Goal: Information Seeking & Learning: Check status

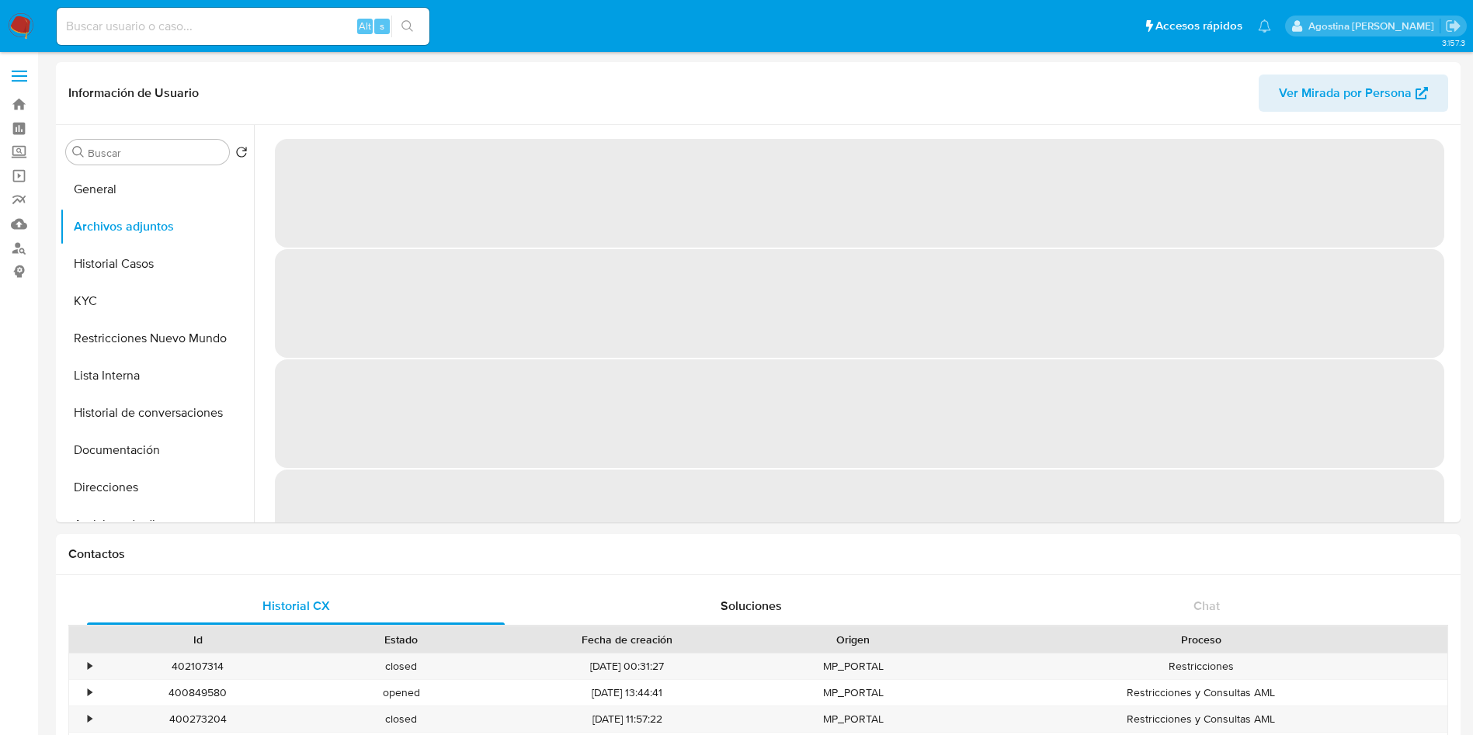
select select "10"
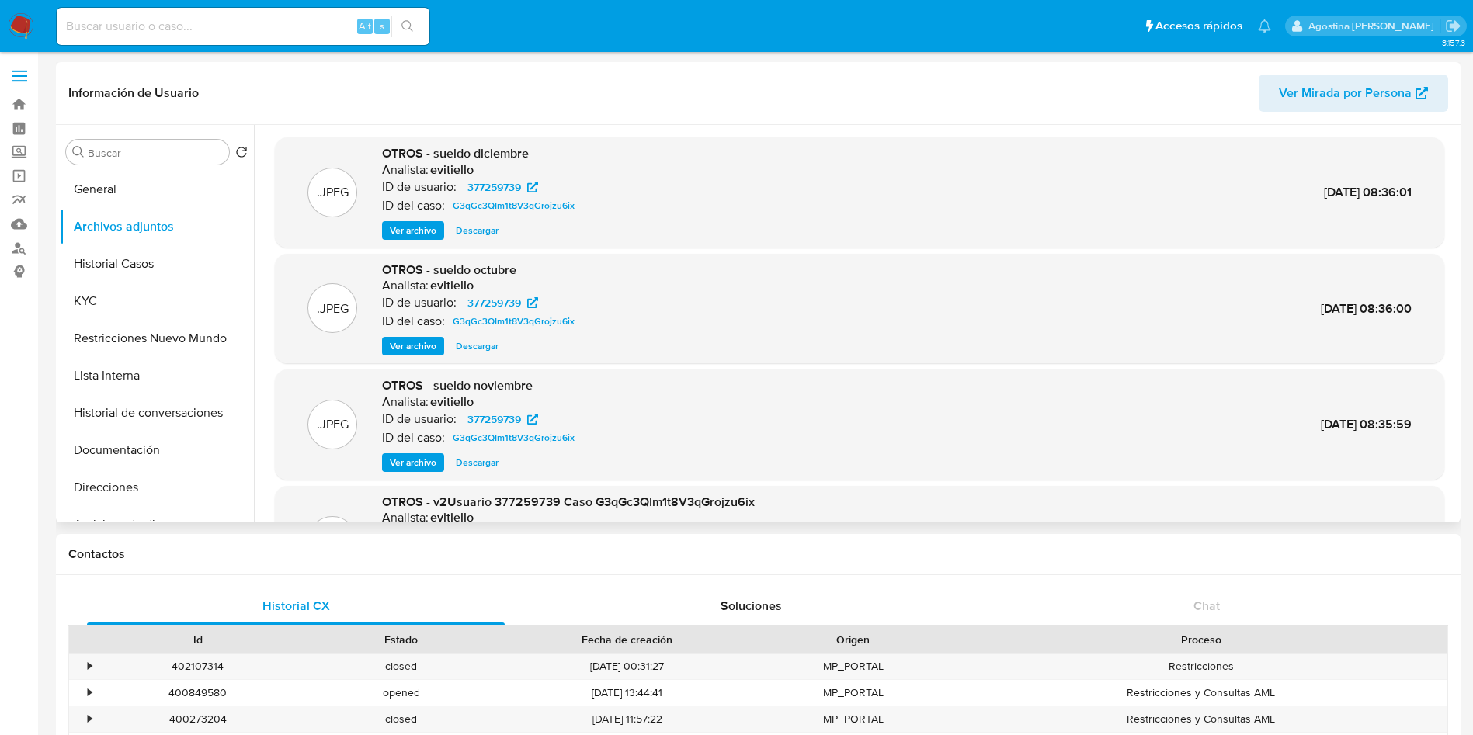
scroll to position [116, 0]
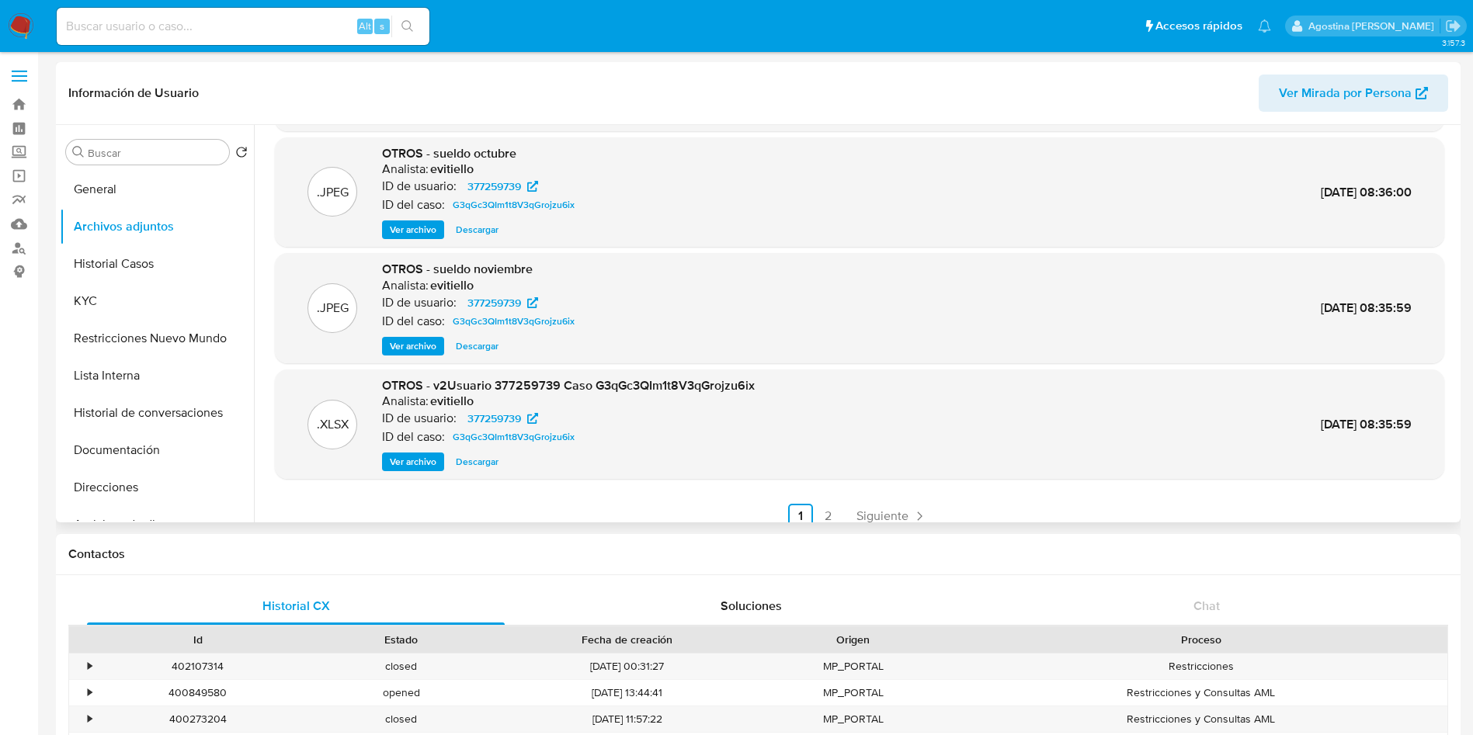
click at [398, 456] on span "Ver archivo" at bounding box center [413, 462] width 47 height 16
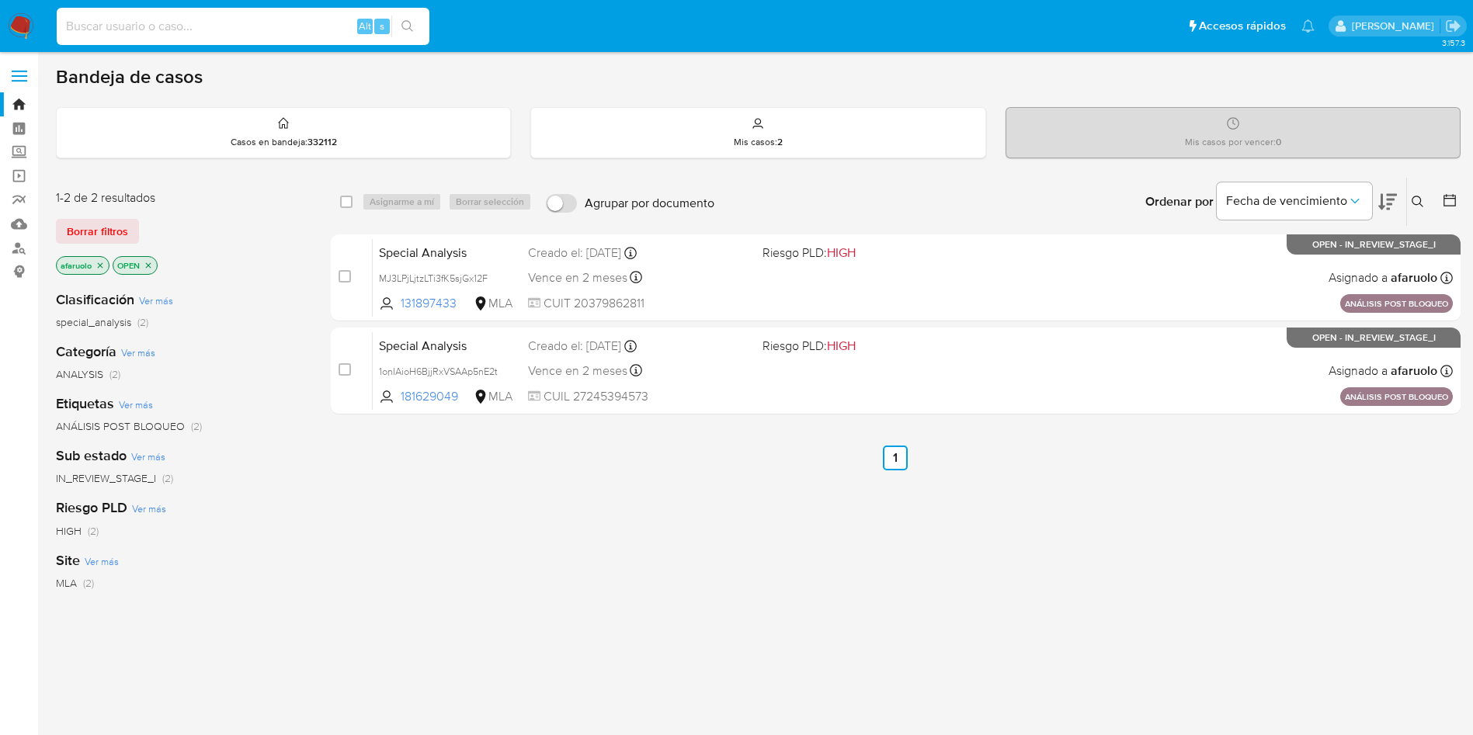
click at [217, 23] on input at bounding box center [243, 26] width 373 height 20
paste input "147581217"
type input "147581217"
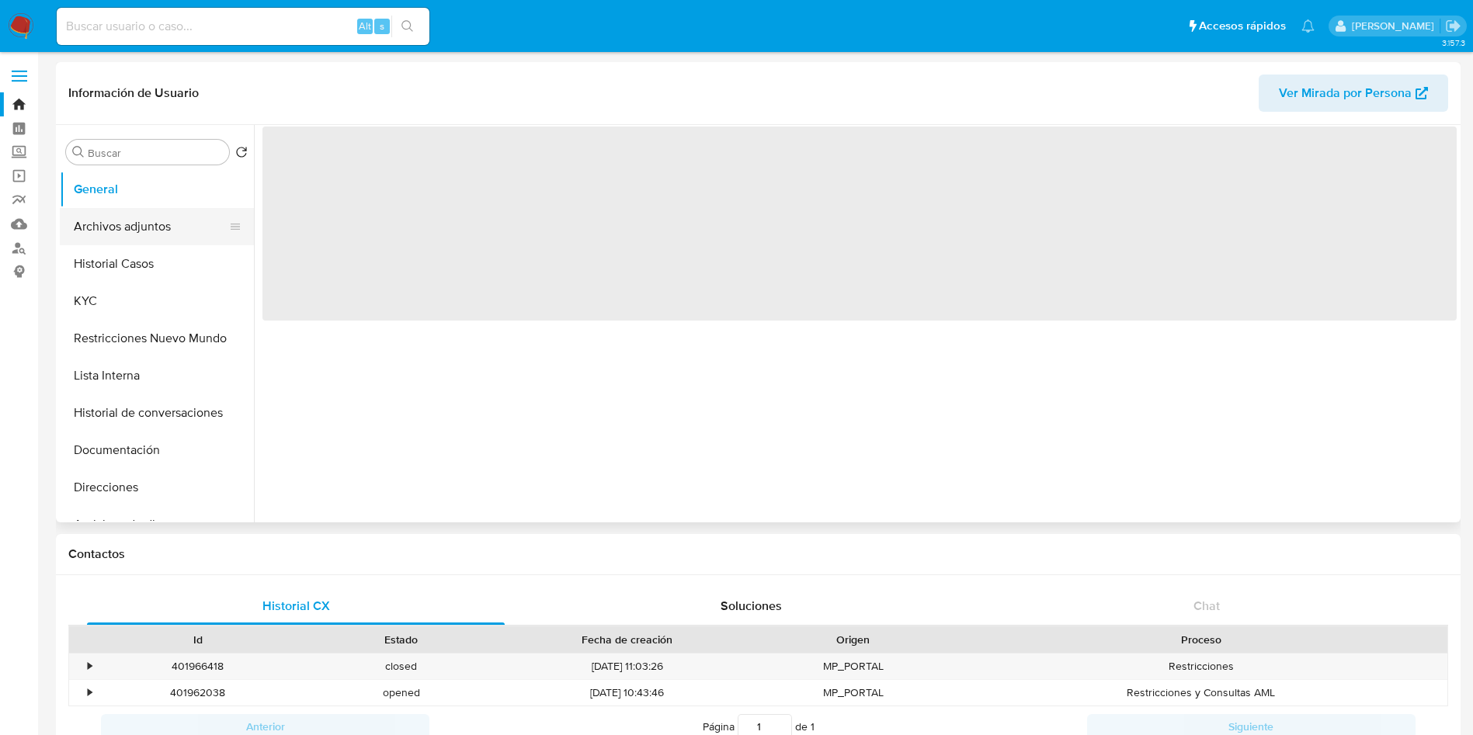
click at [165, 241] on button "Archivos adjuntos" at bounding box center [151, 226] width 182 height 37
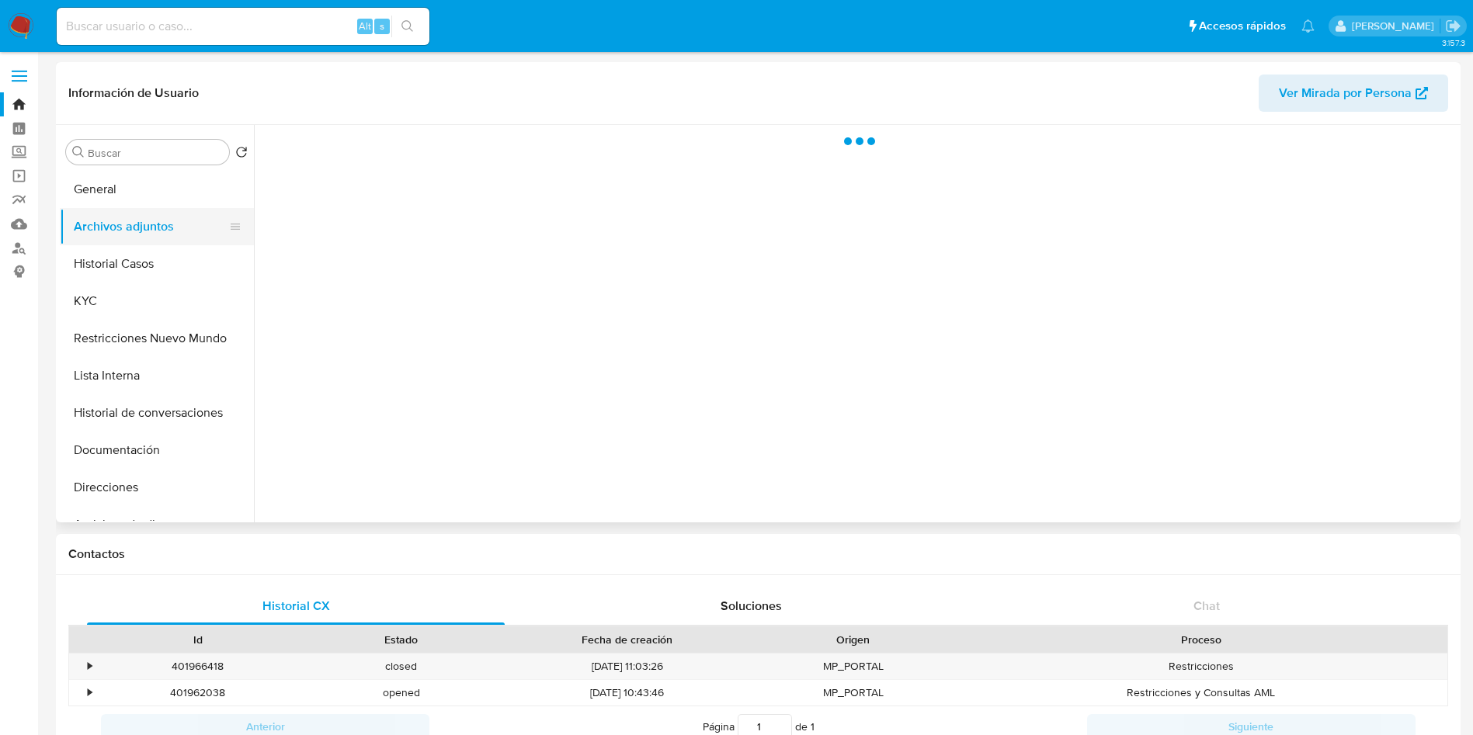
select select "10"
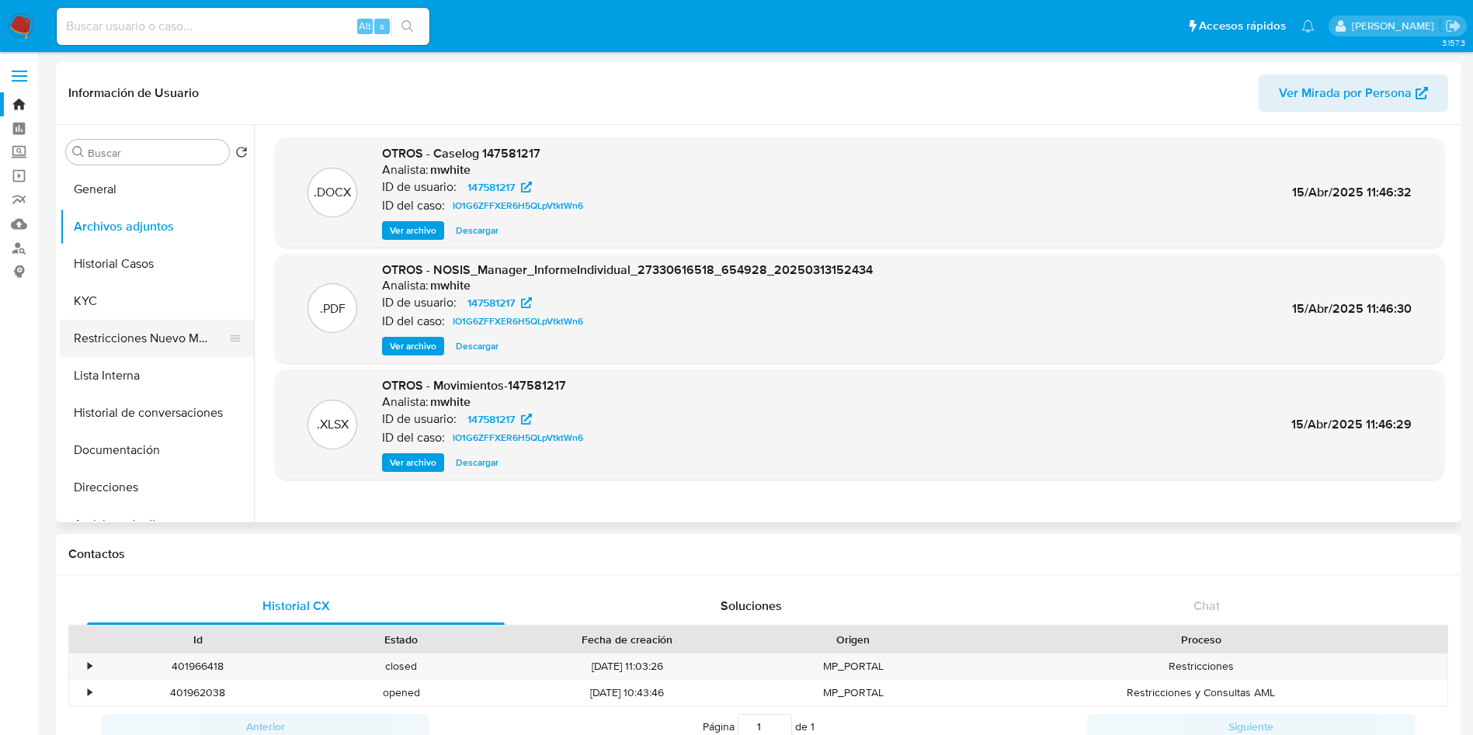
click at [161, 323] on button "Restricciones Nuevo Mundo" at bounding box center [151, 338] width 182 height 37
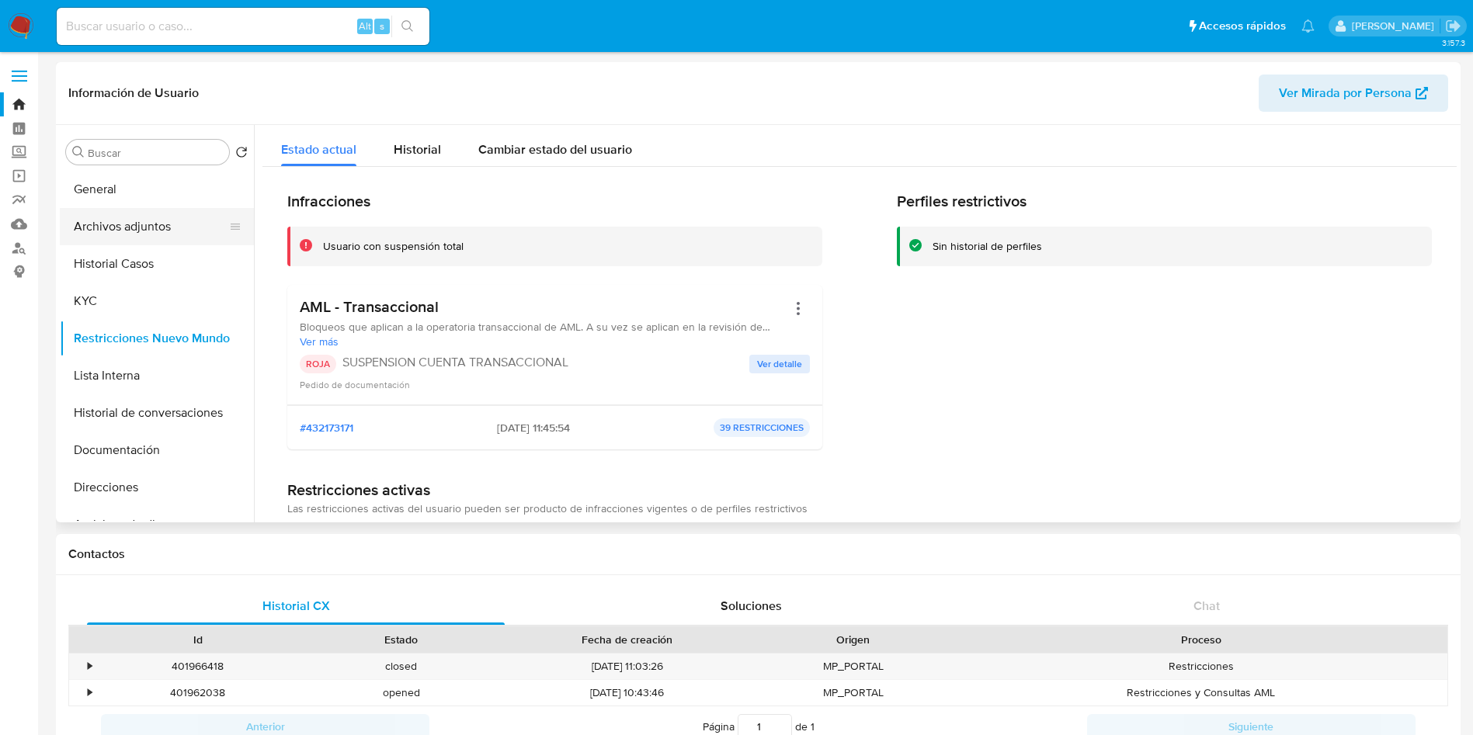
click at [131, 235] on button "Archivos adjuntos" at bounding box center [151, 226] width 182 height 37
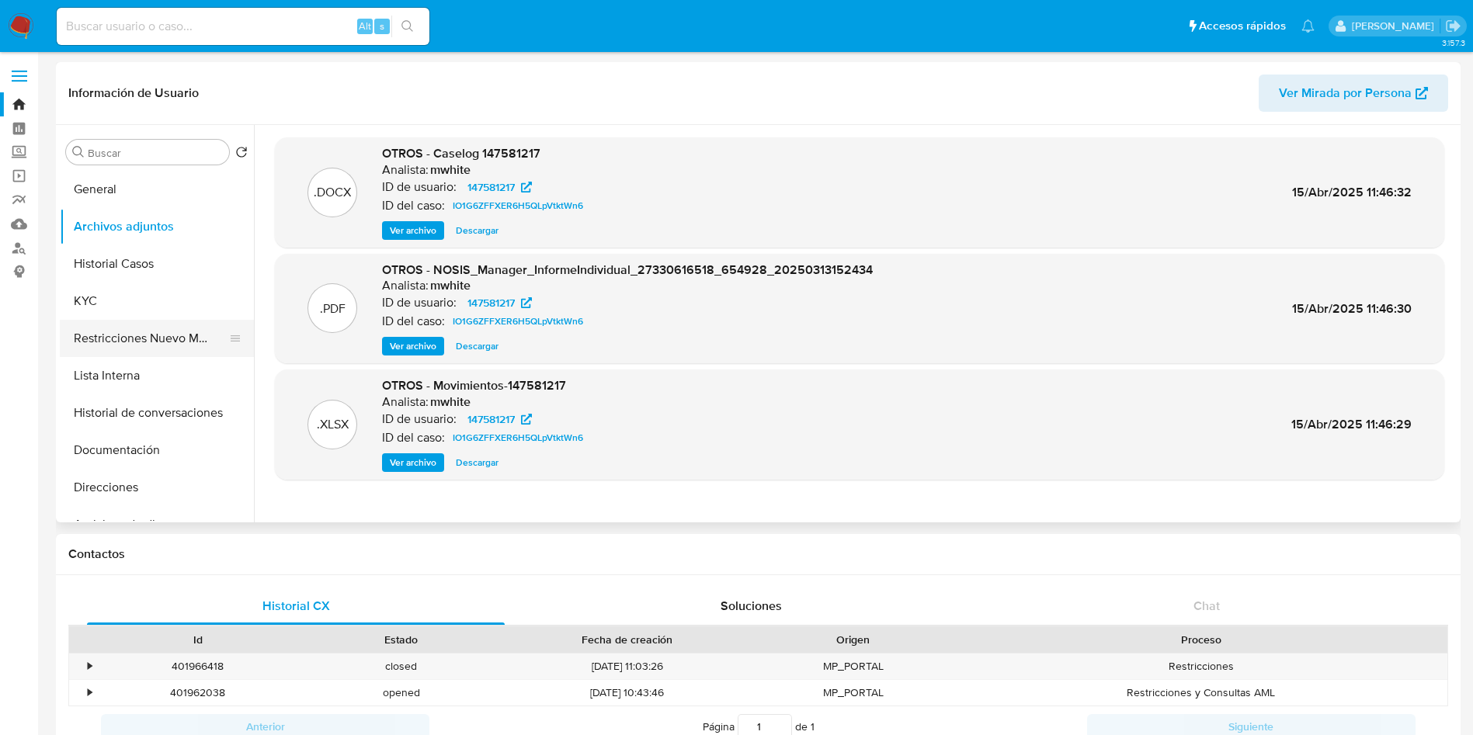
click at [160, 342] on button "Restricciones Nuevo Mundo" at bounding box center [151, 338] width 182 height 37
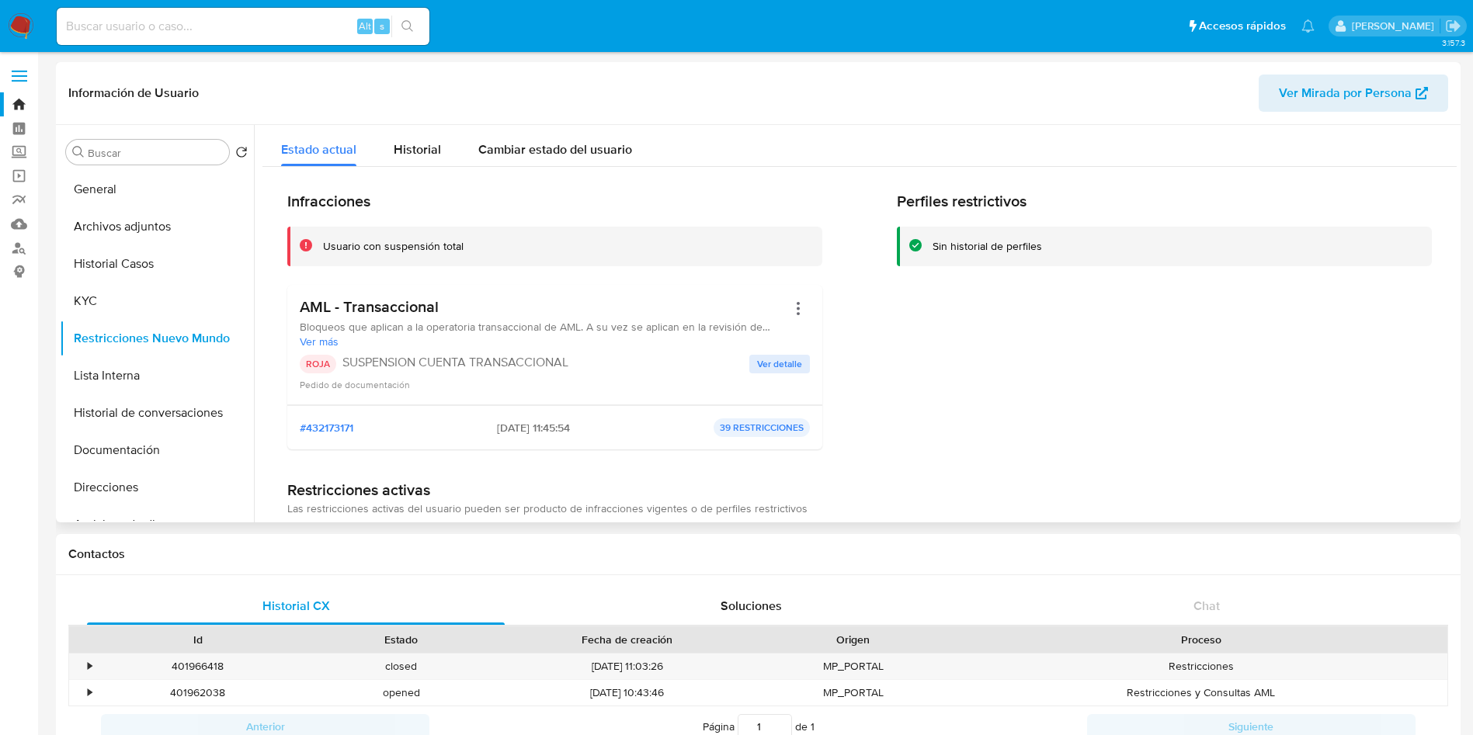
click at [792, 372] on span "Ver detalle" at bounding box center [779, 364] width 45 height 16
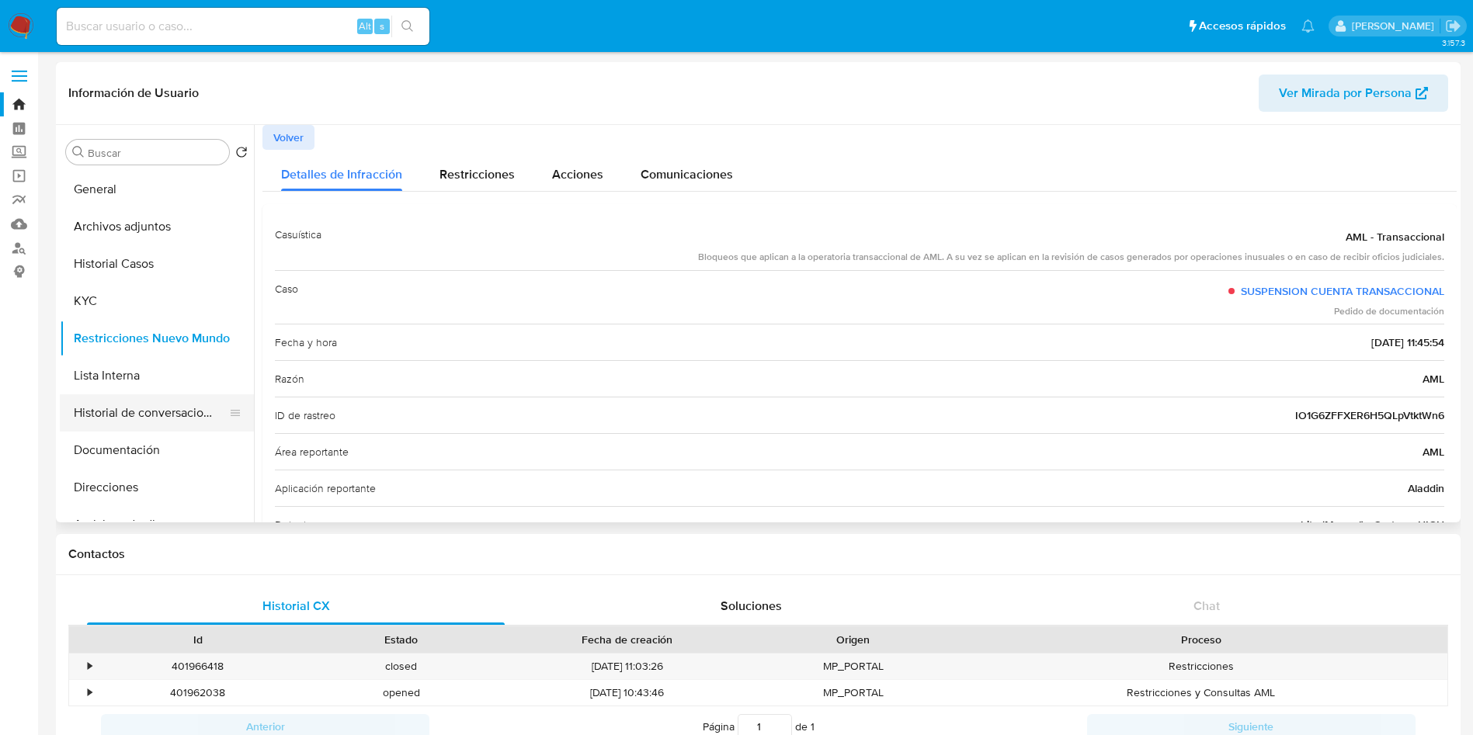
click at [141, 394] on button "Historial de conversaciones" at bounding box center [151, 412] width 182 height 37
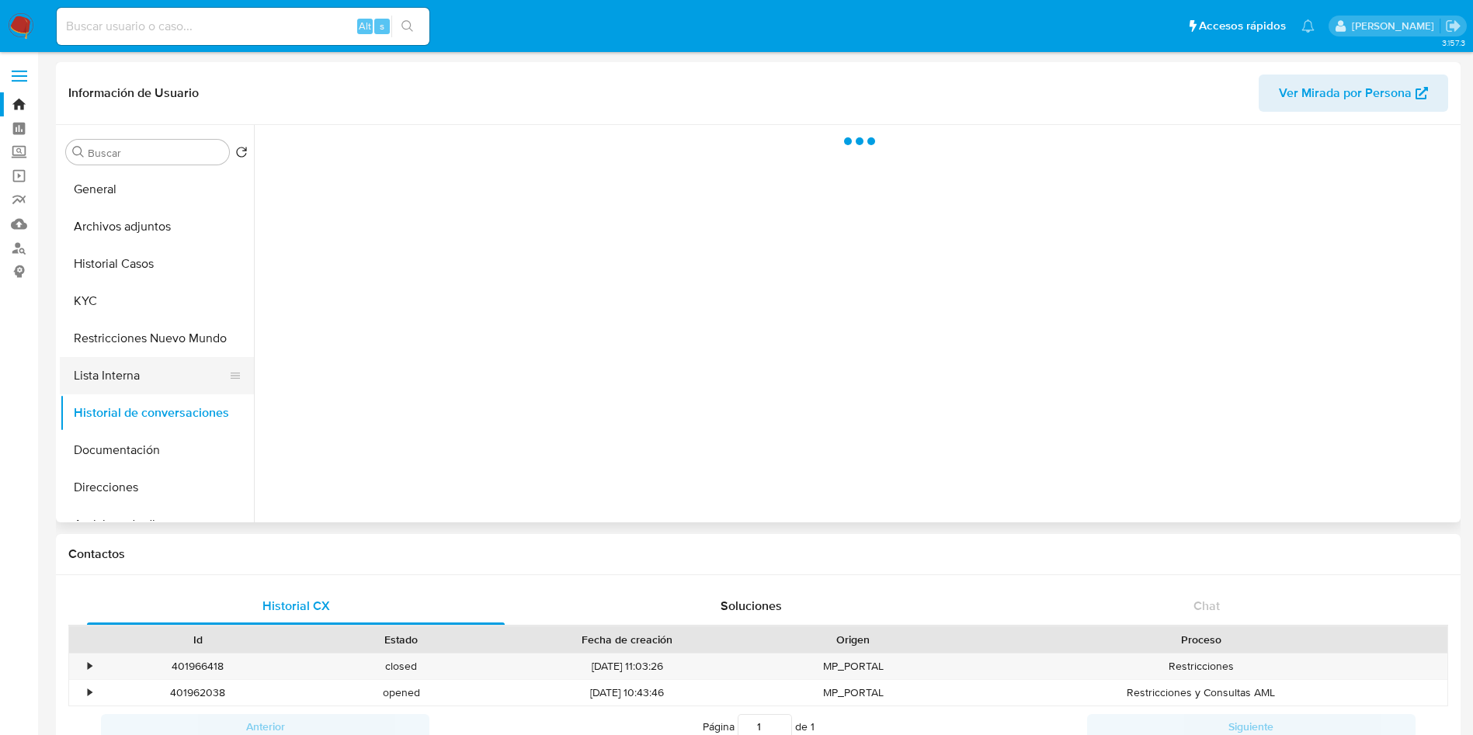
click at [120, 374] on button "Lista Interna" at bounding box center [151, 375] width 182 height 37
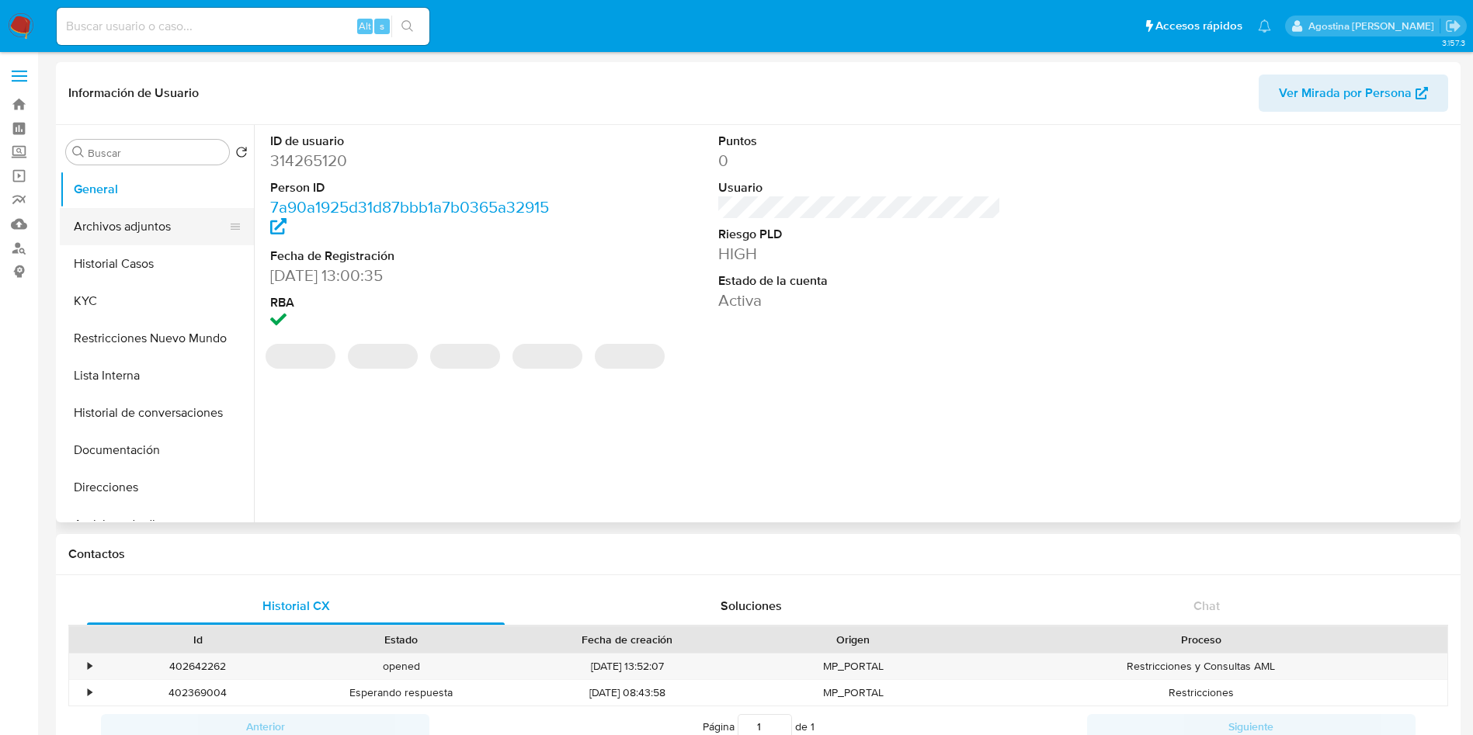
select select "10"
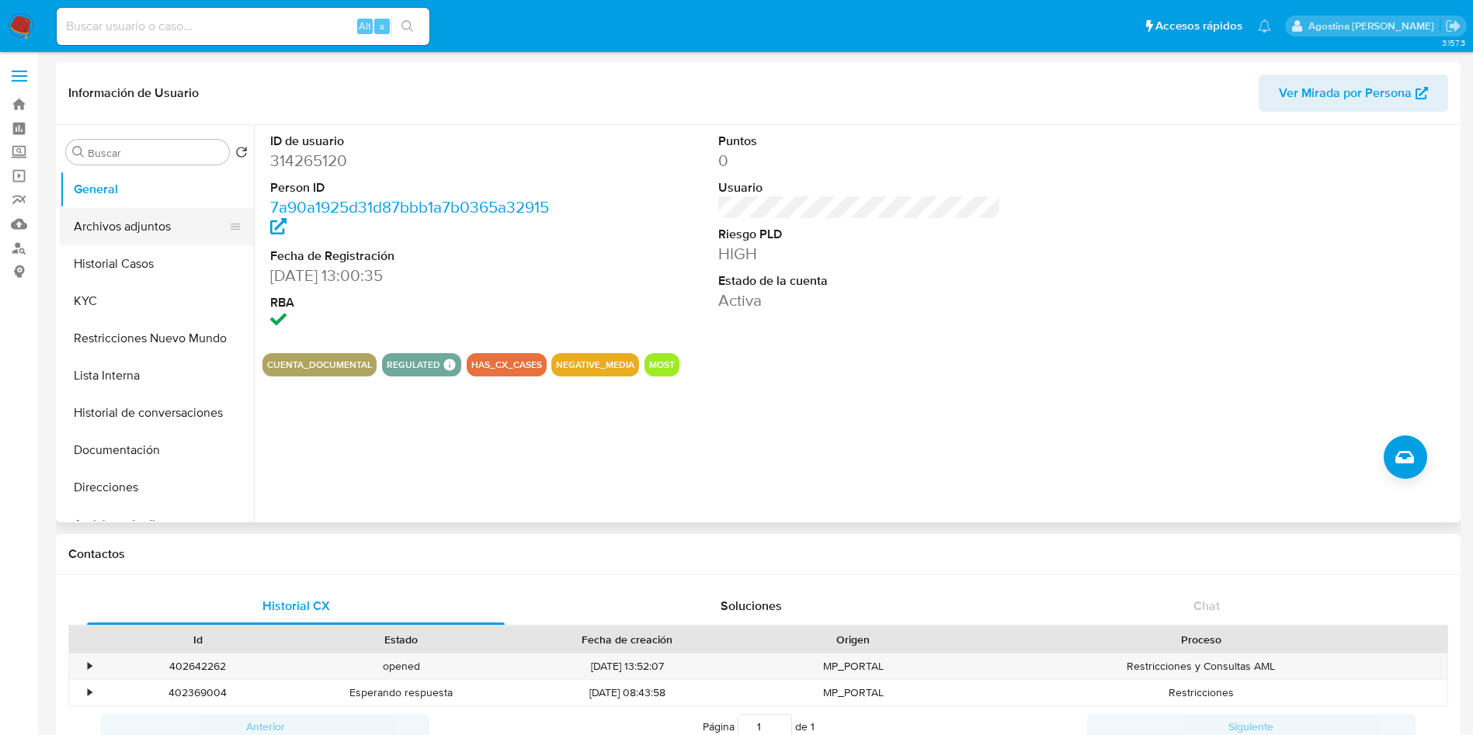
click at [127, 226] on button "Archivos adjuntos" at bounding box center [151, 226] width 182 height 37
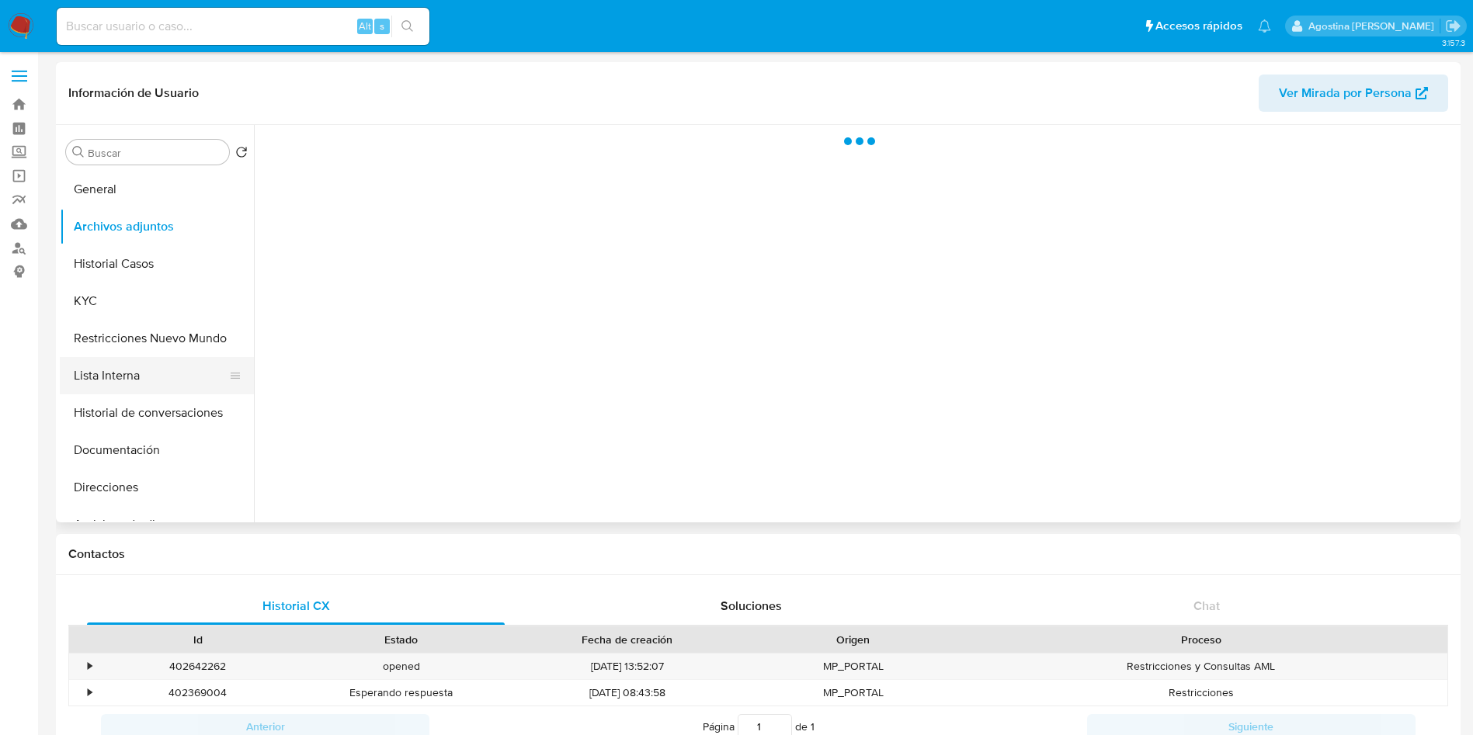
click at [144, 377] on button "Lista Interna" at bounding box center [151, 375] width 182 height 37
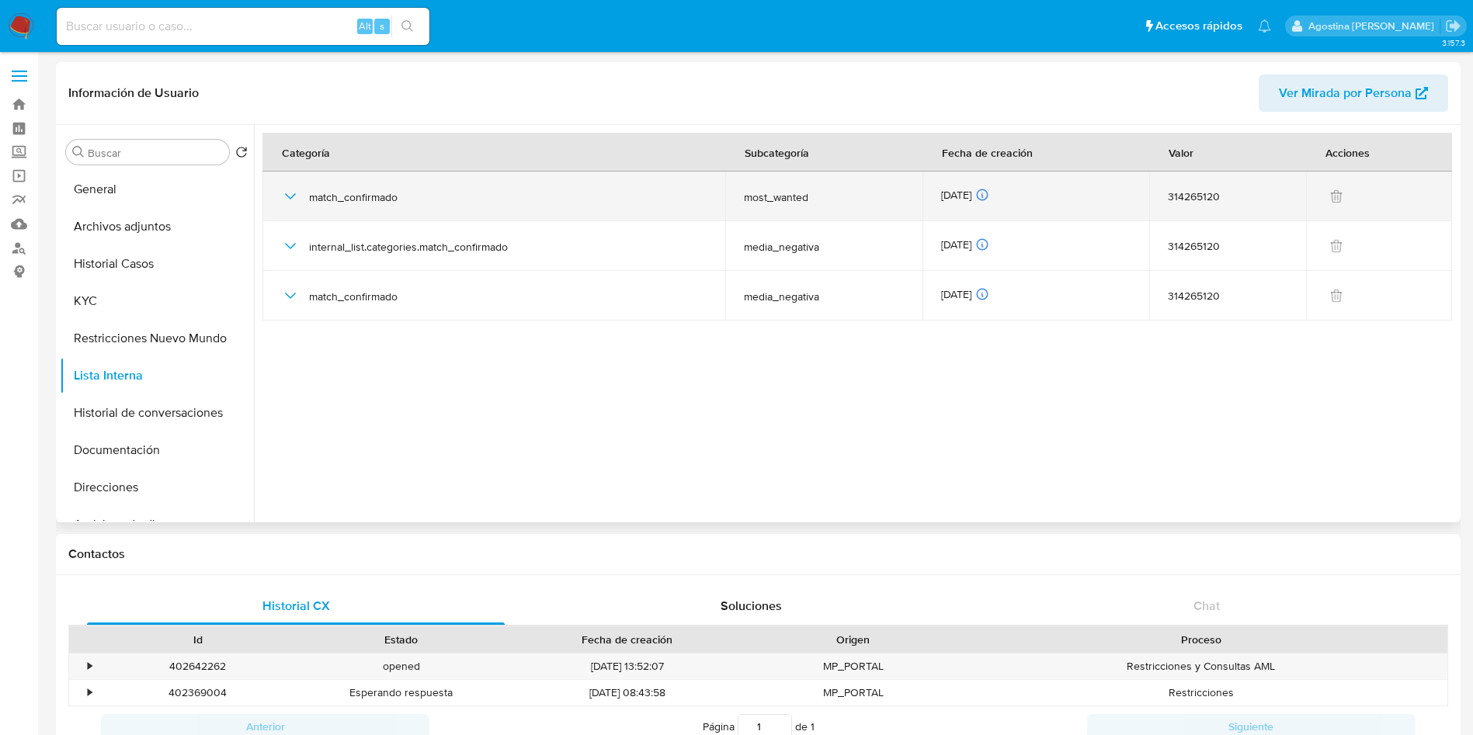
click at [289, 192] on icon "button" at bounding box center [290, 196] width 19 height 19
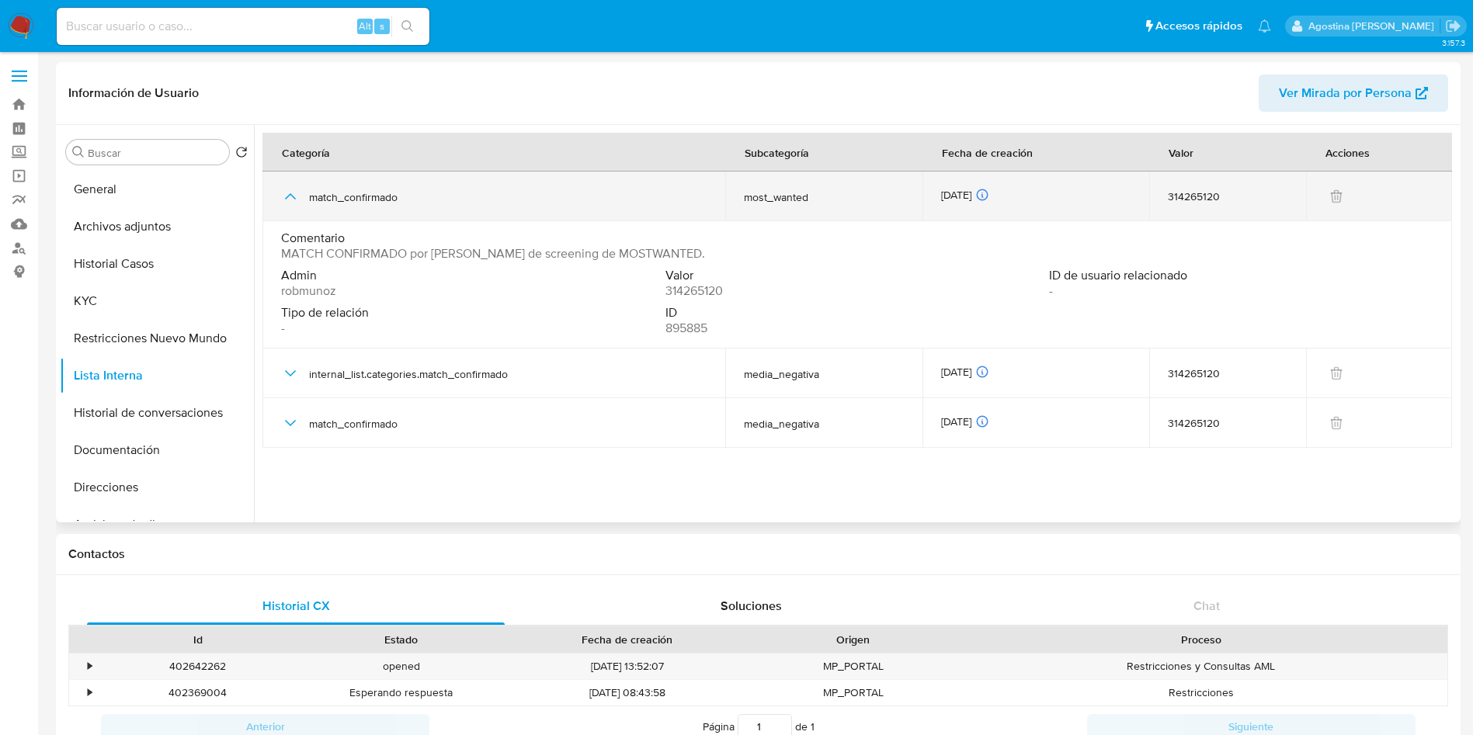
click at [290, 192] on icon "button" at bounding box center [290, 196] width 19 height 19
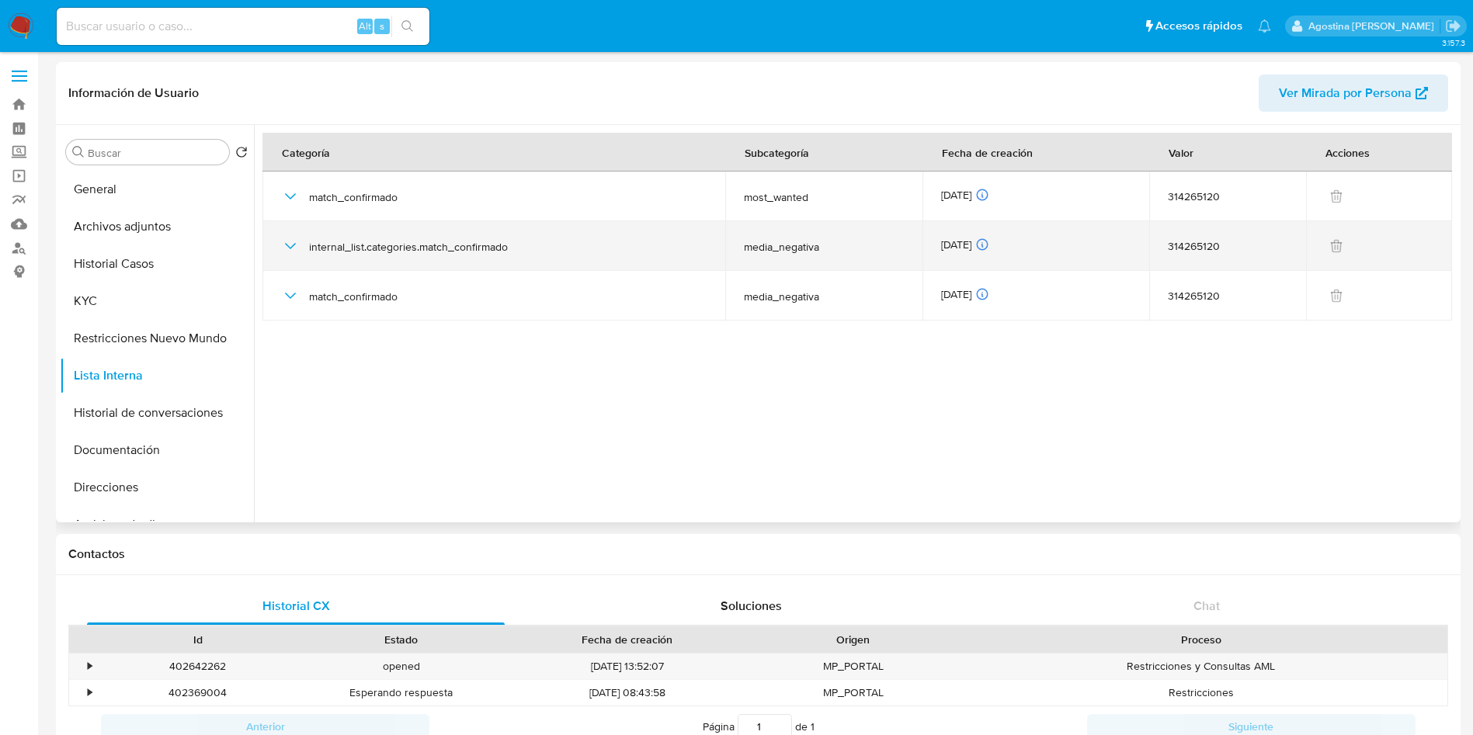
click at [292, 243] on icon "button" at bounding box center [290, 246] width 19 height 19
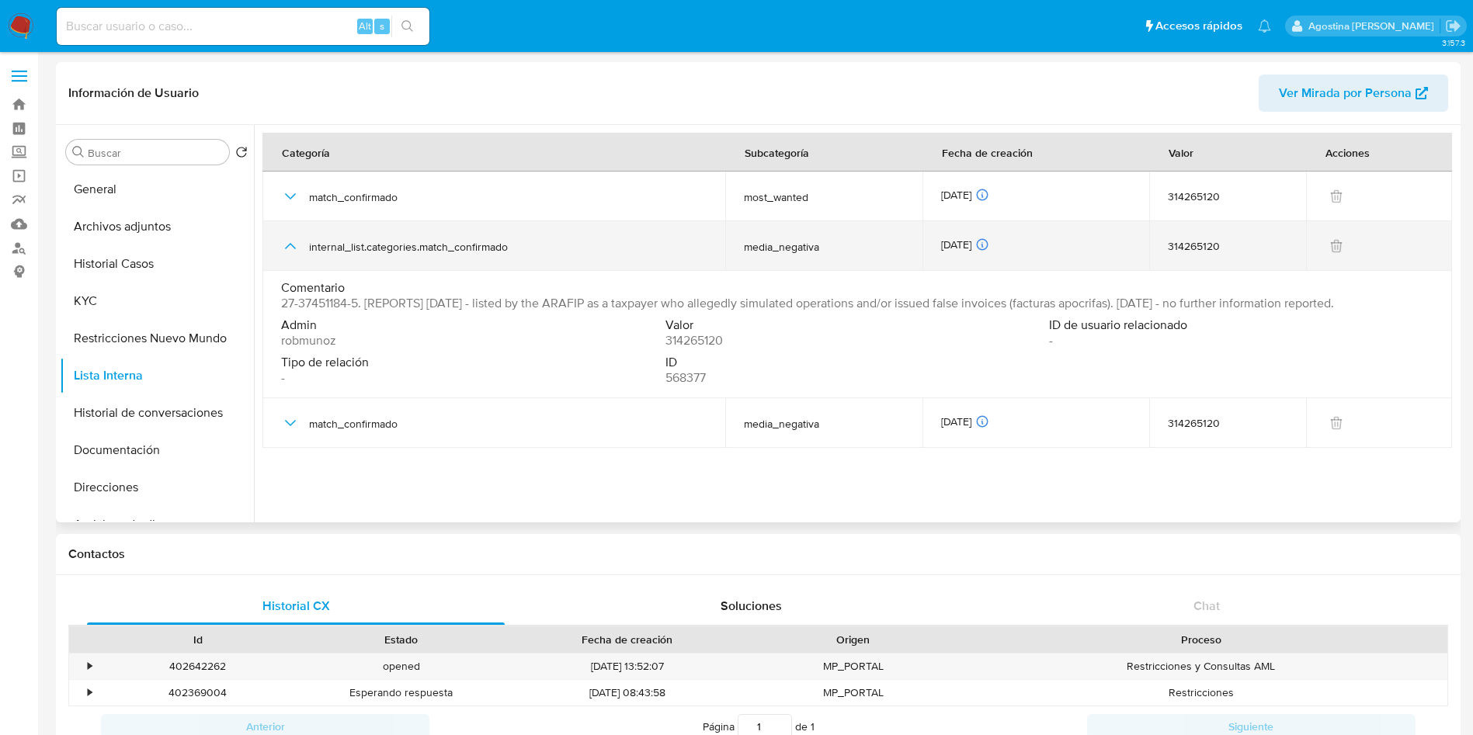
click at [292, 243] on icon "button" at bounding box center [290, 246] width 19 height 19
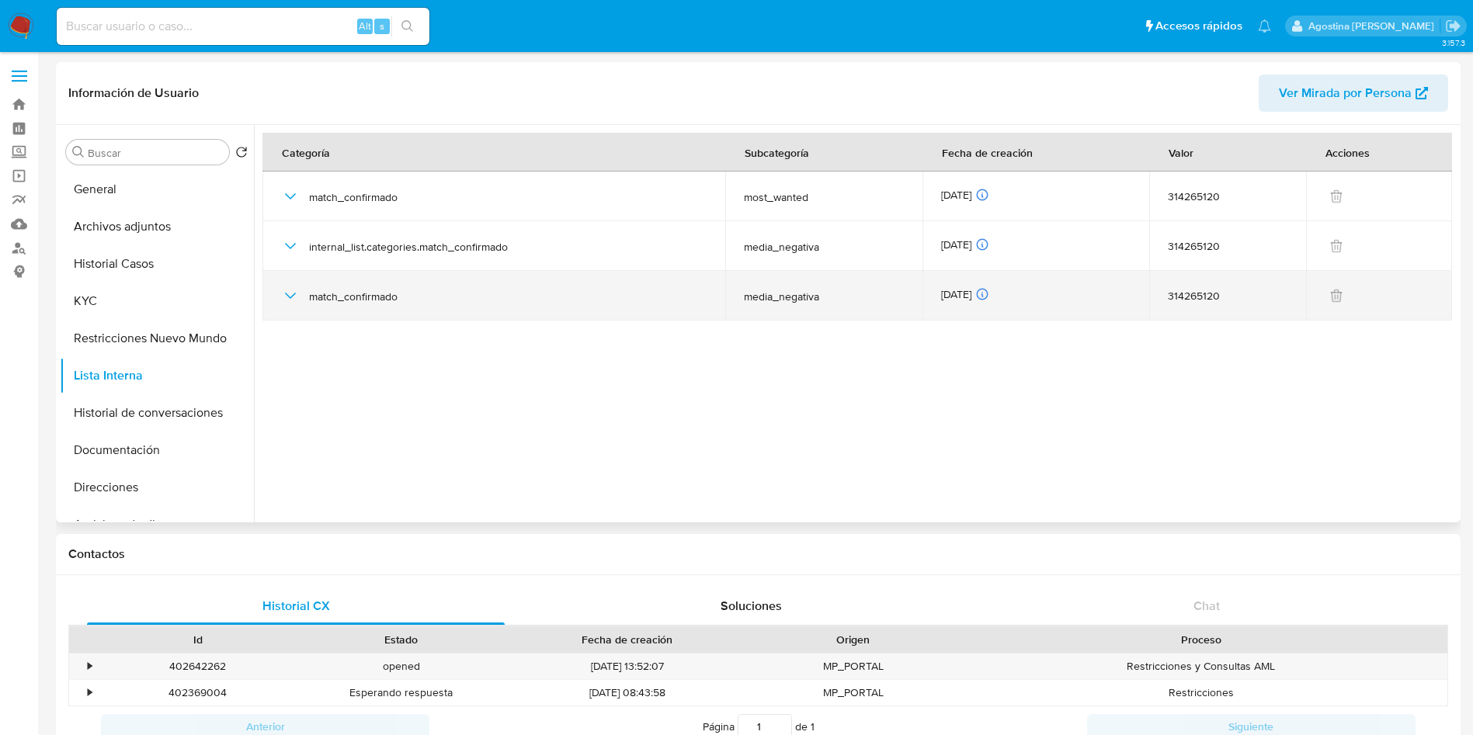
click at [294, 284] on div "match_confirmado" at bounding box center [493, 296] width 425 height 50
click at [293, 293] on icon "button" at bounding box center [290, 295] width 19 height 19
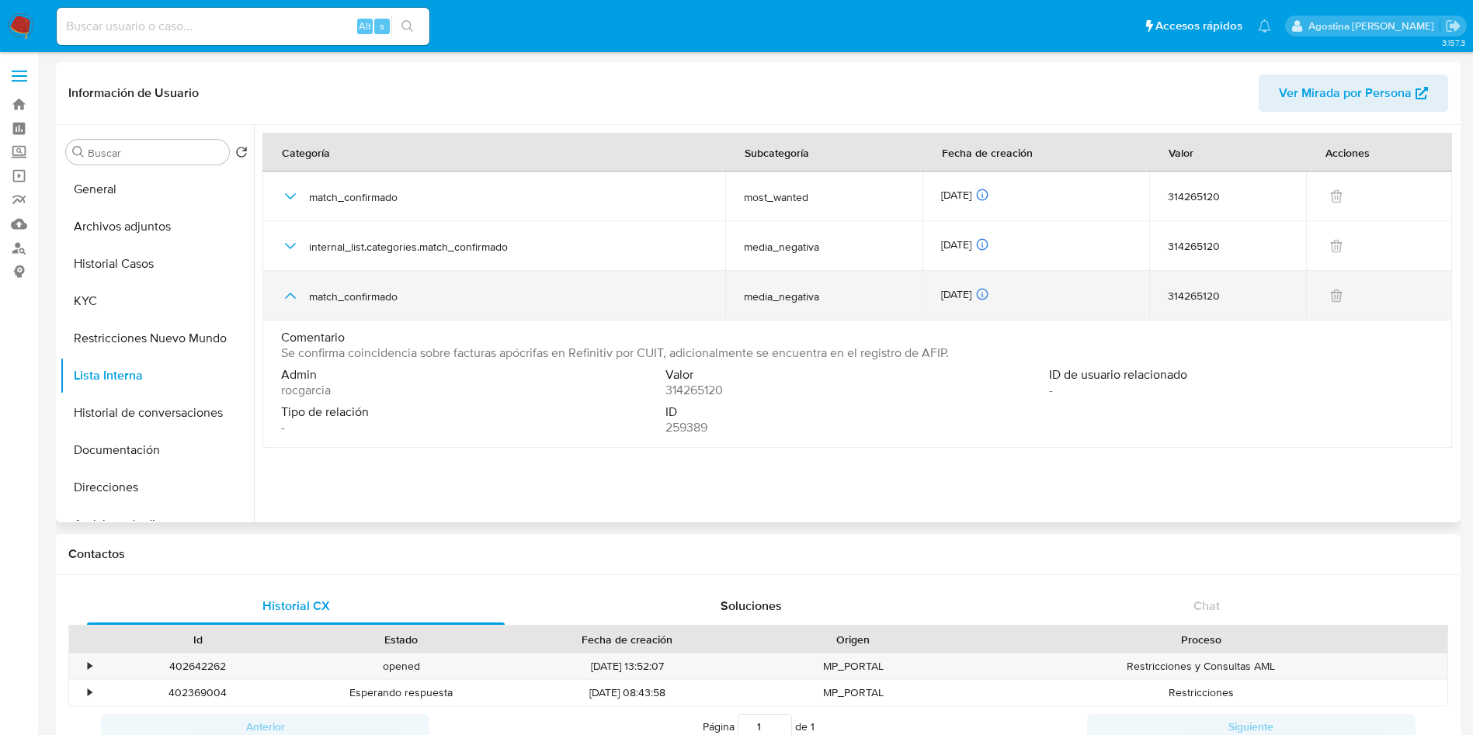
click at [293, 293] on icon "button" at bounding box center [290, 295] width 19 height 19
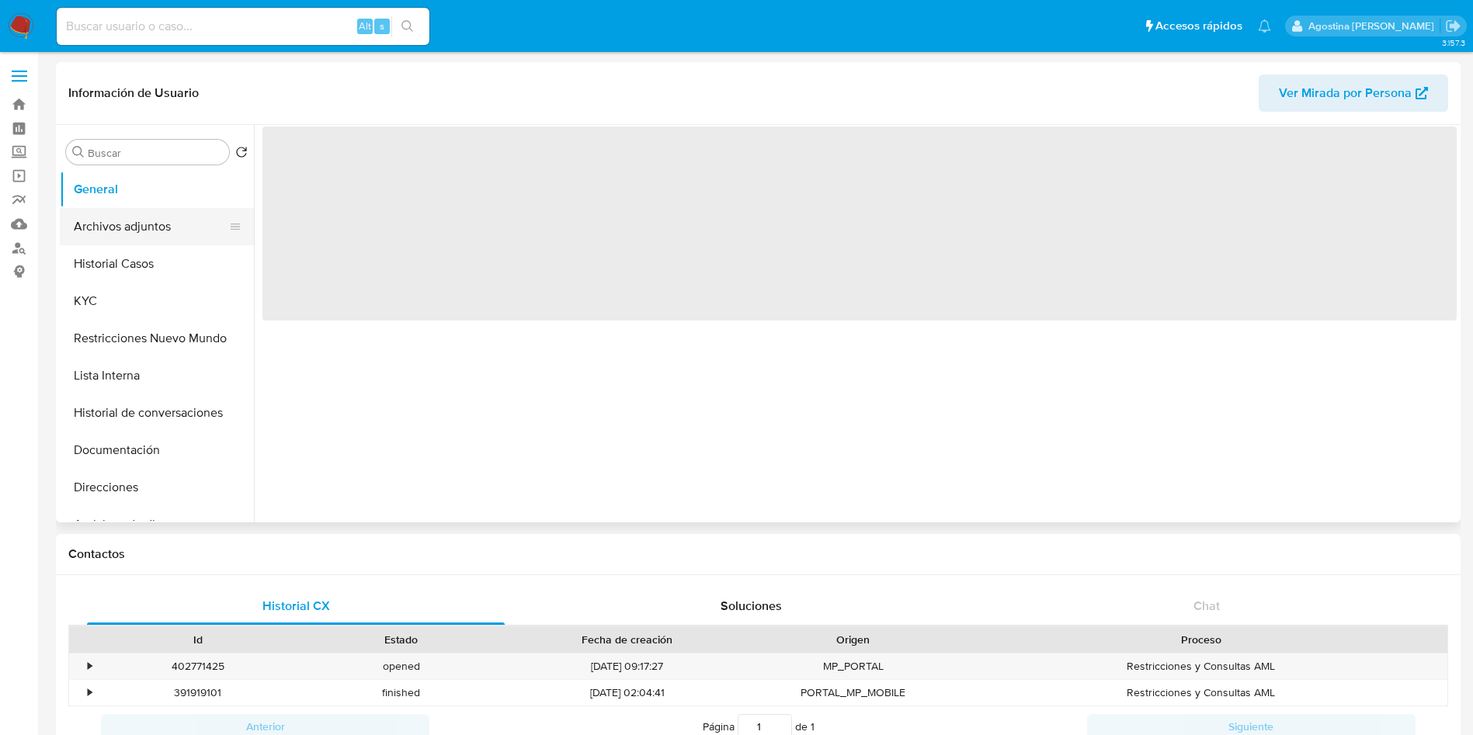
click at [171, 231] on button "Archivos adjuntos" at bounding box center [151, 226] width 182 height 37
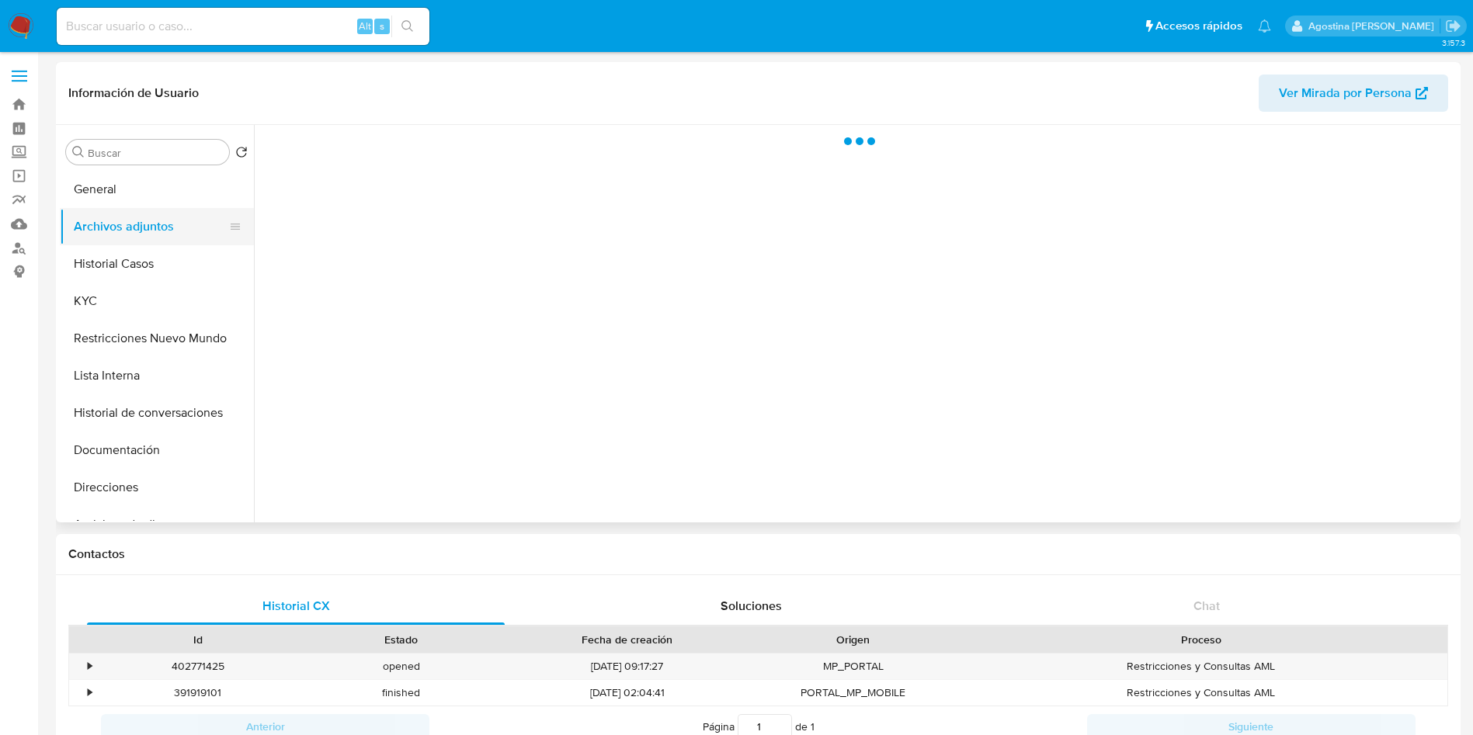
select select "10"
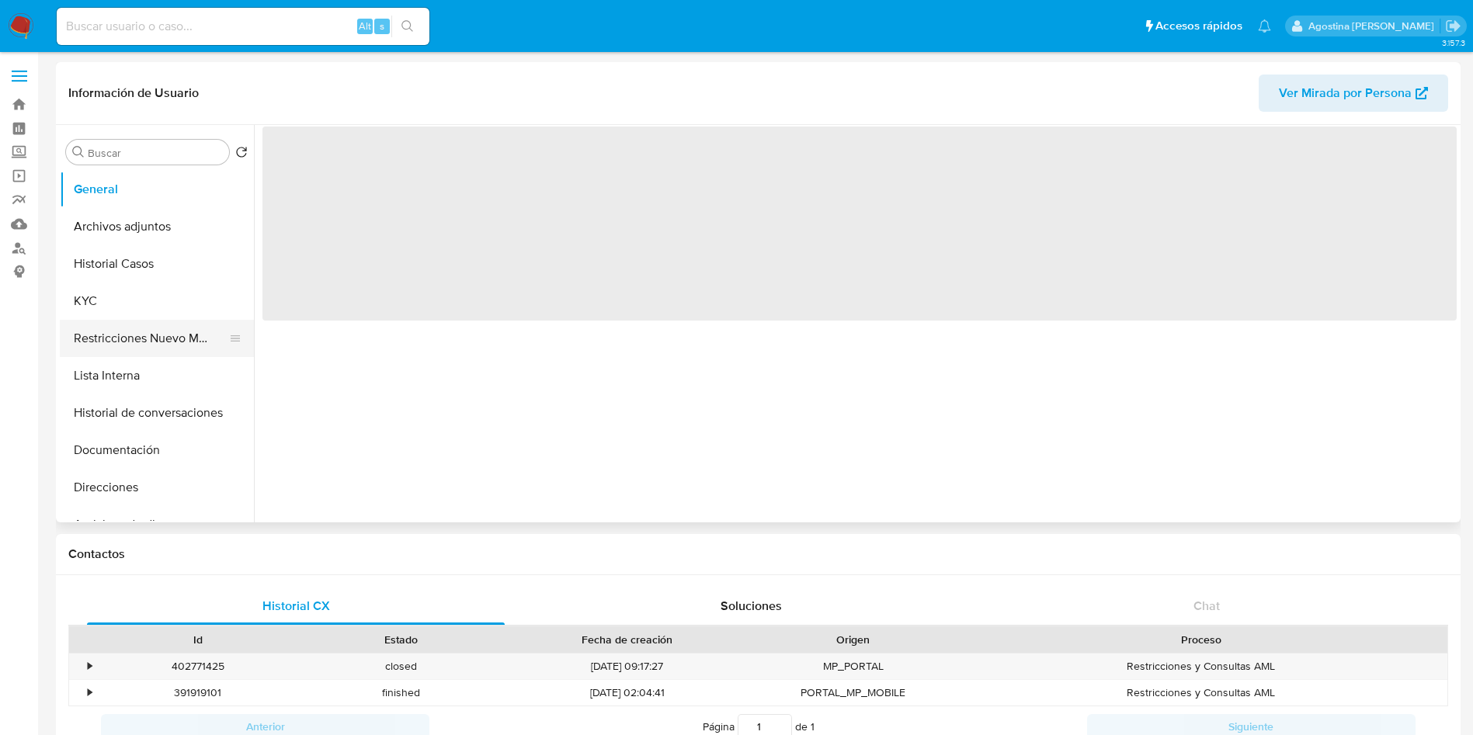
click at [155, 338] on button "Restricciones Nuevo Mundo" at bounding box center [151, 338] width 182 height 37
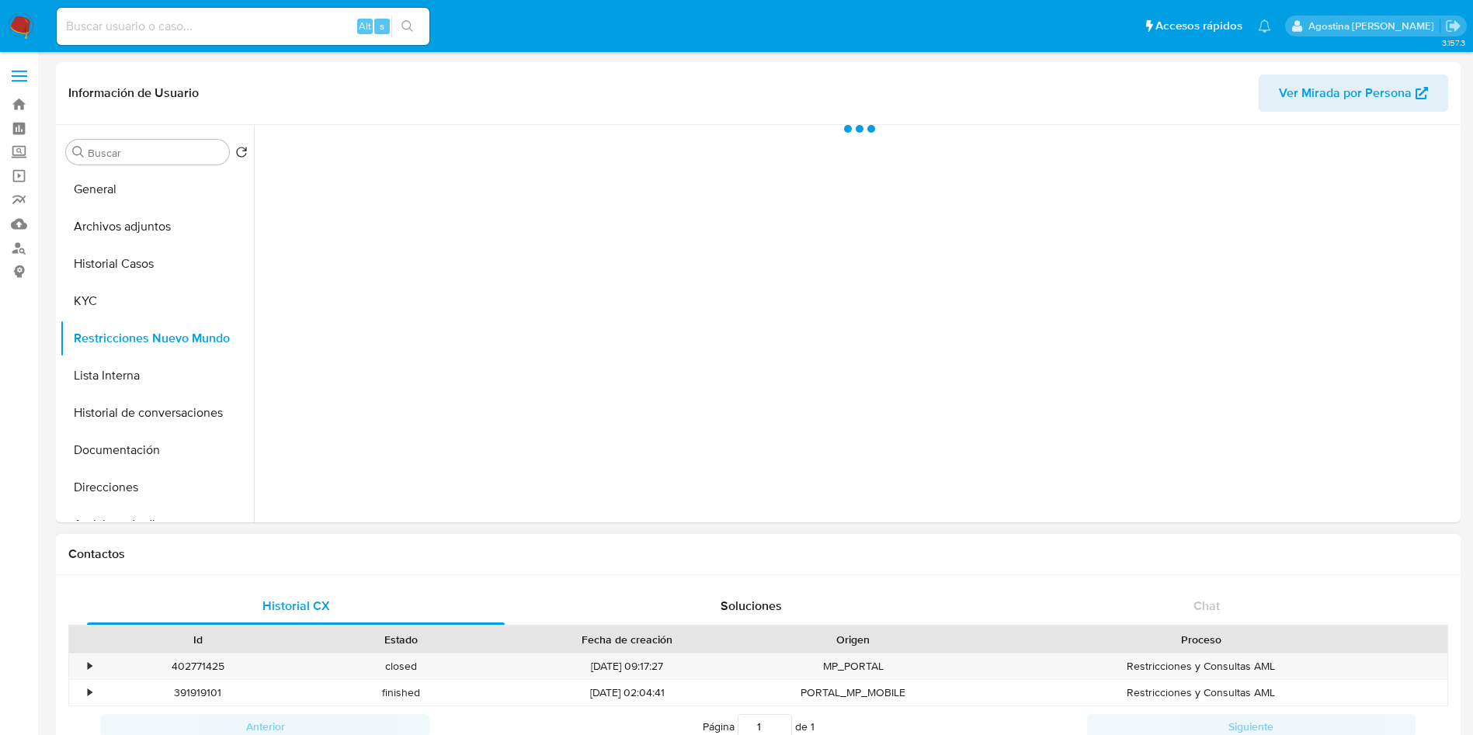
select select "10"
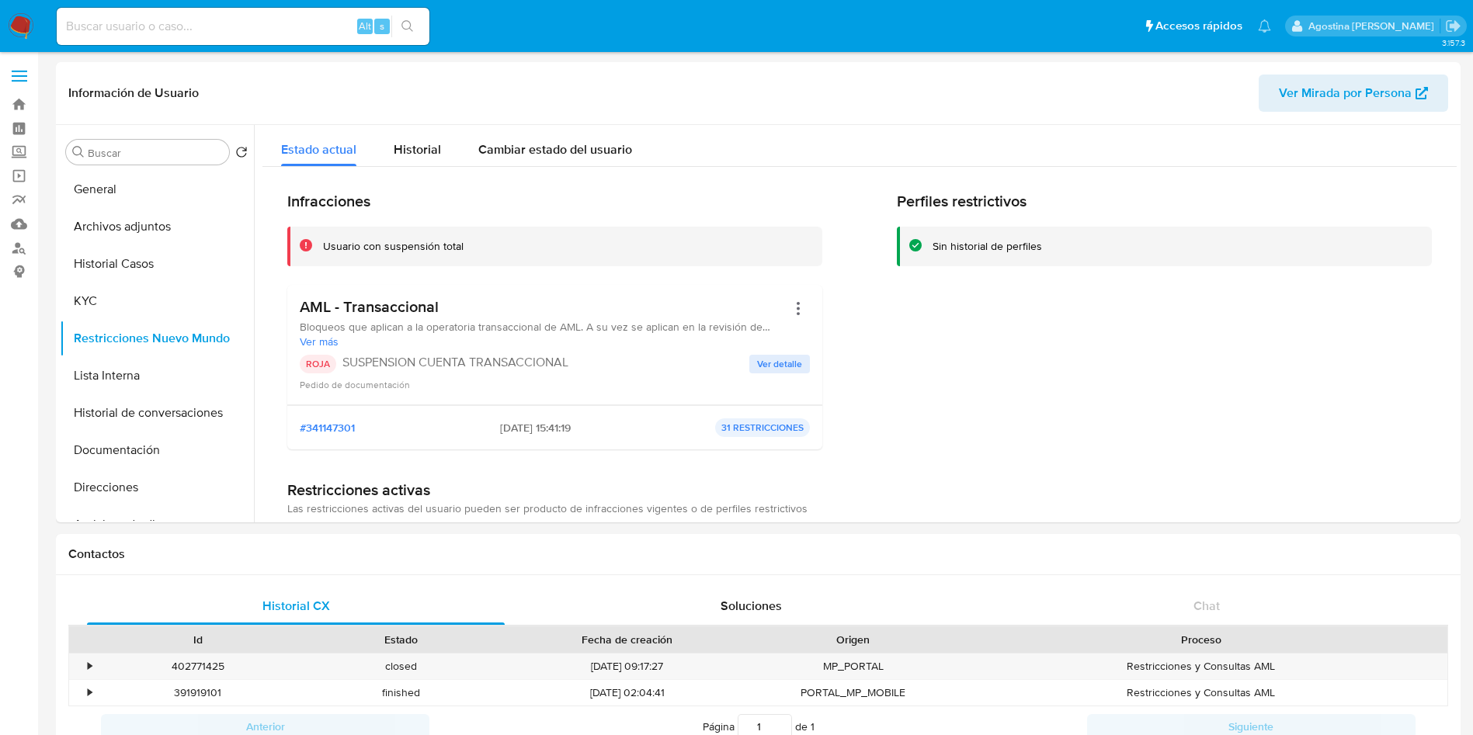
click at [269, 31] on input at bounding box center [243, 26] width 373 height 20
paste input "2473642311"
type input "2473642311"
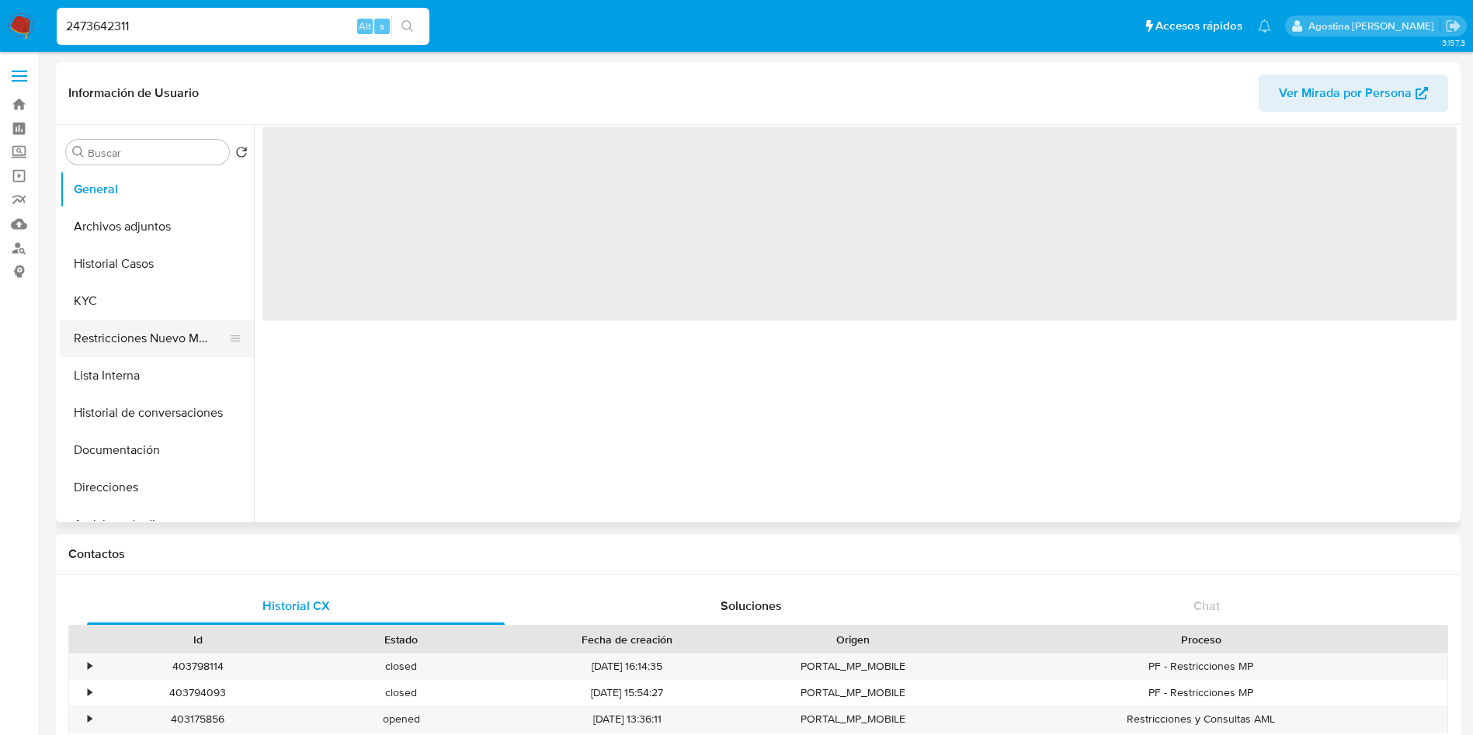
click at [154, 325] on button "Restricciones Nuevo Mundo" at bounding box center [151, 338] width 182 height 37
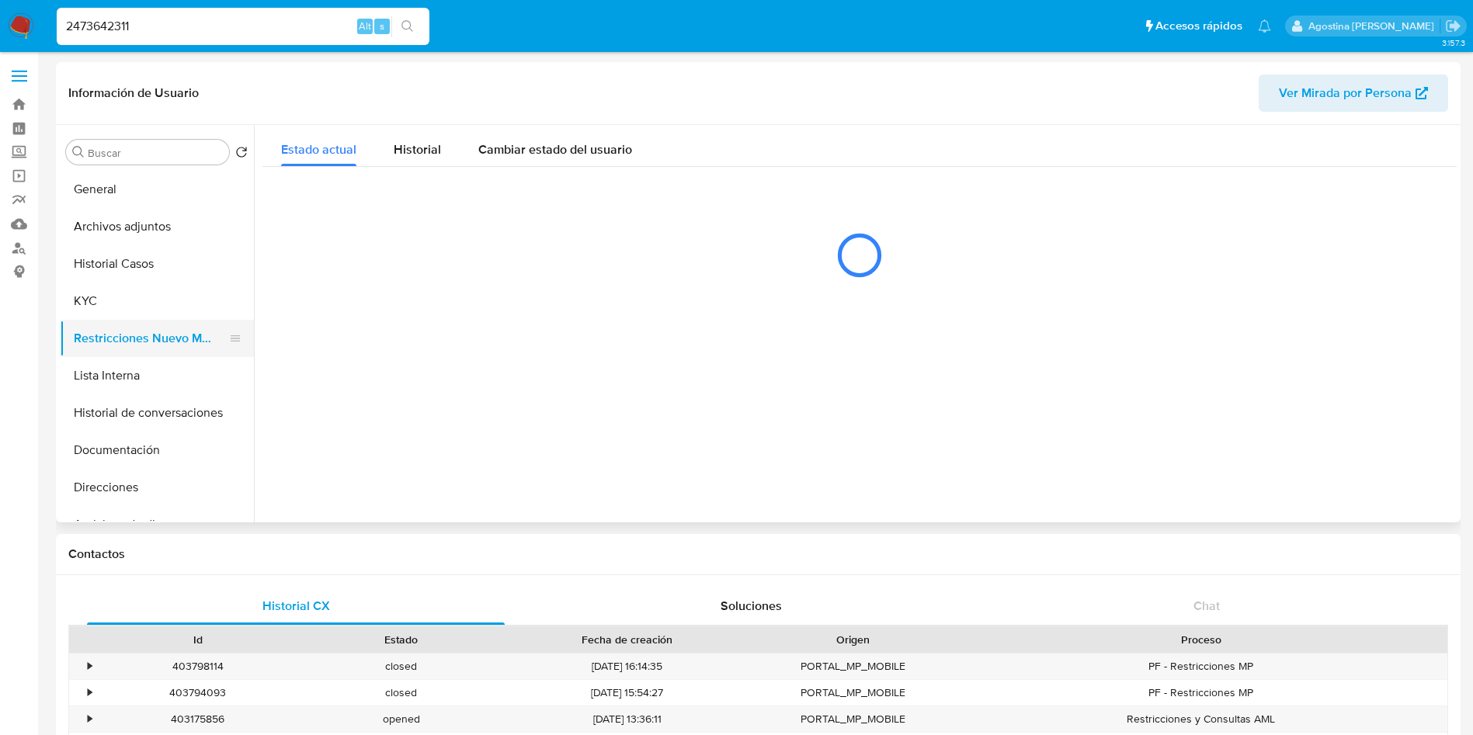
select select "10"
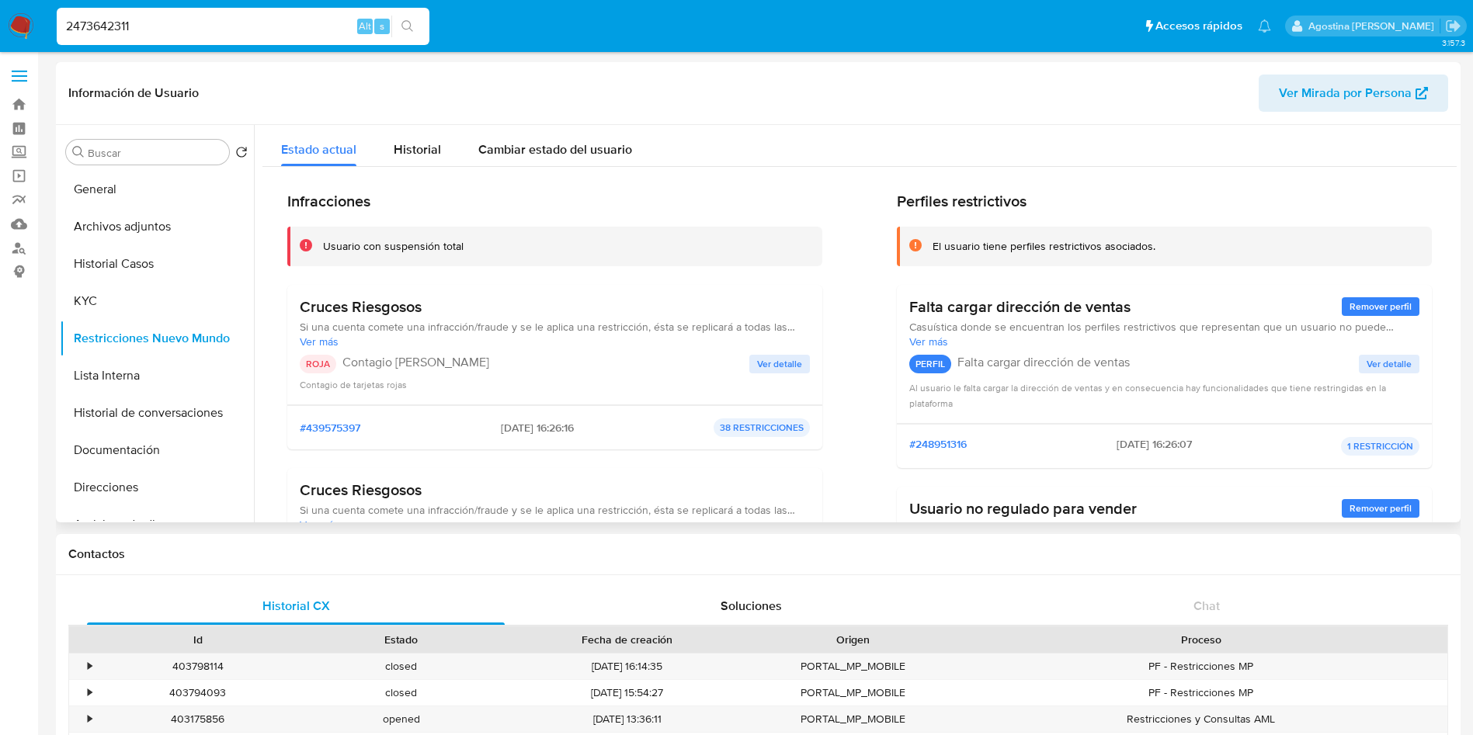
click at [763, 371] on span "Ver detalle" at bounding box center [779, 364] width 45 height 16
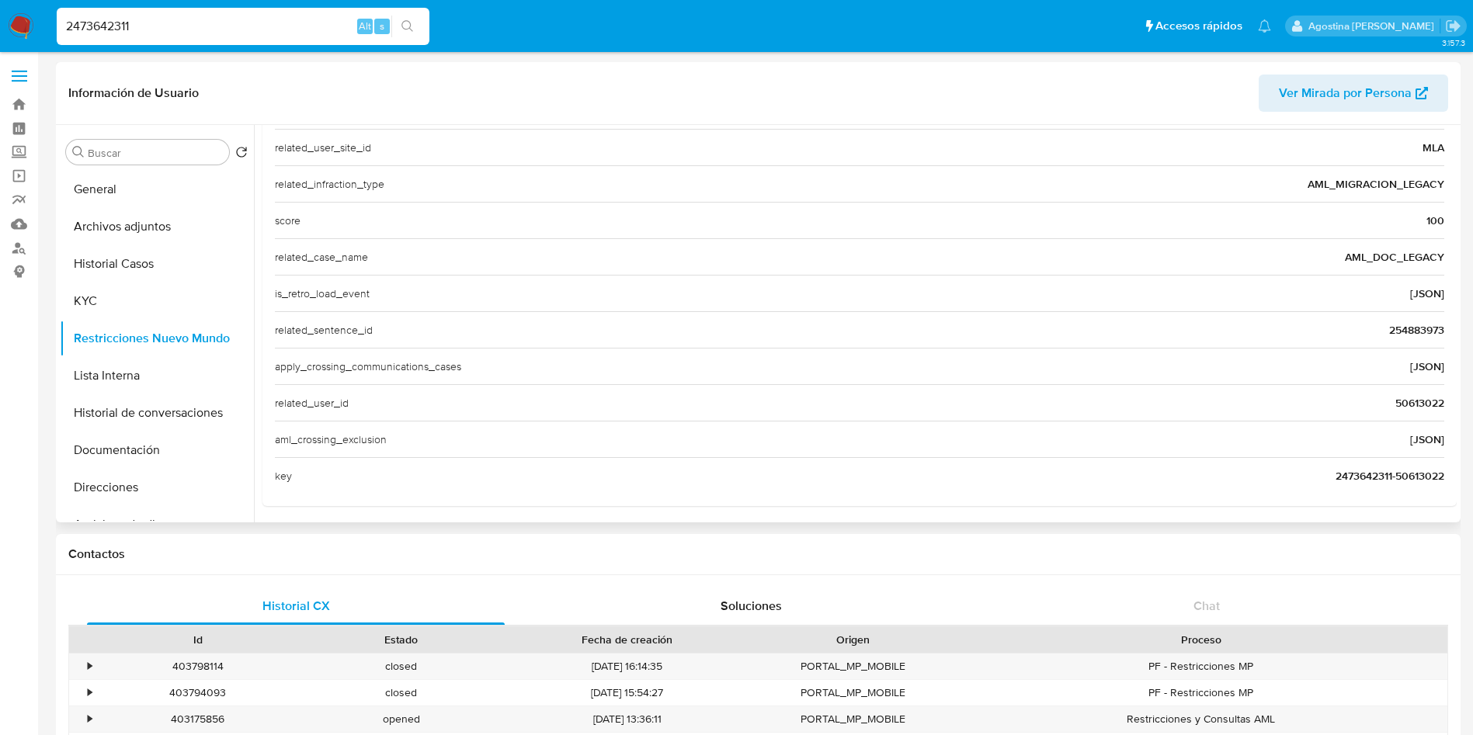
scroll to position [600, 0]
click at [1395, 401] on span "50613022" at bounding box center [1419, 399] width 49 height 16
click at [203, 15] on div "2473642311 Alt s" at bounding box center [243, 26] width 373 height 37
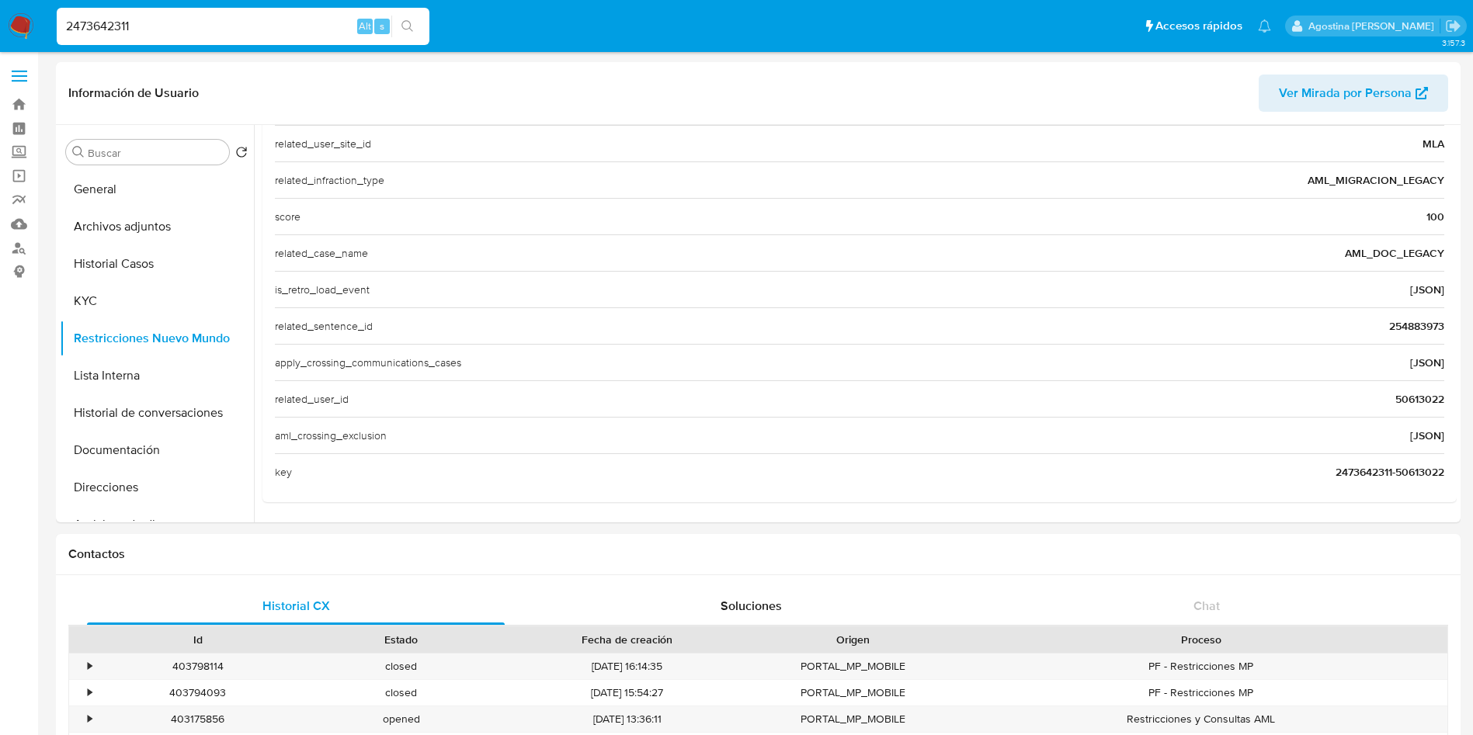
click at [204, 26] on input "2473642311" at bounding box center [243, 26] width 373 height 20
paste input "50613022"
type input "50613022"
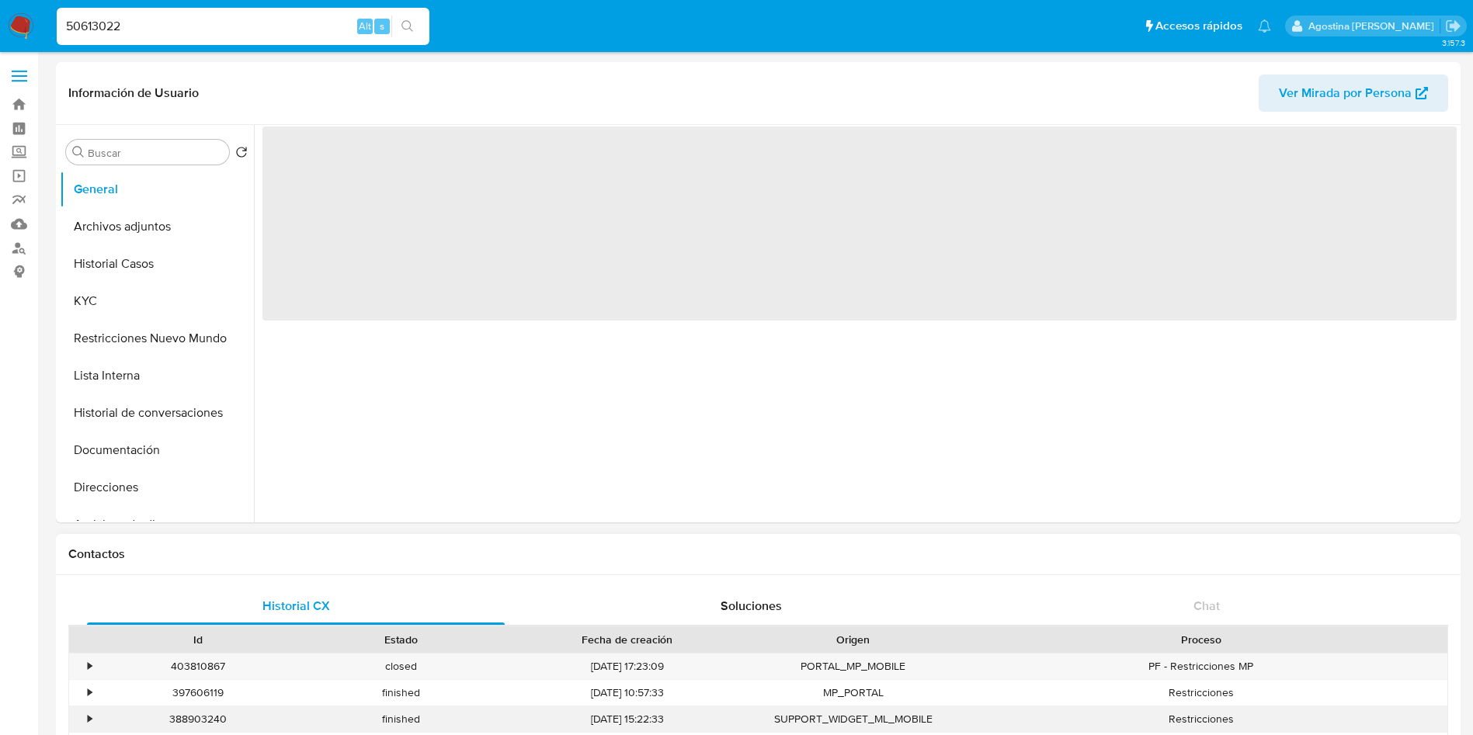
select select "10"
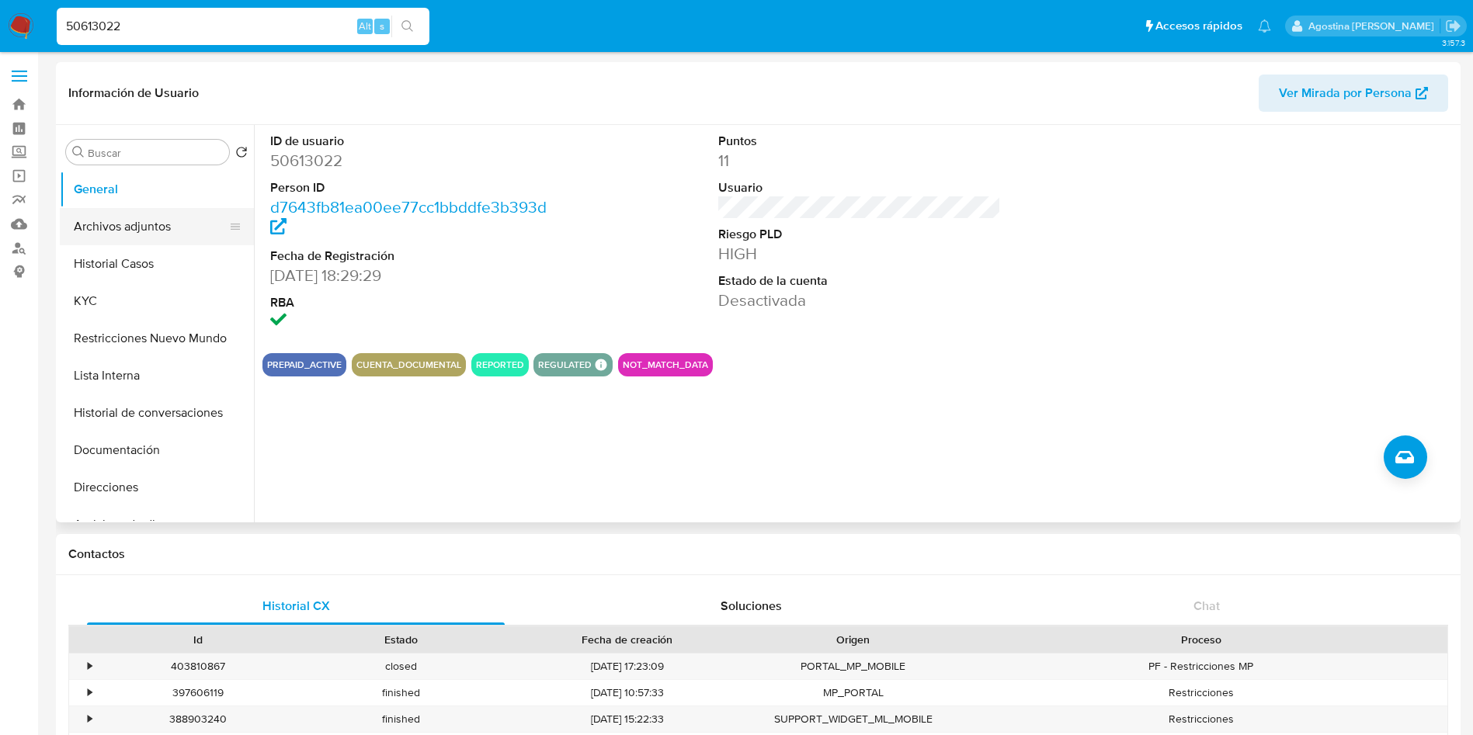
click at [166, 236] on button "Archivos adjuntos" at bounding box center [151, 226] width 182 height 37
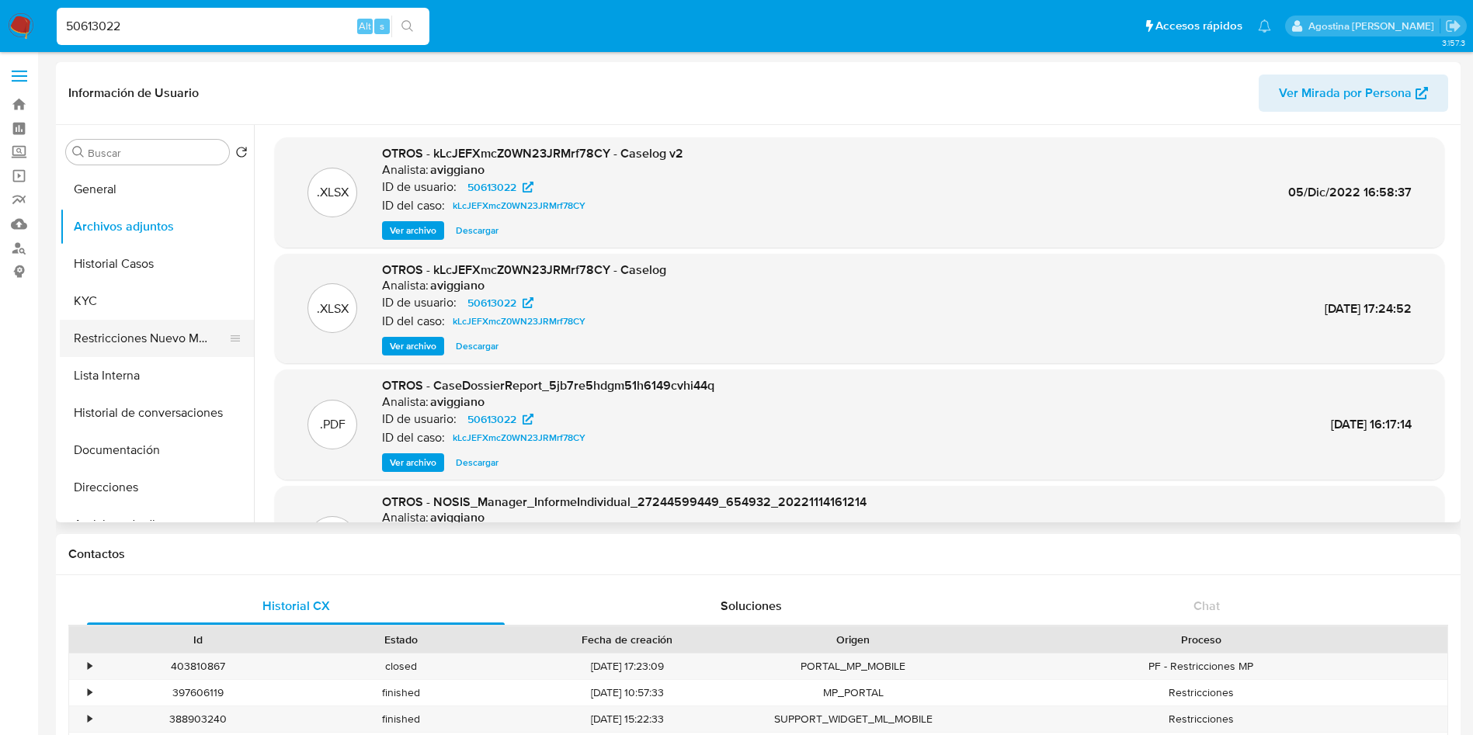
click at [206, 340] on button "Restricciones Nuevo Mundo" at bounding box center [151, 338] width 182 height 37
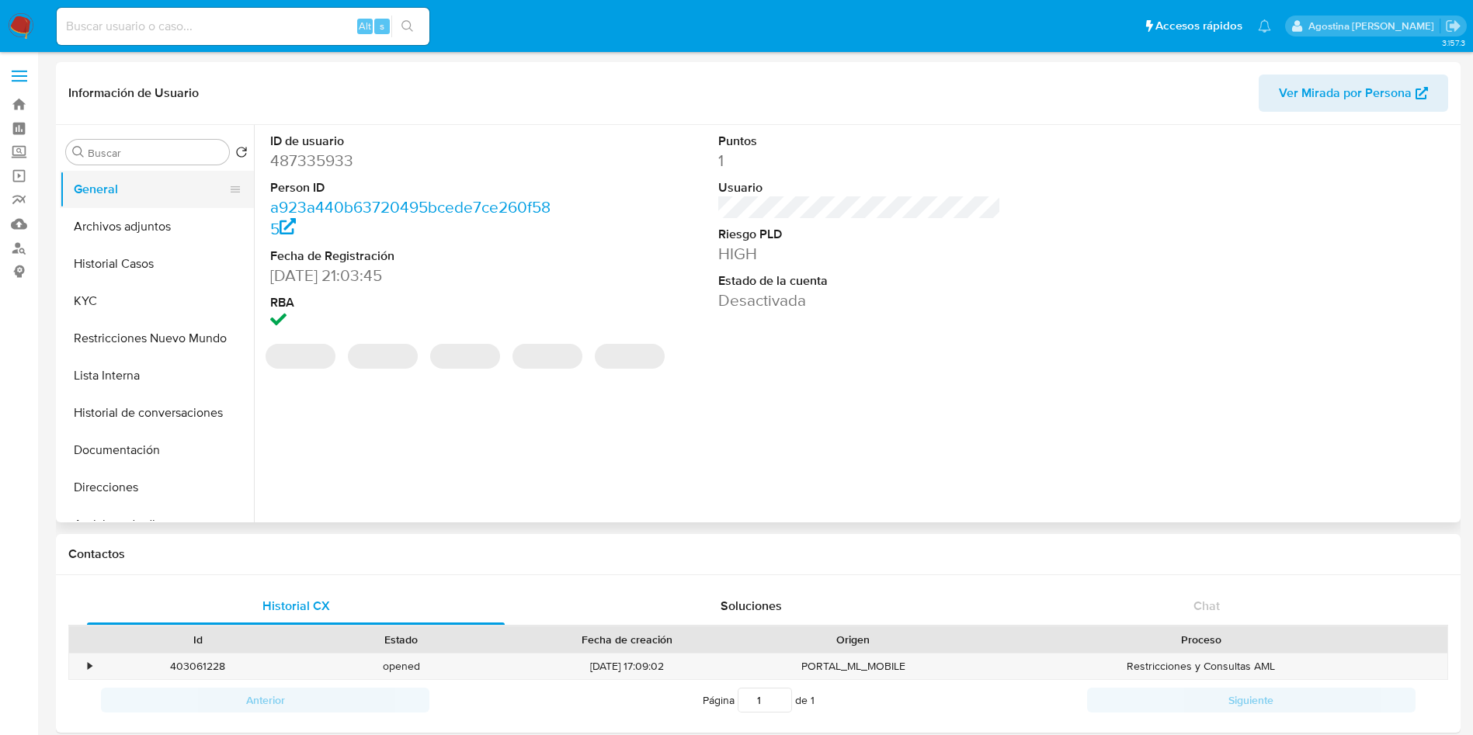
select select "10"
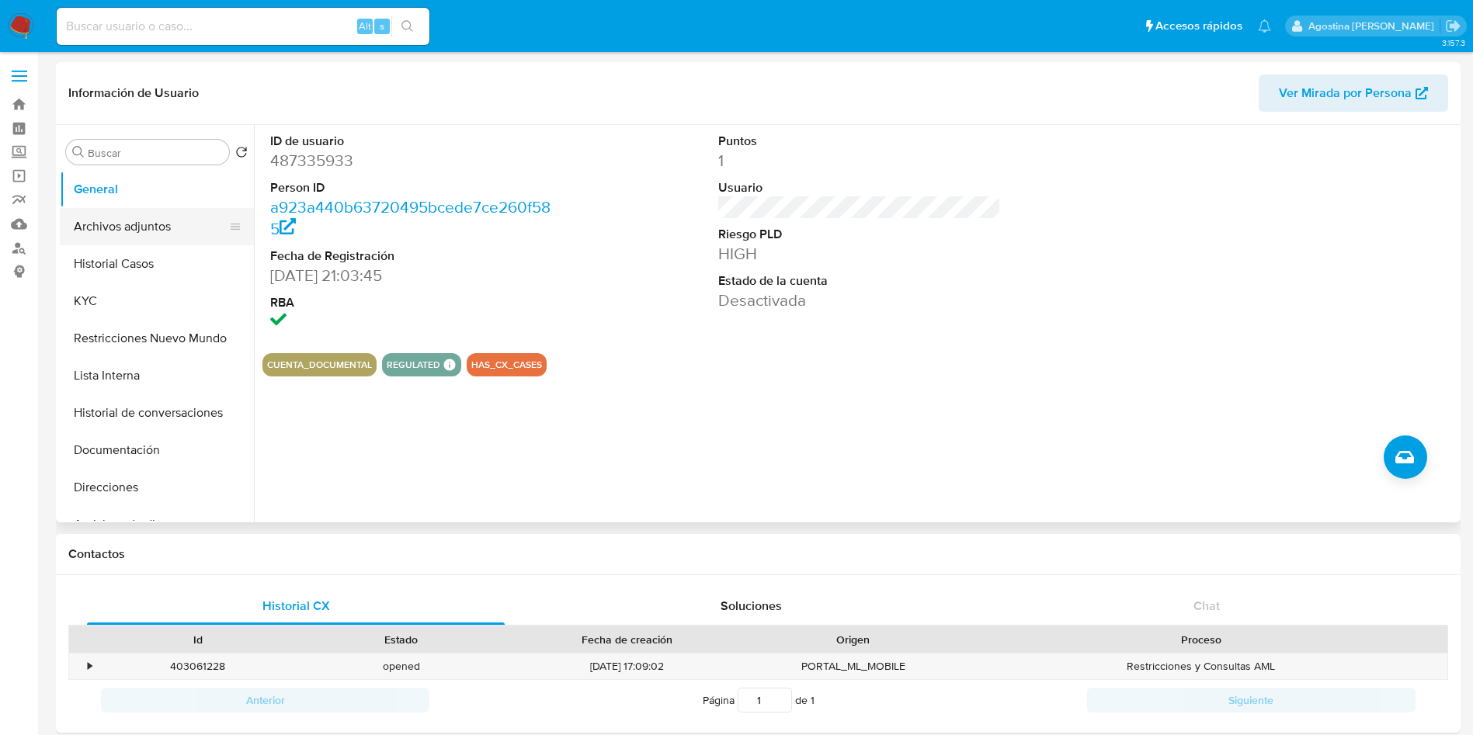
click at [154, 232] on button "Archivos adjuntos" at bounding box center [151, 226] width 182 height 37
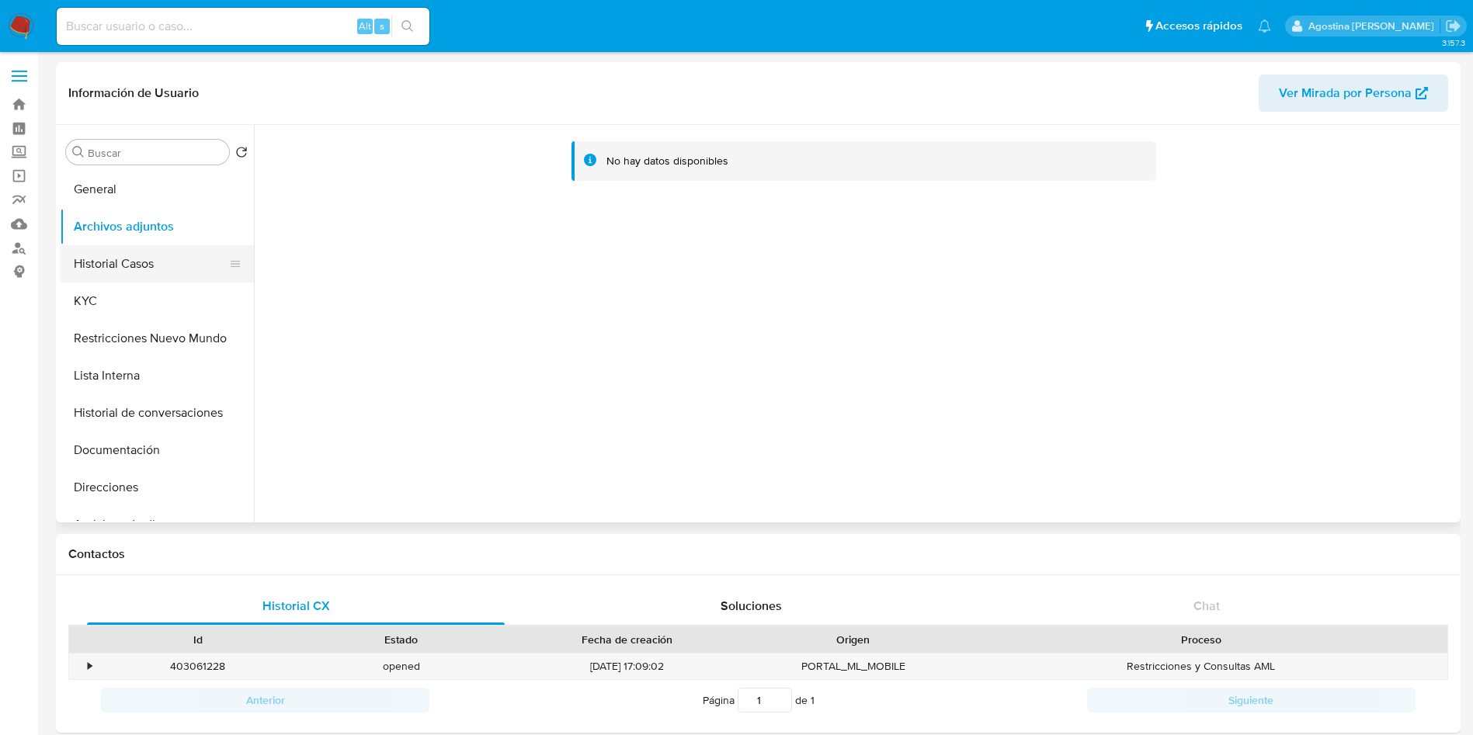
click at [173, 249] on button "Historial Casos" at bounding box center [151, 263] width 182 height 37
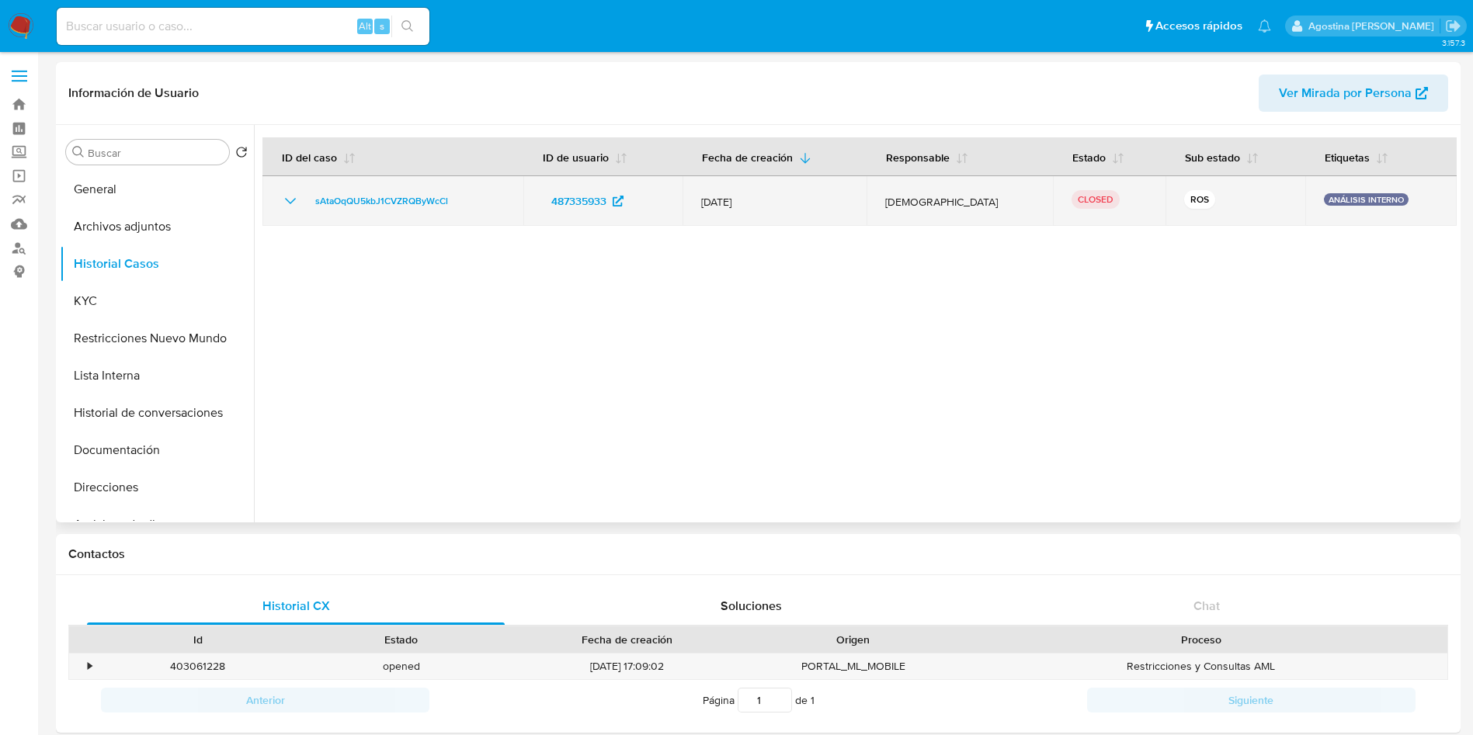
click at [290, 207] on icon "Mostrar/Ocultar" at bounding box center [290, 201] width 19 height 19
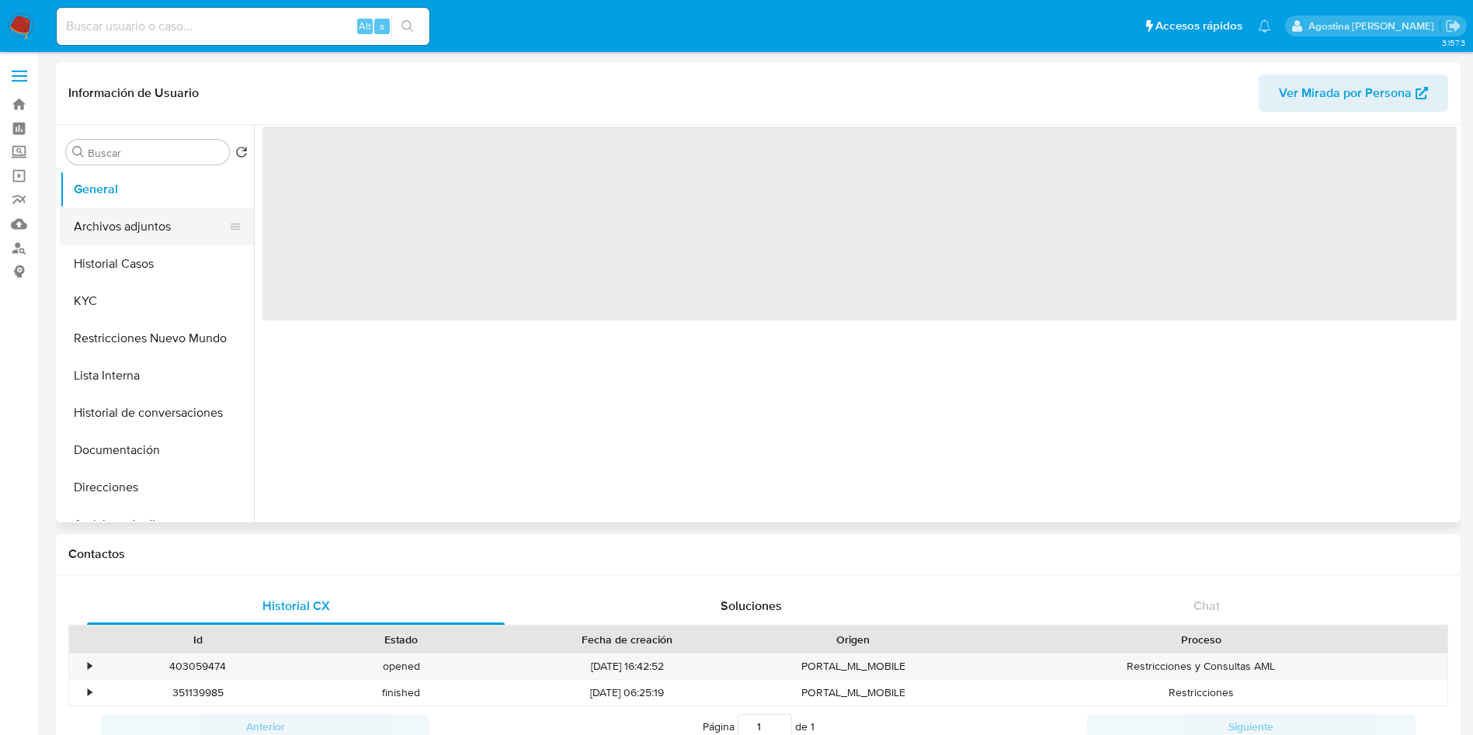
select select "10"
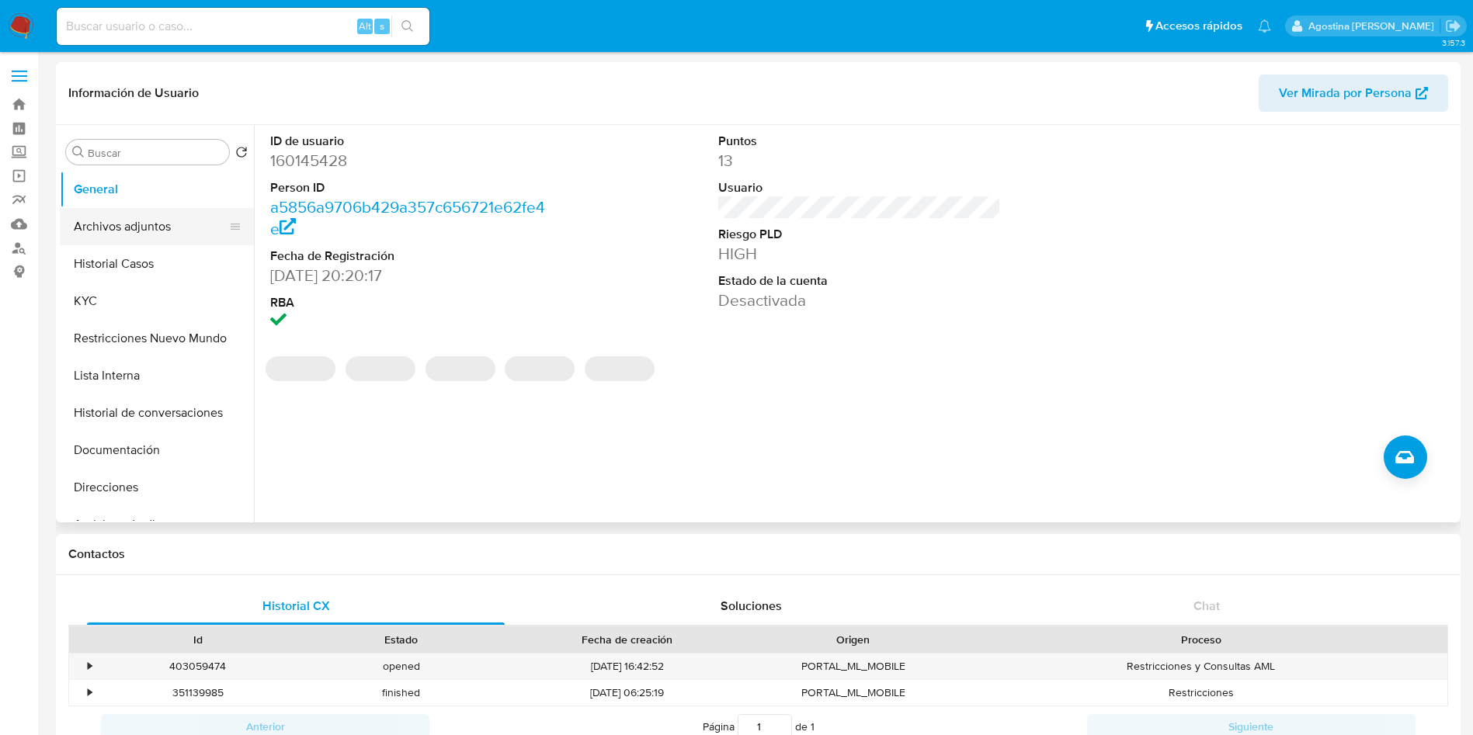
click at [135, 231] on button "Archivos adjuntos" at bounding box center [151, 226] width 182 height 37
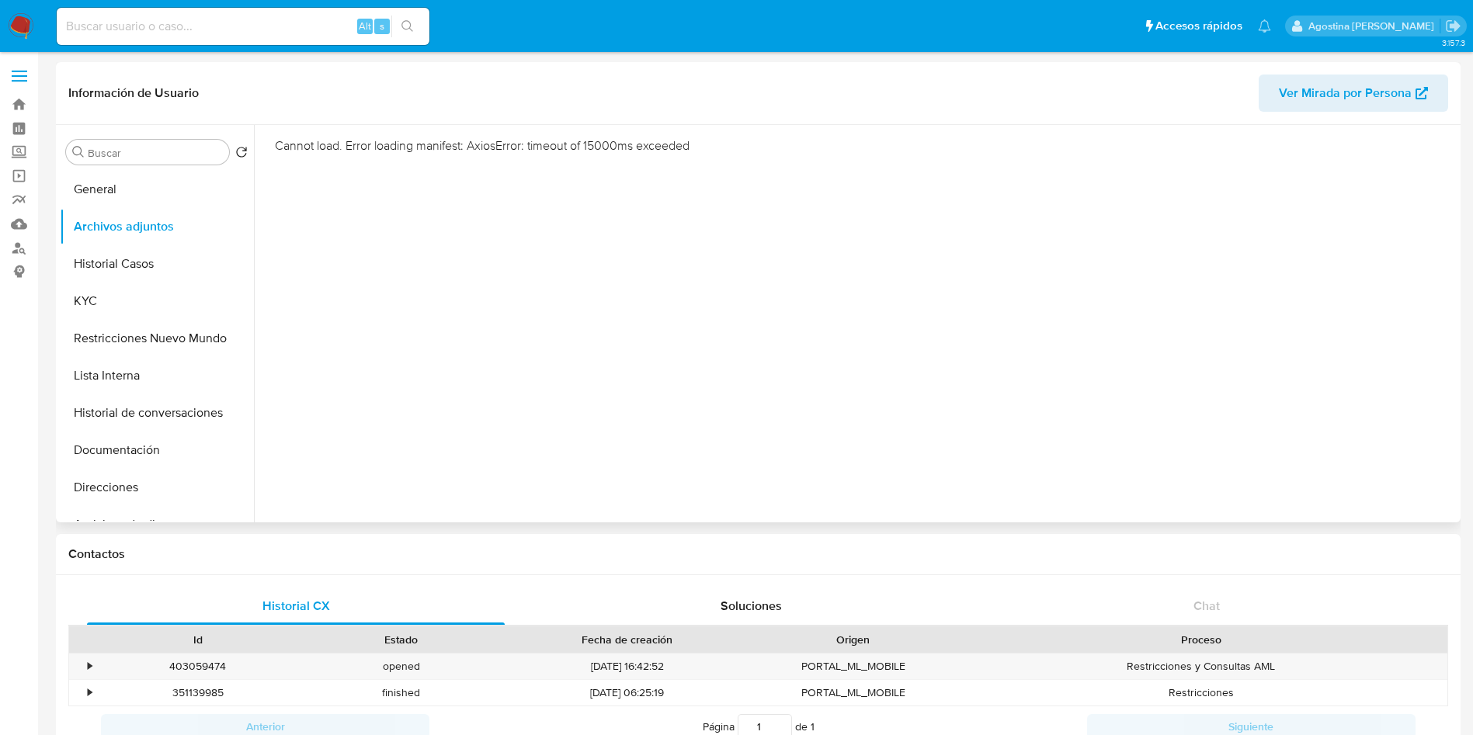
click at [351, 151] on section "Cannot load. Error loading manifest: AxiosError: timeout of 15000ms exceeded" at bounding box center [859, 145] width 1169 height 17
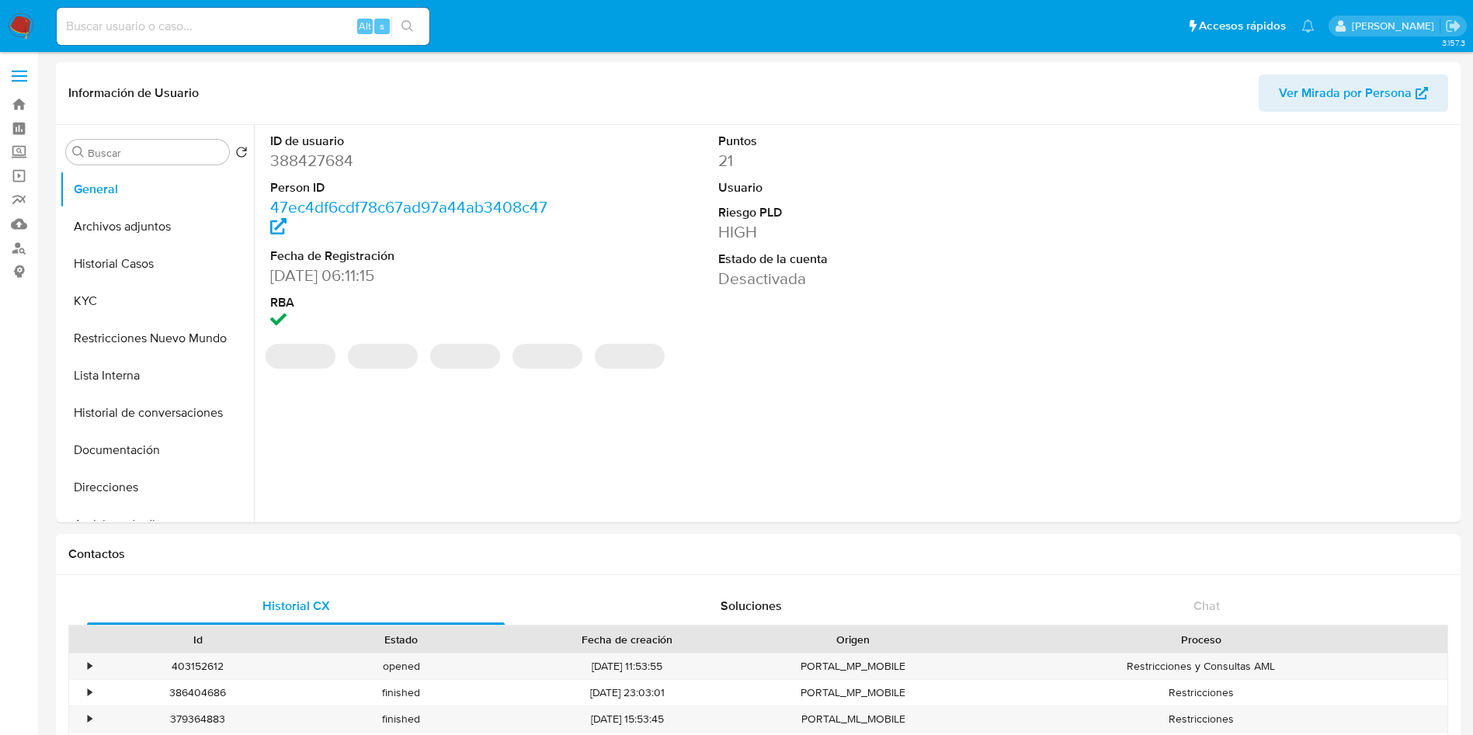
select select "10"
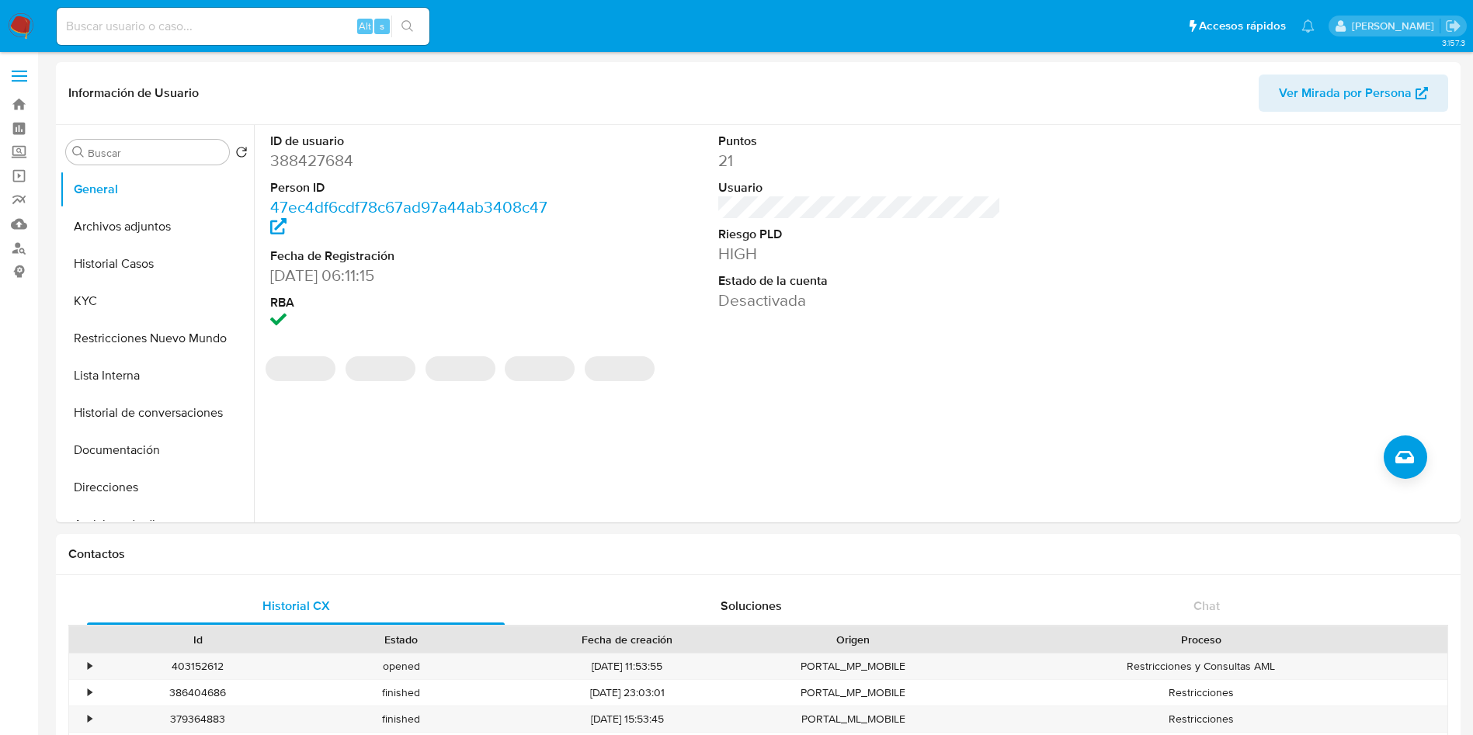
click at [164, 231] on button "Archivos adjuntos" at bounding box center [157, 226] width 194 height 37
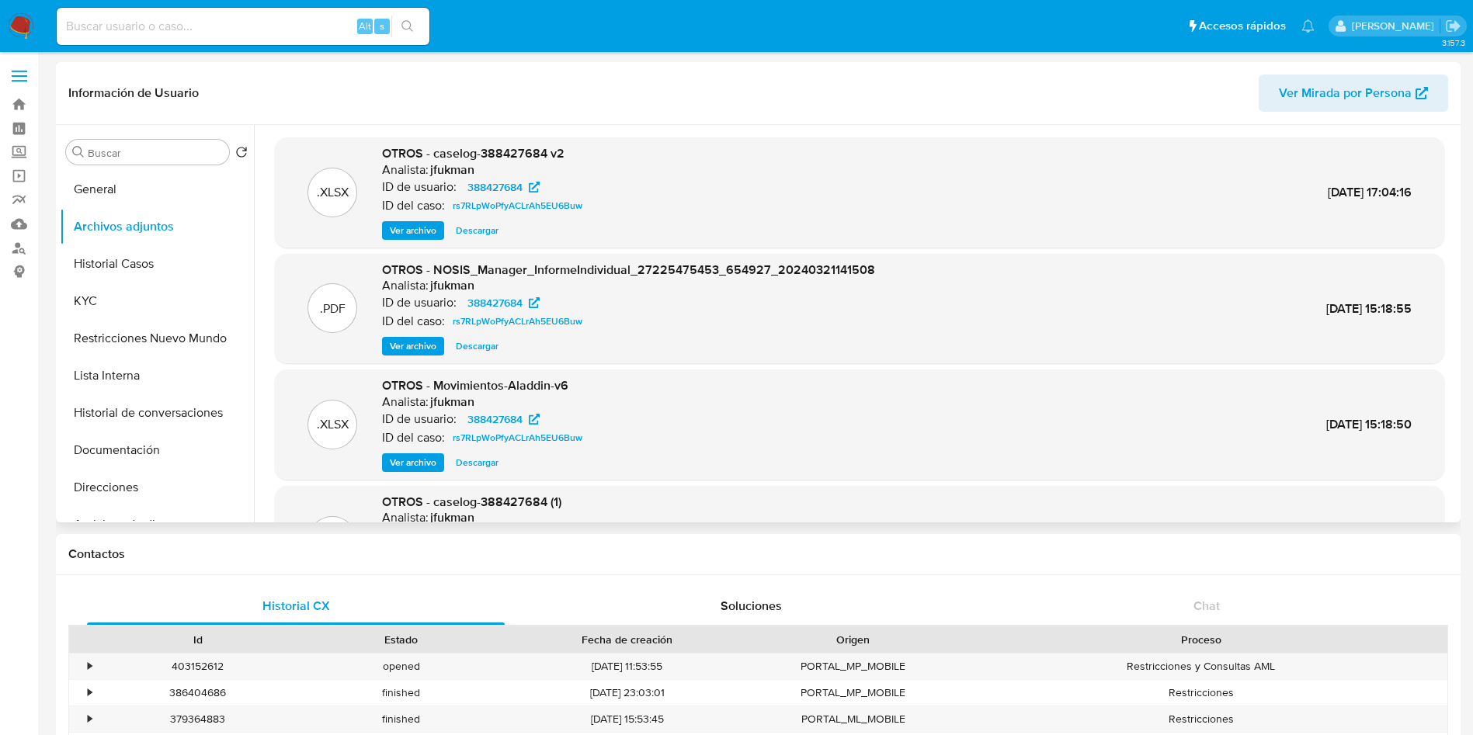
click at [425, 234] on span "Ver archivo" at bounding box center [413, 231] width 47 height 16
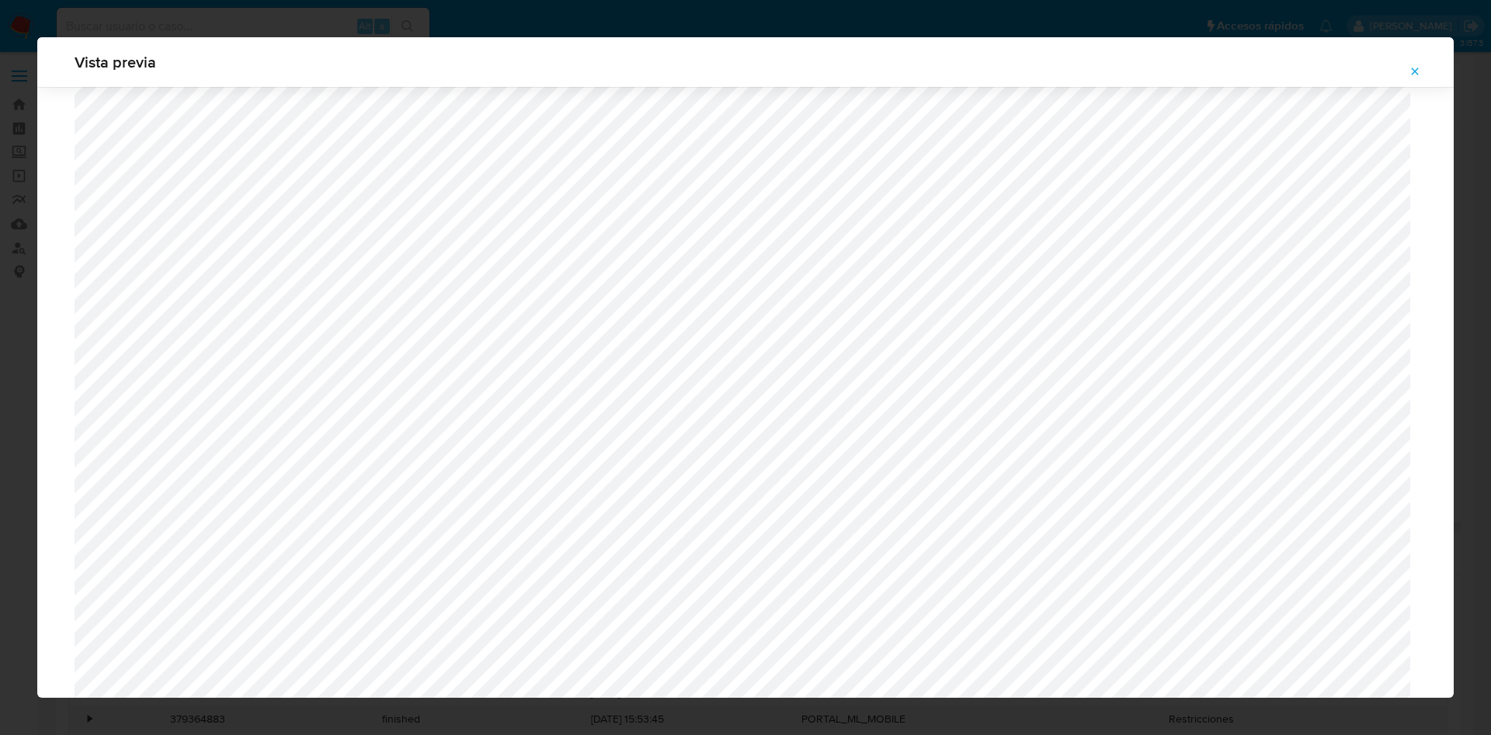
scroll to position [668, 0]
click at [1414, 63] on span "Attachment preview" at bounding box center [1414, 72] width 12 height 22
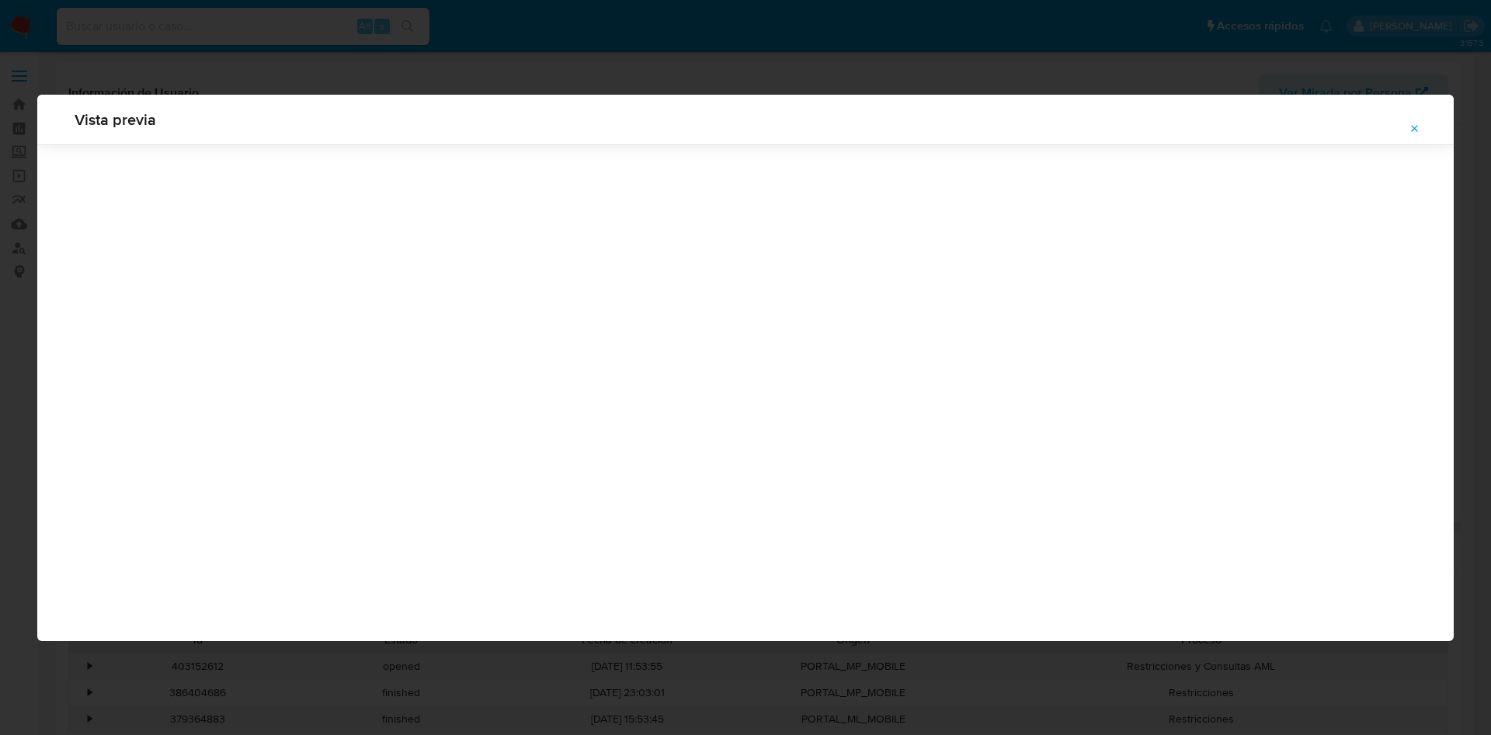
scroll to position [0, 0]
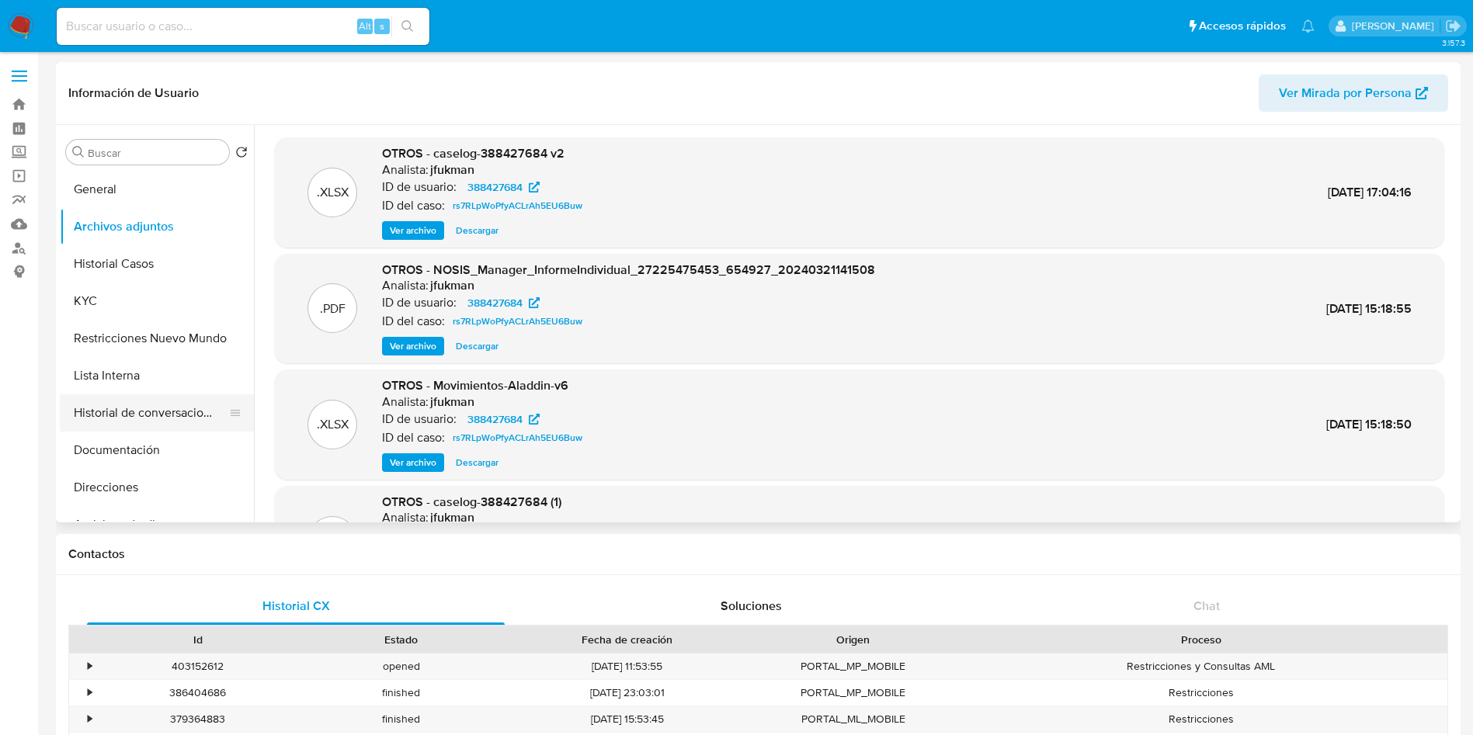
click at [96, 427] on button "Historial de conversaciones" at bounding box center [151, 412] width 182 height 37
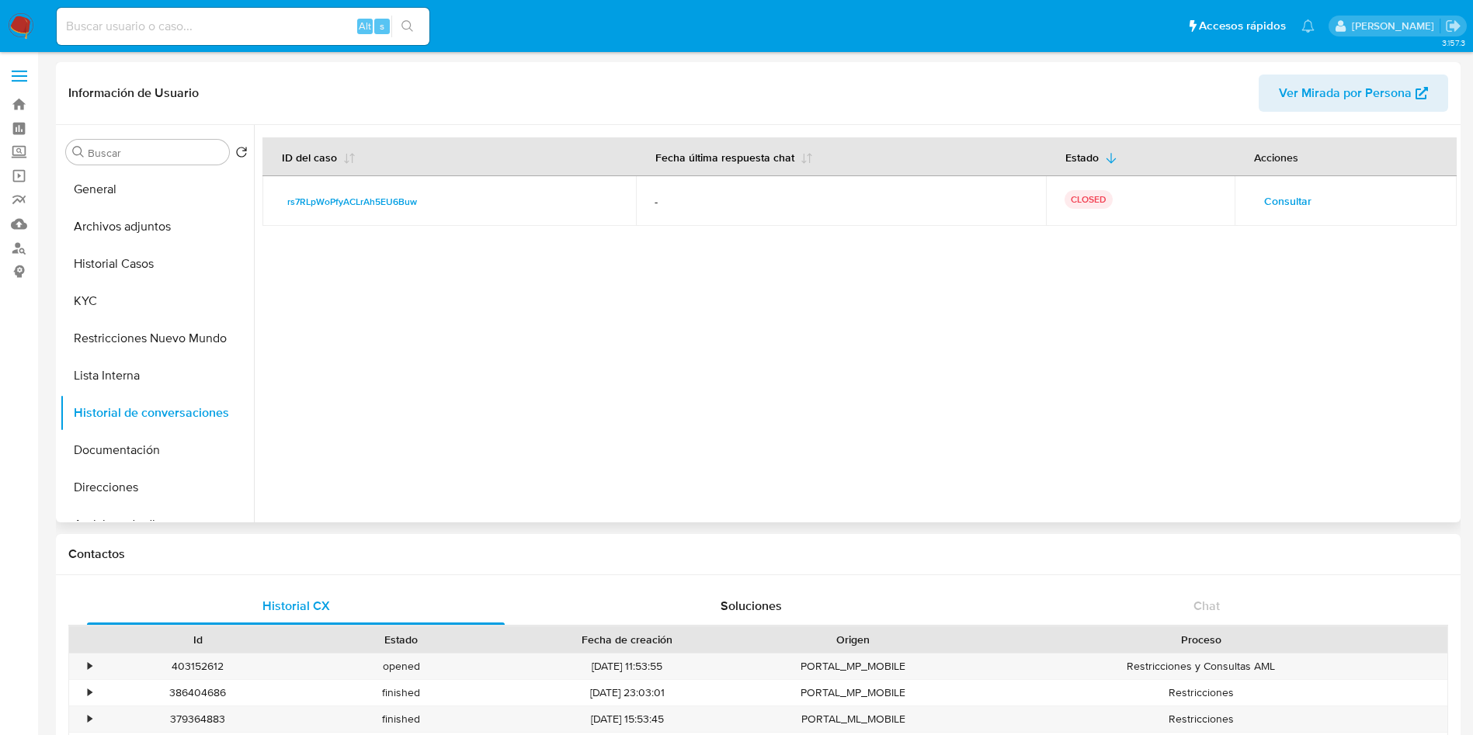
click at [1306, 204] on button "Consultar" at bounding box center [1287, 201] width 69 height 25
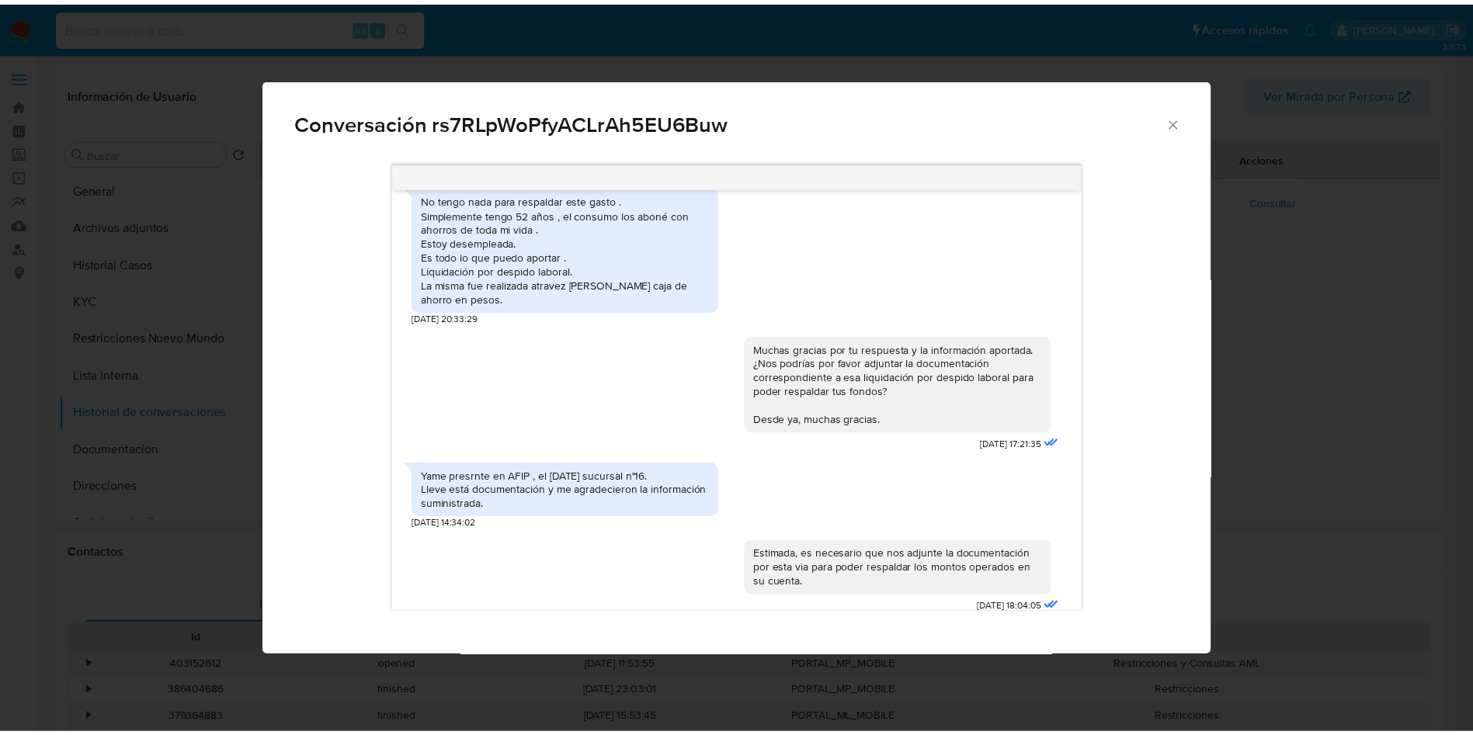
scroll to position [497, 0]
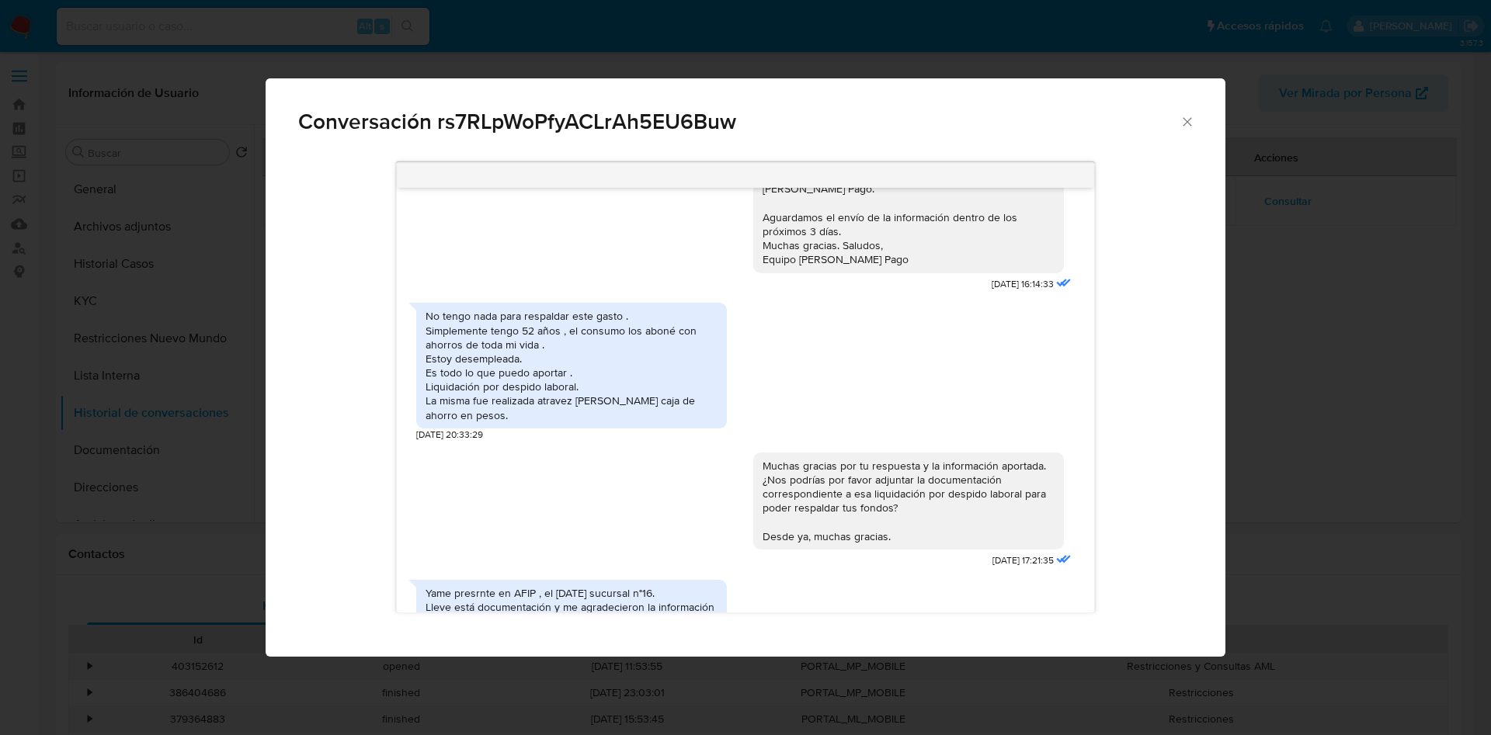
click at [148, 401] on div "Conversación rs7RLpWoPfyACLrAh5EU6Buw Hola. En función de las operaciones regis…" at bounding box center [745, 367] width 1491 height 735
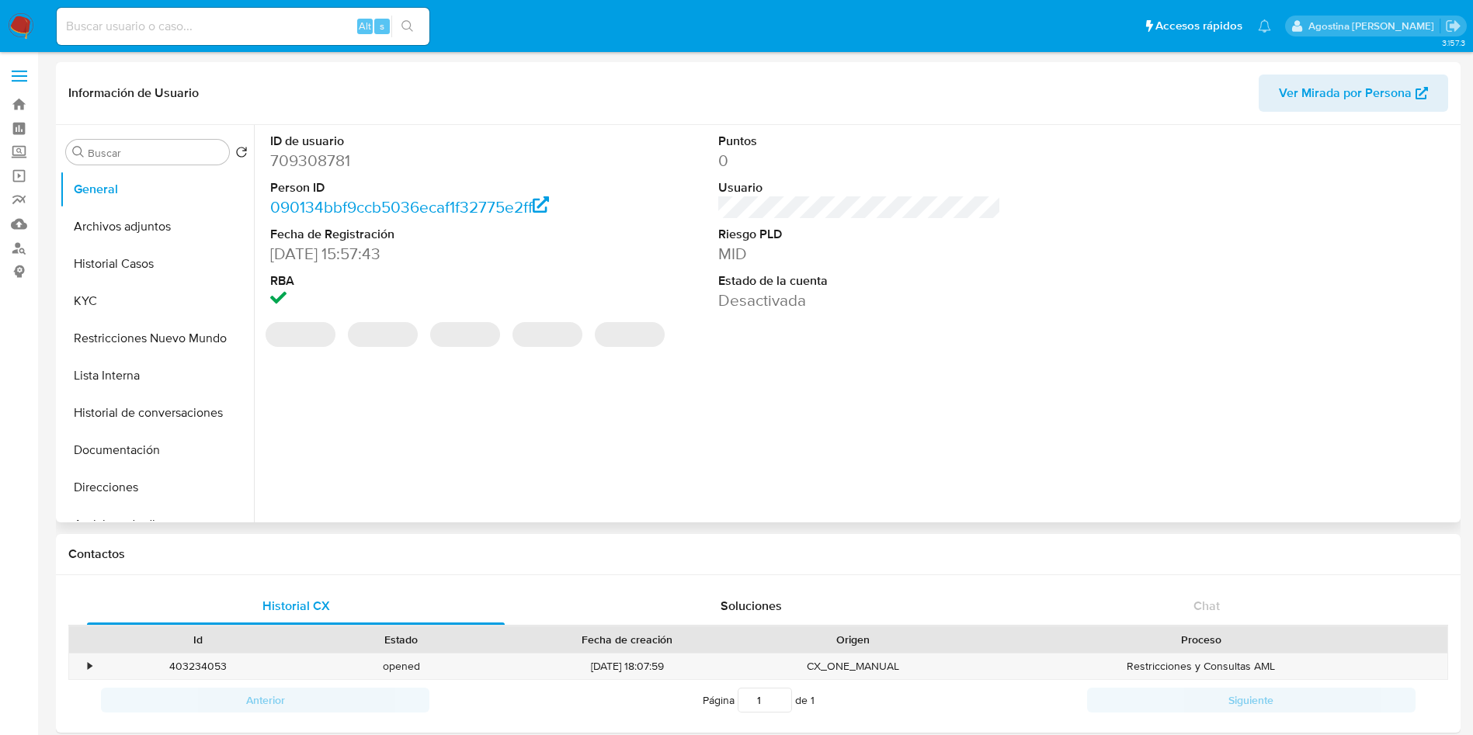
select select "10"
click at [118, 222] on button "Archivos adjuntos" at bounding box center [151, 226] width 182 height 37
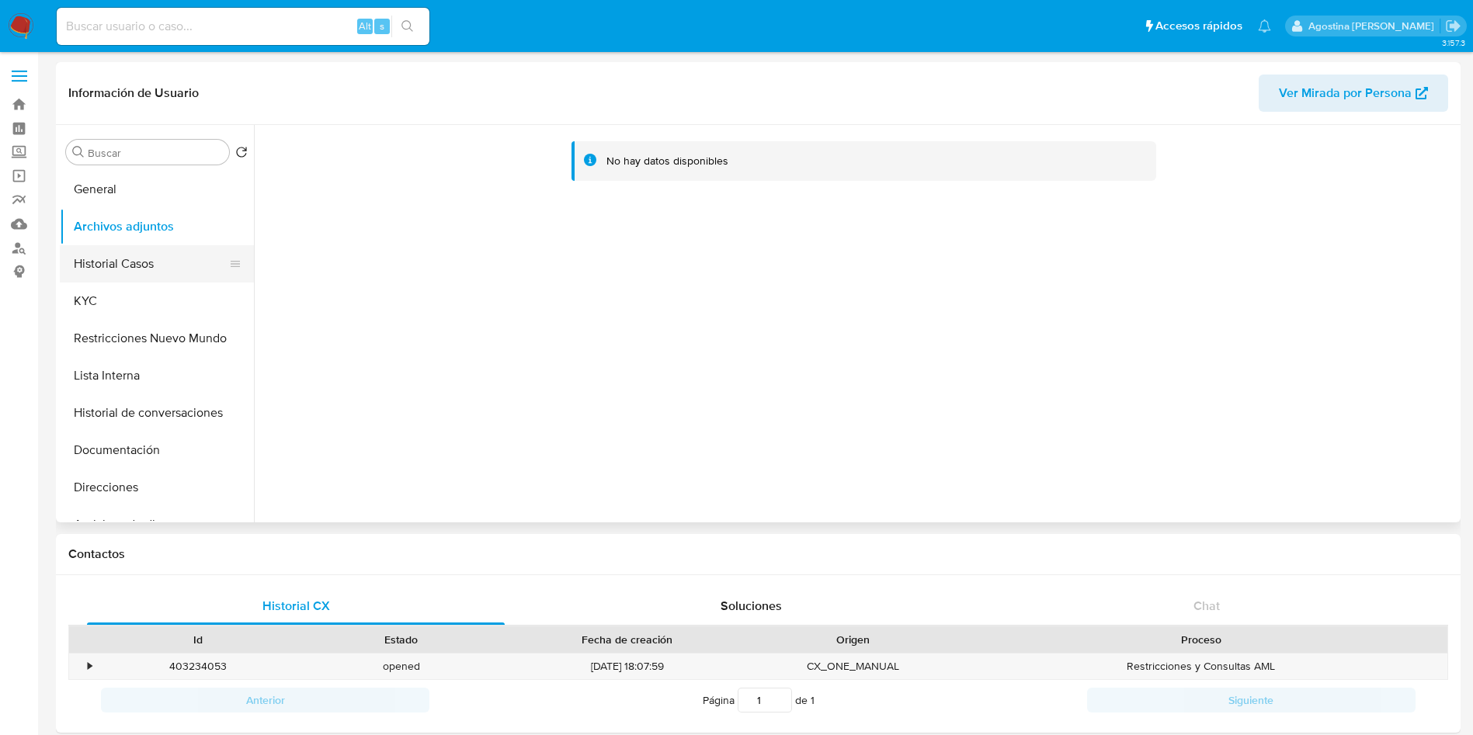
click at [140, 265] on button "Historial Casos" at bounding box center [151, 263] width 182 height 37
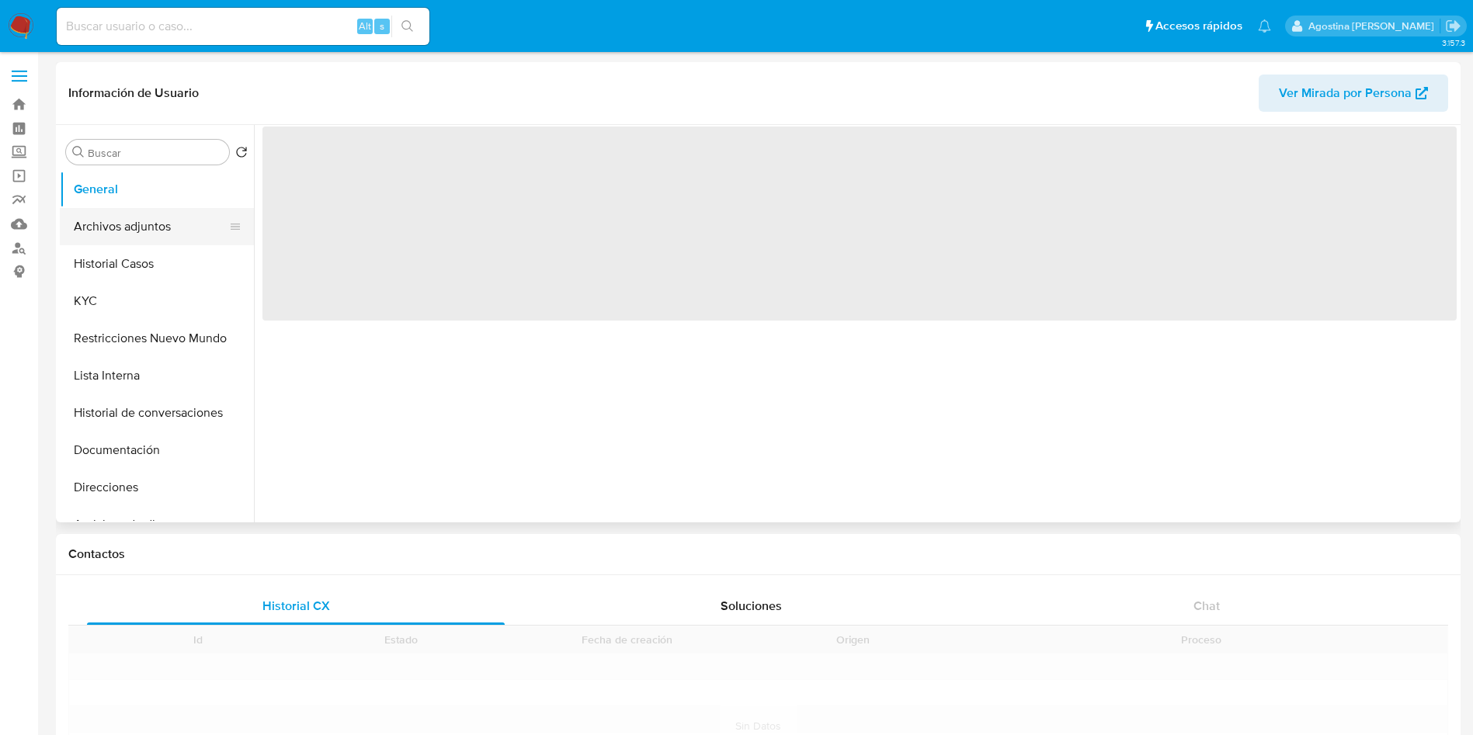
click at [145, 230] on button "Archivos adjuntos" at bounding box center [151, 226] width 182 height 37
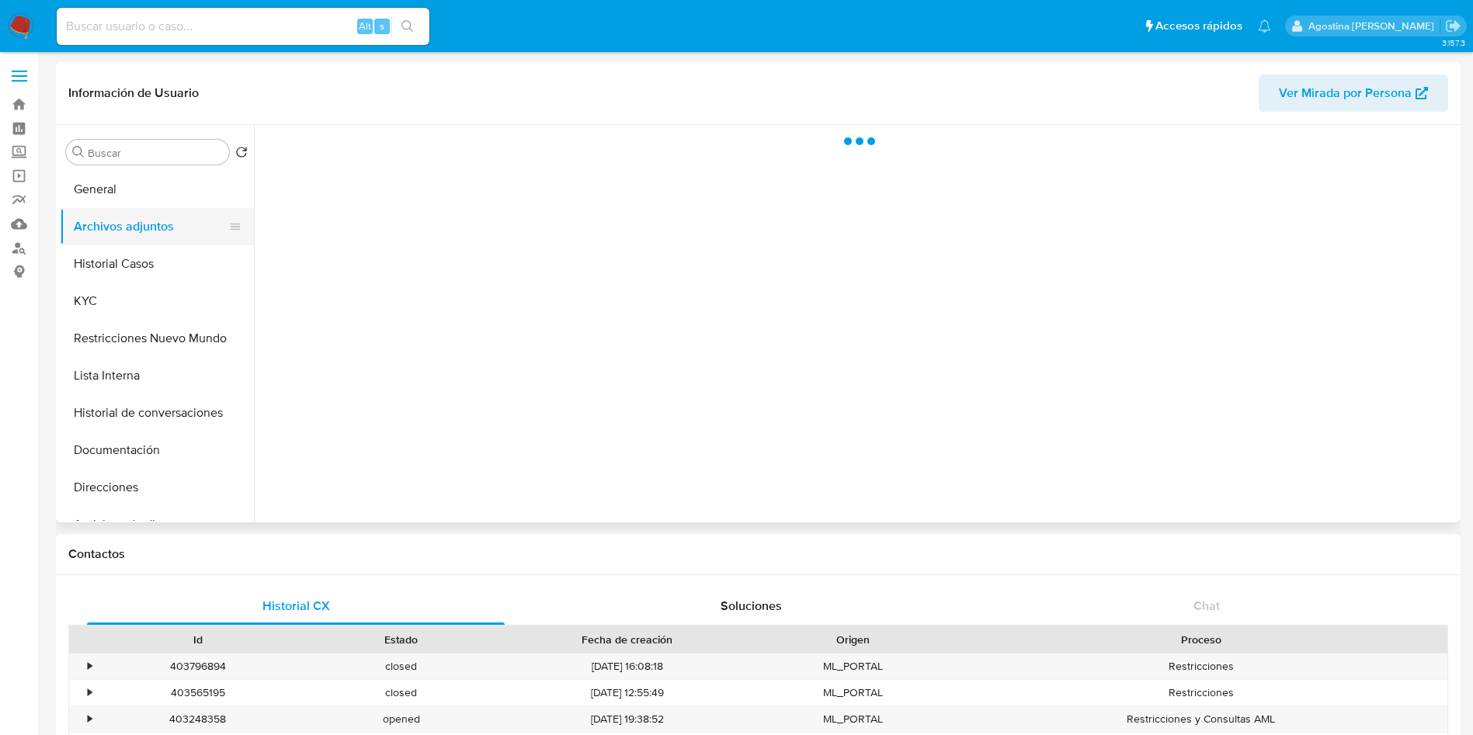
select select "10"
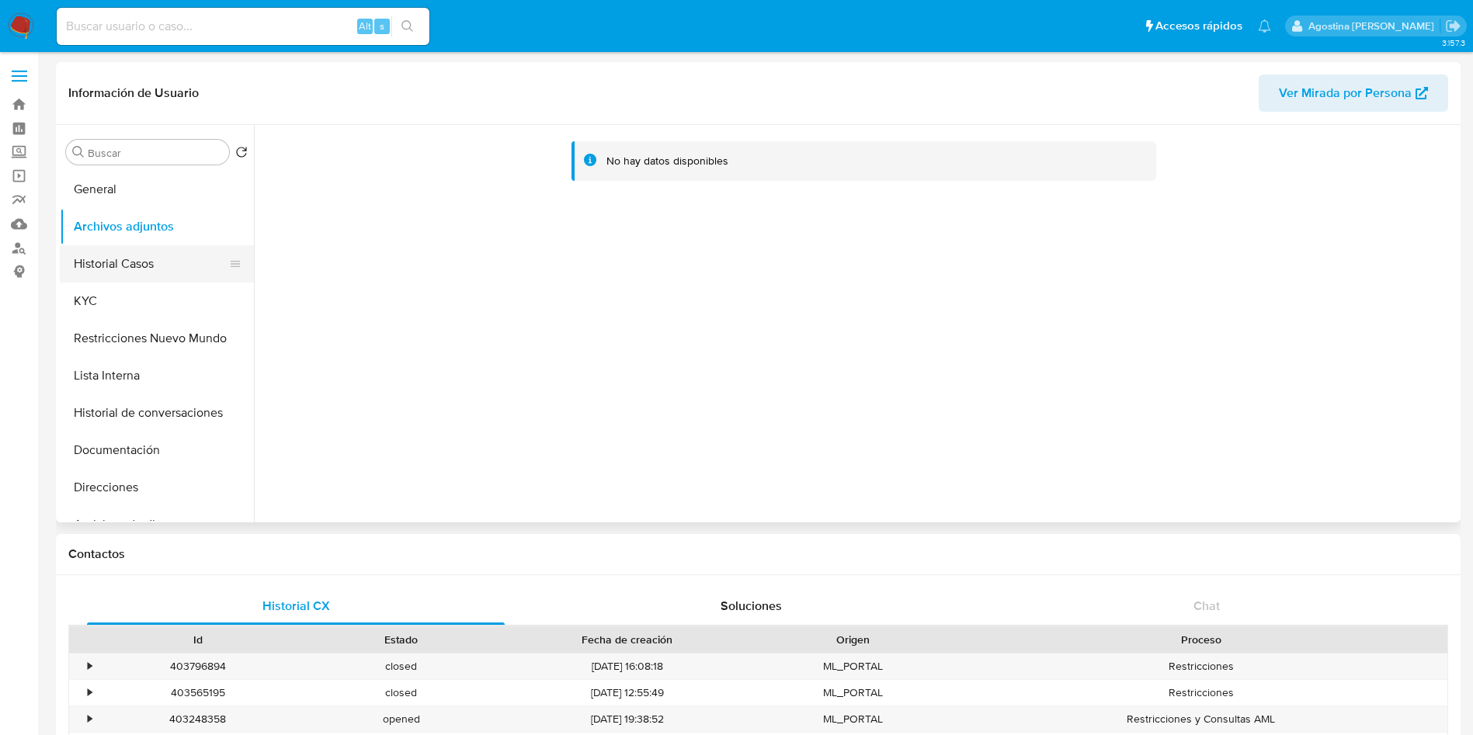
click at [178, 260] on button "Historial Casos" at bounding box center [151, 263] width 182 height 37
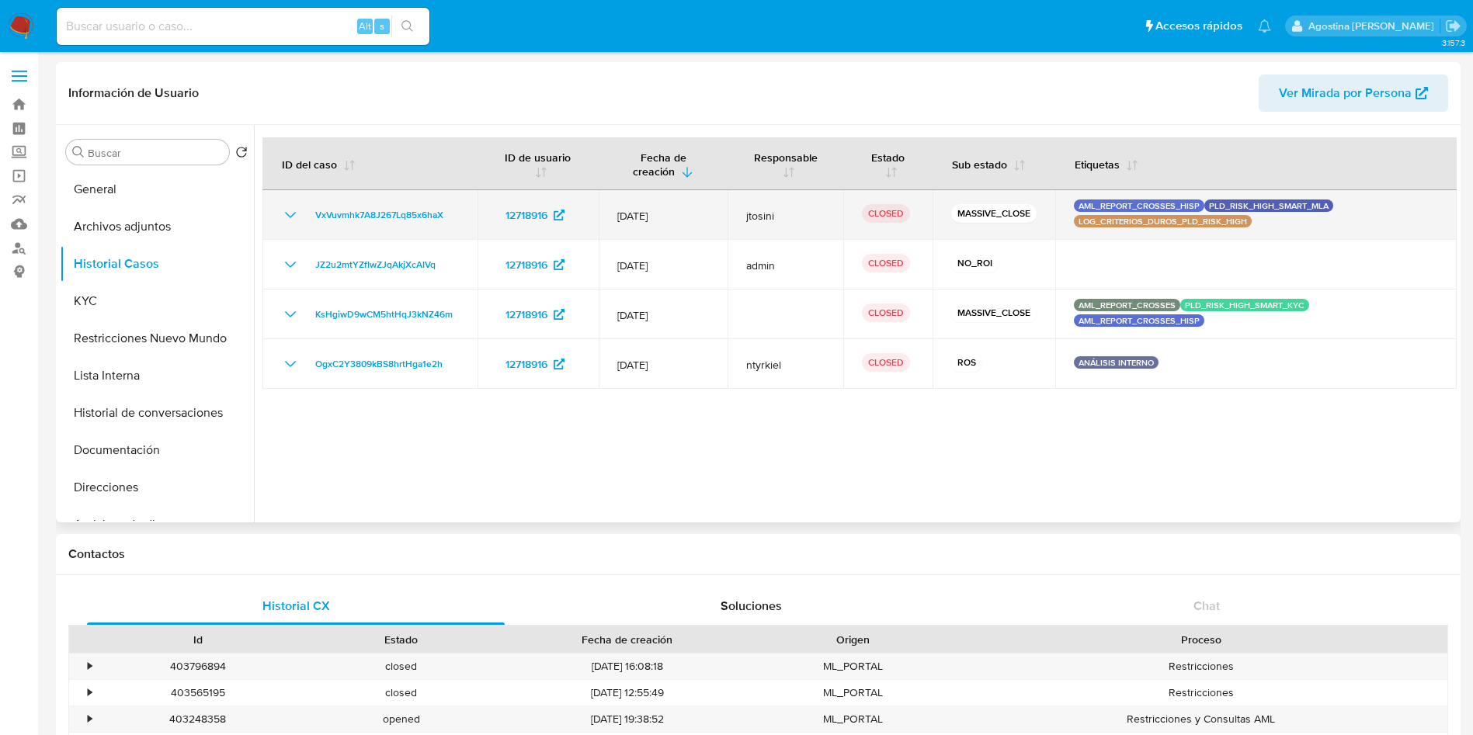
click at [290, 220] on icon "Mostrar/Ocultar" at bounding box center [290, 215] width 19 height 19
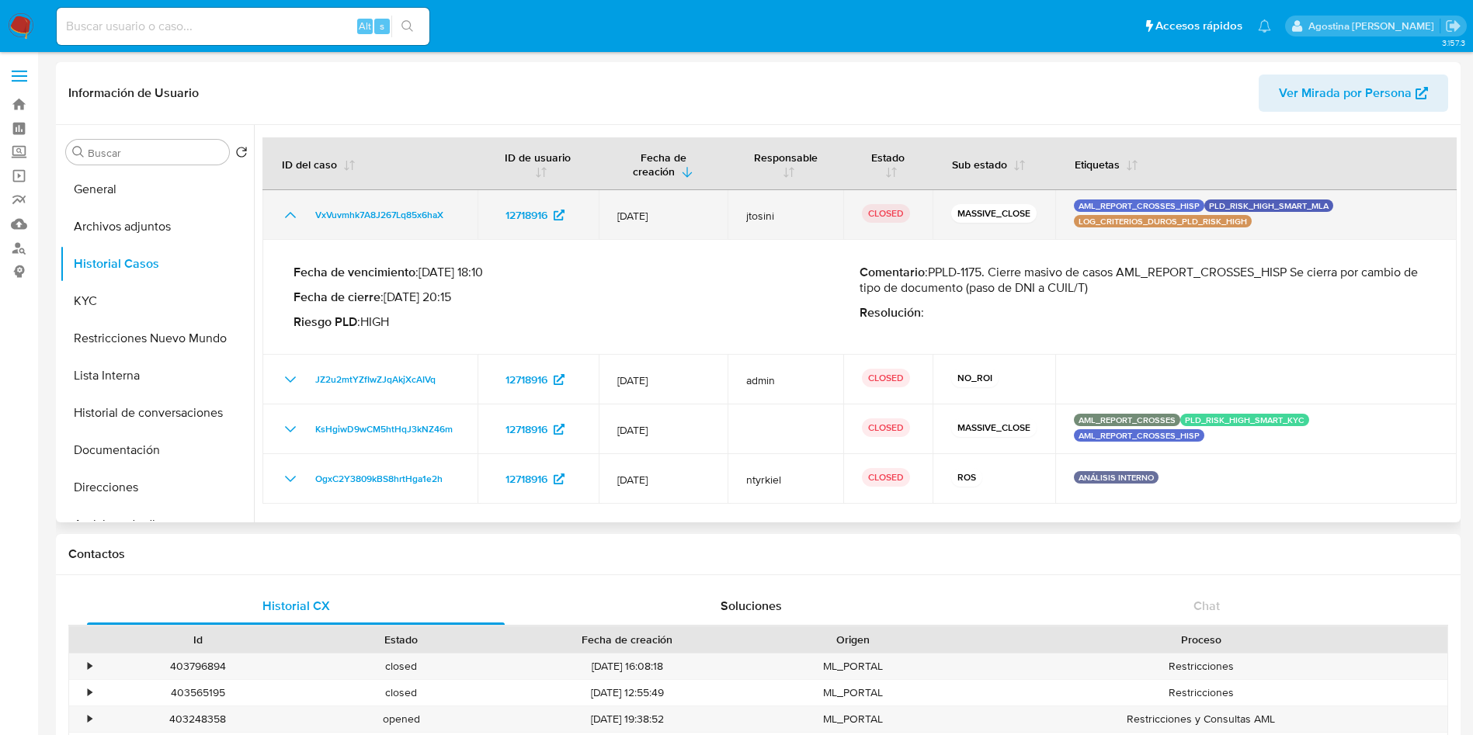
click at [290, 220] on icon "Mostrar/Ocultar" at bounding box center [290, 215] width 19 height 19
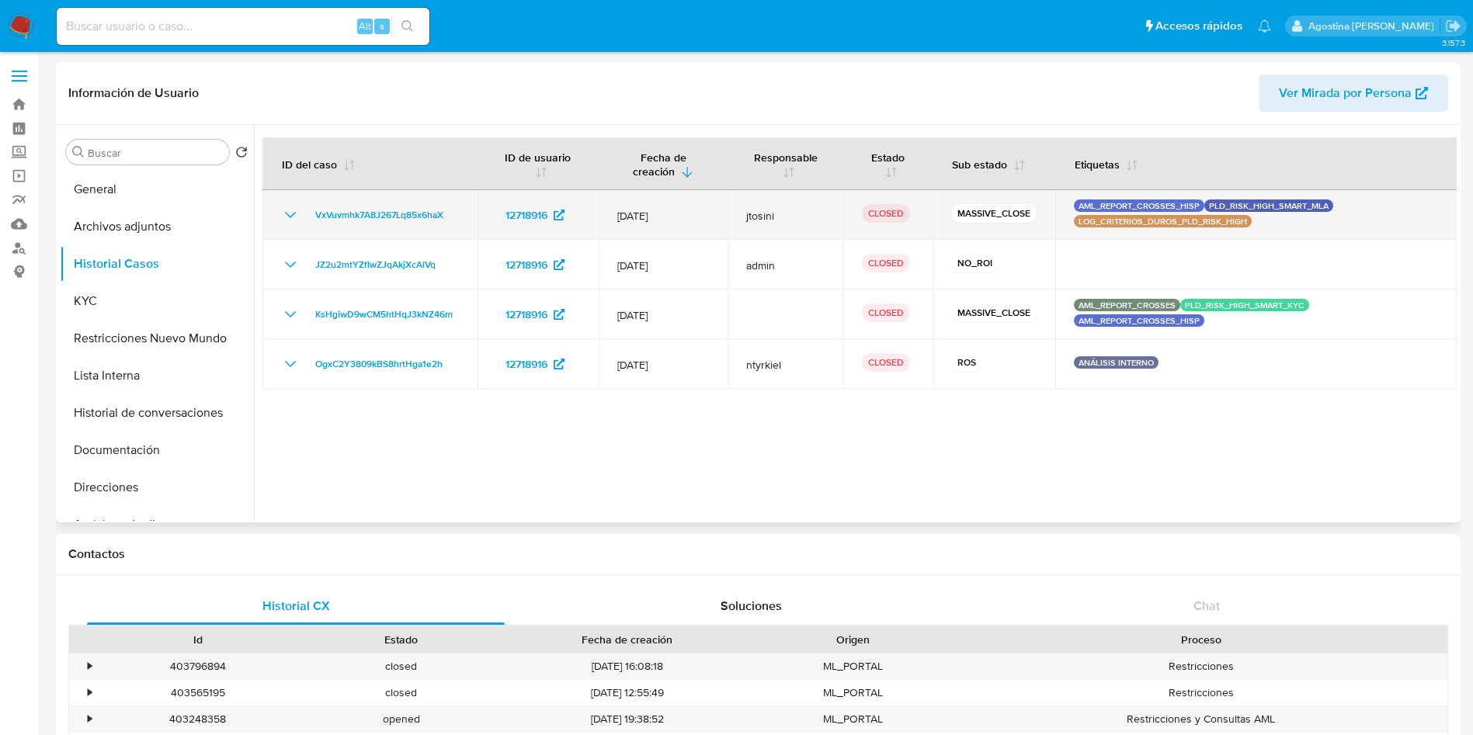
click at [290, 220] on icon "Mostrar/Ocultar" at bounding box center [290, 215] width 19 height 19
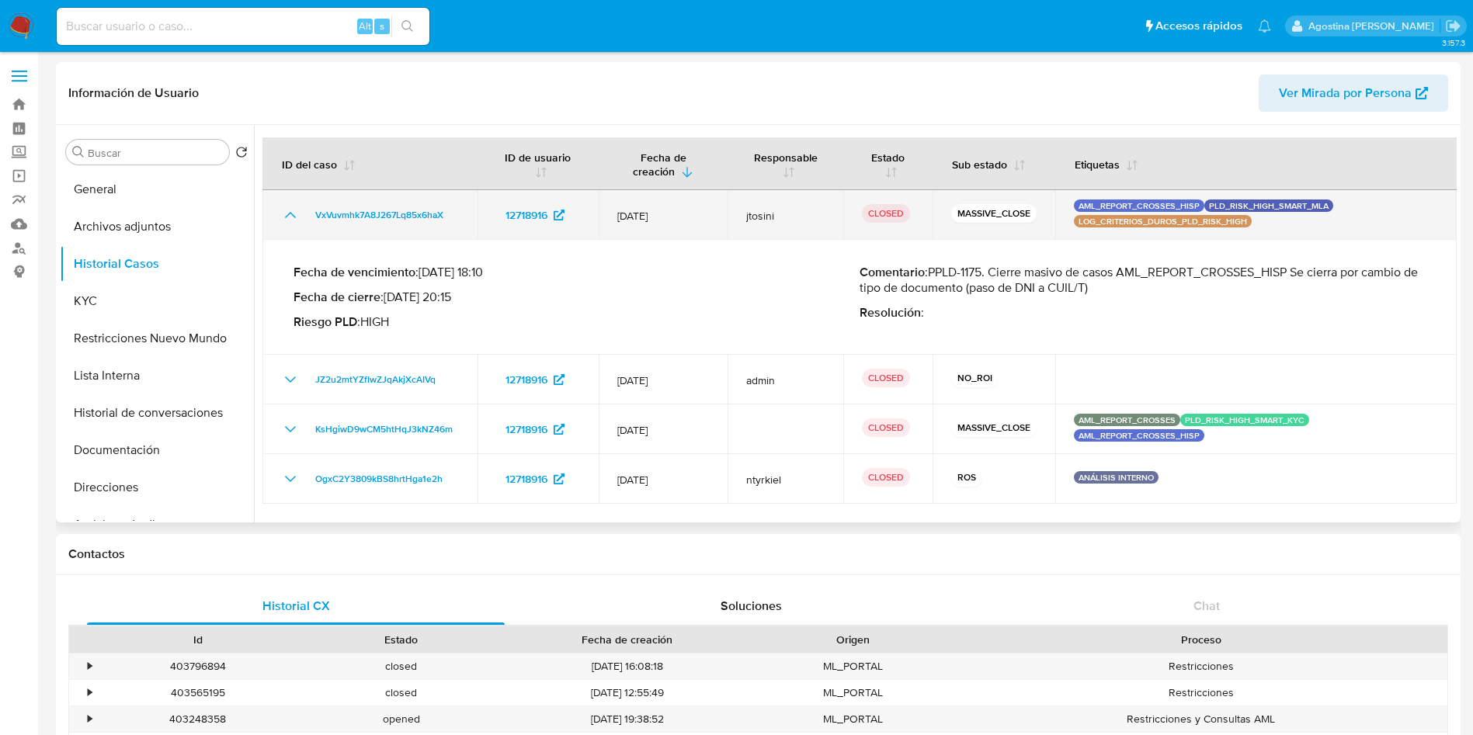
click at [290, 220] on icon "Mostrar/Ocultar" at bounding box center [290, 215] width 19 height 19
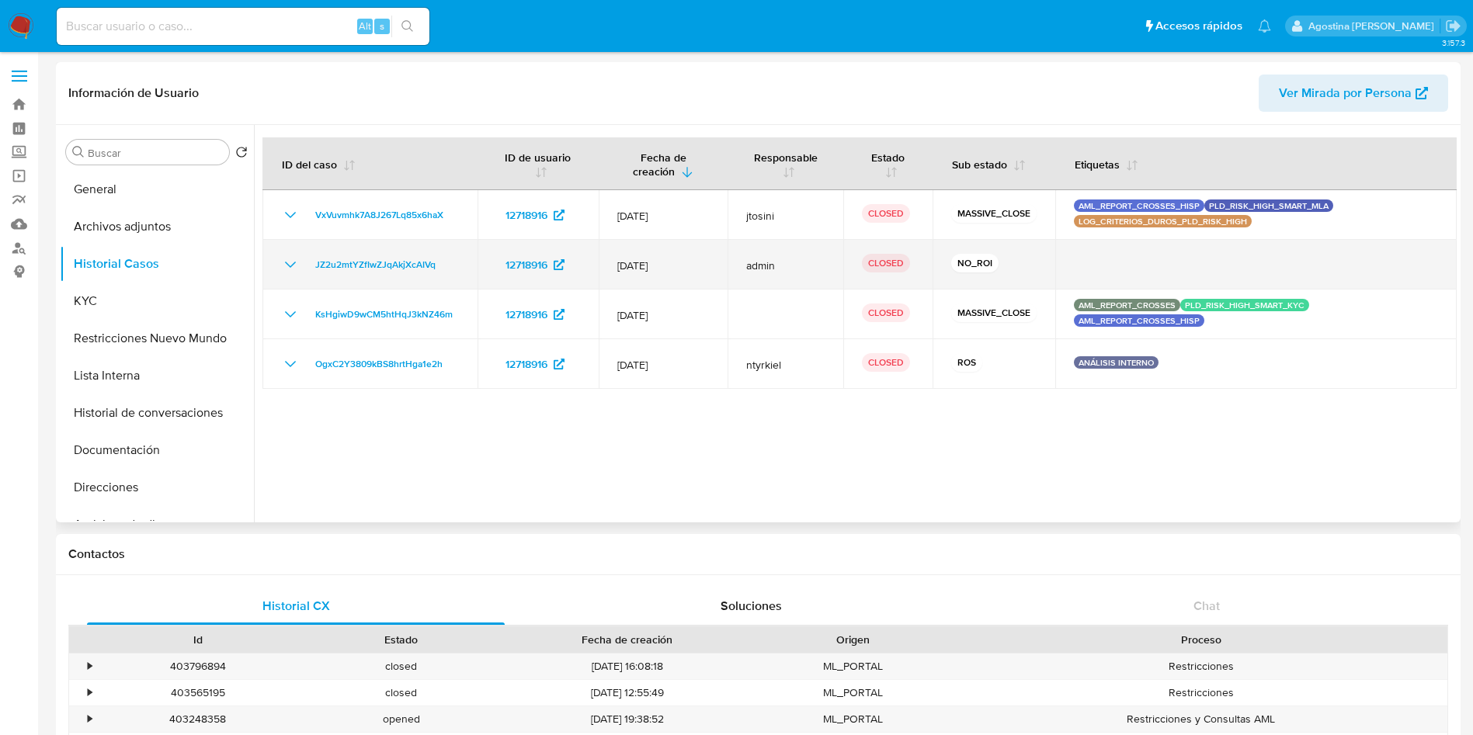
click at [285, 262] on icon "Mostrar/Ocultar" at bounding box center [290, 264] width 19 height 19
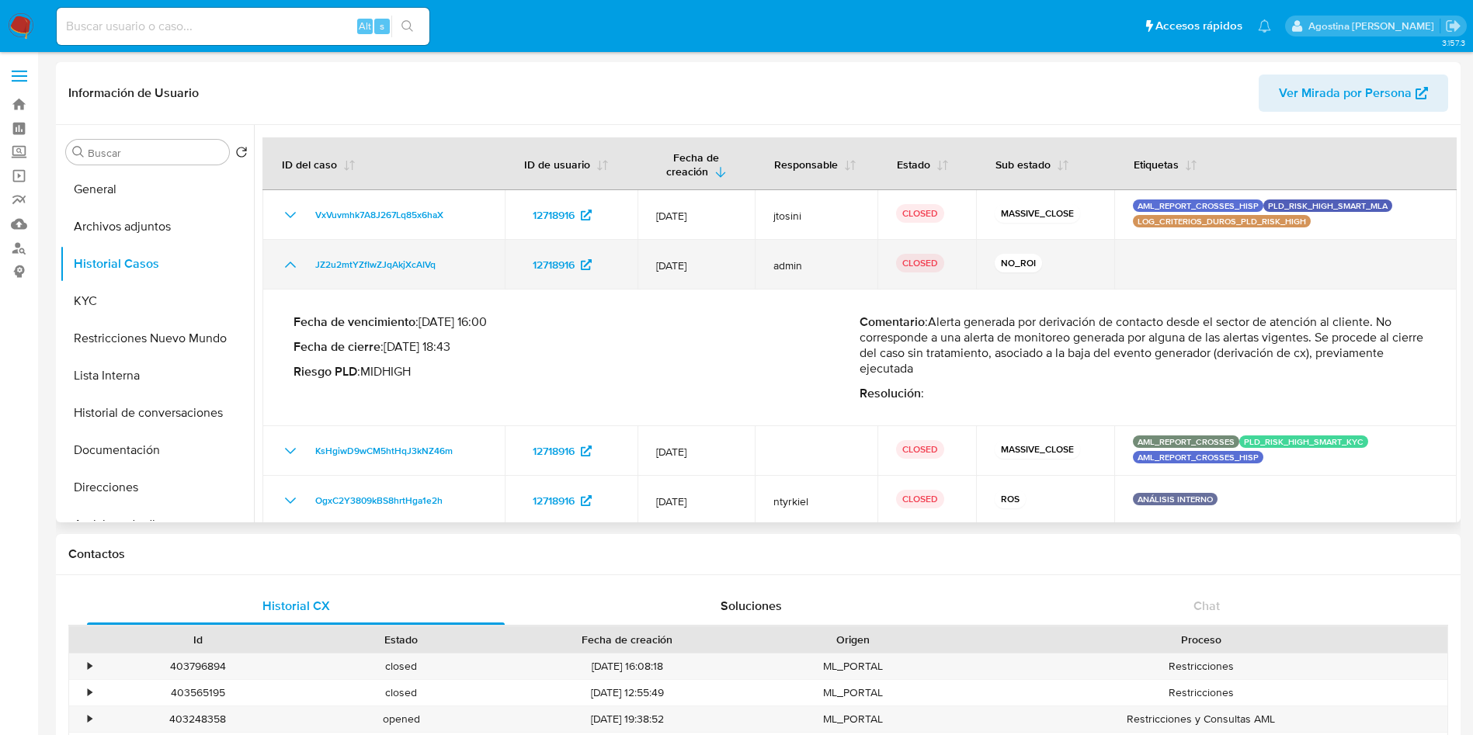
click at [291, 265] on icon "Mostrar/Ocultar" at bounding box center [290, 264] width 19 height 19
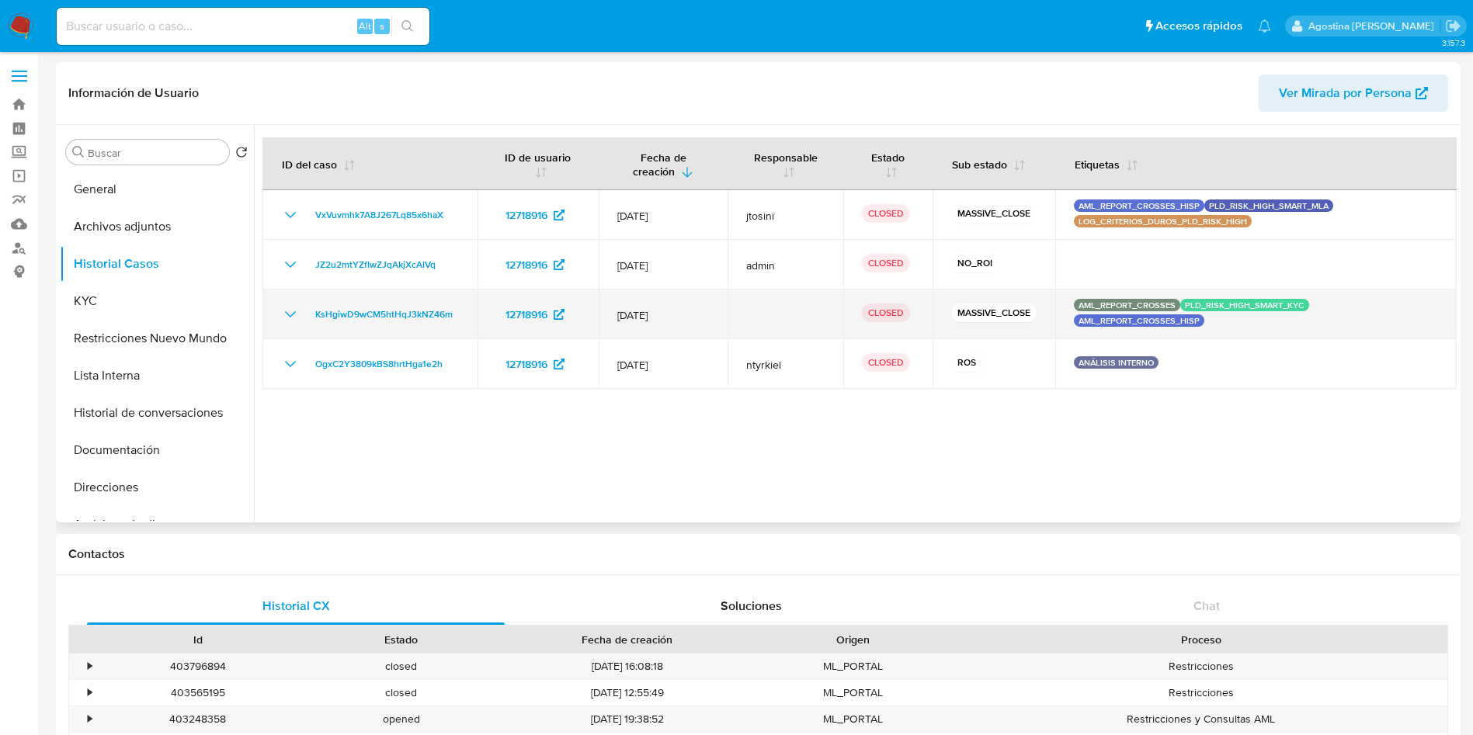
click at [290, 314] on icon "Mostrar/Ocultar" at bounding box center [290, 314] width 19 height 19
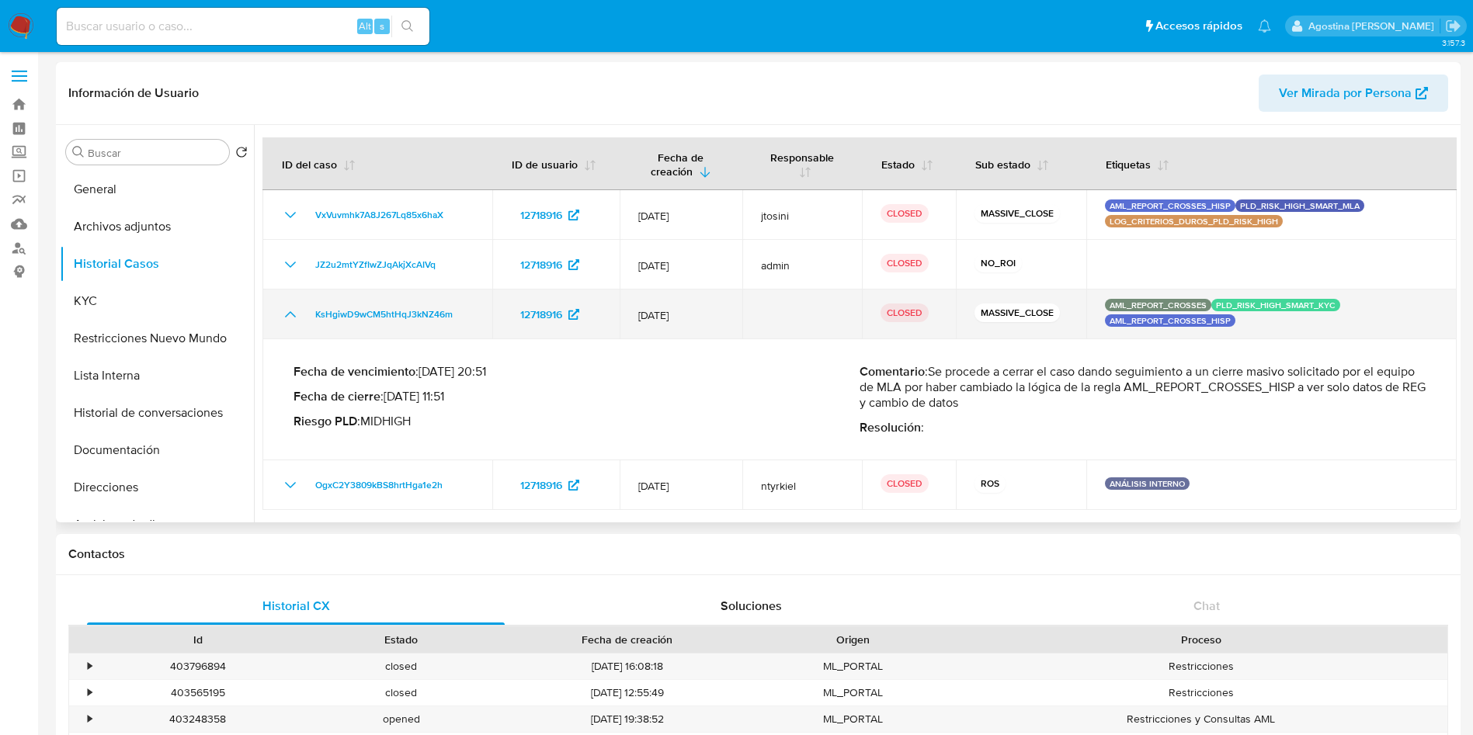
click at [290, 314] on icon "Mostrar/Ocultar" at bounding box center [290, 314] width 19 height 19
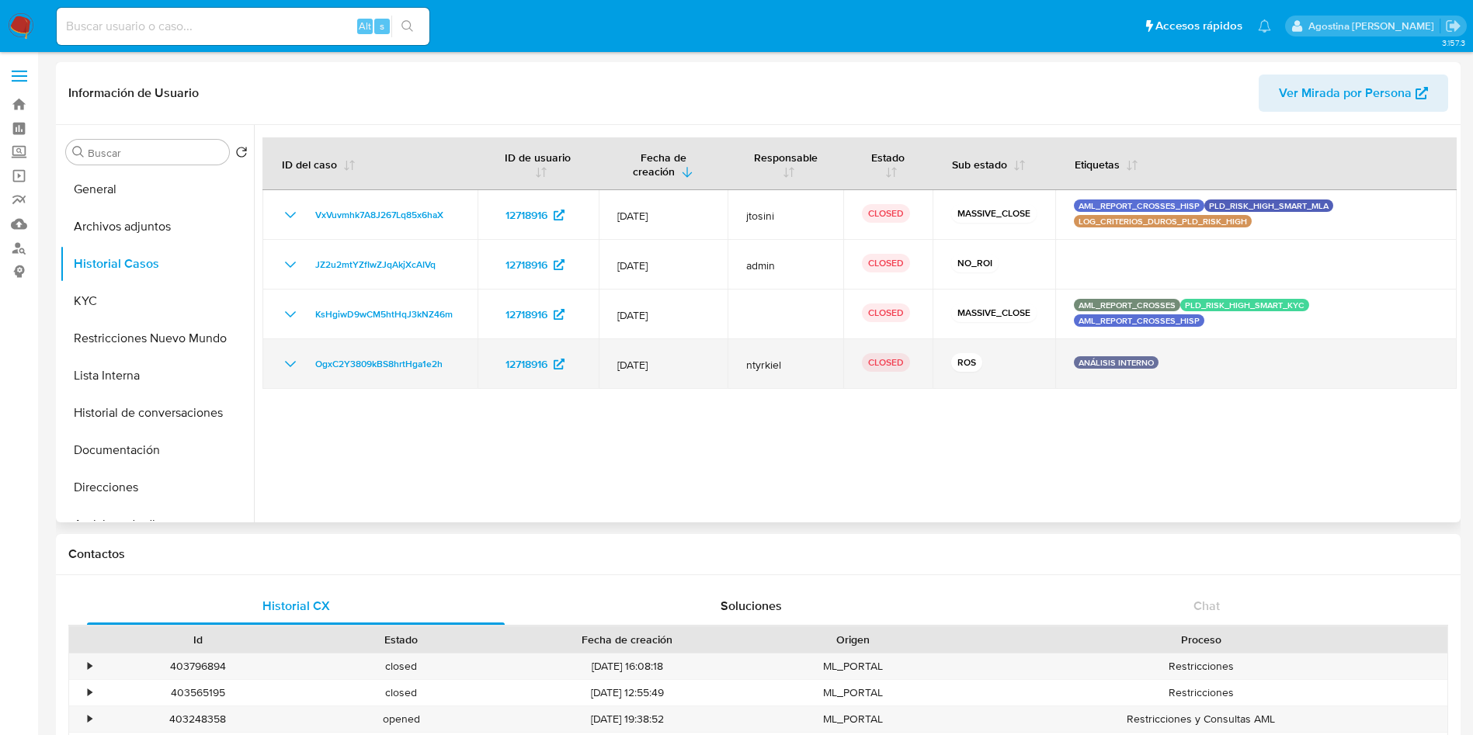
click at [295, 361] on icon "Mostrar/Ocultar" at bounding box center [290, 364] width 11 height 6
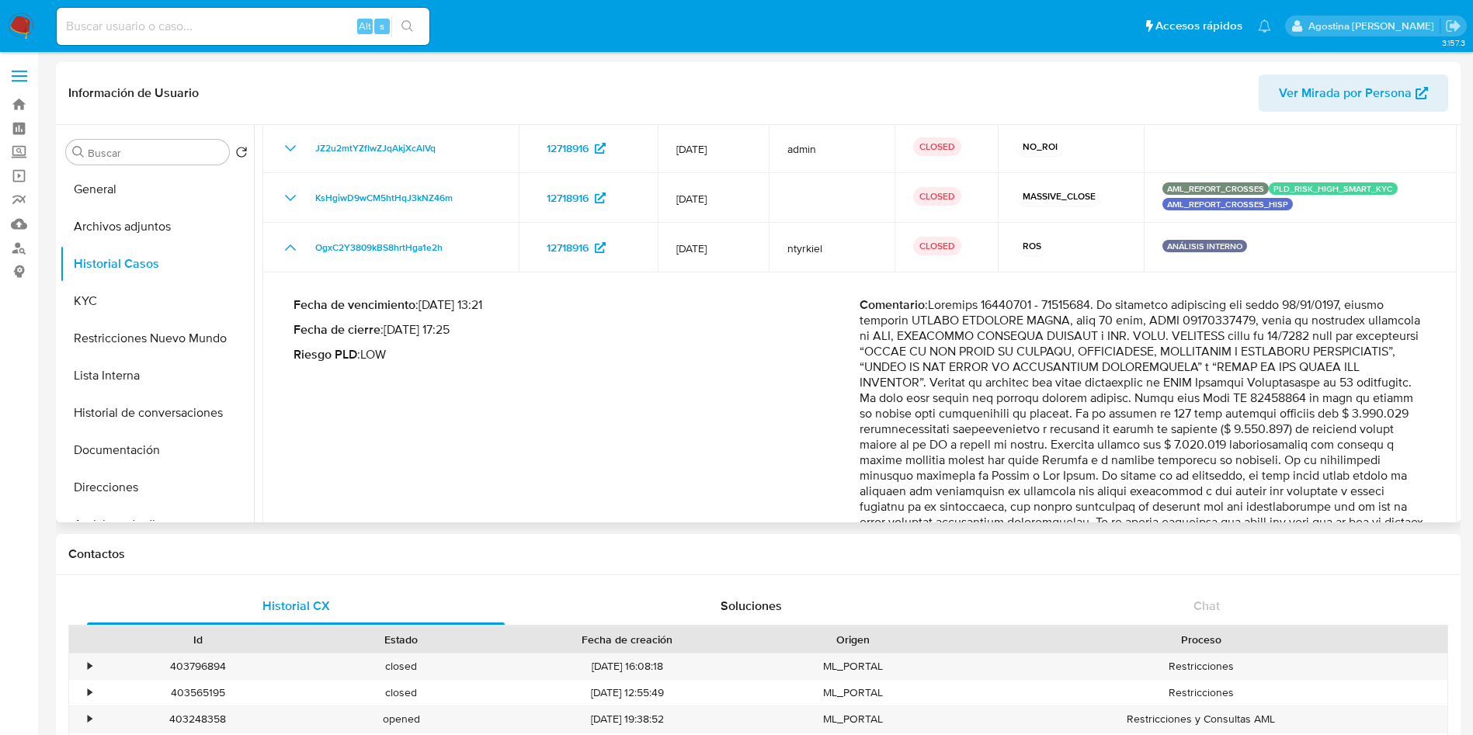
scroll to position [233, 0]
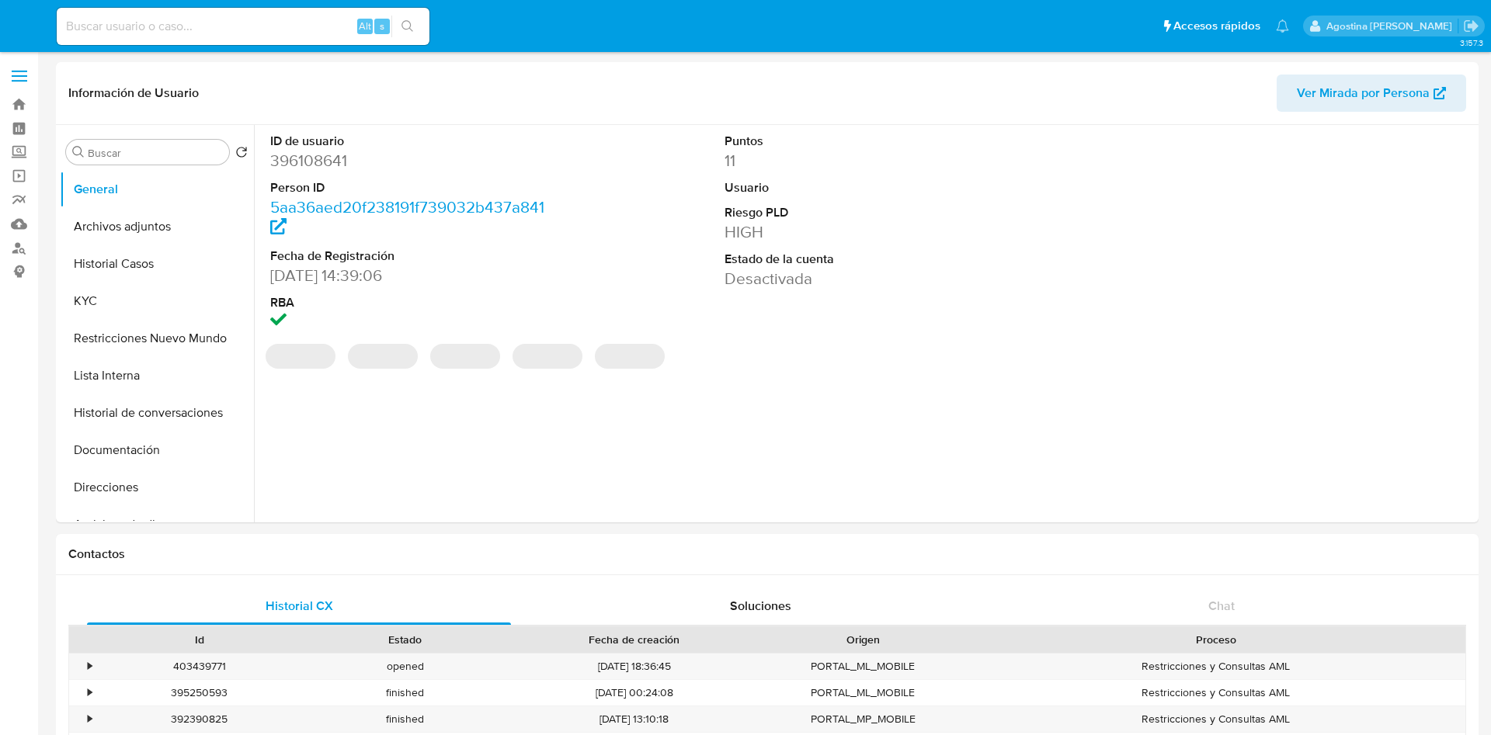
select select "10"
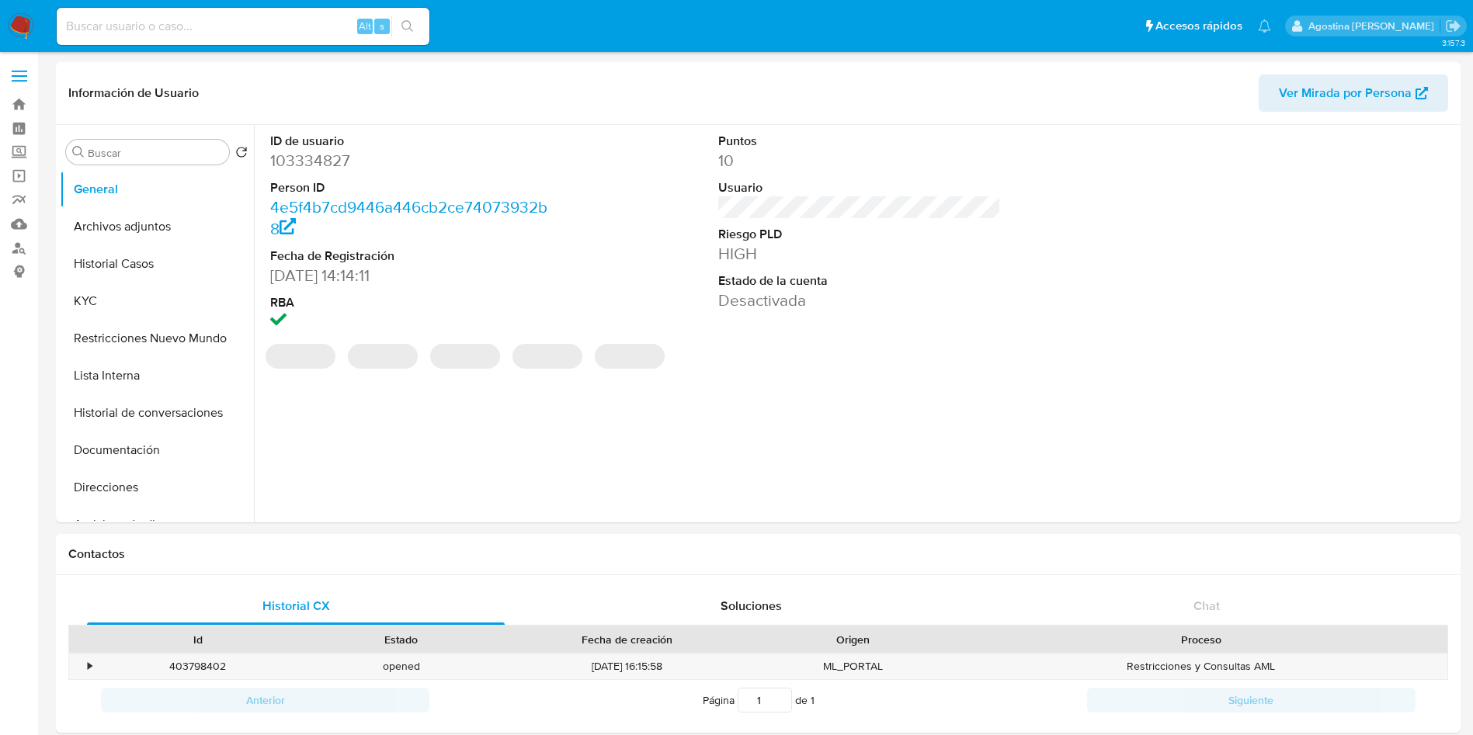
select select "10"
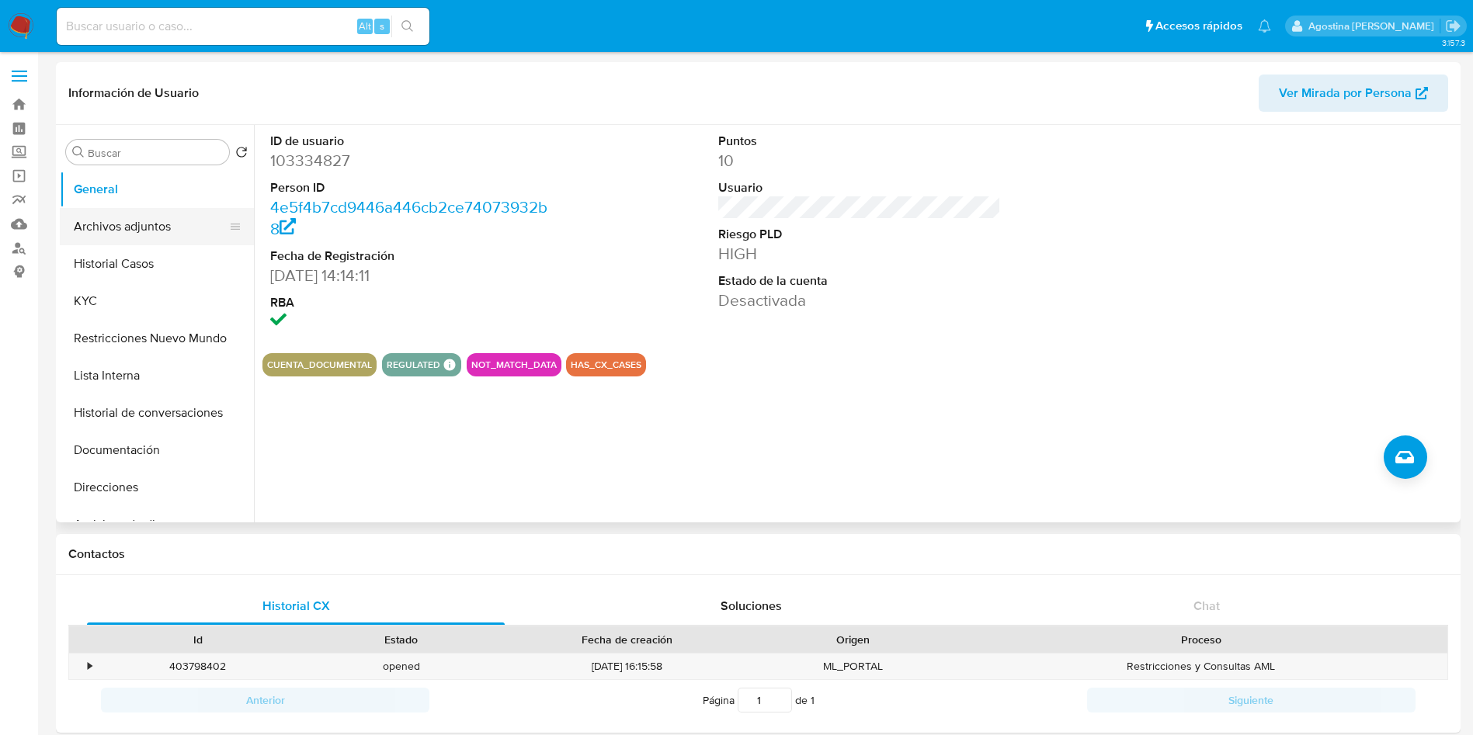
click at [178, 217] on button "Archivos adjuntos" at bounding box center [151, 226] width 182 height 37
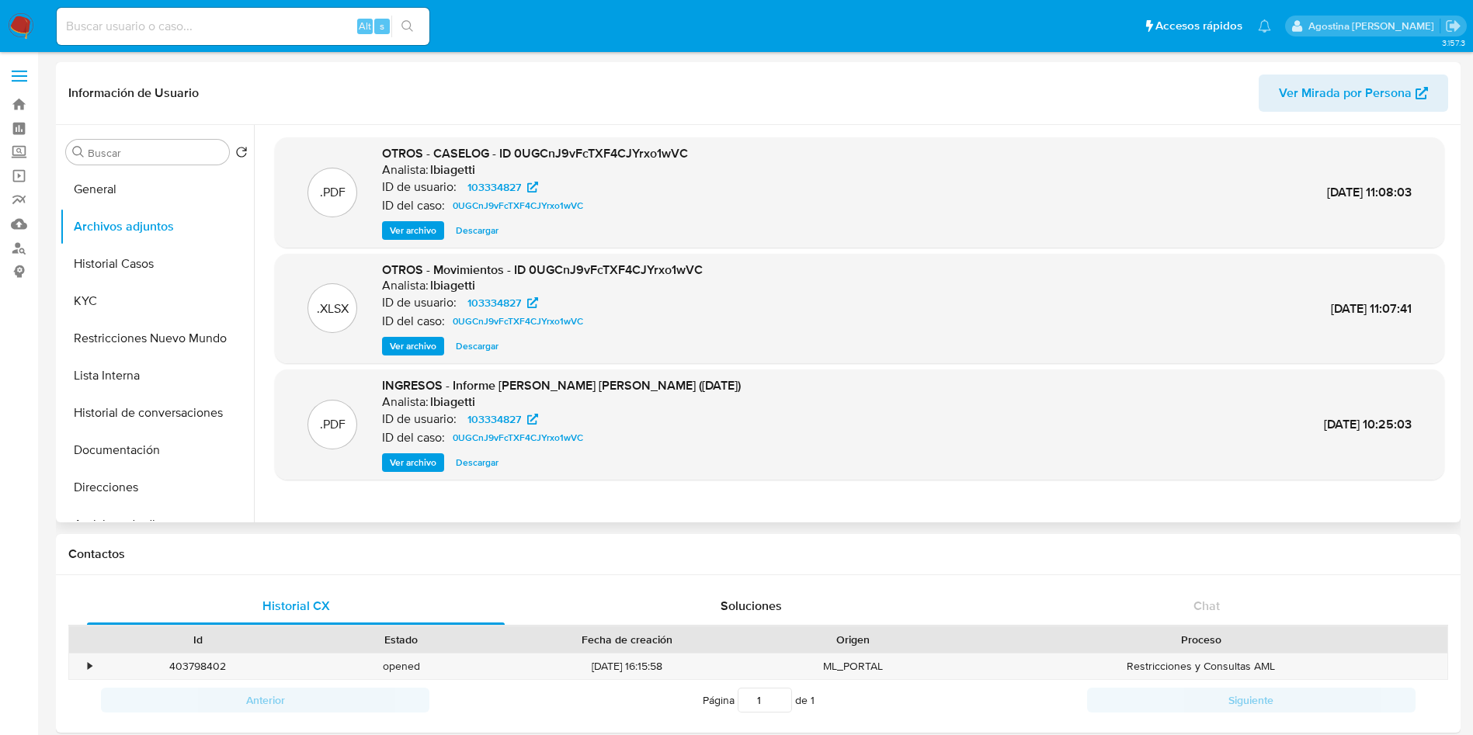
click at [425, 230] on span "Ver archivo" at bounding box center [413, 231] width 47 height 16
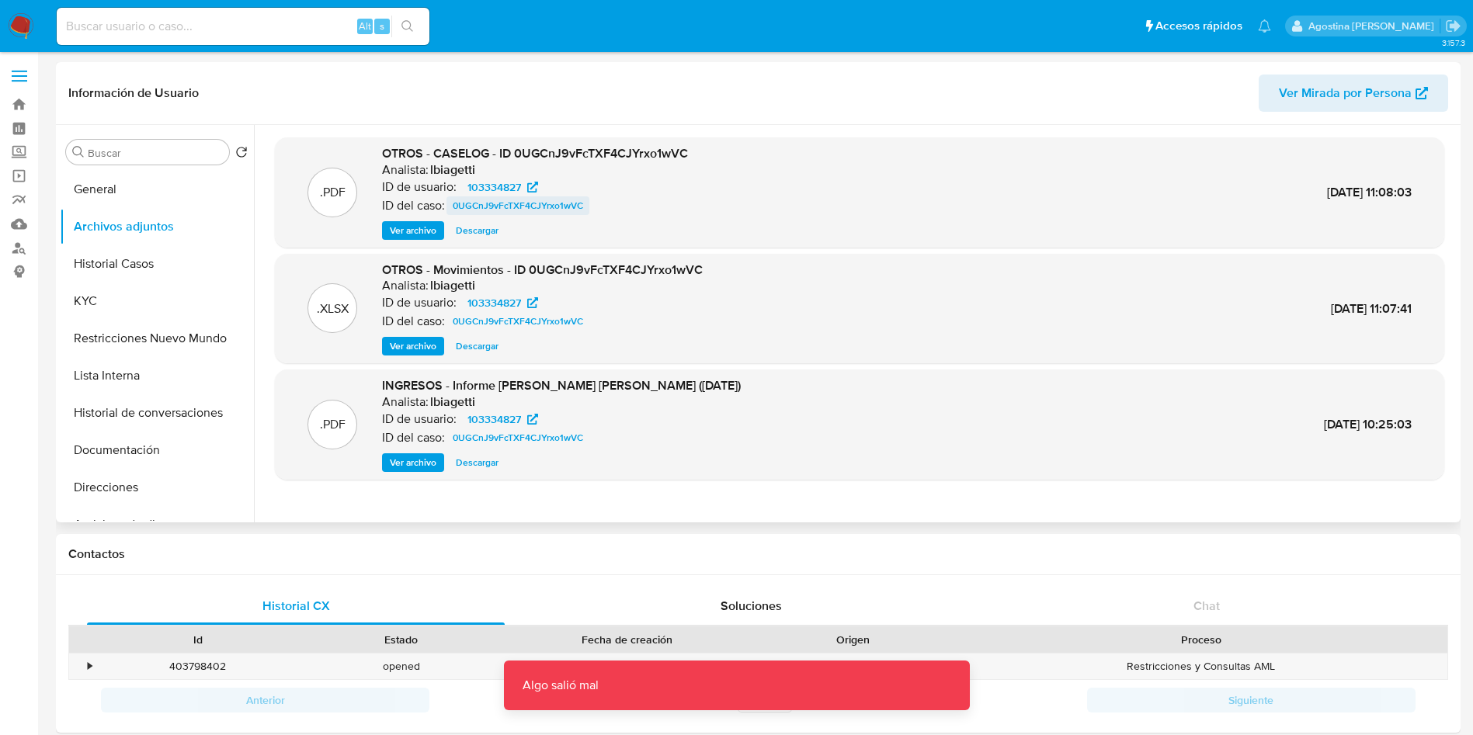
click at [542, 203] on span "0UGCnJ9vFcTXF4CJYrxo1wVC" at bounding box center [518, 205] width 130 height 19
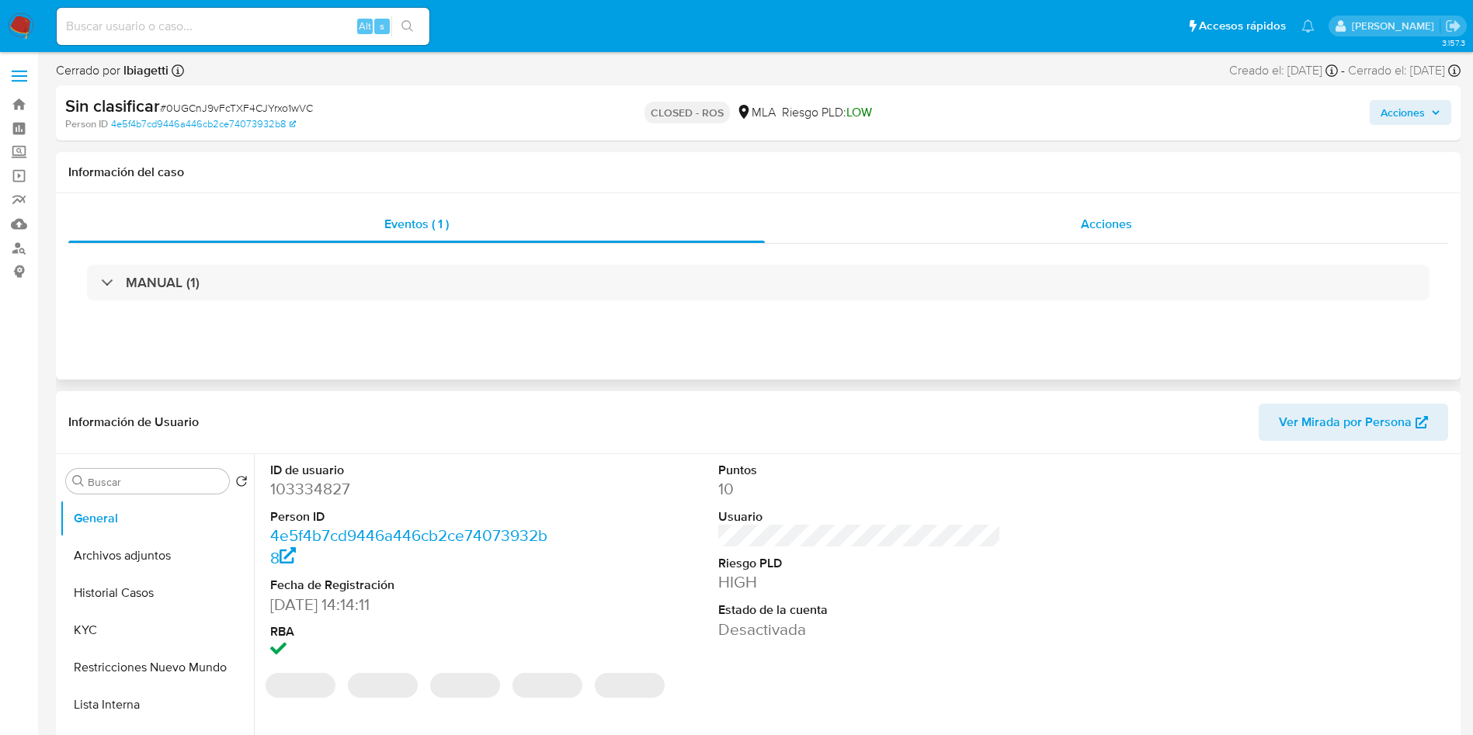
click at [1105, 241] on div "Acciones" at bounding box center [1106, 224] width 683 height 37
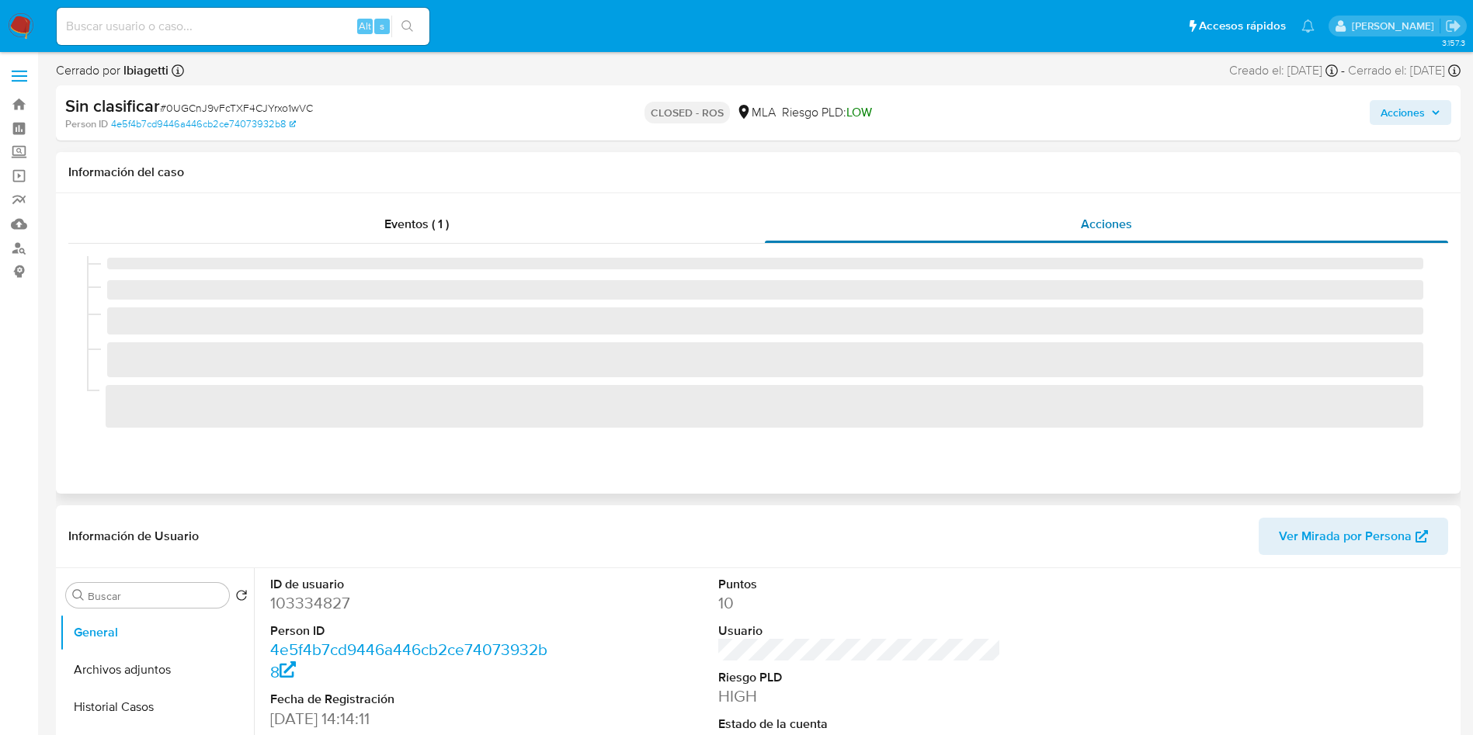
select select "10"
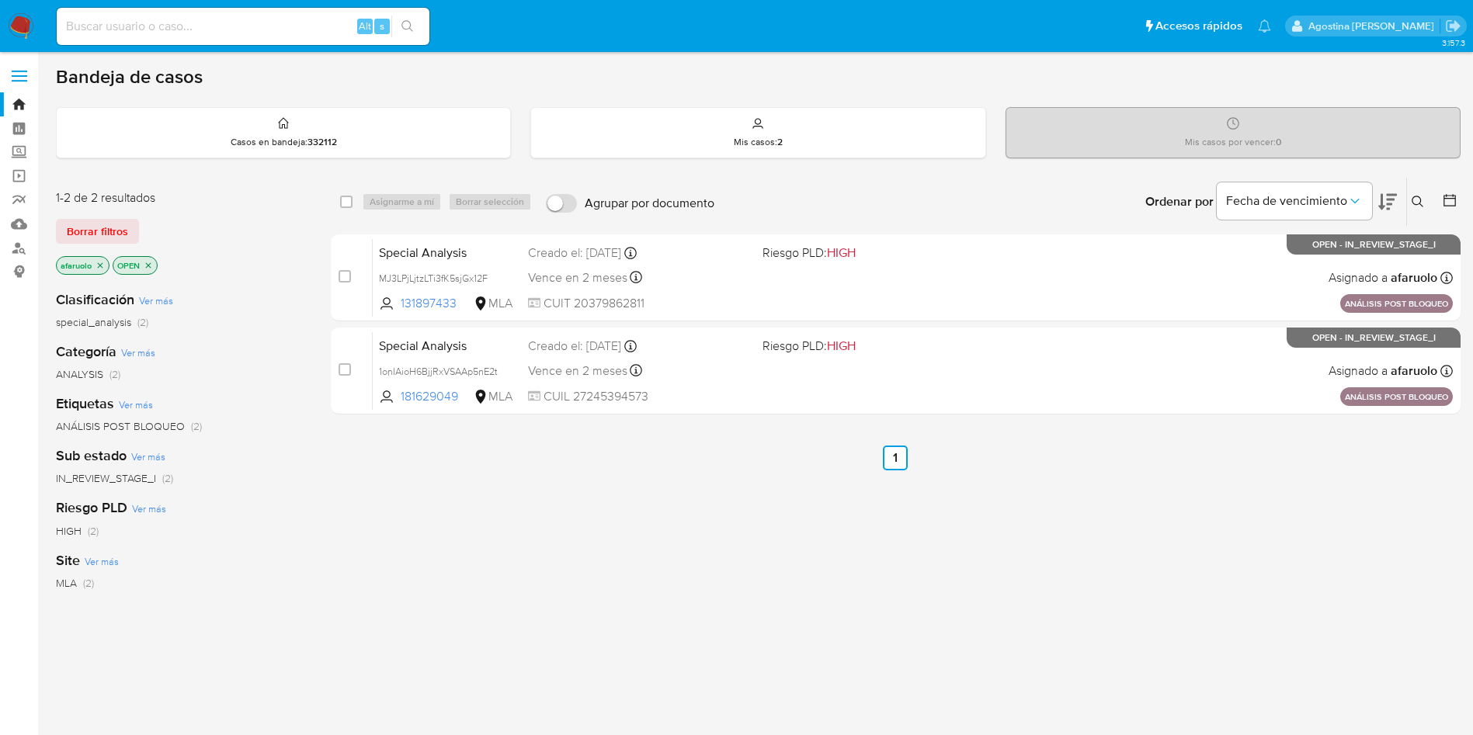
click at [279, 29] on input at bounding box center [243, 26] width 373 height 20
paste input "73950192"
type input "73950192"
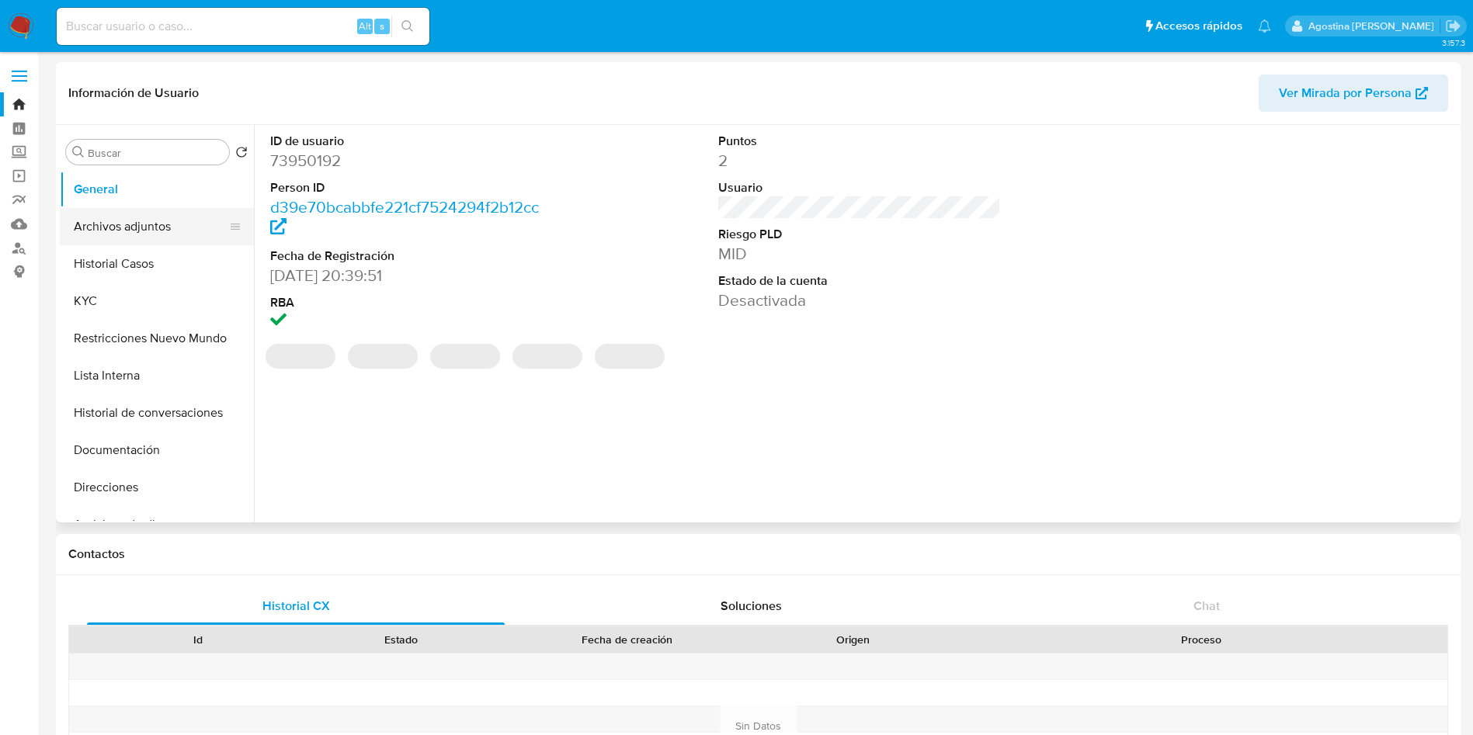
select select "10"
click at [129, 220] on button "Archivos adjuntos" at bounding box center [151, 226] width 182 height 37
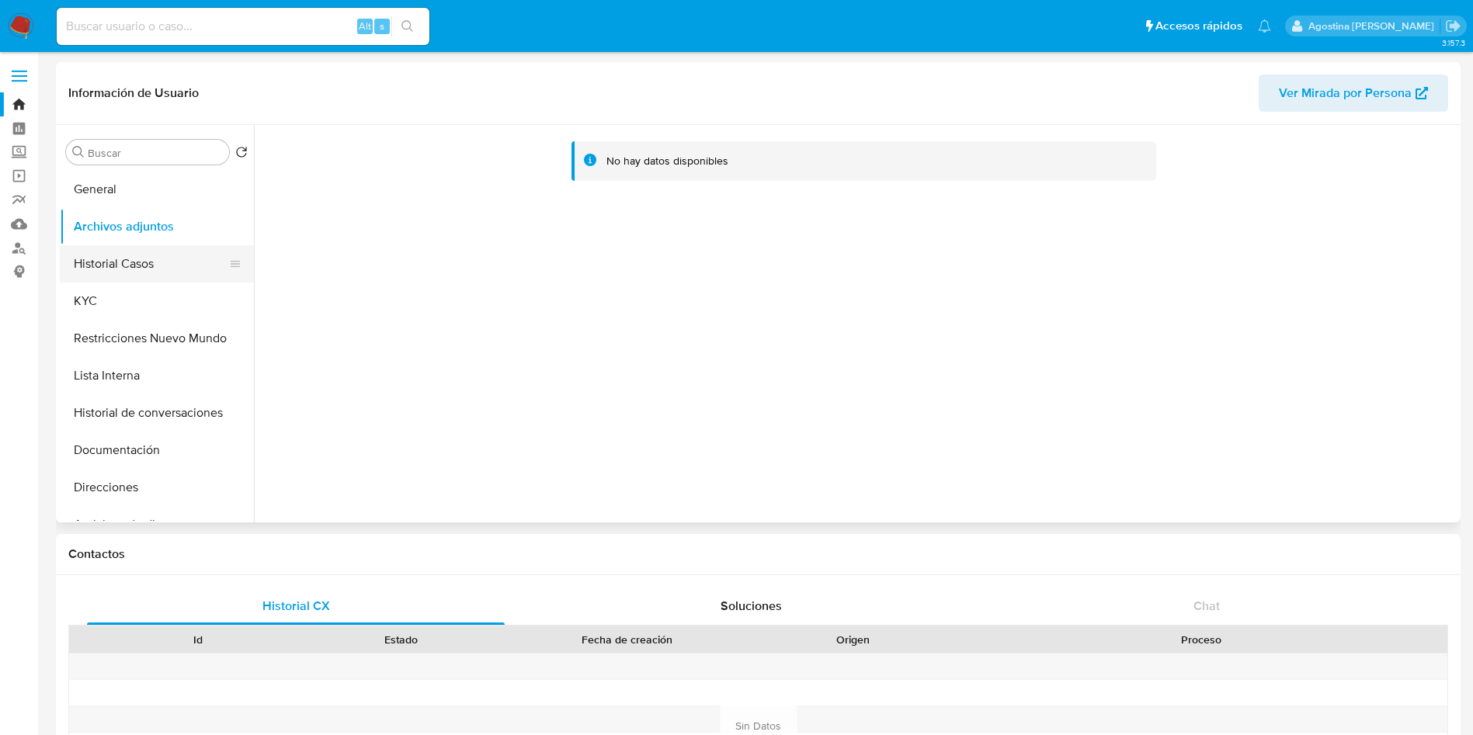
click at [164, 252] on button "Historial Casos" at bounding box center [151, 263] width 182 height 37
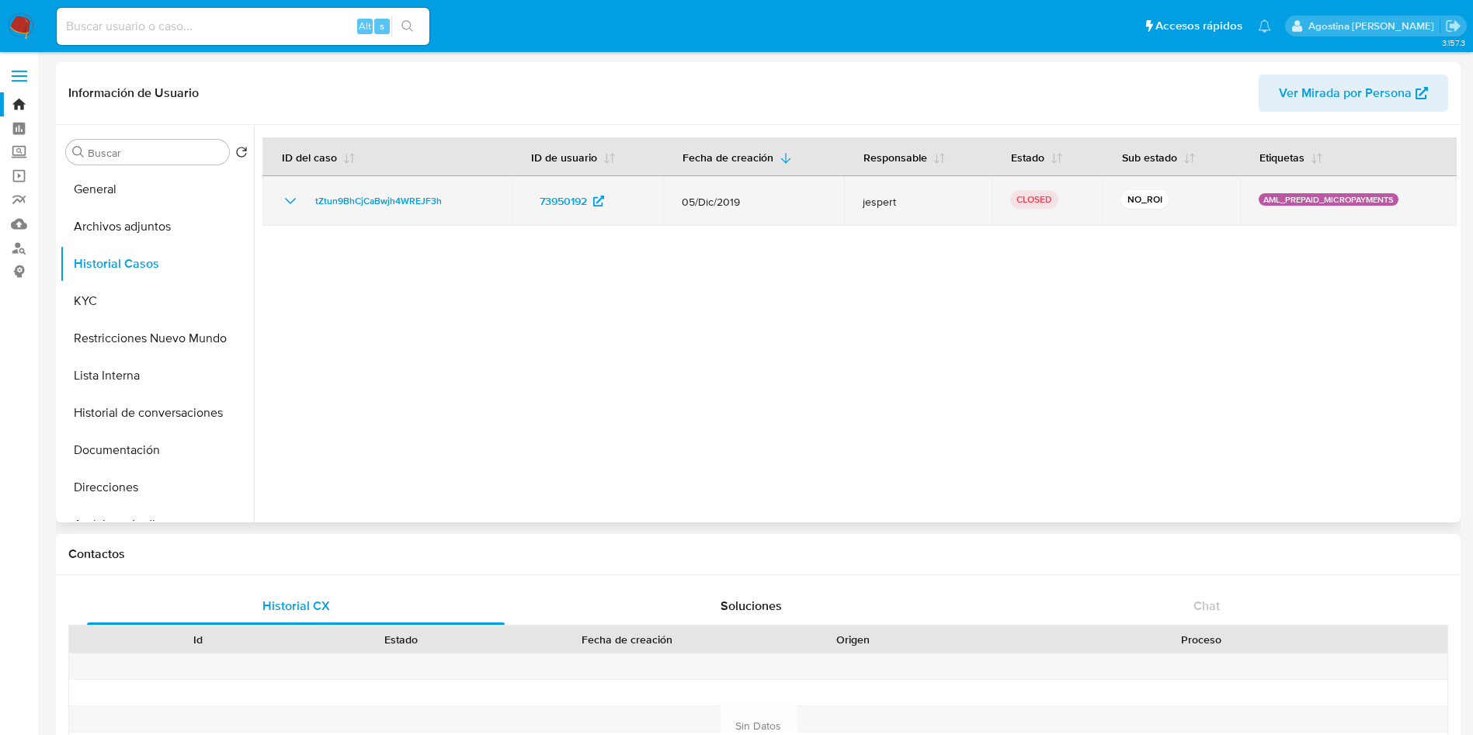
click at [299, 198] on icon "Mostrar/Ocultar" at bounding box center [290, 201] width 19 height 19
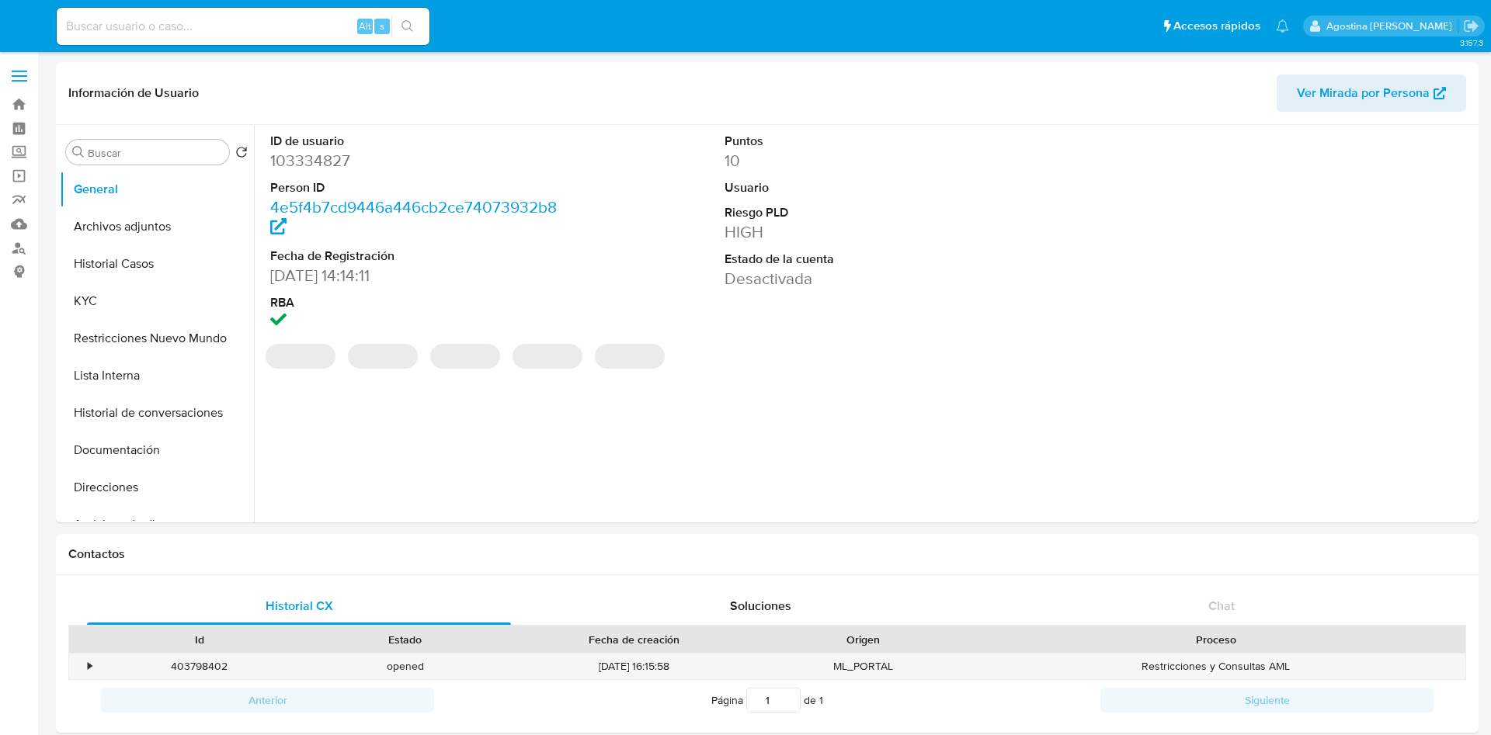
select select "10"
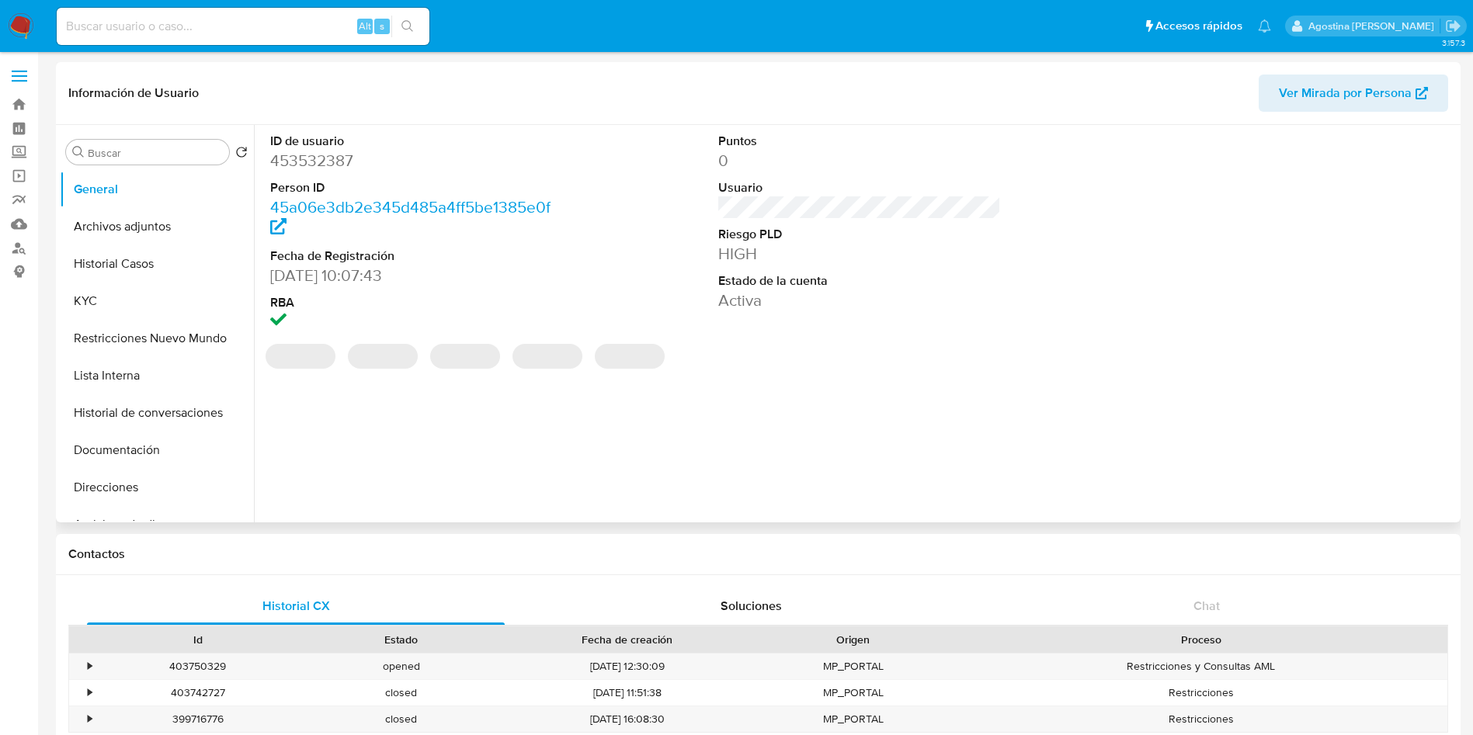
select select "10"
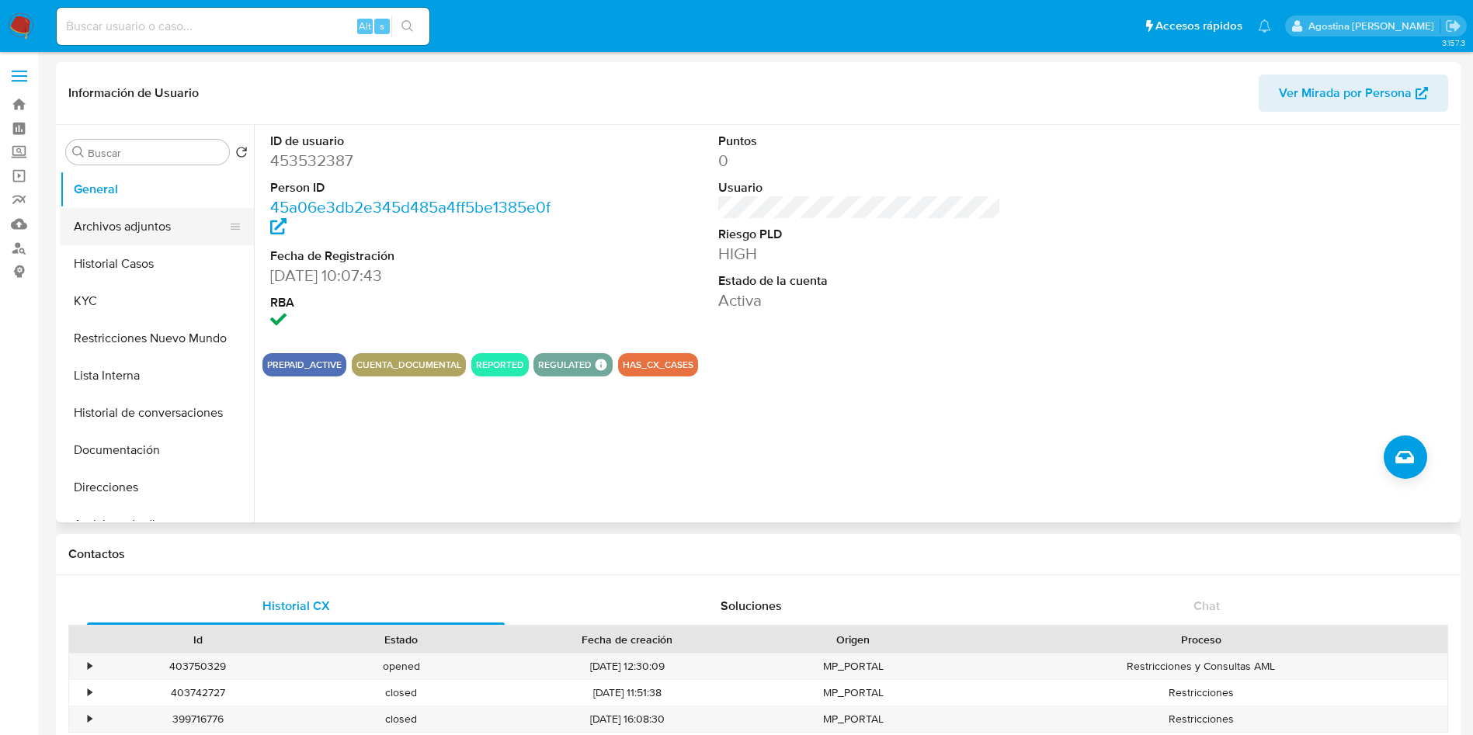
click at [140, 231] on button "Archivos adjuntos" at bounding box center [151, 226] width 182 height 37
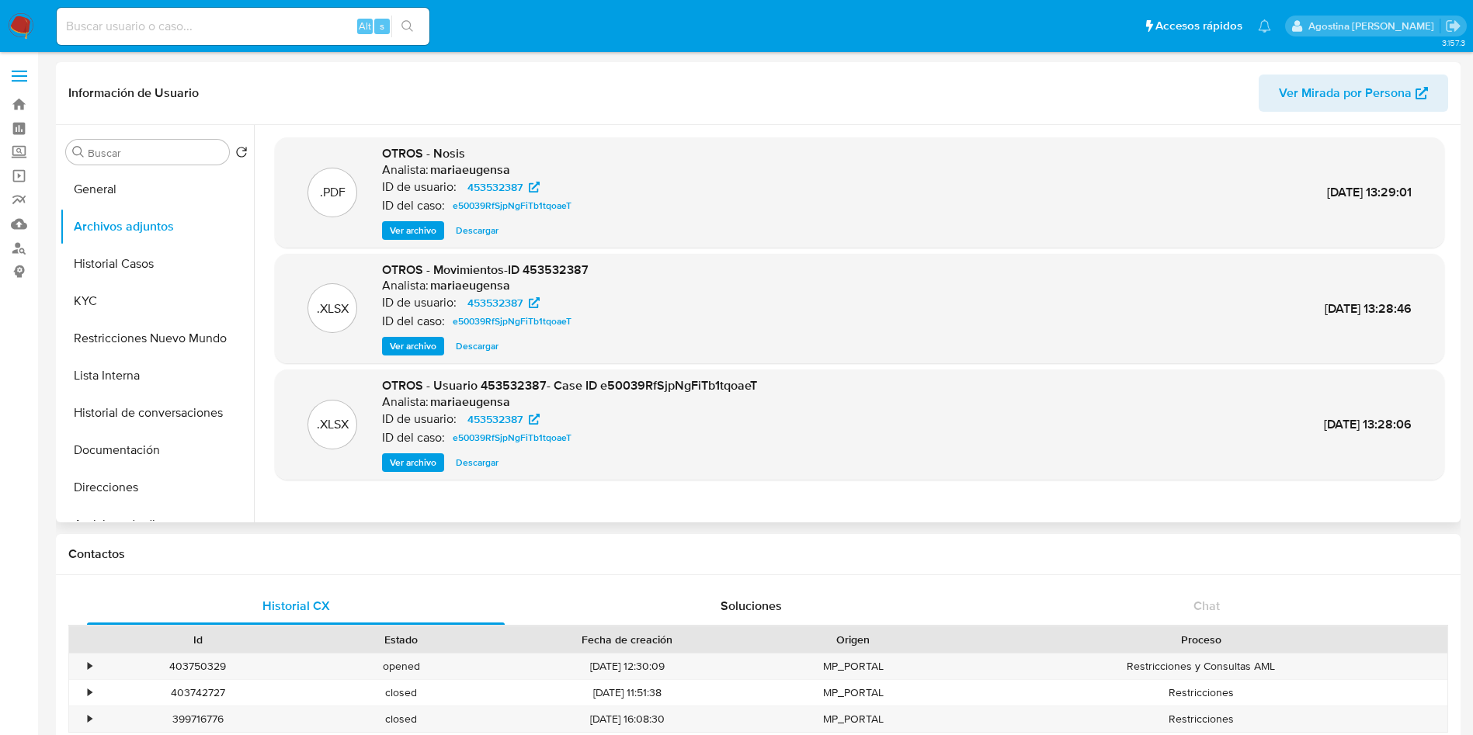
click at [406, 459] on span "Ver archivo" at bounding box center [413, 463] width 47 height 16
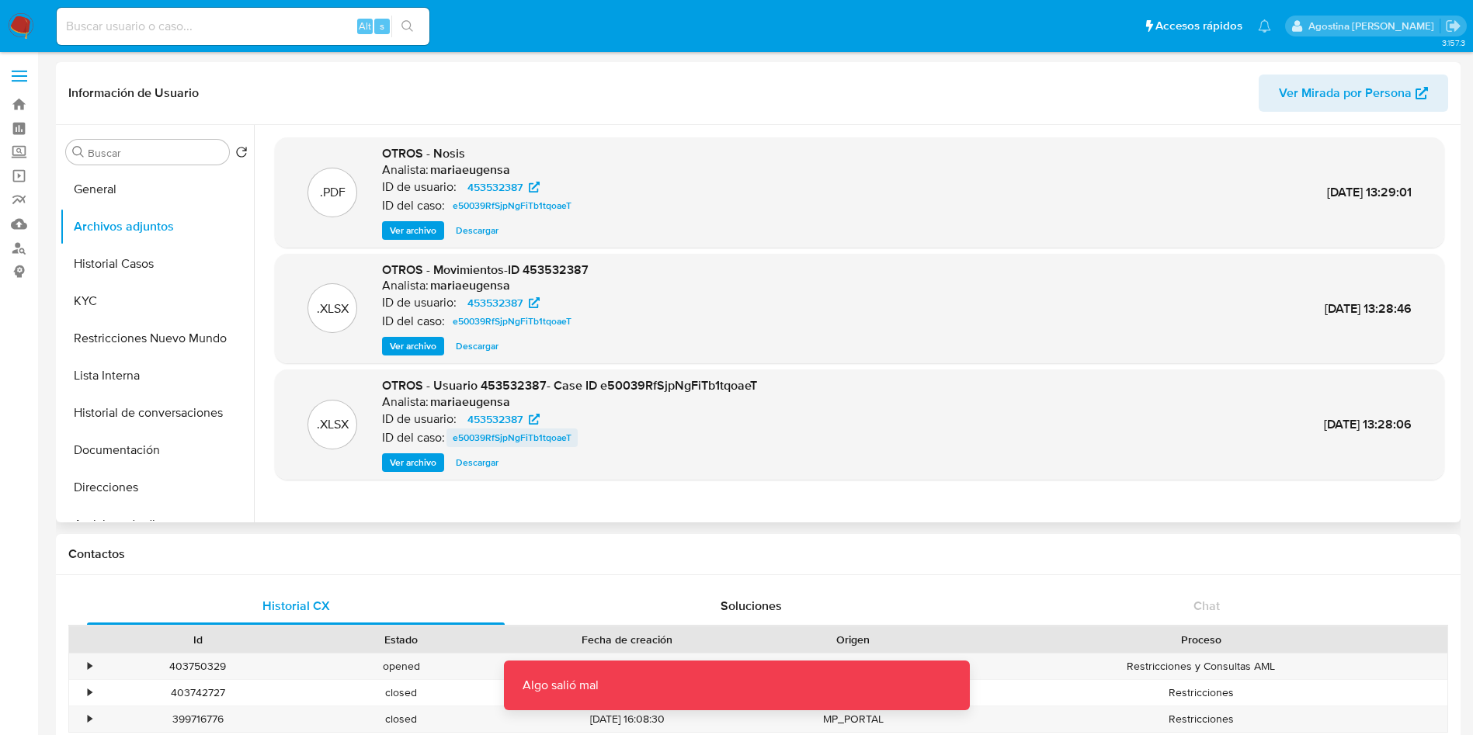
click at [514, 435] on span "e50039RfSjpNgFiTb1tqoaeT" at bounding box center [512, 438] width 119 height 19
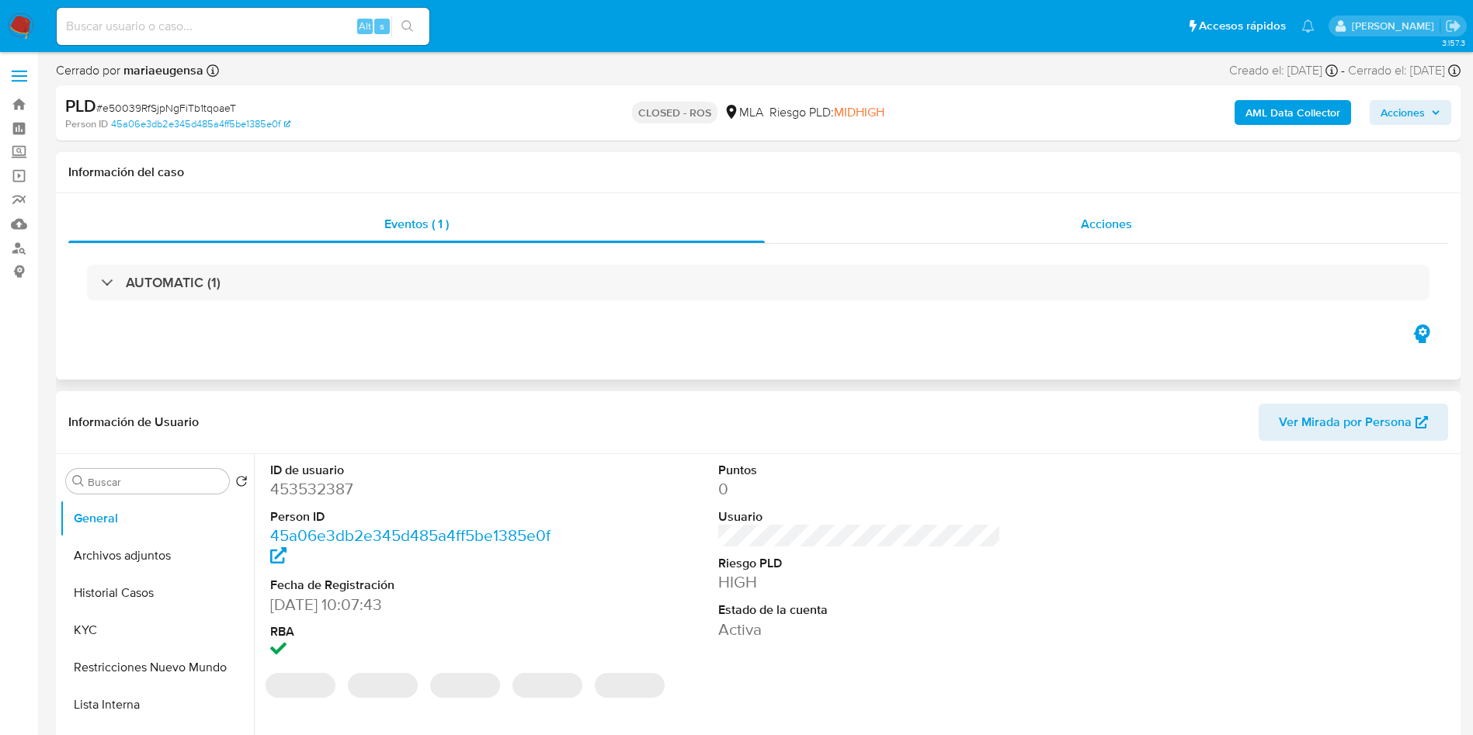
click at [947, 215] on div "Acciones" at bounding box center [1106, 224] width 683 height 37
select select "10"
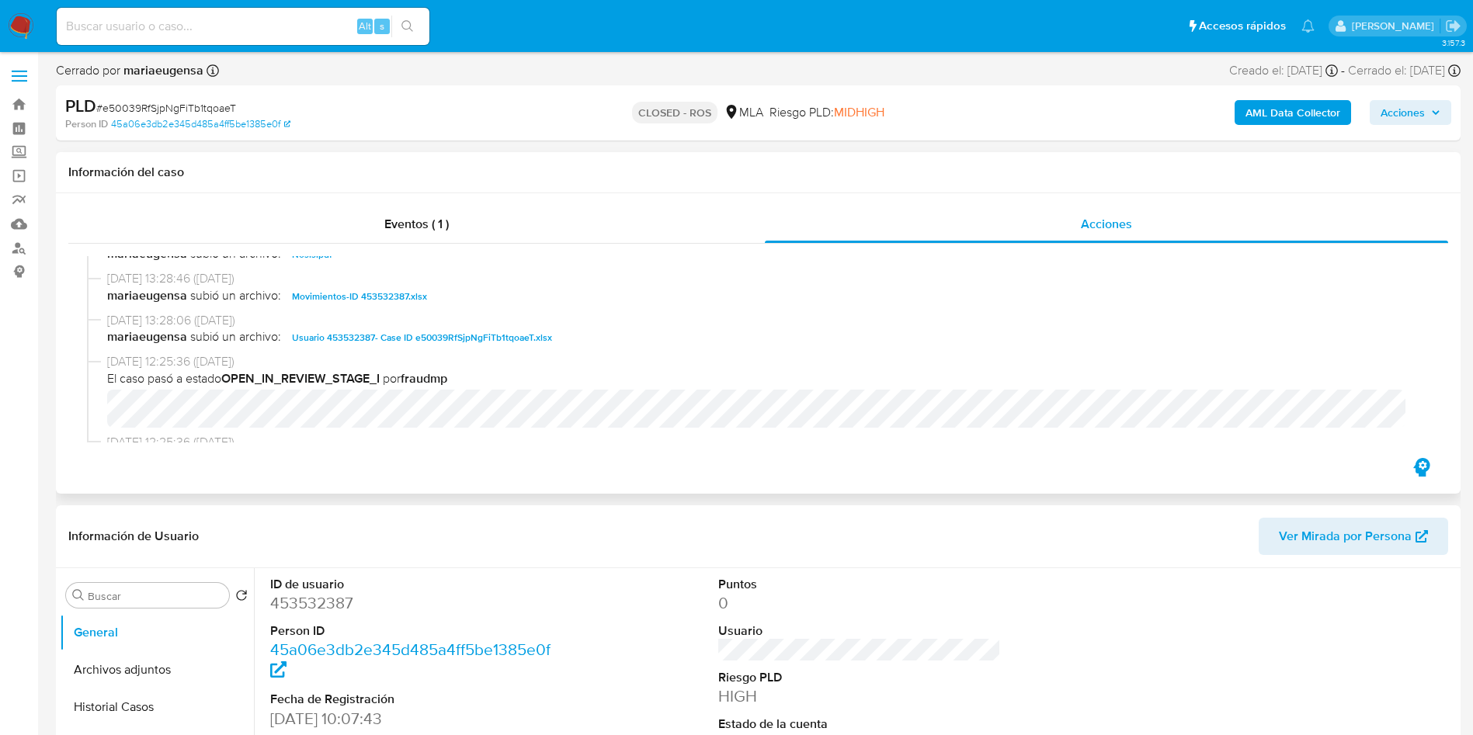
scroll to position [699, 0]
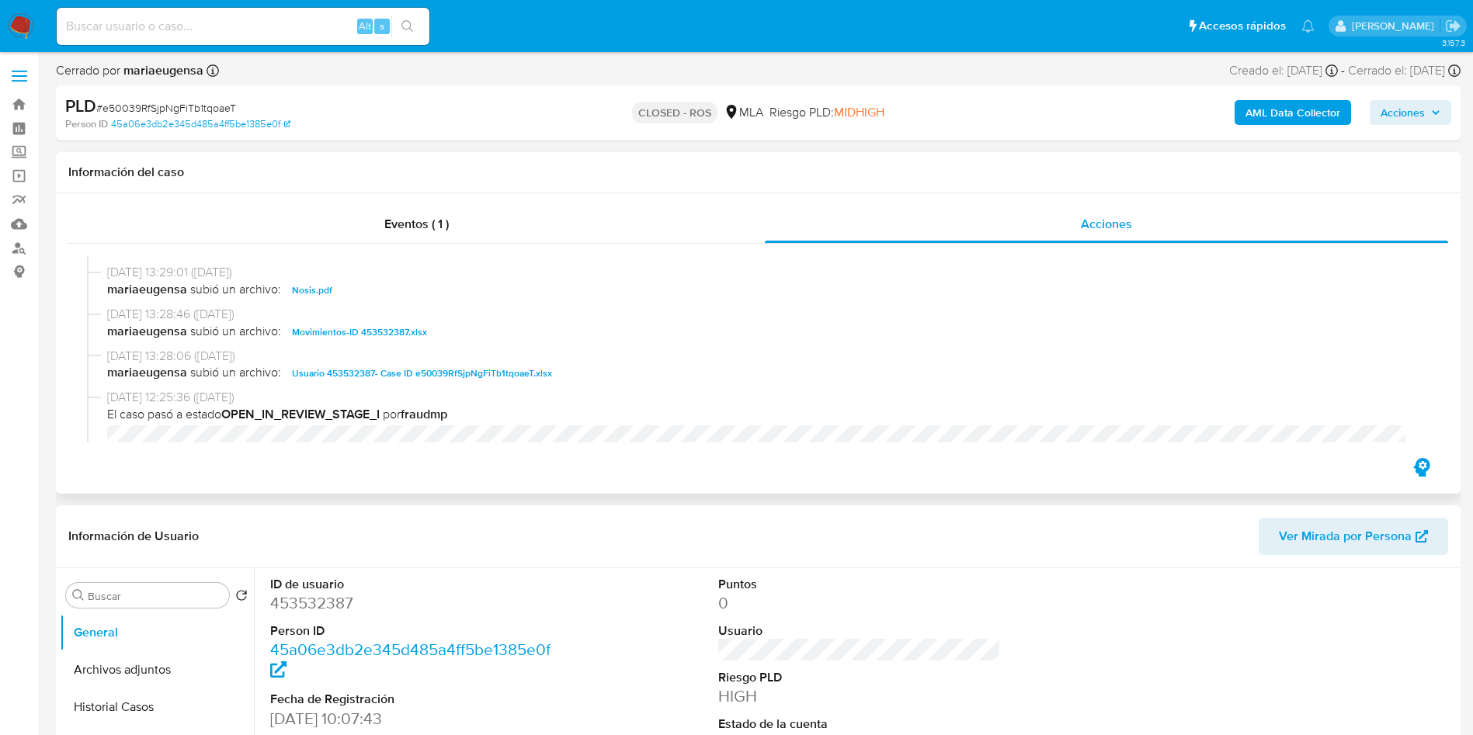
click at [371, 370] on span "Usuario 453532387- Case ID e50039RfSjpNgFiTb1tqoaeT.xlsx" at bounding box center [422, 373] width 260 height 19
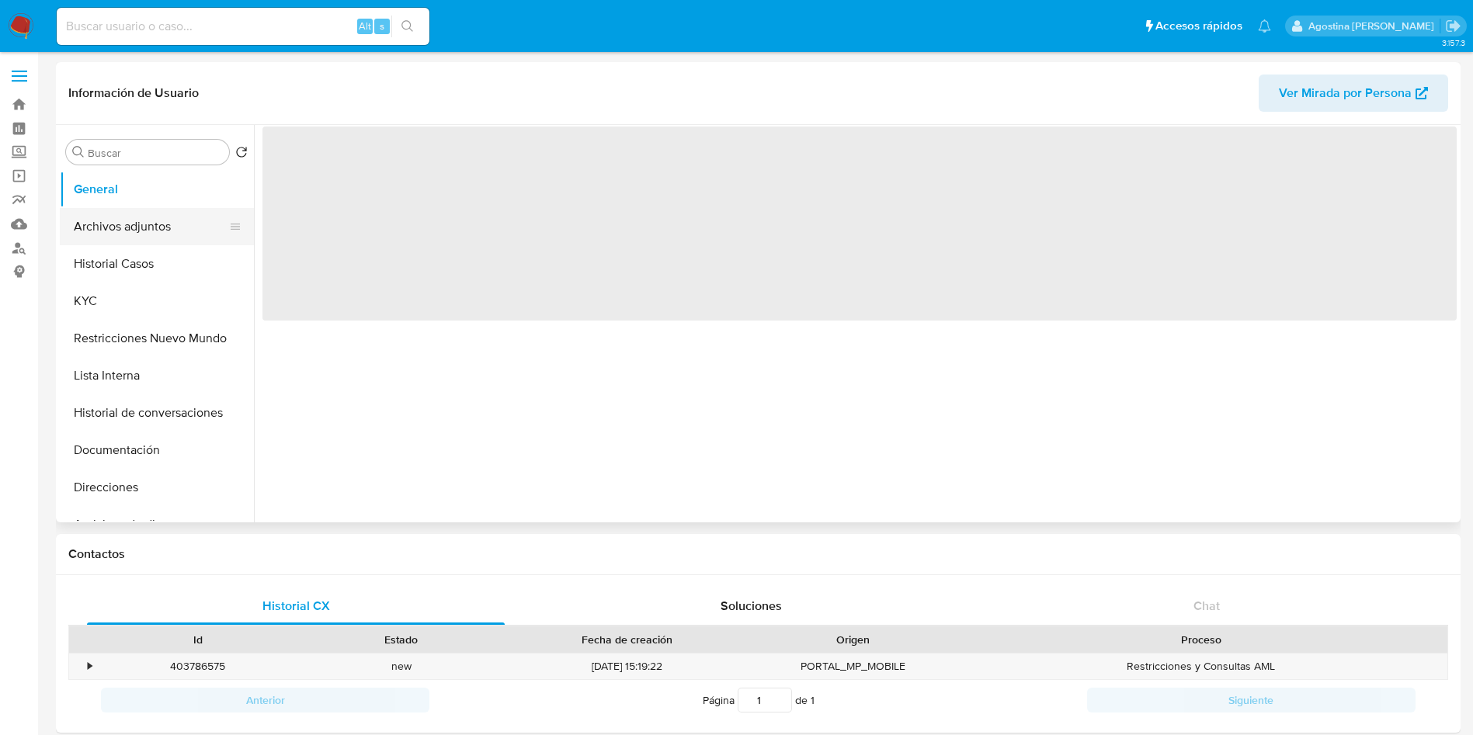
click at [151, 216] on button "Archivos adjuntos" at bounding box center [151, 226] width 182 height 37
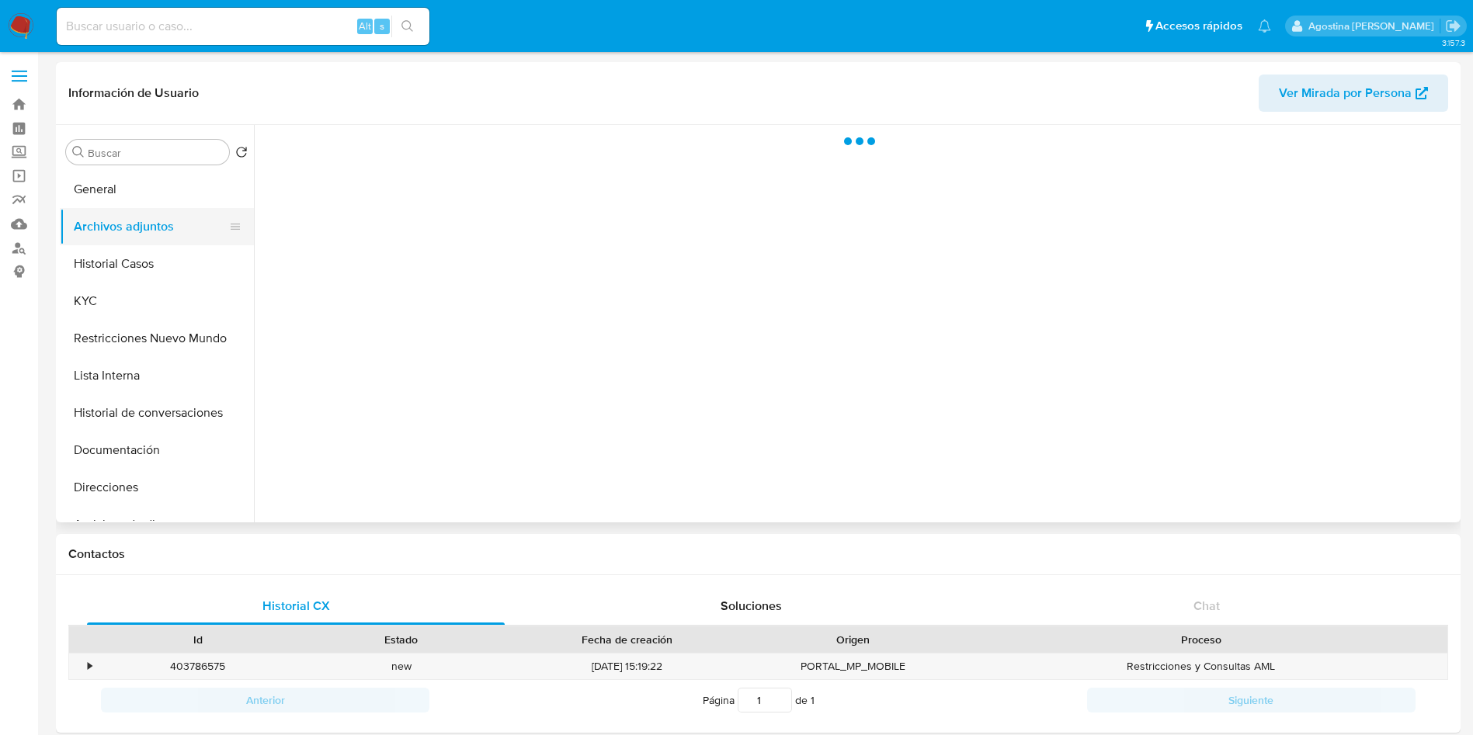
select select "10"
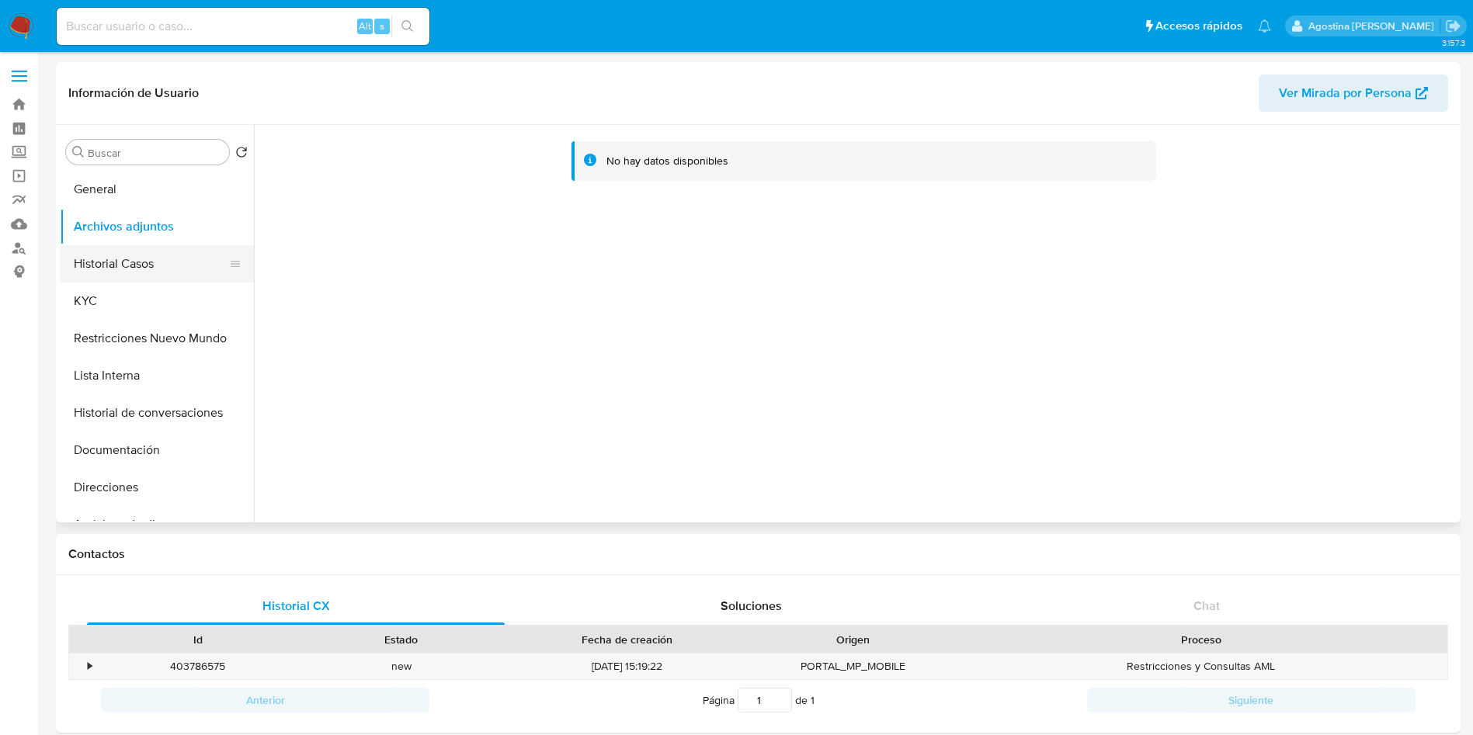
click at [155, 271] on button "Historial Casos" at bounding box center [151, 263] width 182 height 37
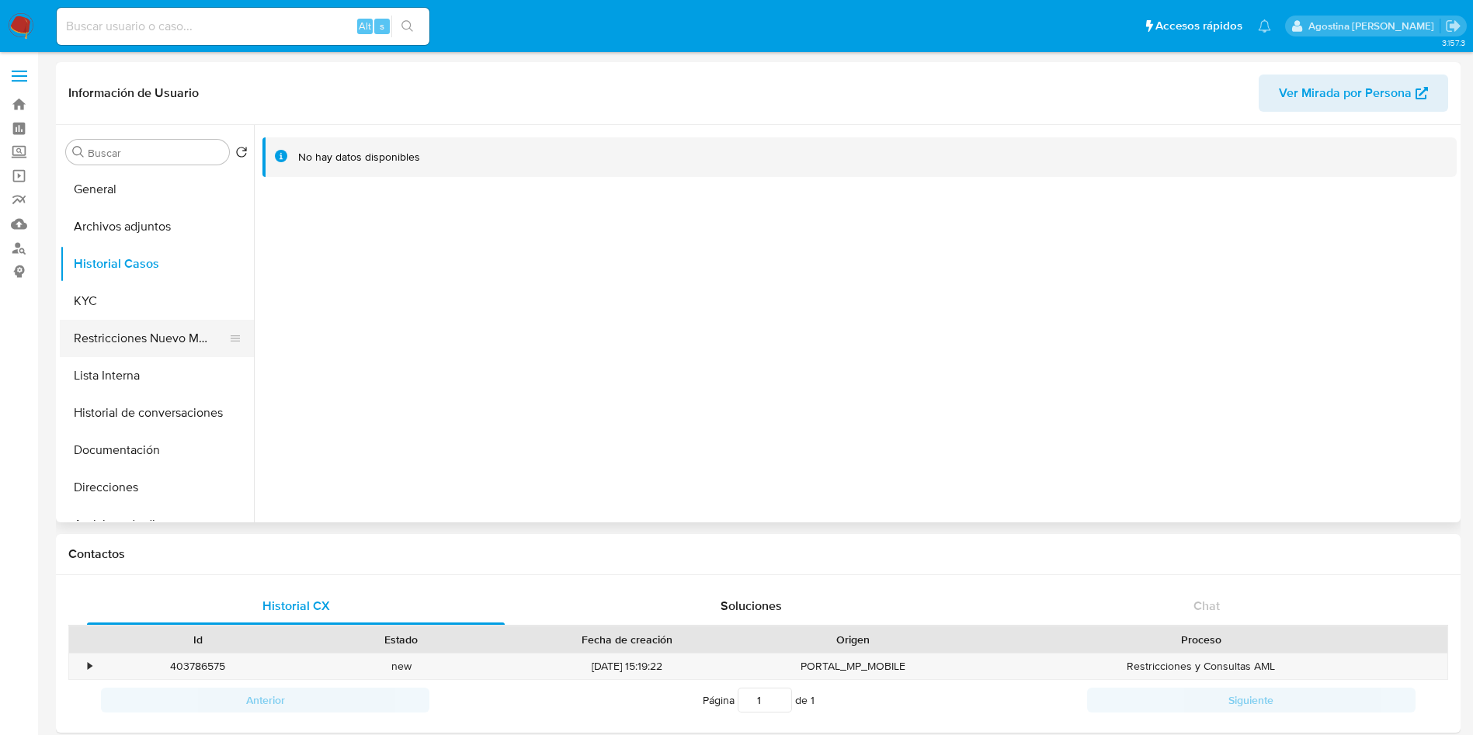
click at [165, 352] on button "Restricciones Nuevo Mundo" at bounding box center [151, 338] width 182 height 37
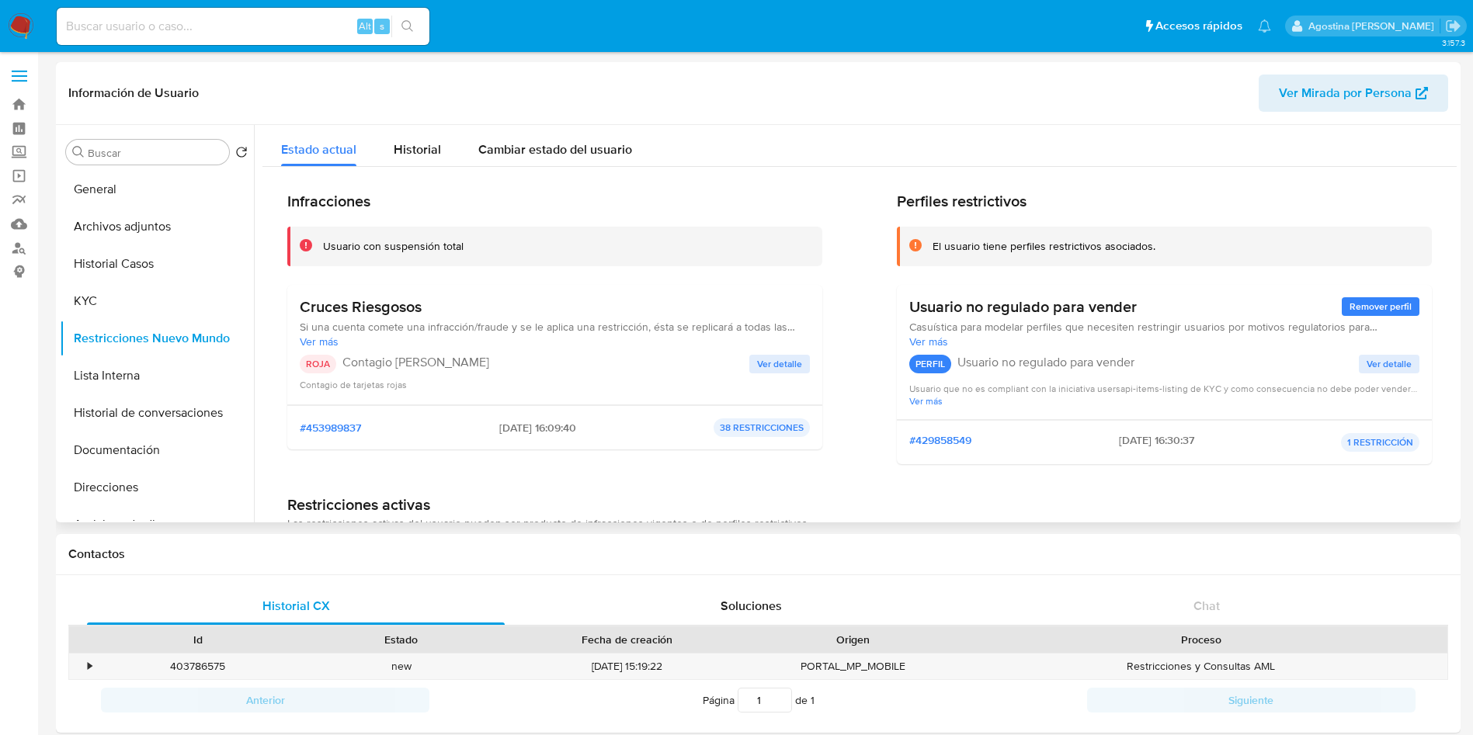
click at [770, 356] on span "Ver detalle" at bounding box center [779, 364] width 45 height 16
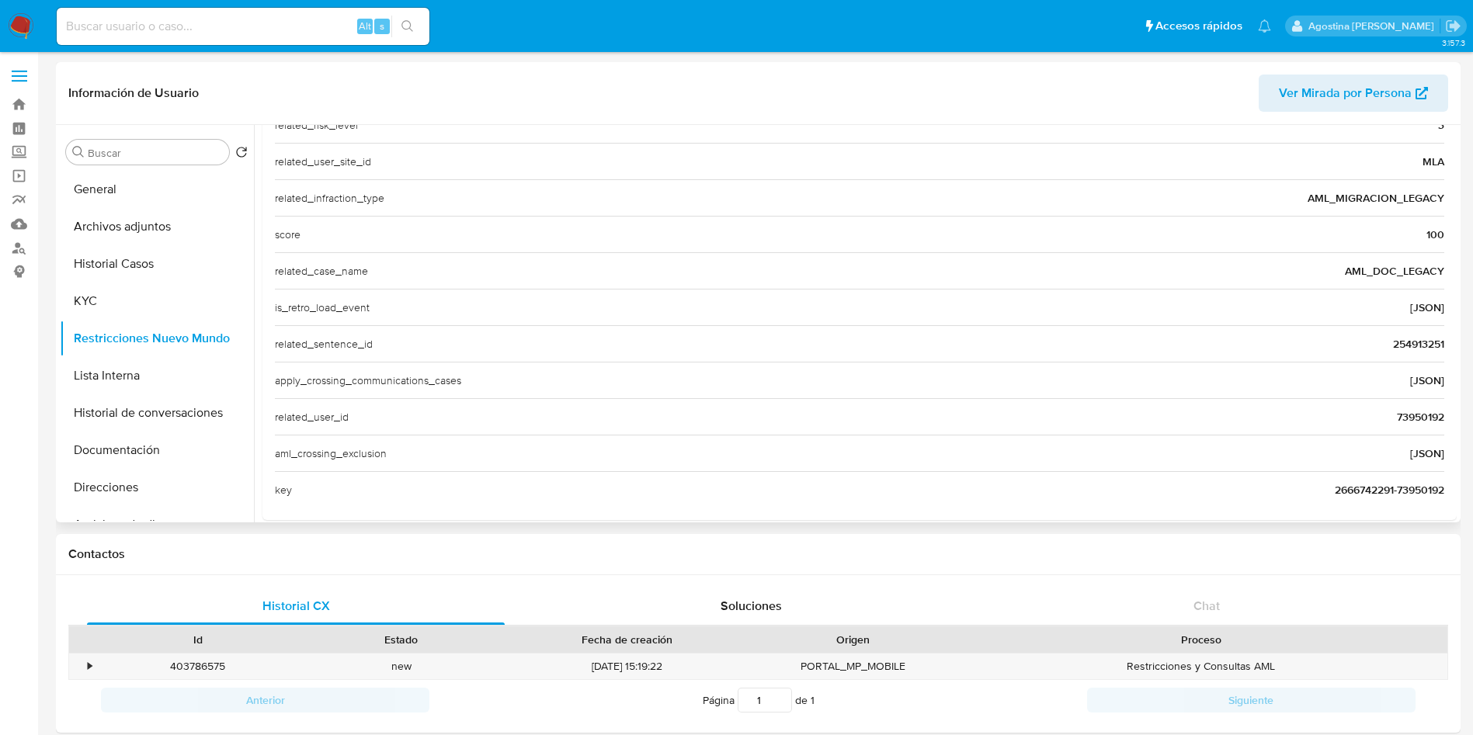
scroll to position [600, 0]
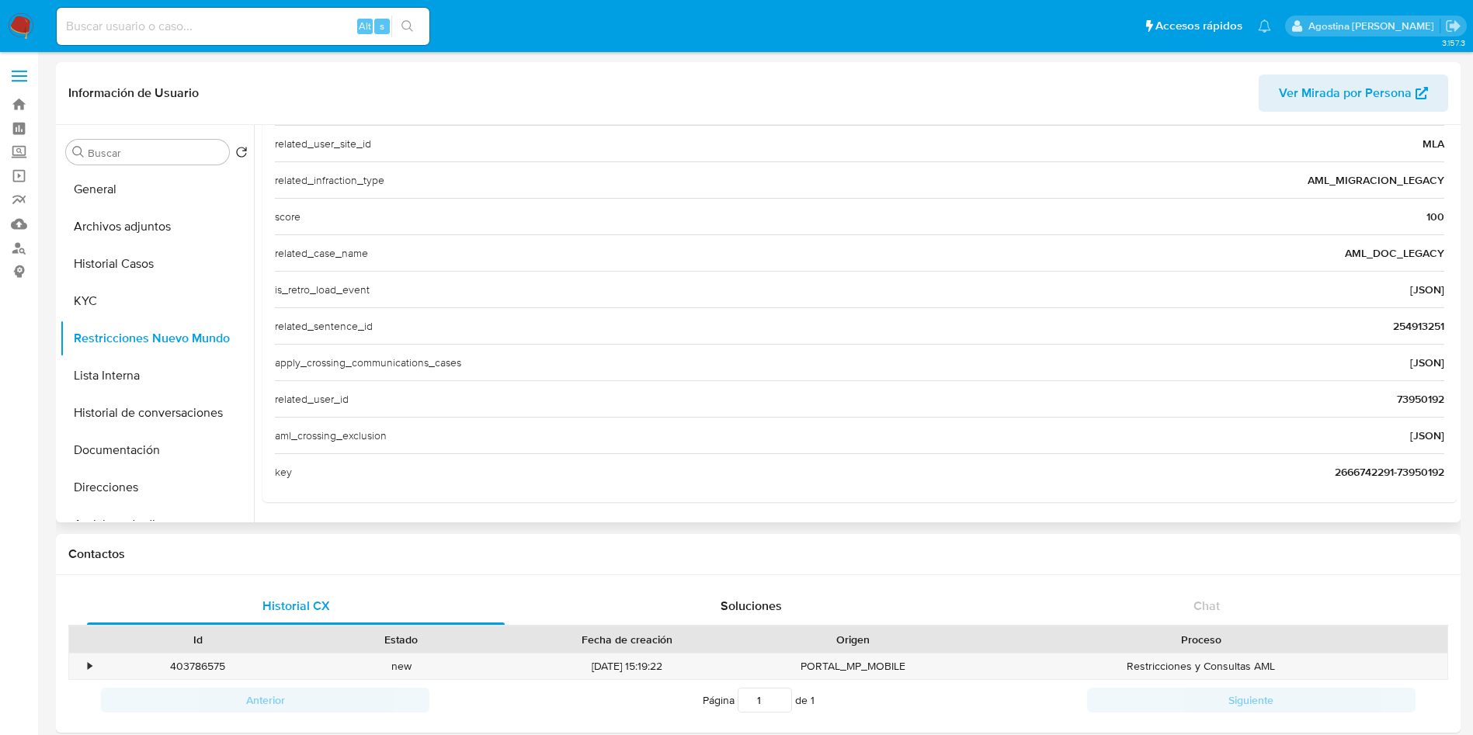
click at [1408, 405] on span "73950192" at bounding box center [1420, 399] width 47 height 16
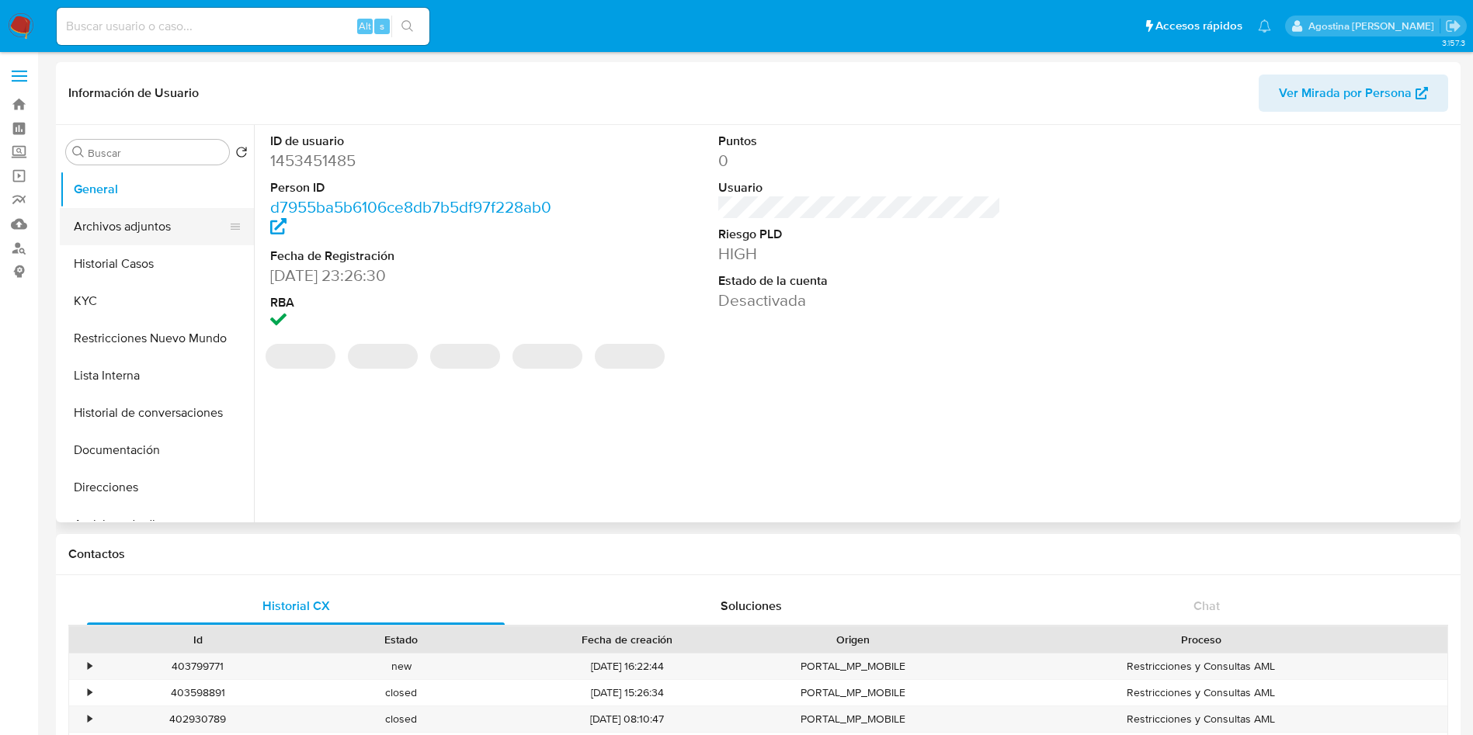
select select "10"
click at [95, 213] on button "Archivos adjuntos" at bounding box center [151, 226] width 182 height 37
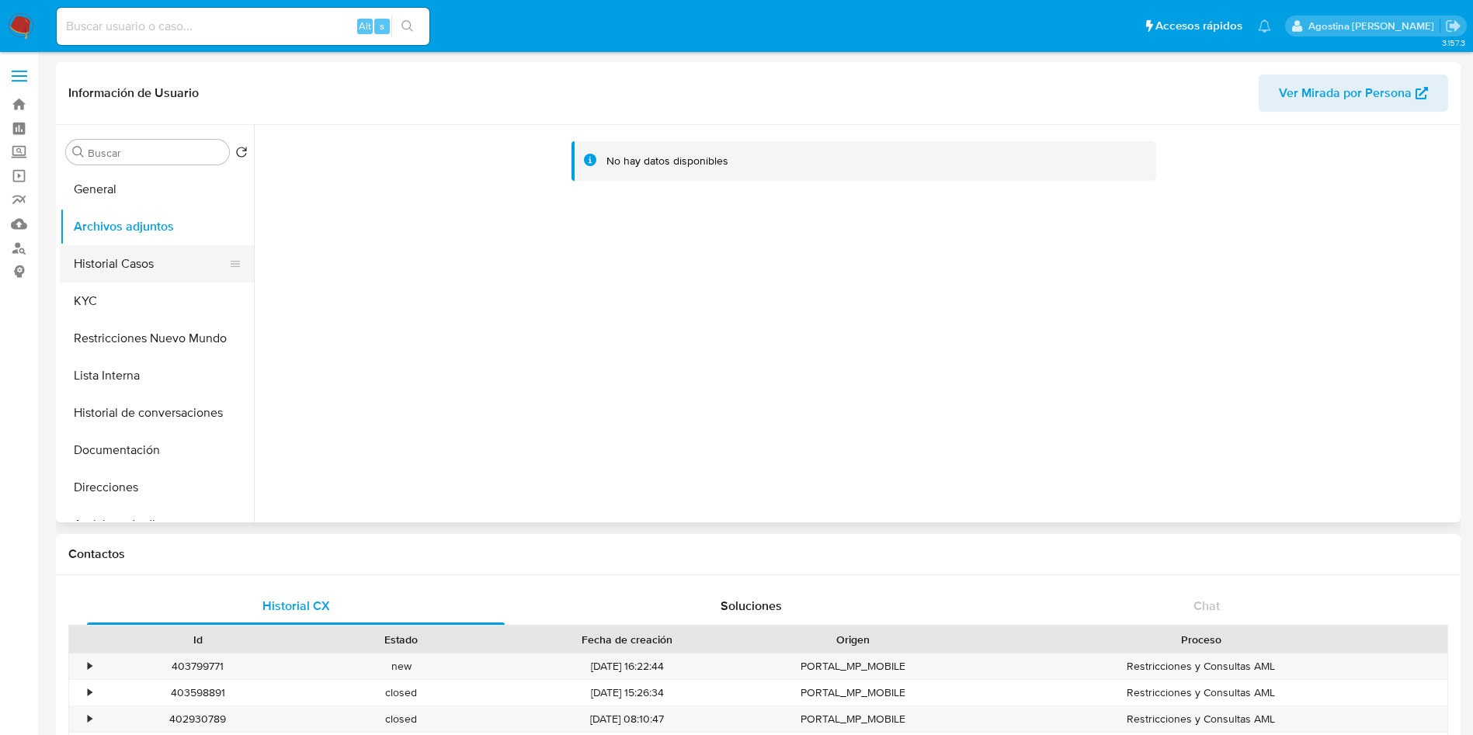
click at [186, 267] on button "Historial Casos" at bounding box center [151, 263] width 182 height 37
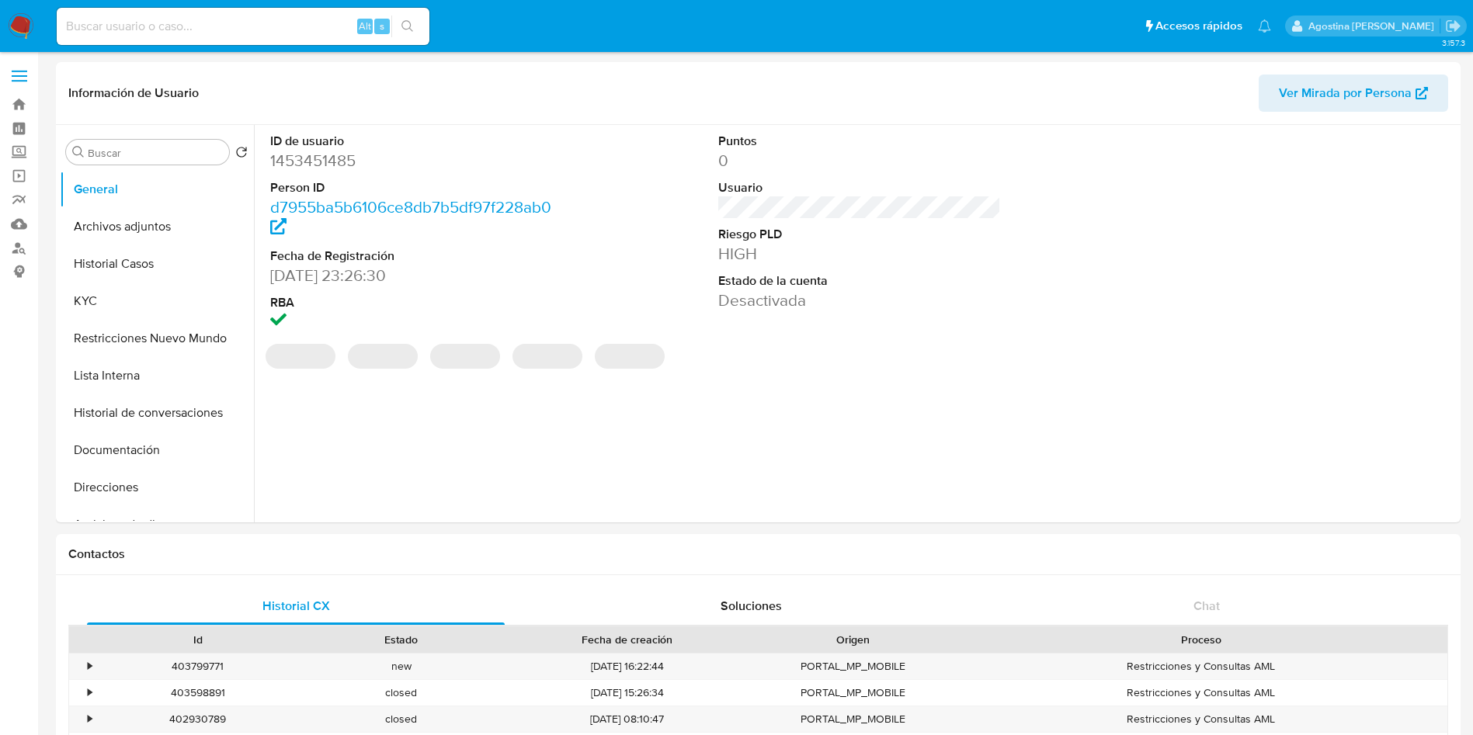
select select "10"
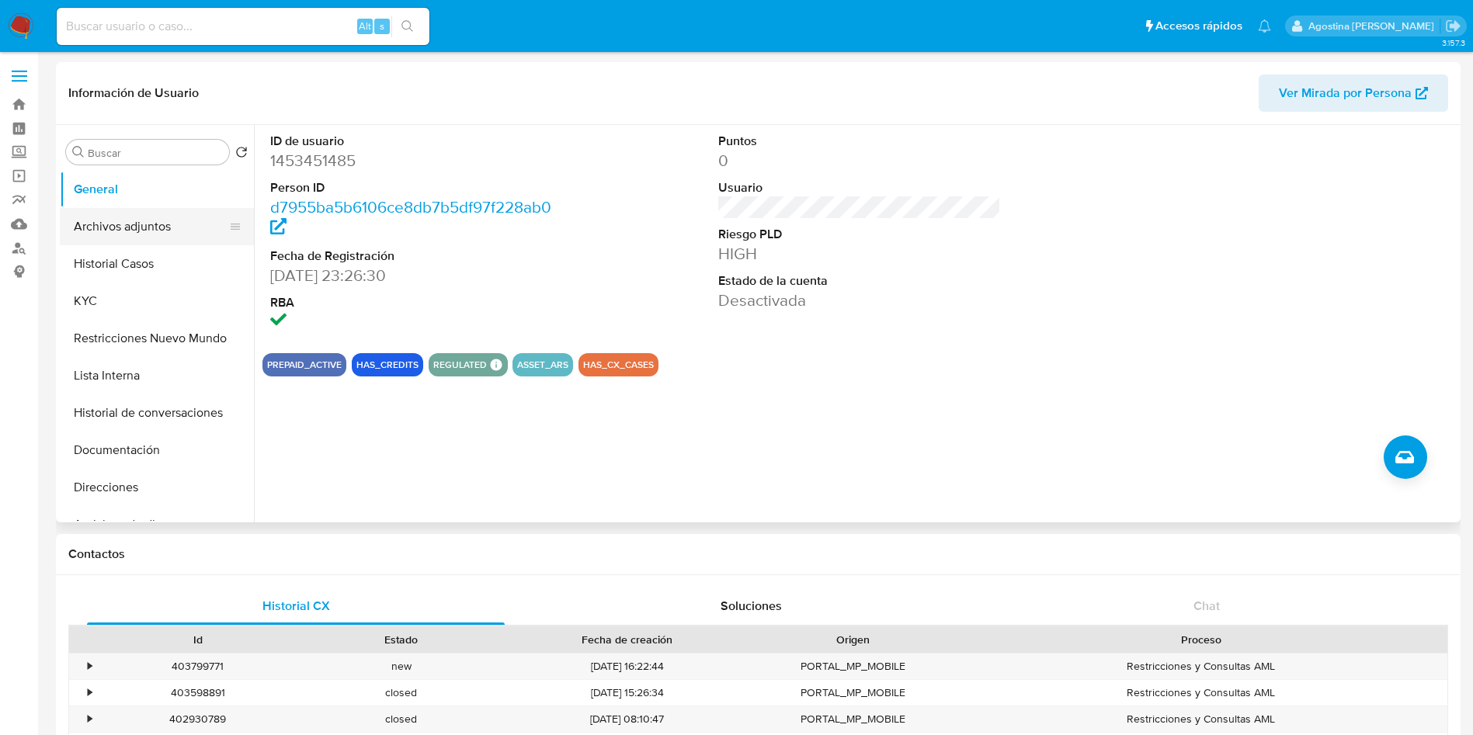
click at [133, 218] on button "Archivos adjuntos" at bounding box center [151, 226] width 182 height 37
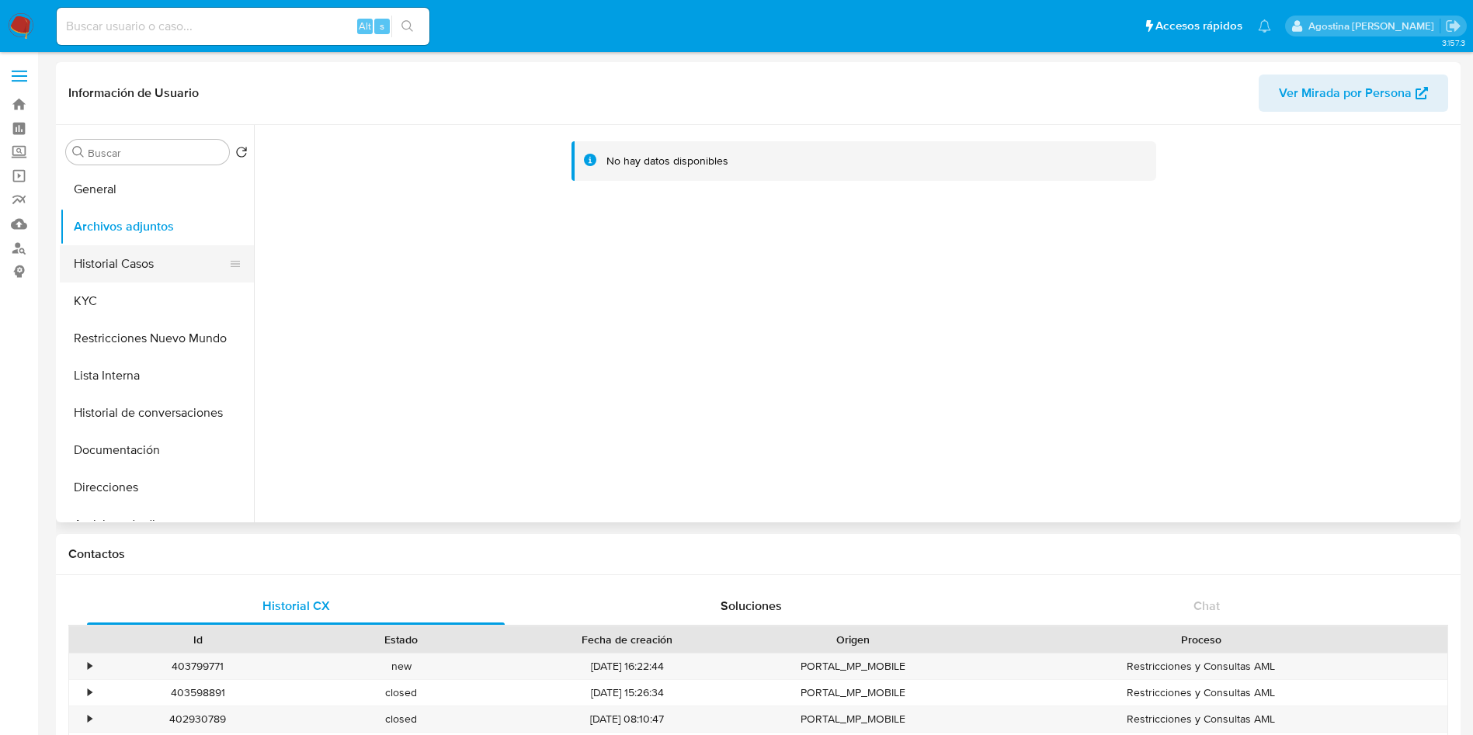
click at [156, 259] on button "Historial Casos" at bounding box center [151, 263] width 182 height 37
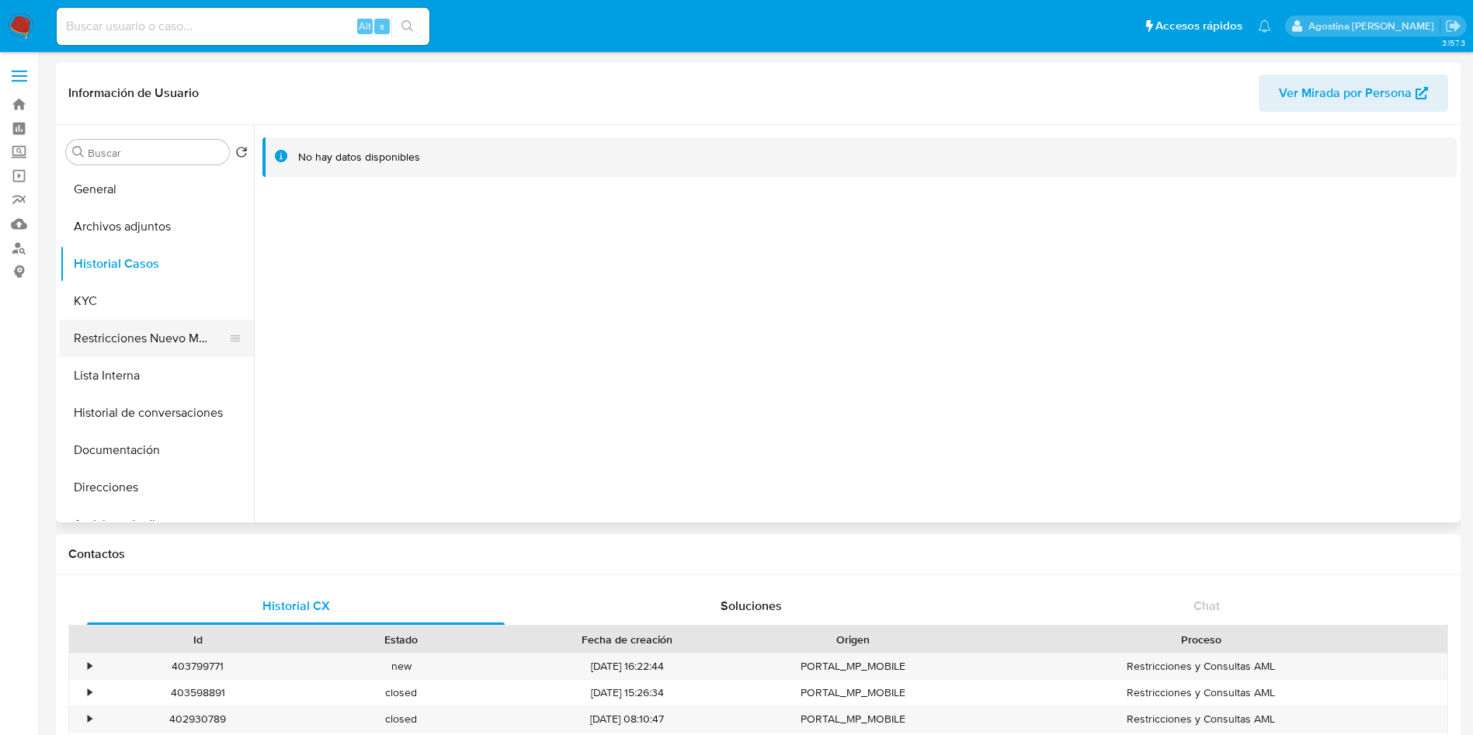
click at [176, 334] on button "Restricciones Nuevo Mundo" at bounding box center [151, 338] width 182 height 37
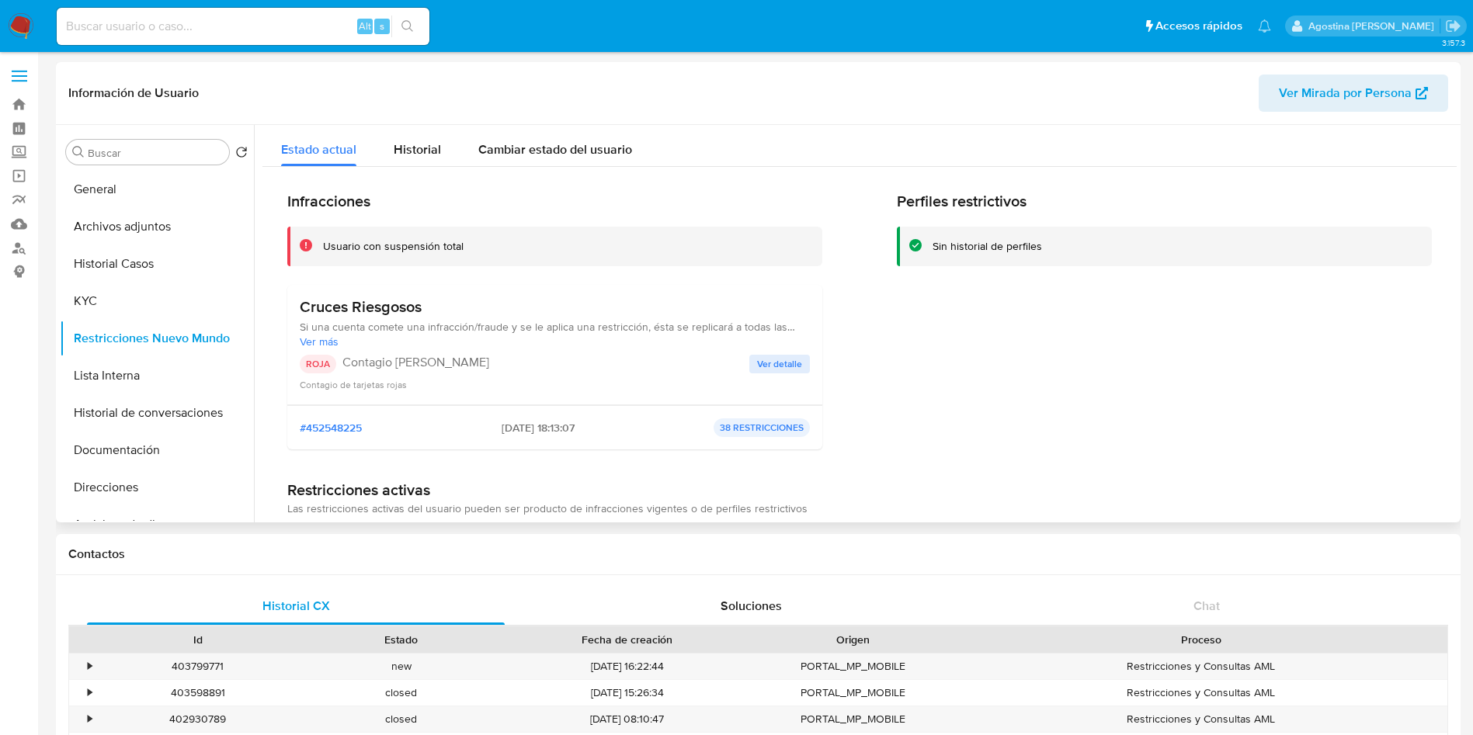
click at [788, 364] on span "Ver detalle" at bounding box center [779, 364] width 45 height 16
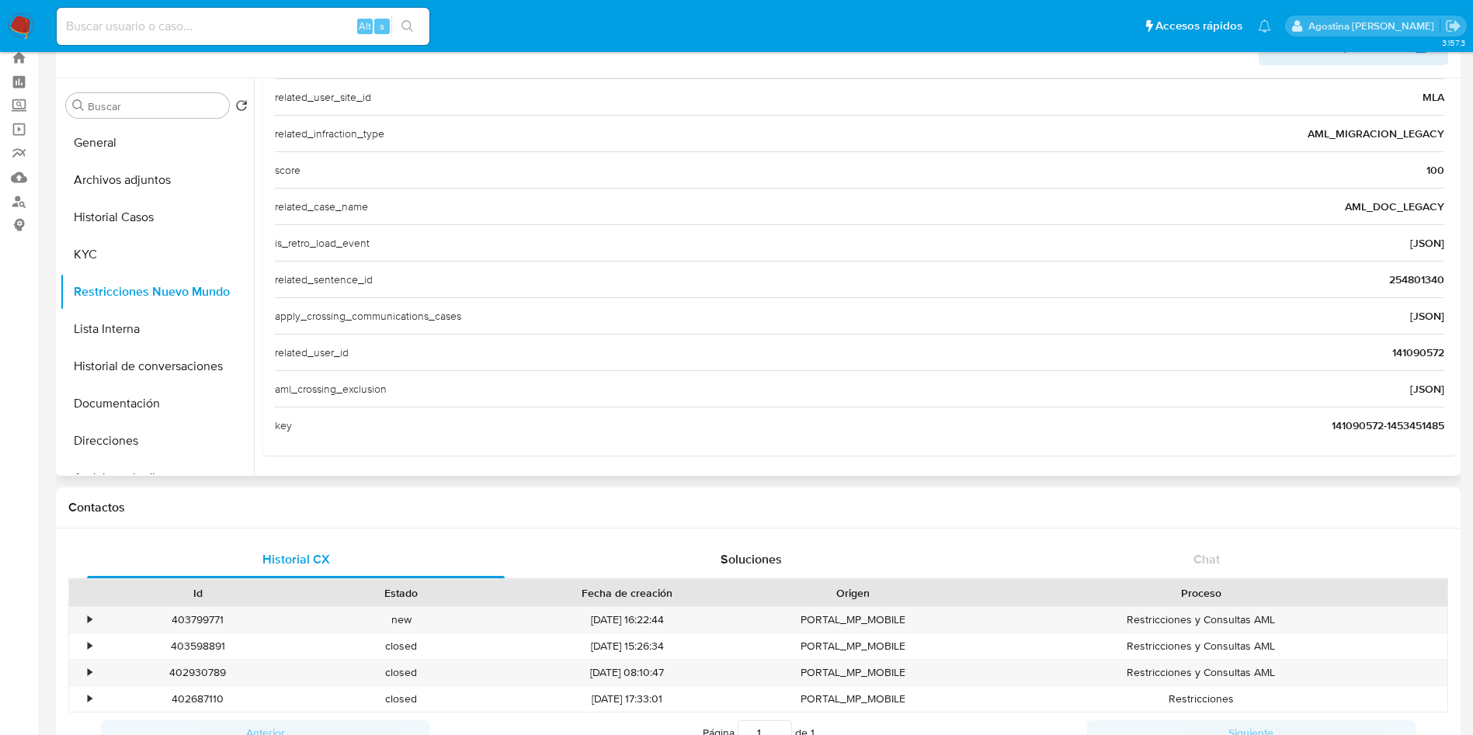
scroll to position [116, 0]
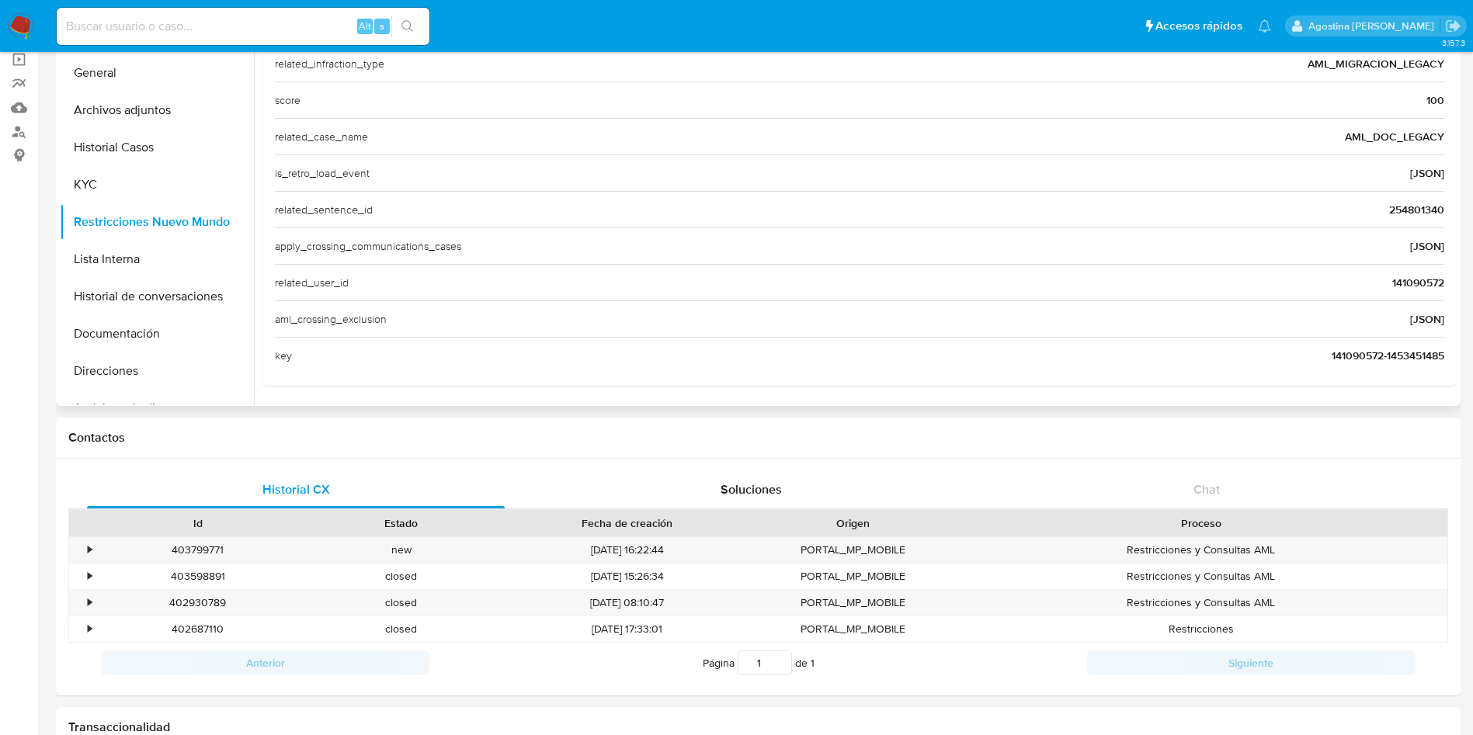
click at [1418, 278] on span "141090572" at bounding box center [1418, 283] width 52 height 16
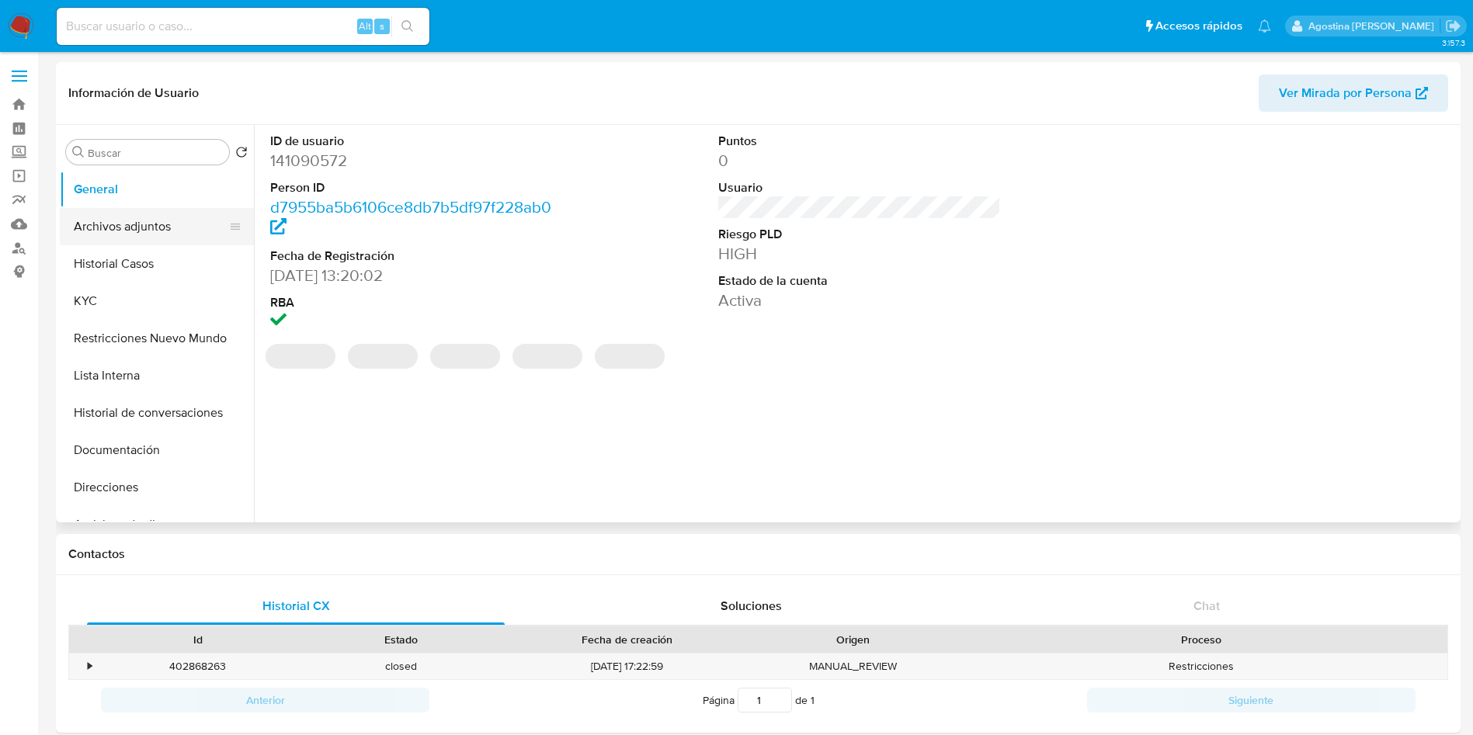
select select "10"
click at [141, 240] on button "Archivos adjuntos" at bounding box center [151, 226] width 182 height 37
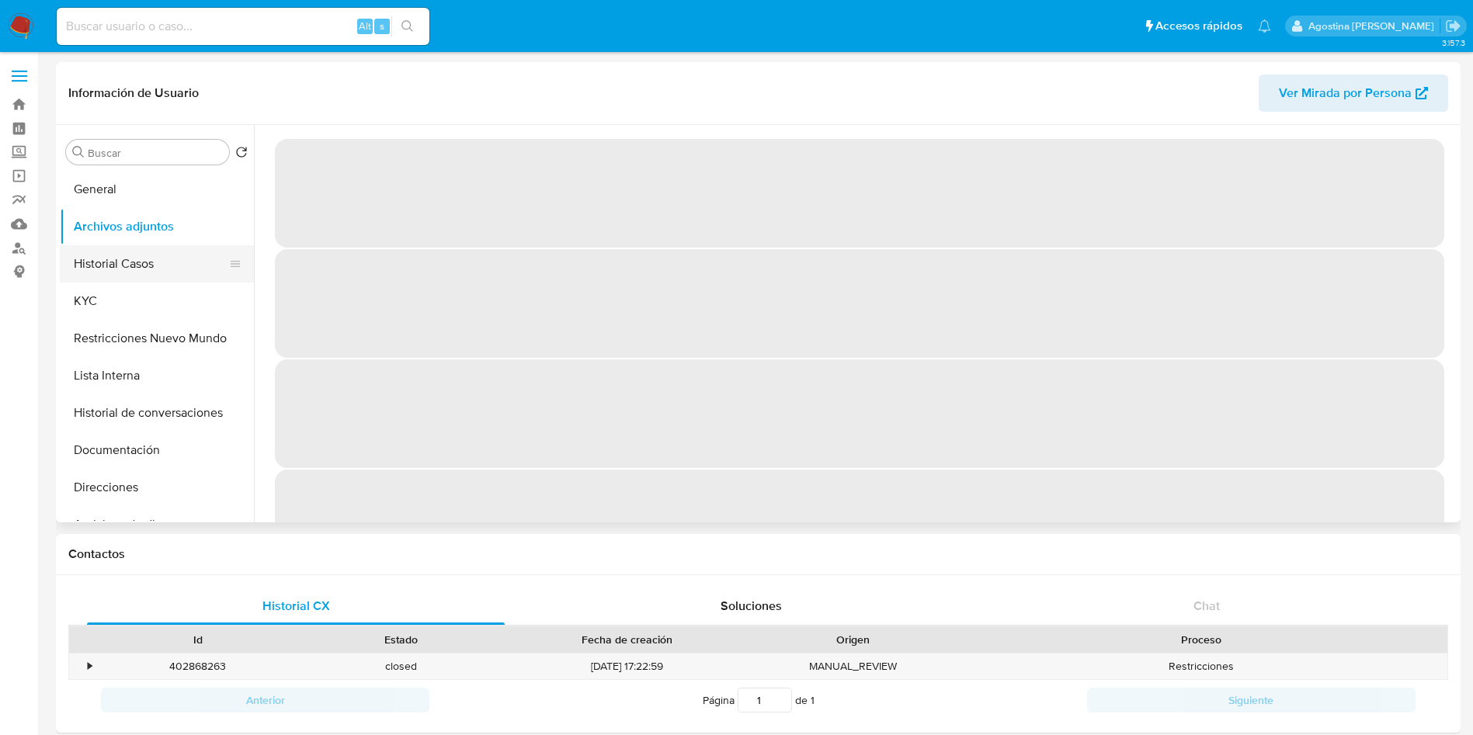
click at [158, 252] on button "Historial Casos" at bounding box center [151, 263] width 182 height 37
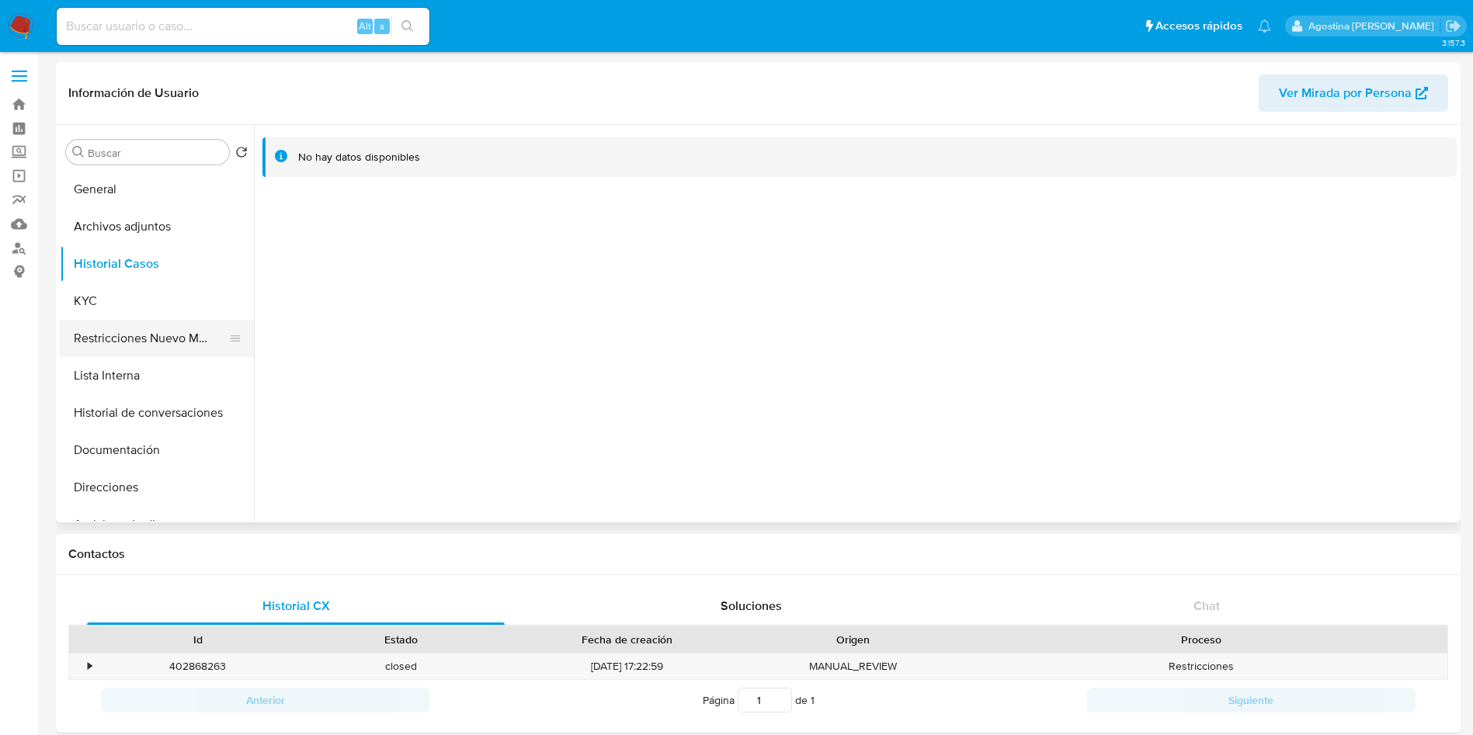
click at [169, 334] on button "Restricciones Nuevo Mundo" at bounding box center [151, 338] width 182 height 37
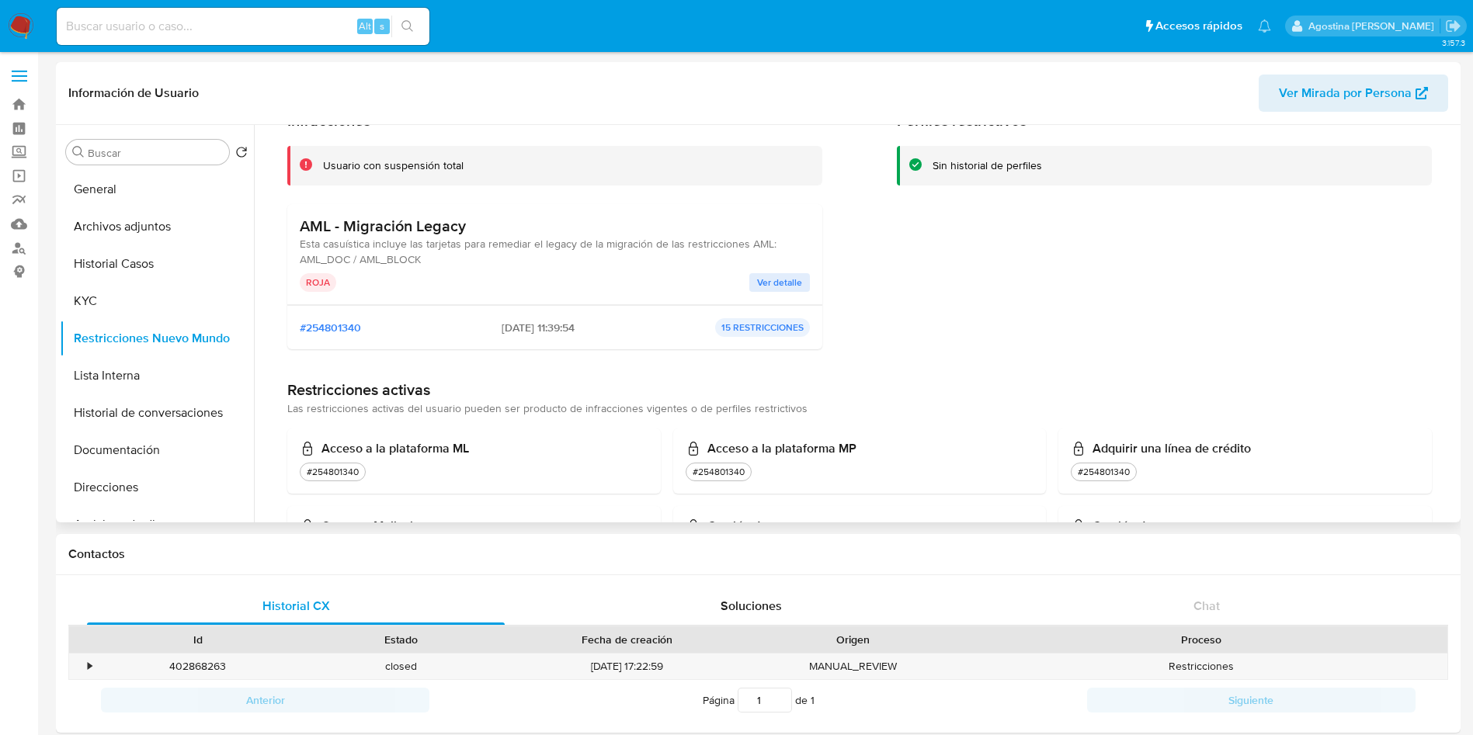
scroll to position [116, 0]
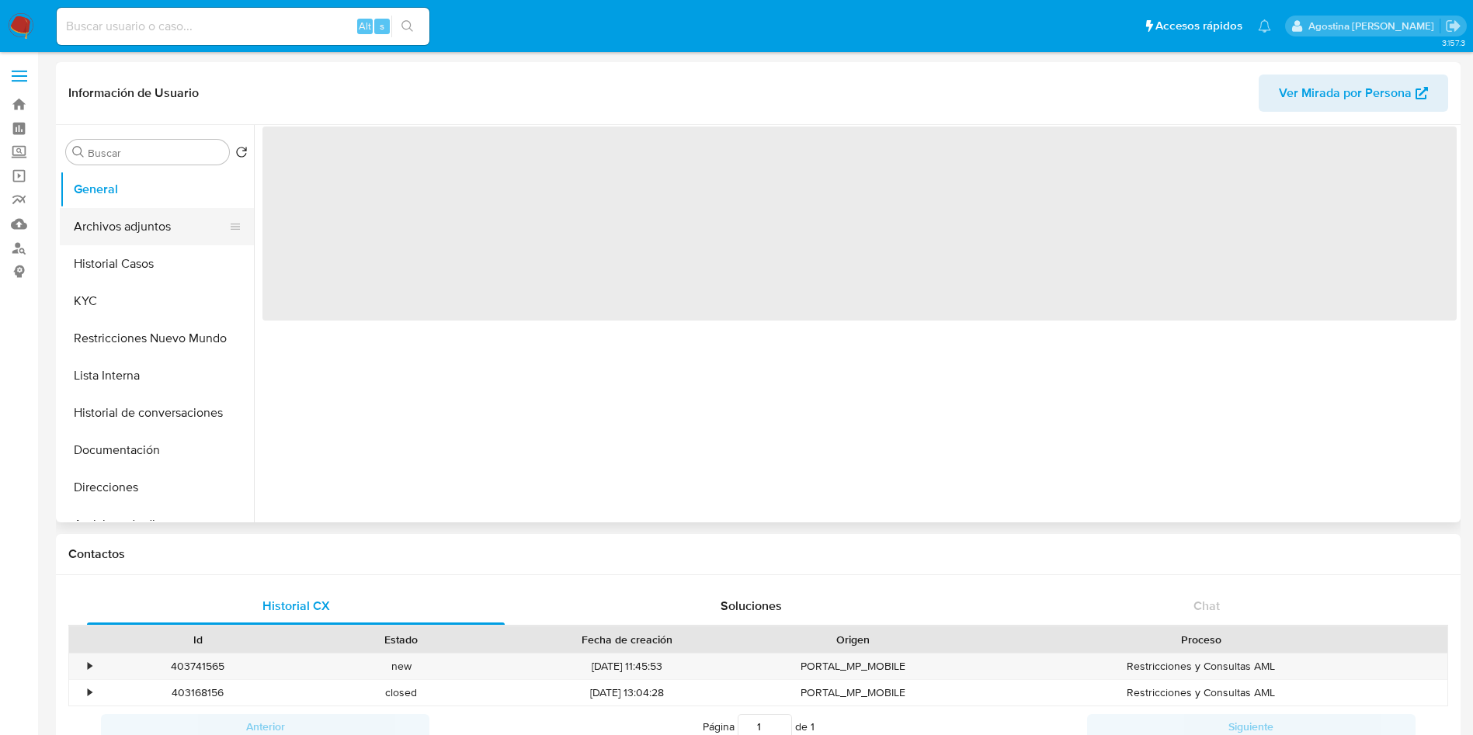
click at [154, 215] on button "Archivos adjuntos" at bounding box center [151, 226] width 182 height 37
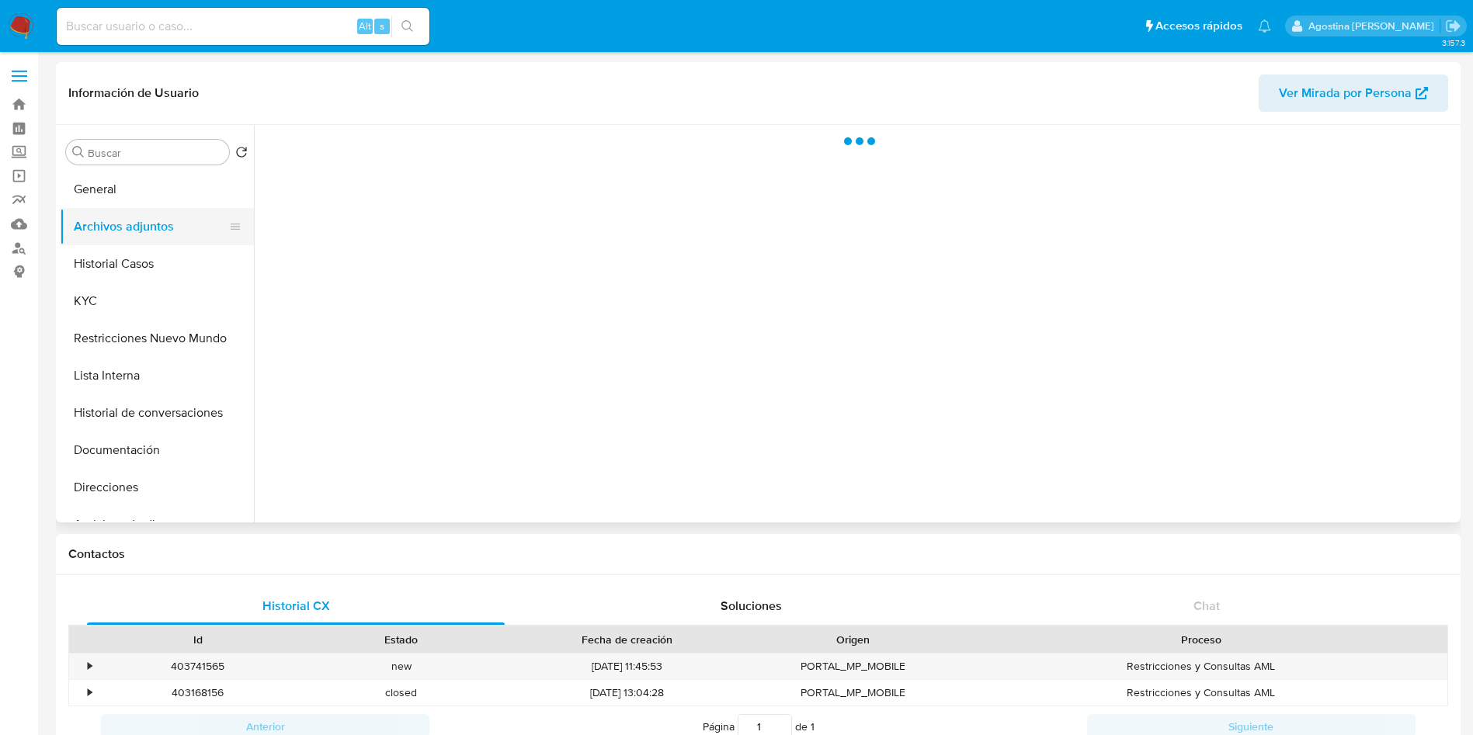
select select "10"
click at [159, 241] on button "Archivos adjuntos" at bounding box center [151, 226] width 182 height 37
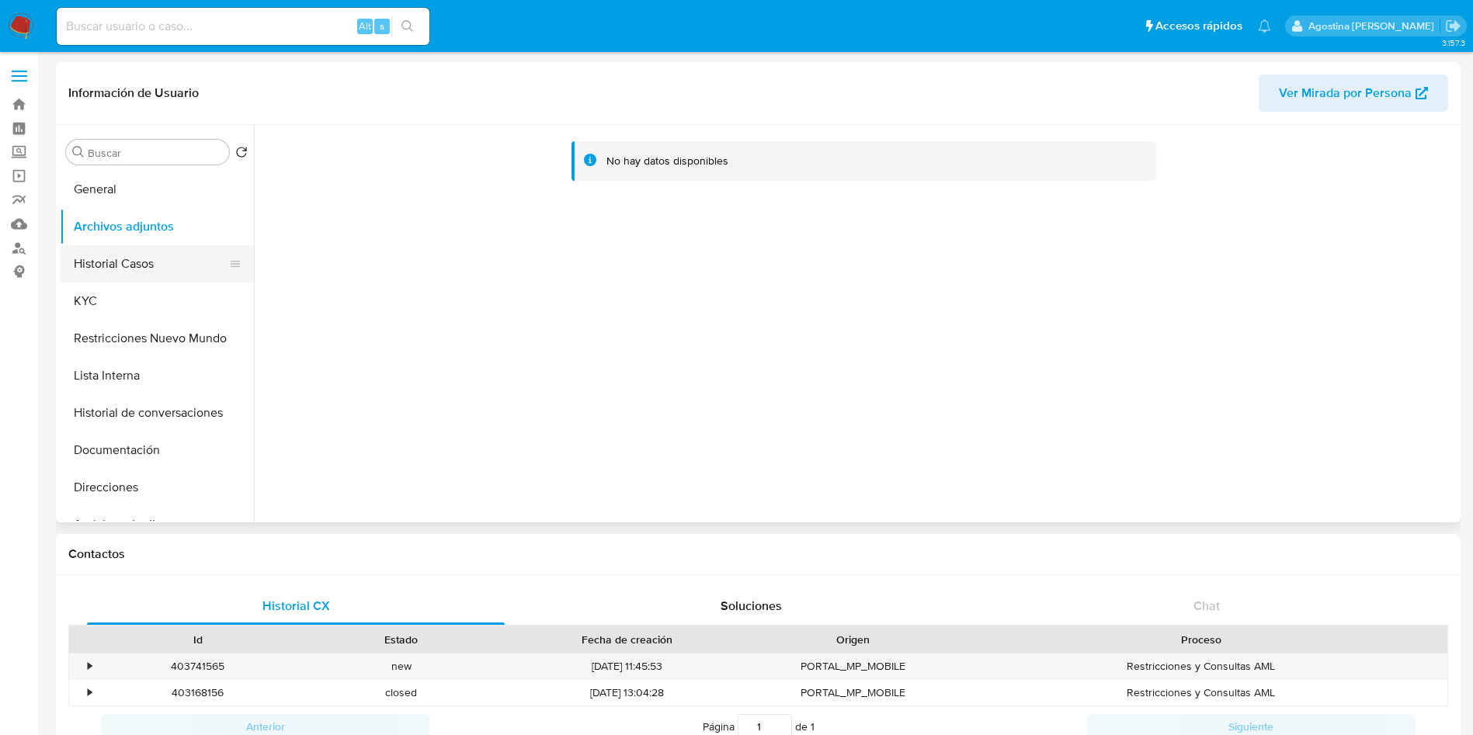
click at [161, 255] on button "Historial Casos" at bounding box center [151, 263] width 182 height 37
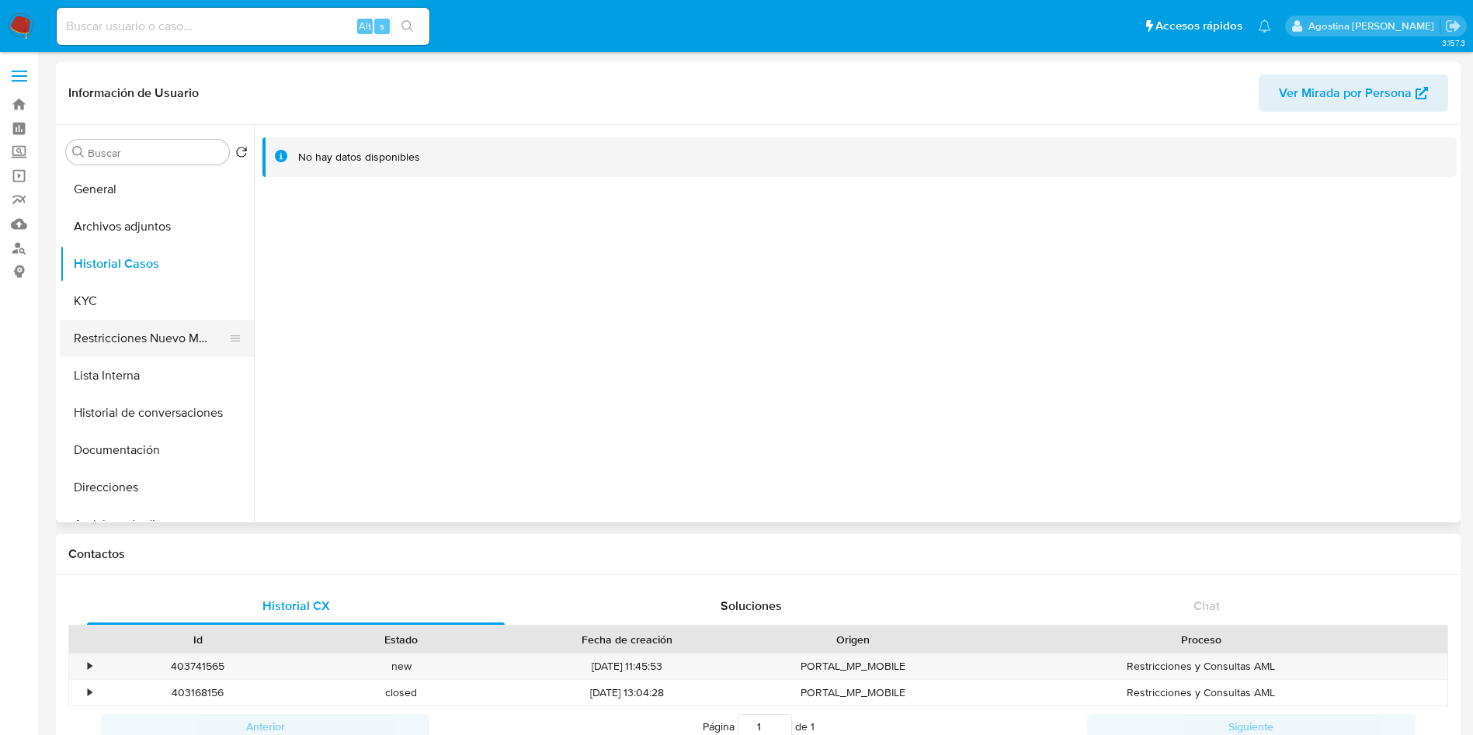
click at [179, 325] on button "Restricciones Nuevo Mundo" at bounding box center [151, 338] width 182 height 37
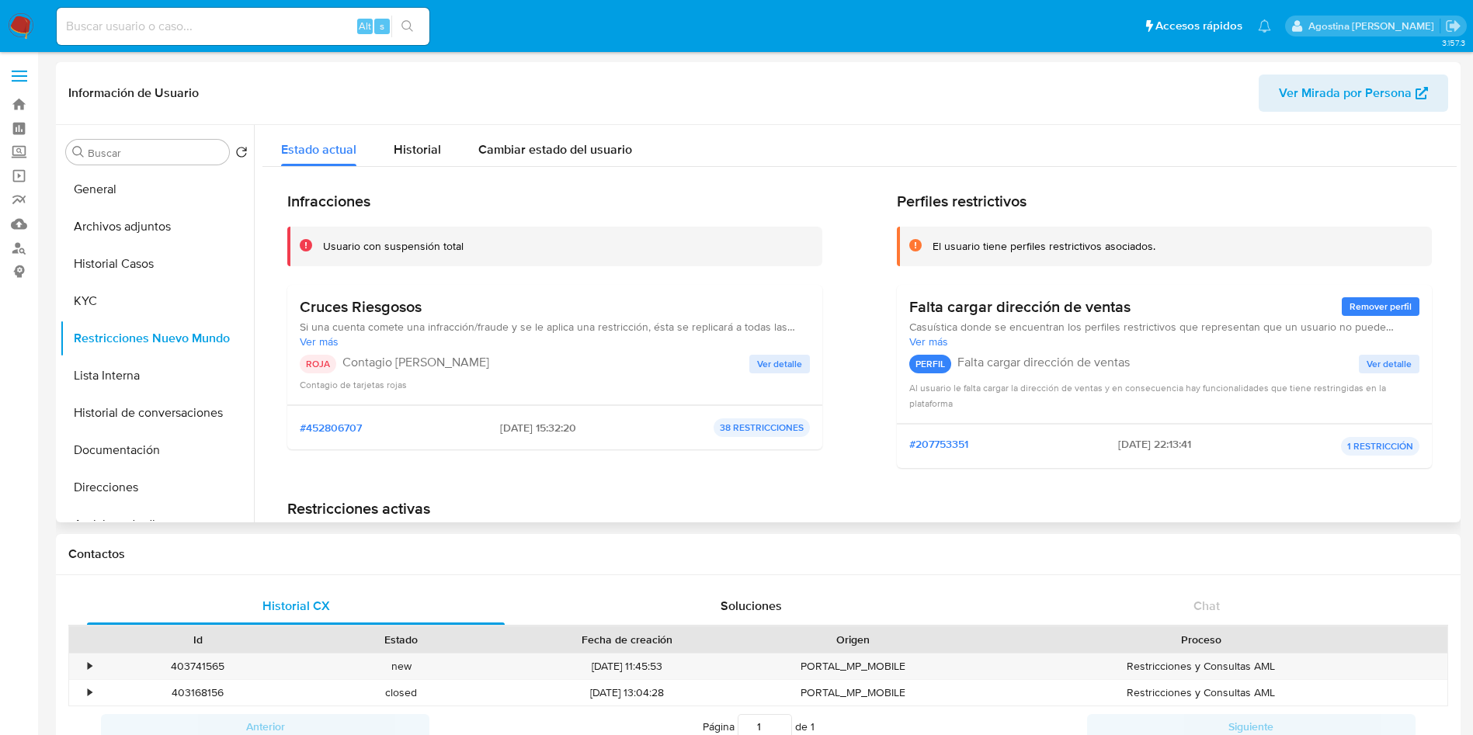
click at [769, 362] on span "Ver detalle" at bounding box center [779, 364] width 45 height 16
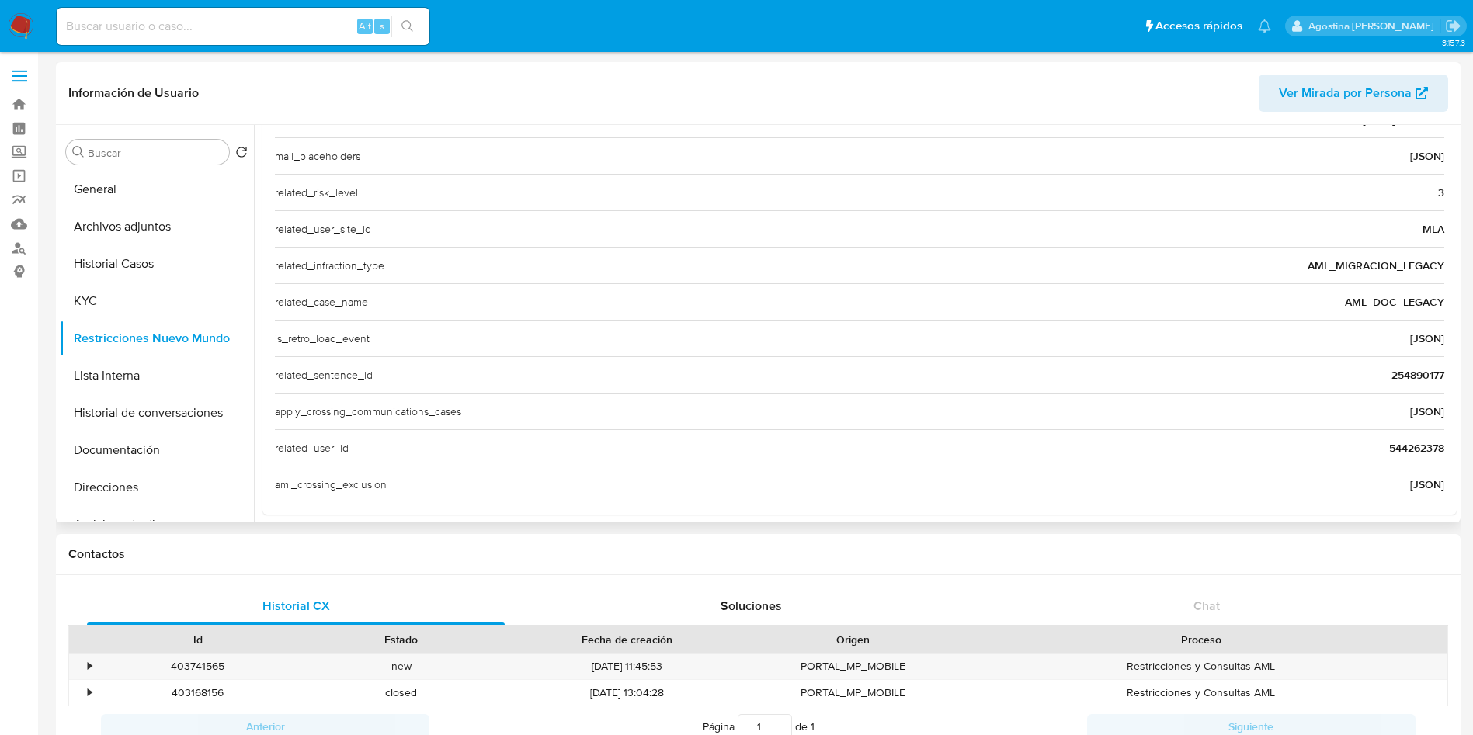
scroll to position [527, 0]
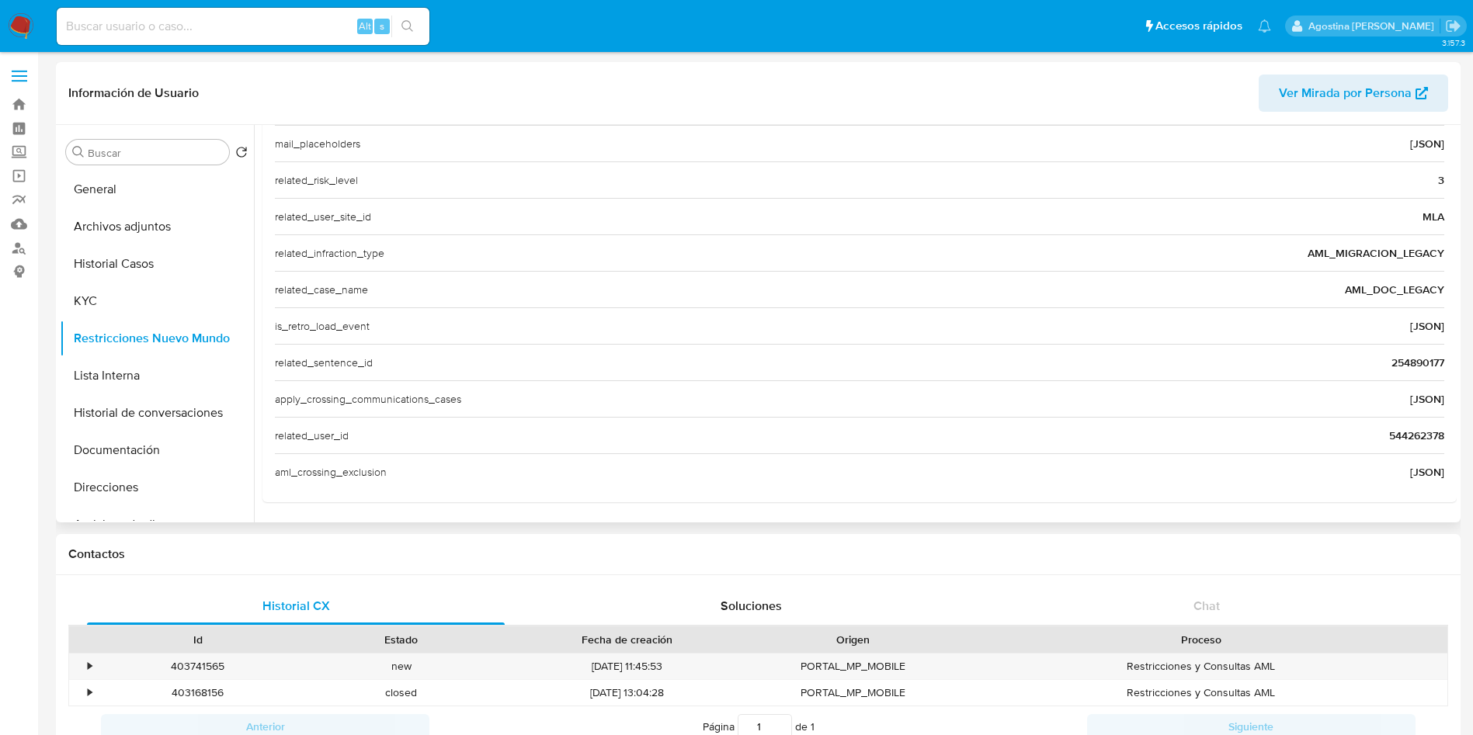
click at [1389, 431] on span "544262378" at bounding box center [1416, 436] width 55 height 16
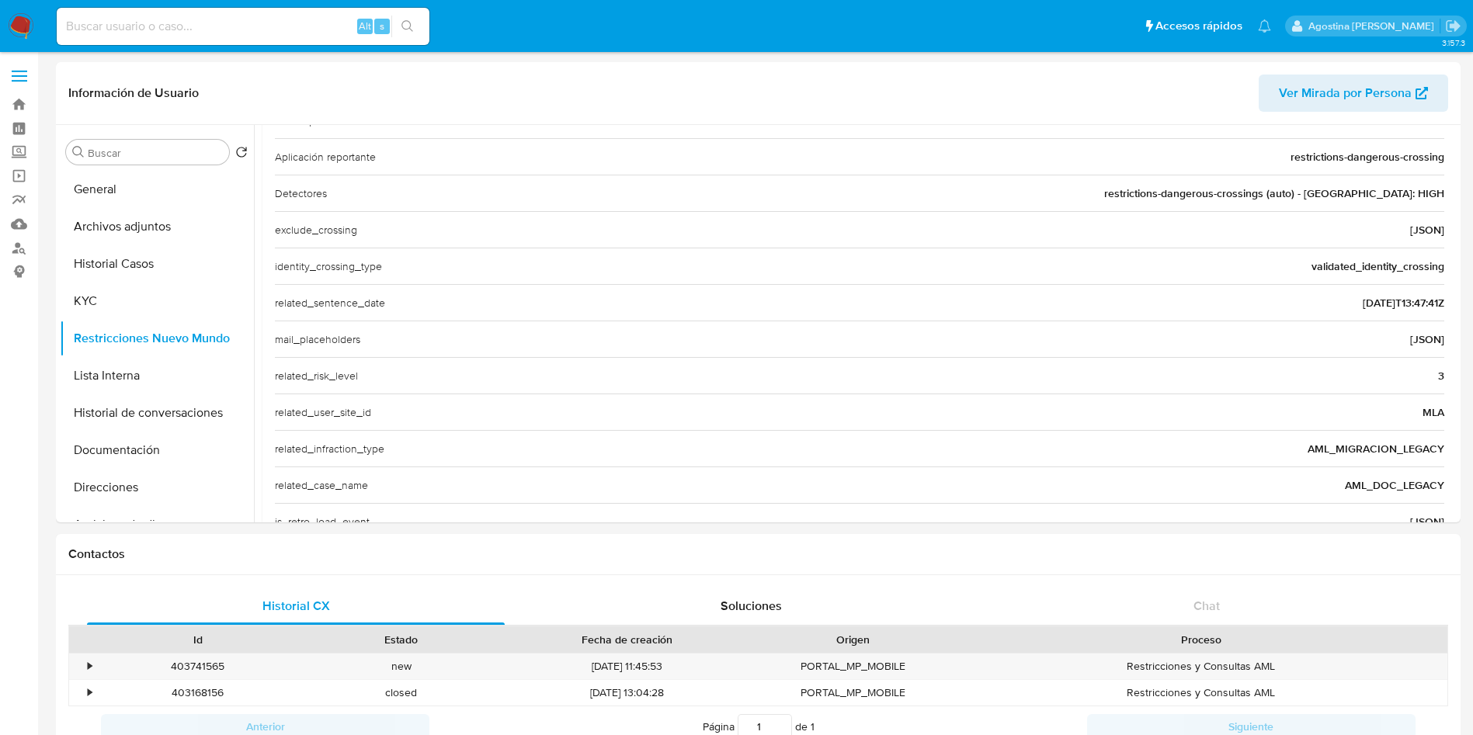
scroll to position [178, 0]
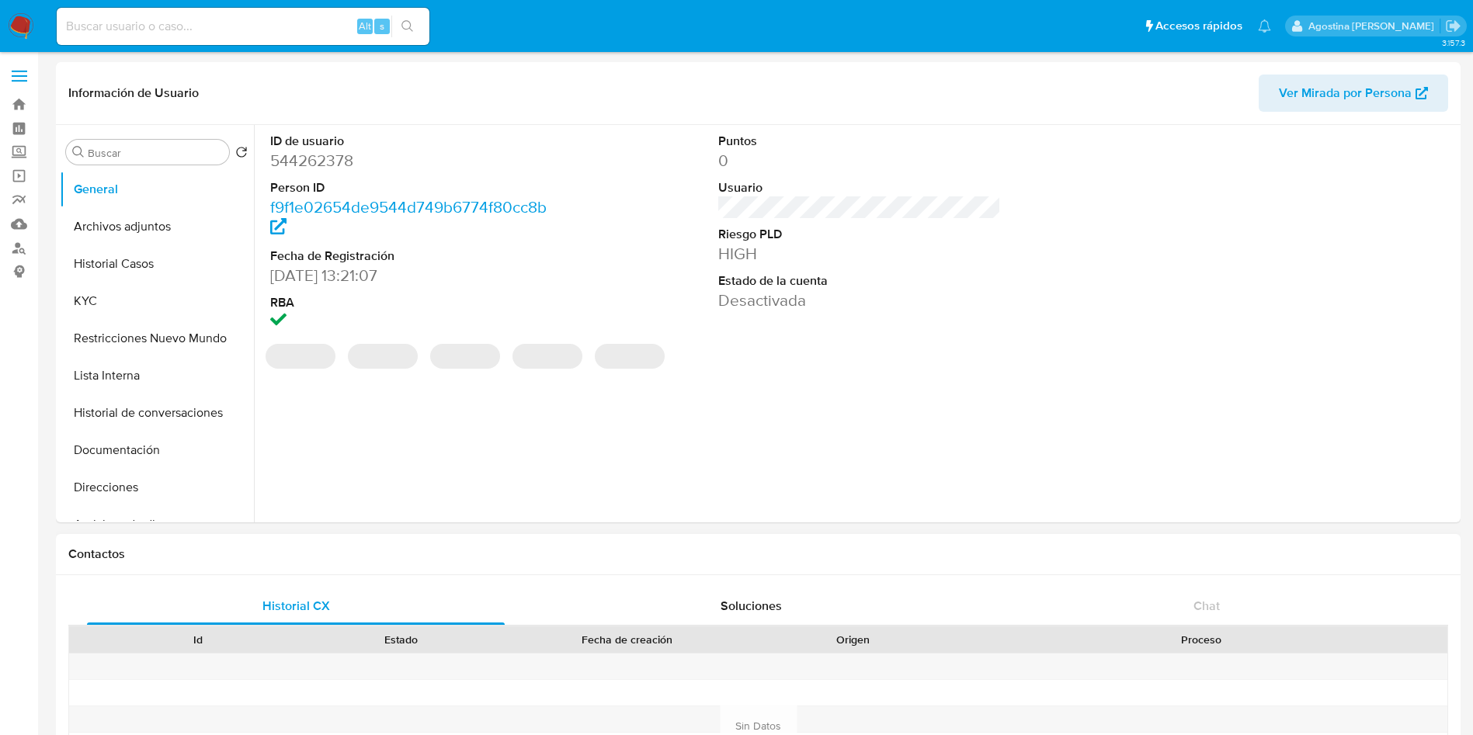
select select "10"
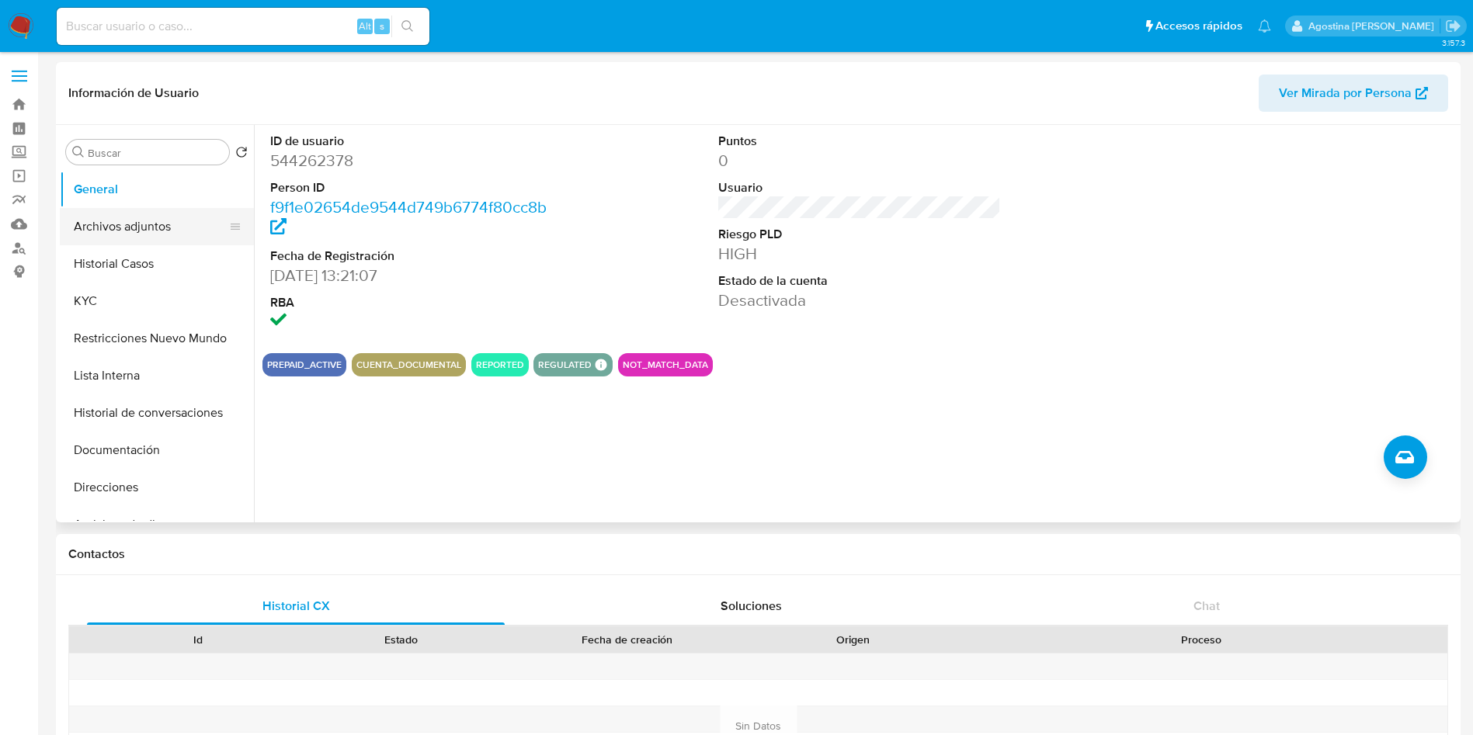
click at [147, 217] on button "Archivos adjuntos" at bounding box center [151, 226] width 182 height 37
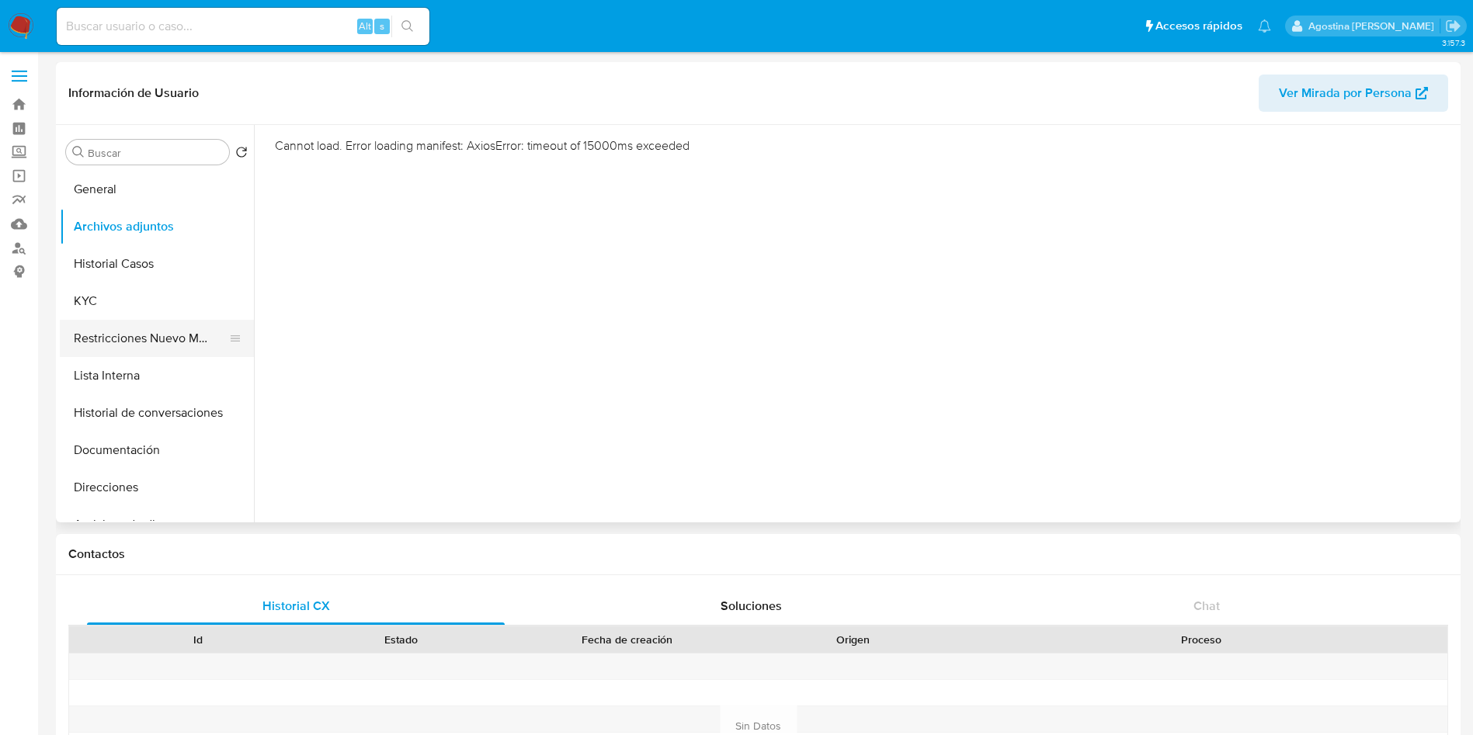
click at [148, 324] on button "Restricciones Nuevo Mundo" at bounding box center [151, 338] width 182 height 37
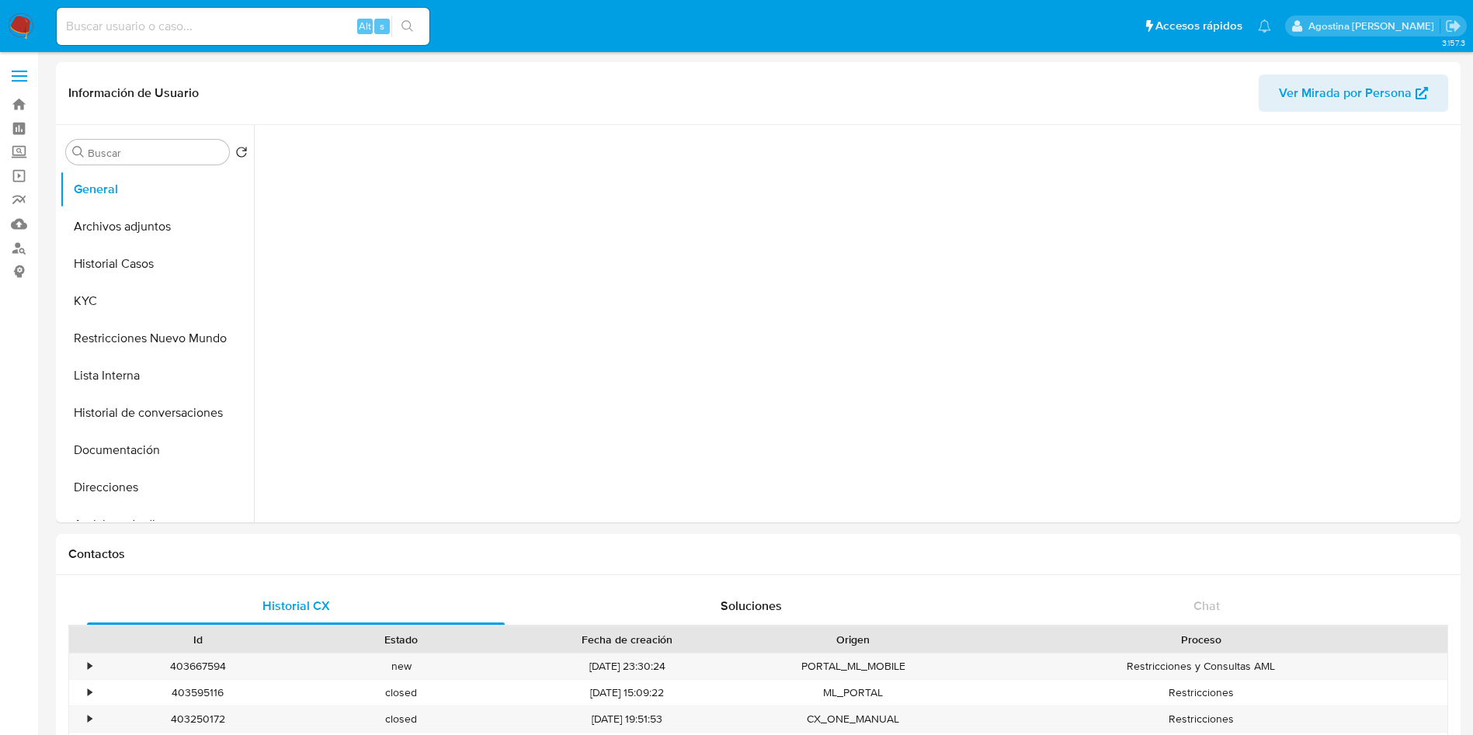
select select "10"
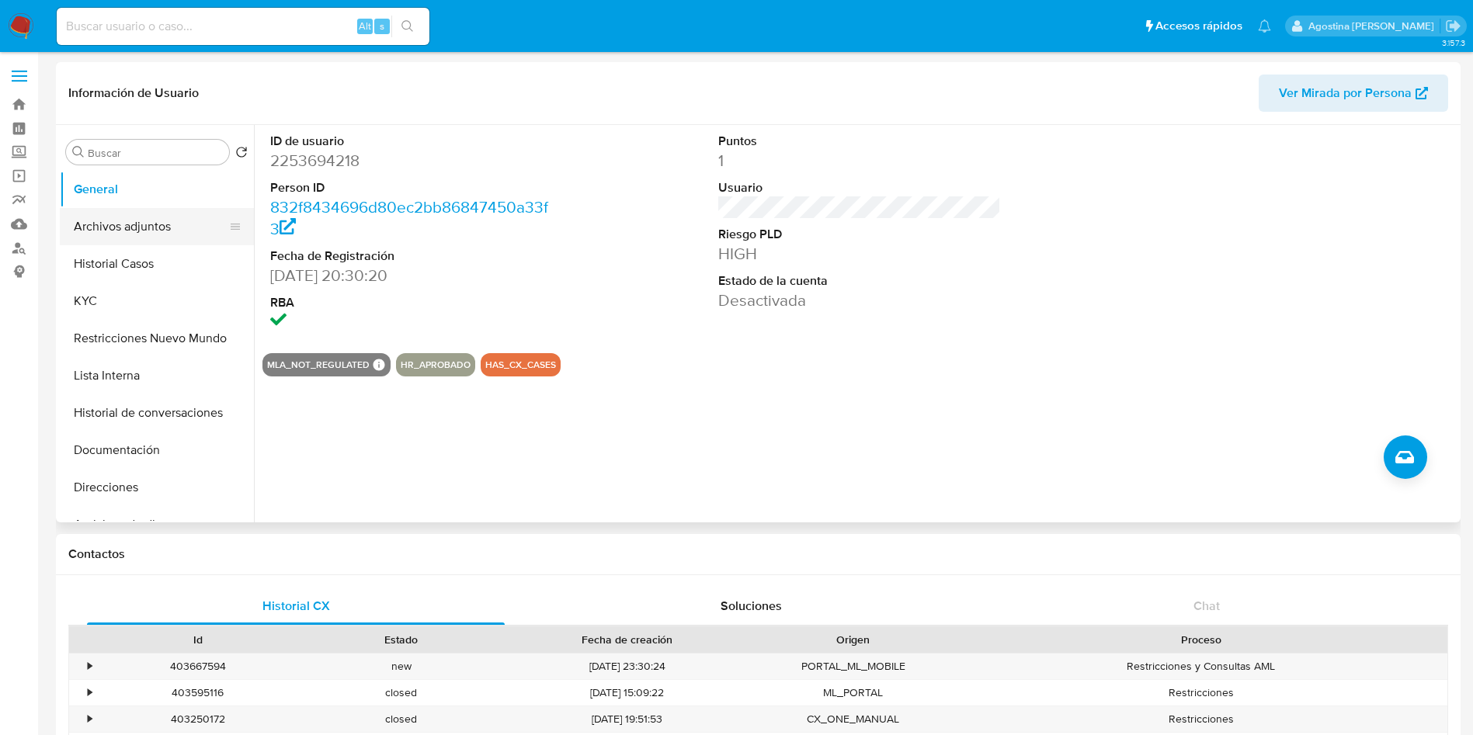
click at [156, 229] on button "Archivos adjuntos" at bounding box center [151, 226] width 182 height 37
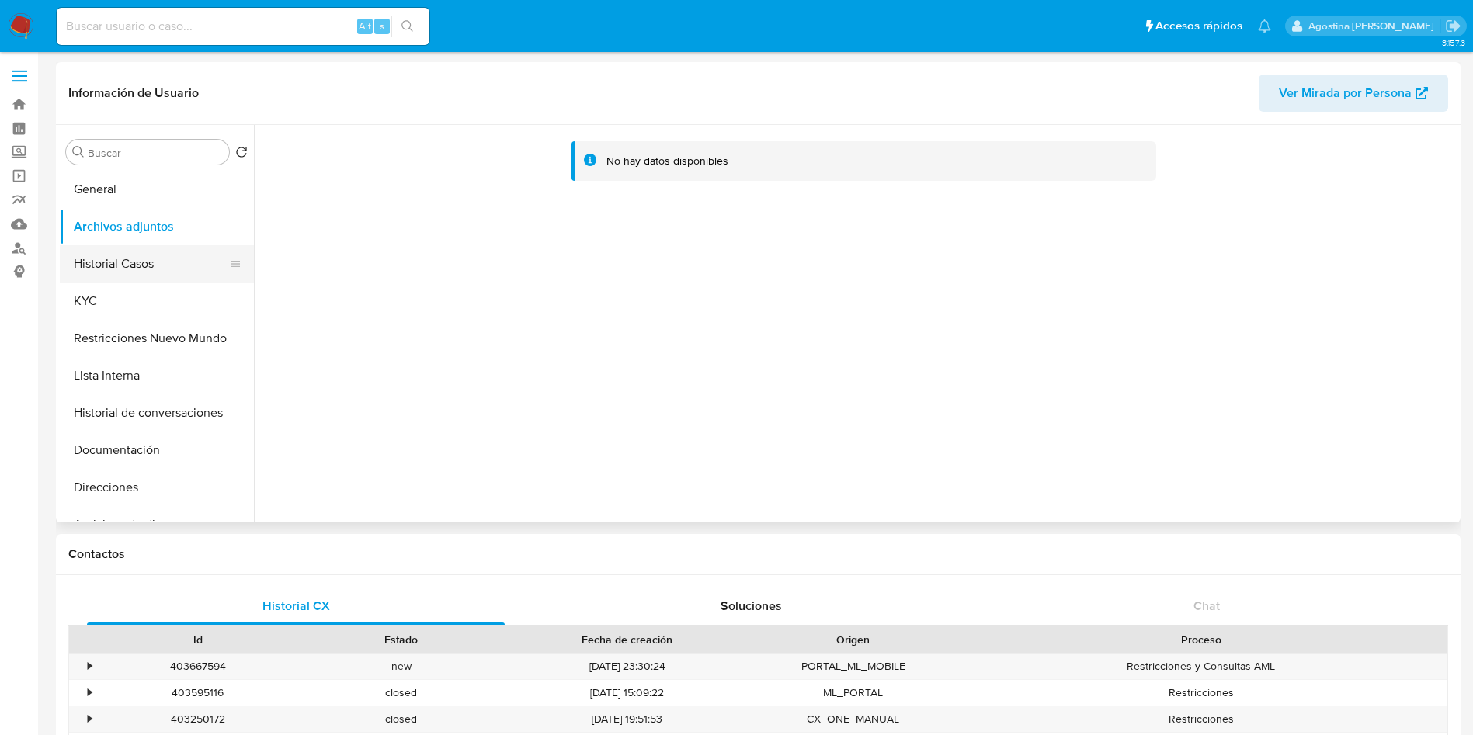
click at [143, 273] on button "Historial Casos" at bounding box center [151, 263] width 182 height 37
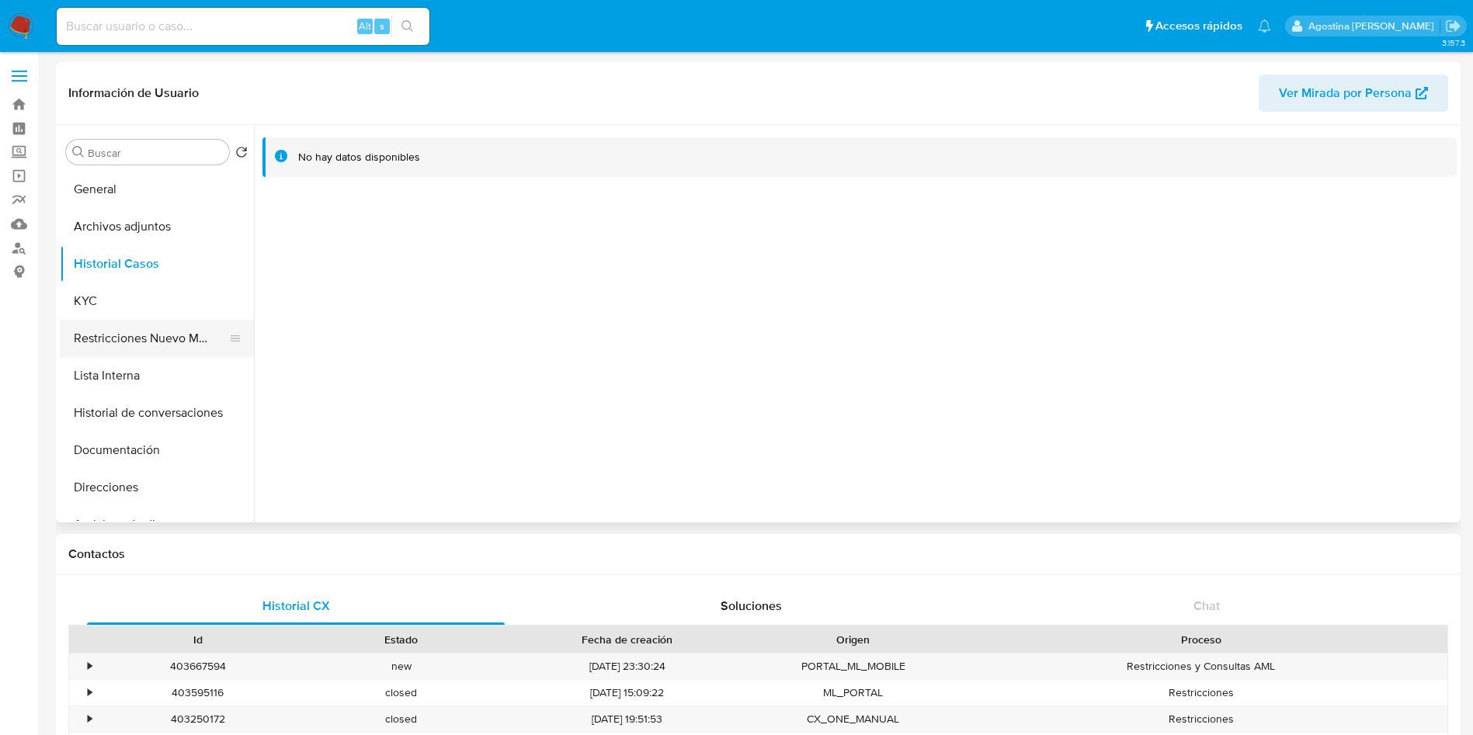
click at [154, 320] on button "Restricciones Nuevo Mundo" at bounding box center [151, 338] width 182 height 37
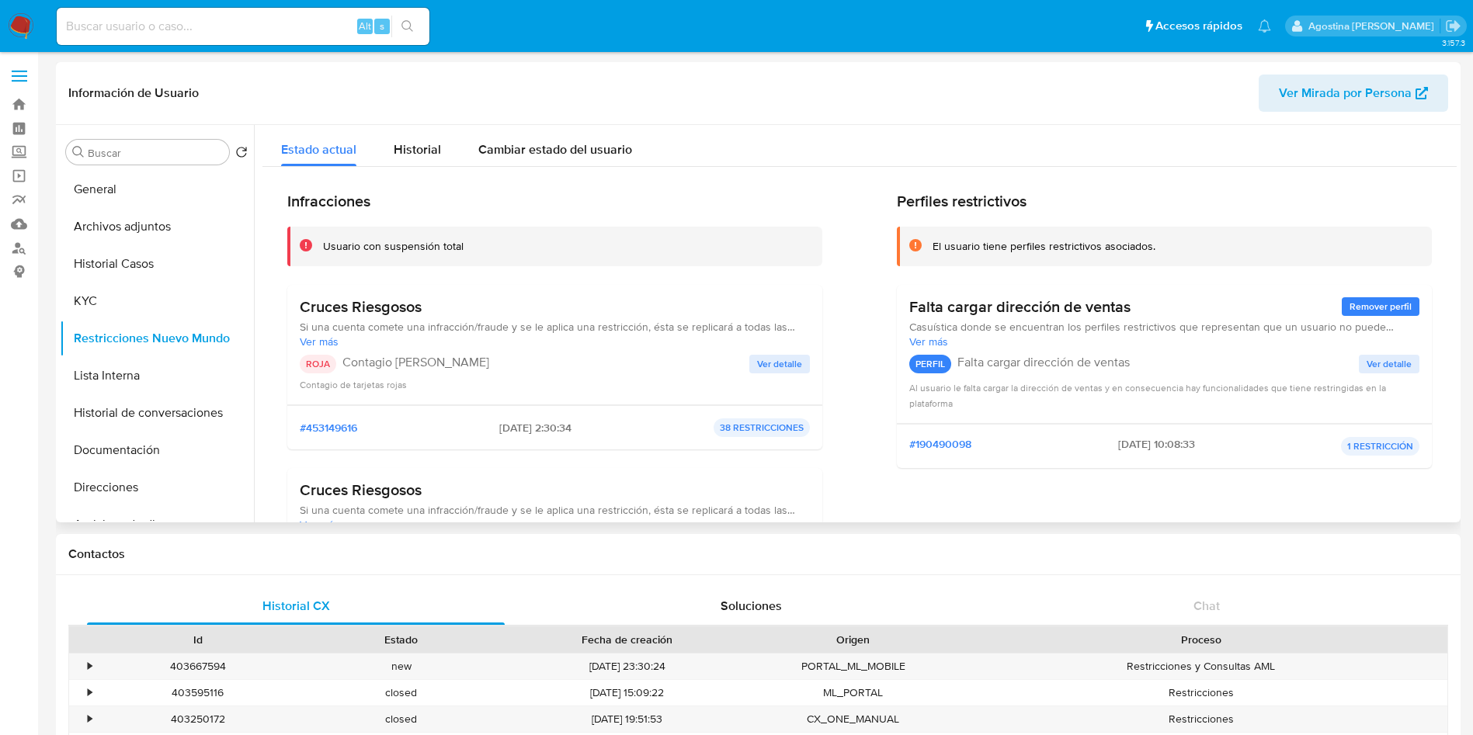
click at [1320, 195] on h2 "Perfiles restrictivos" at bounding box center [1164, 201] width 535 height 19
click at [772, 372] on span "Ver detalle" at bounding box center [779, 364] width 45 height 16
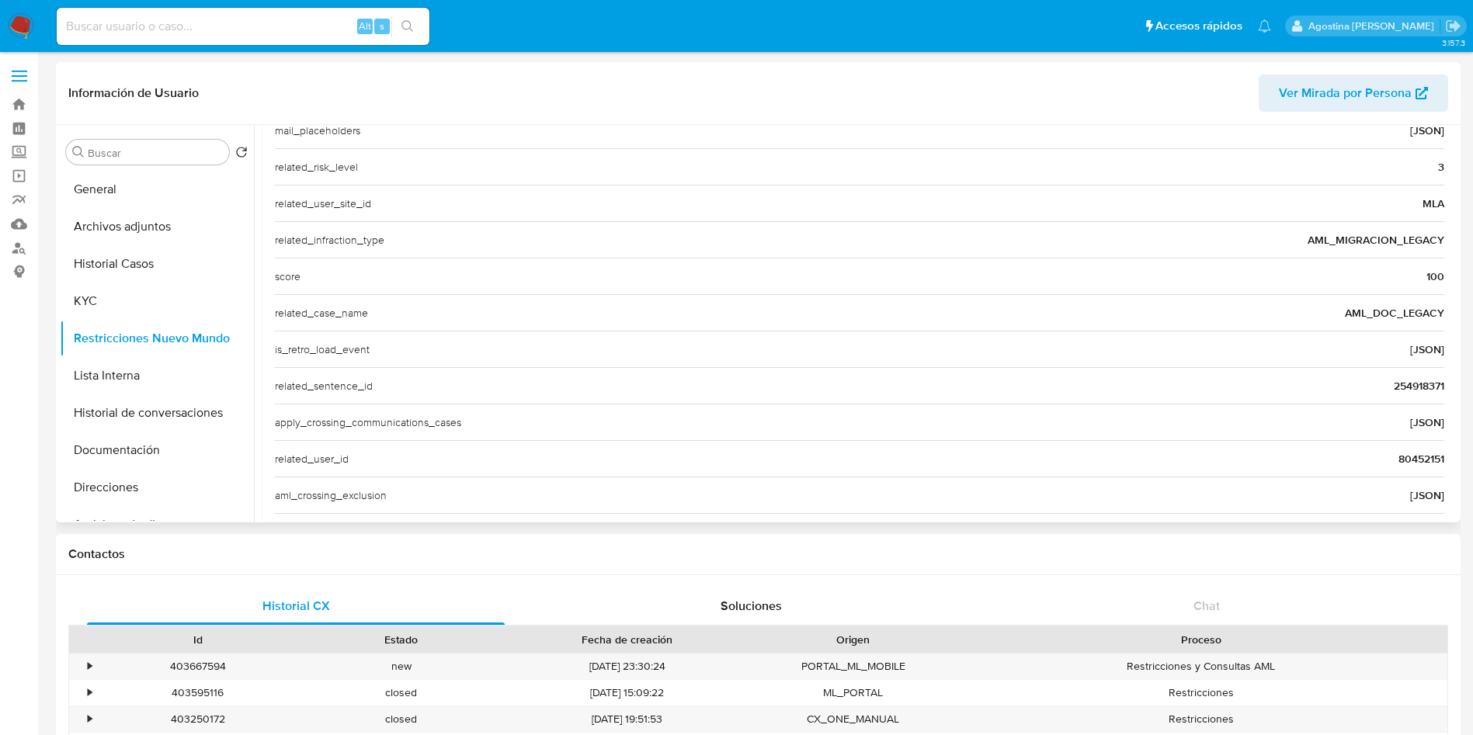
scroll to position [600, 0]
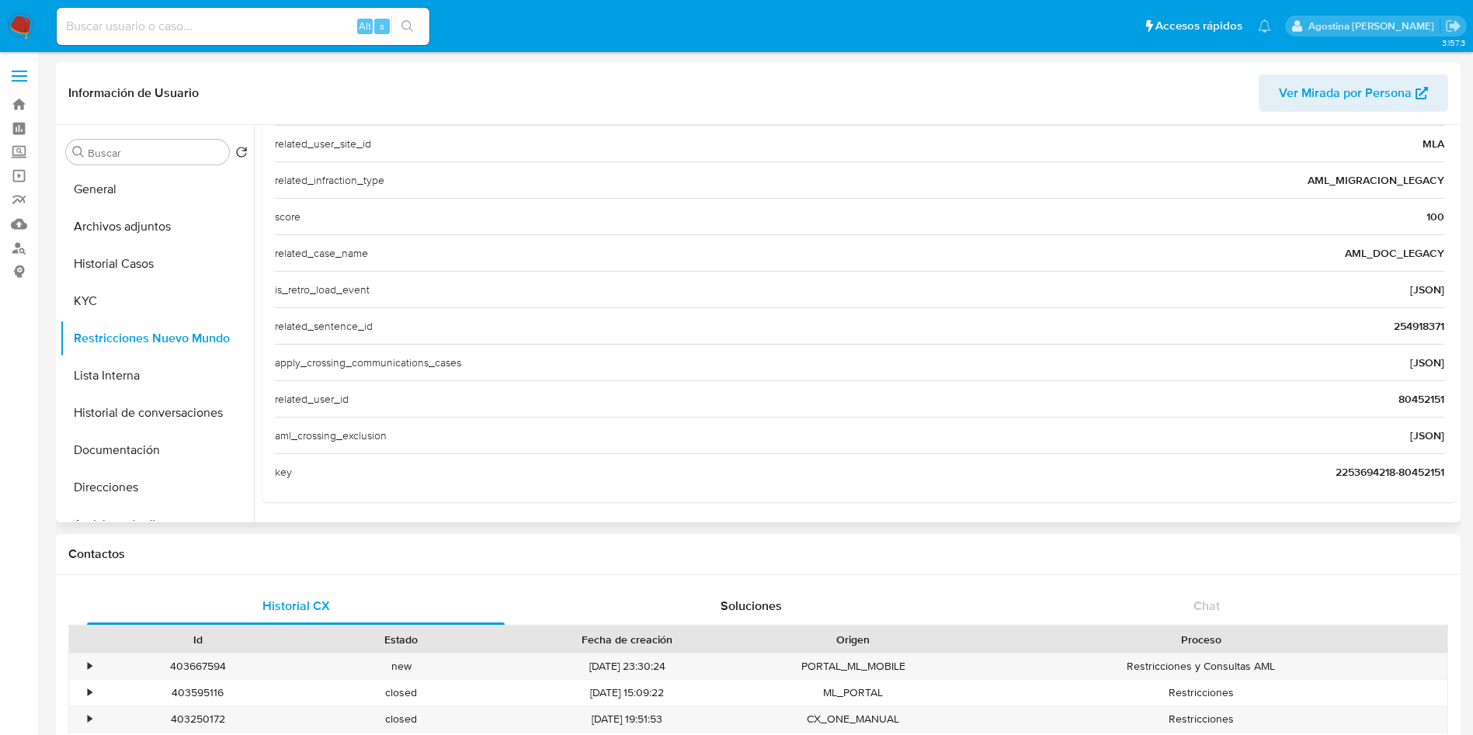
click at [1413, 323] on span "254918371" at bounding box center [1418, 326] width 50 height 16
click at [1417, 395] on span "80452151" at bounding box center [1421, 399] width 46 height 16
click at [248, 37] on div "Alt s" at bounding box center [243, 26] width 373 height 37
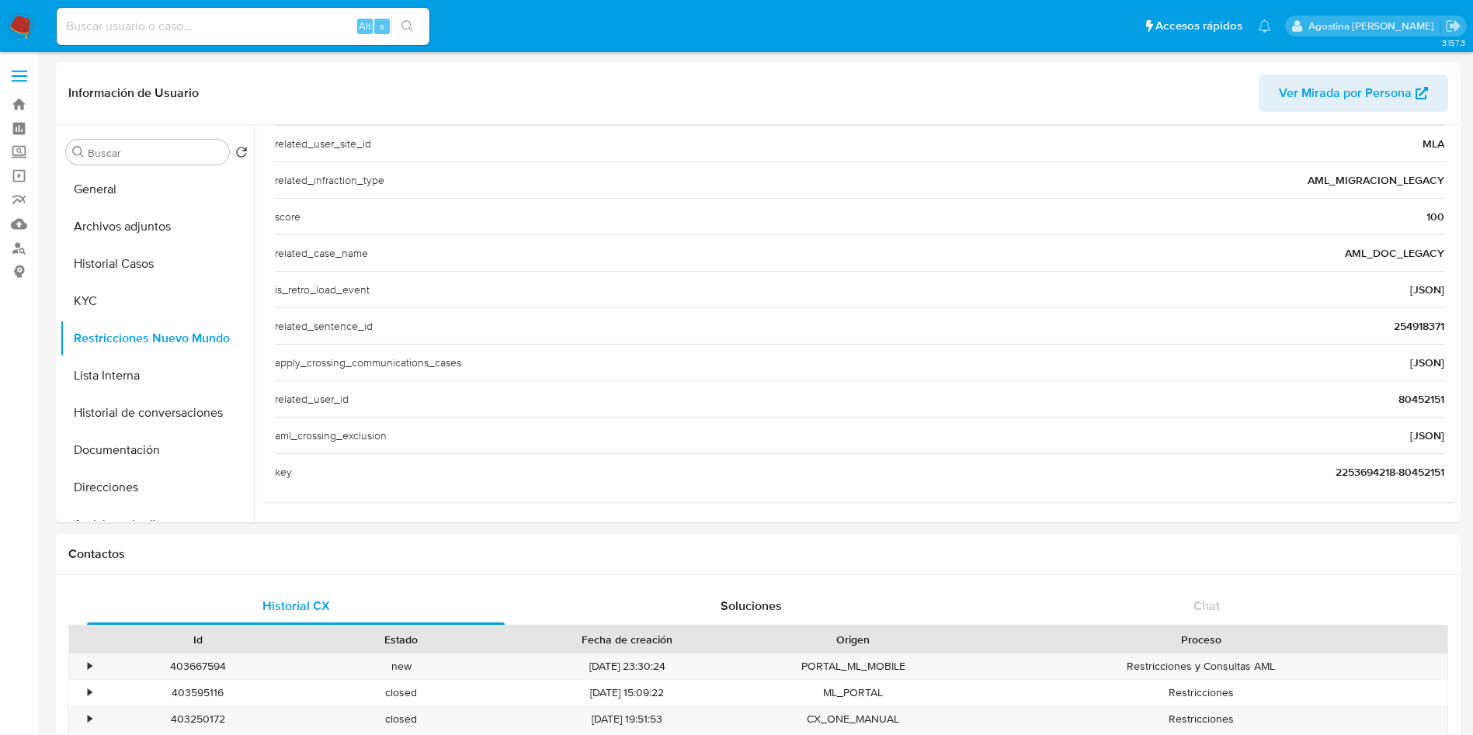
click at [243, 33] on input at bounding box center [243, 26] width 373 height 20
paste input "1363669631"
type input "1363669631"
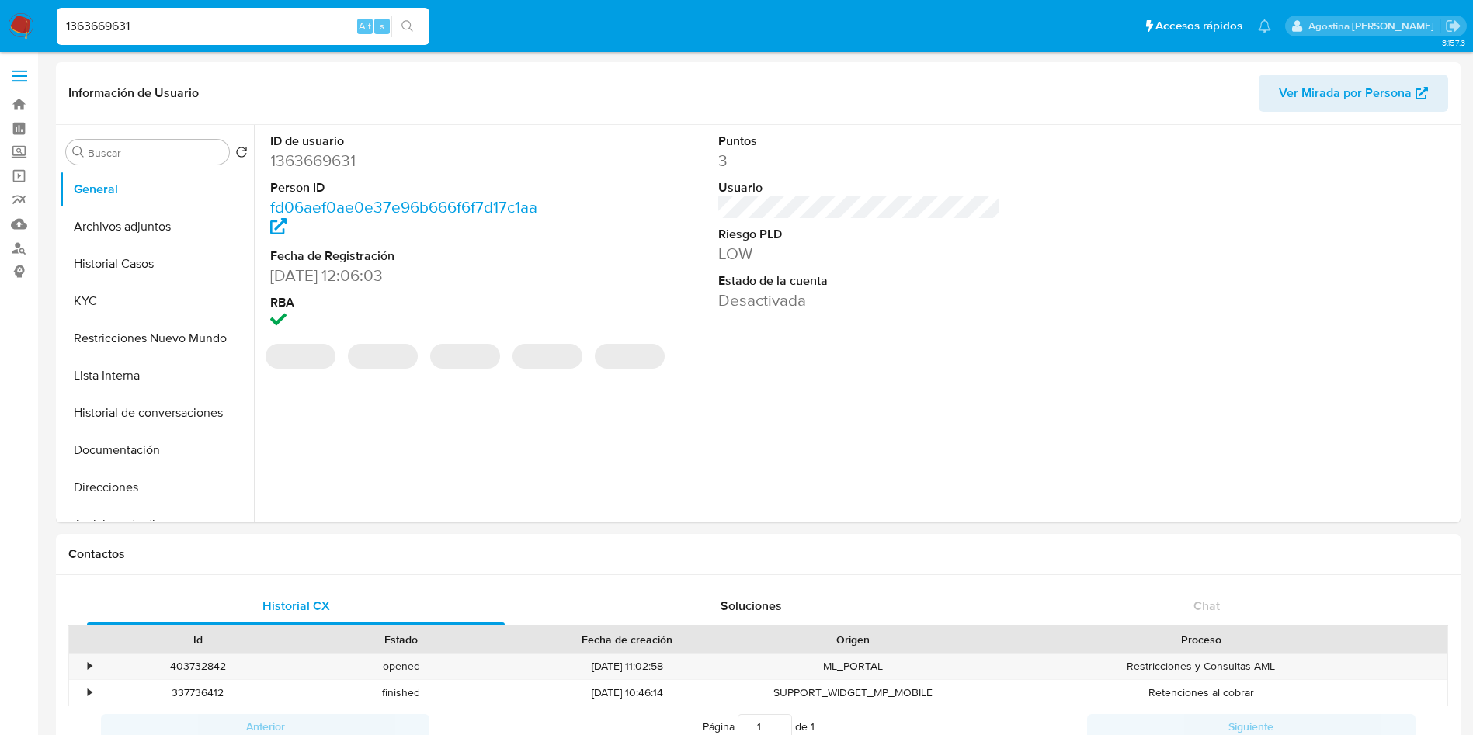
select select "10"
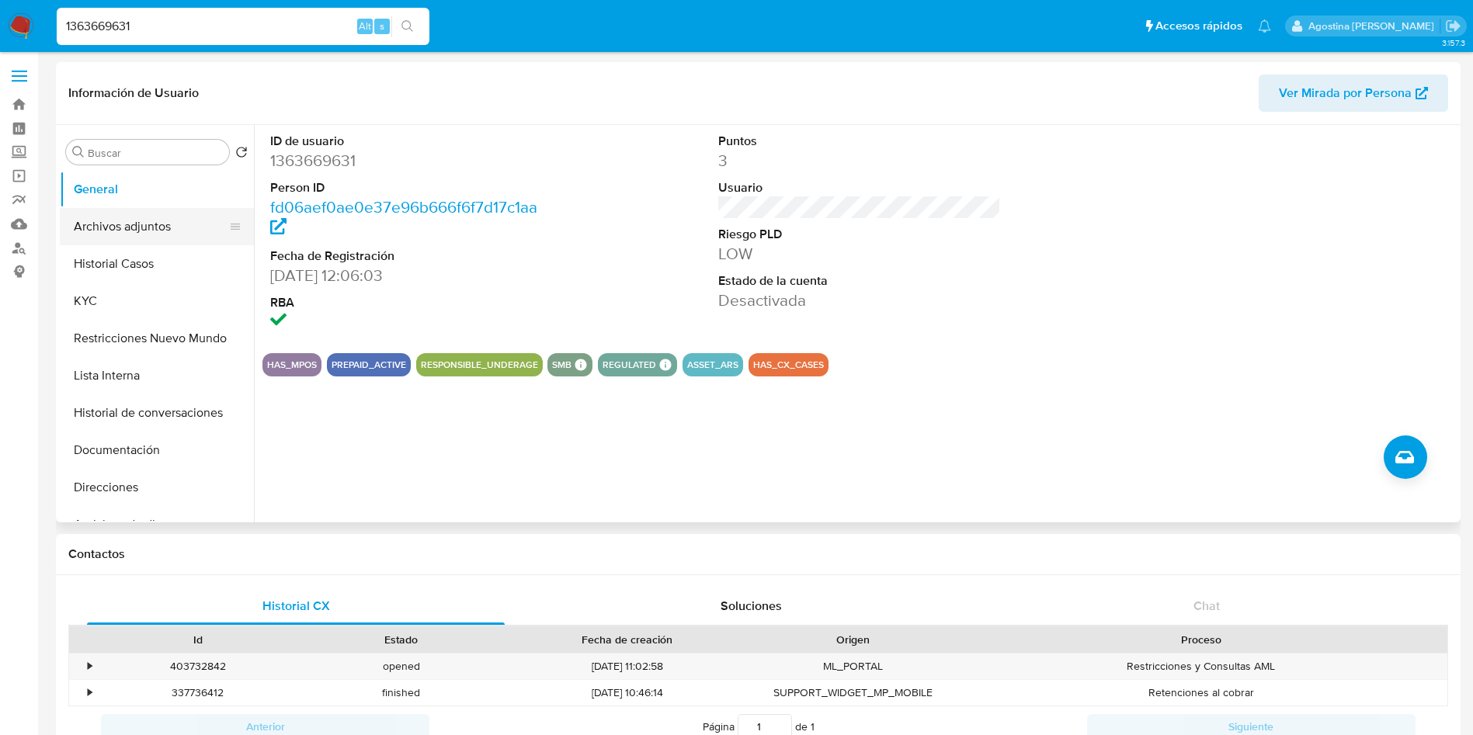
click at [116, 233] on button "Archivos adjuntos" at bounding box center [151, 226] width 182 height 37
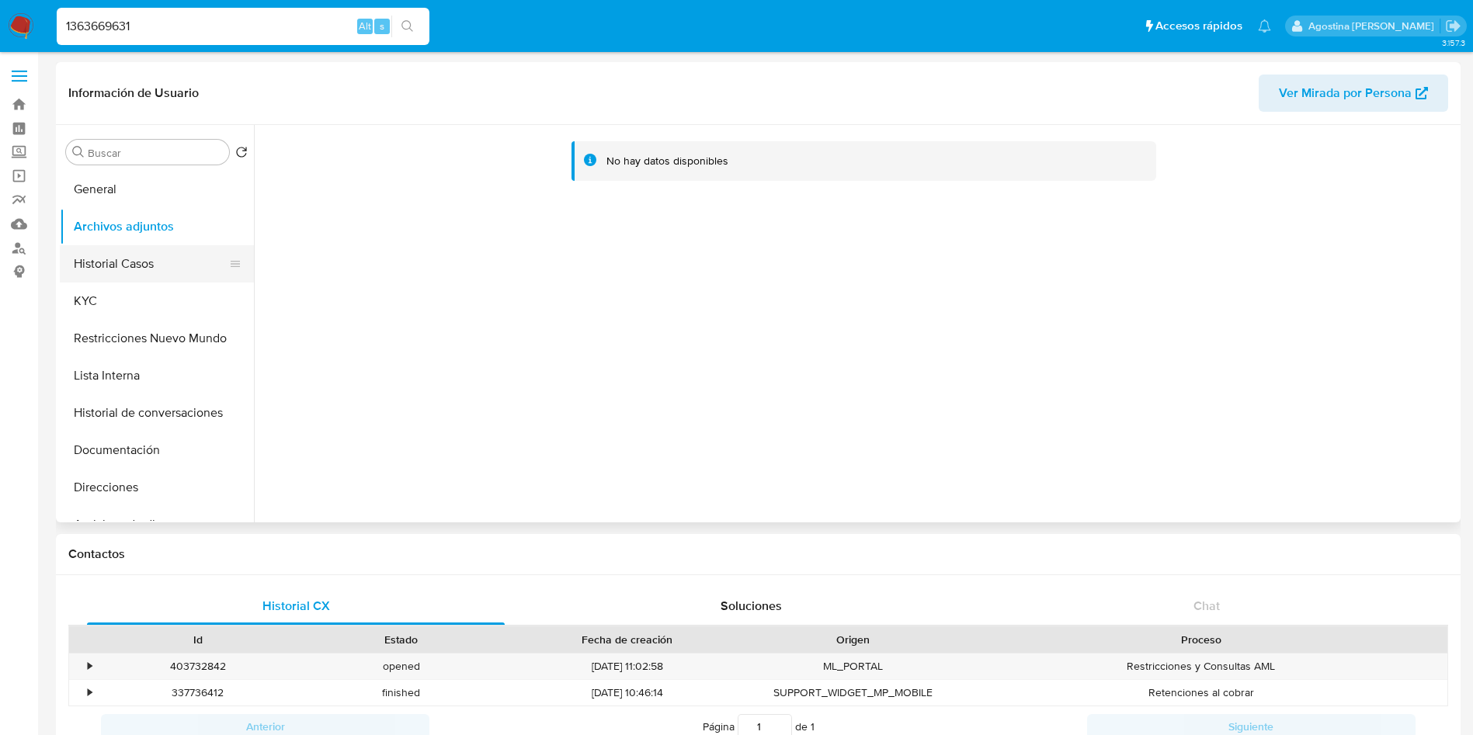
click at [139, 258] on button "Historial Casos" at bounding box center [151, 263] width 182 height 37
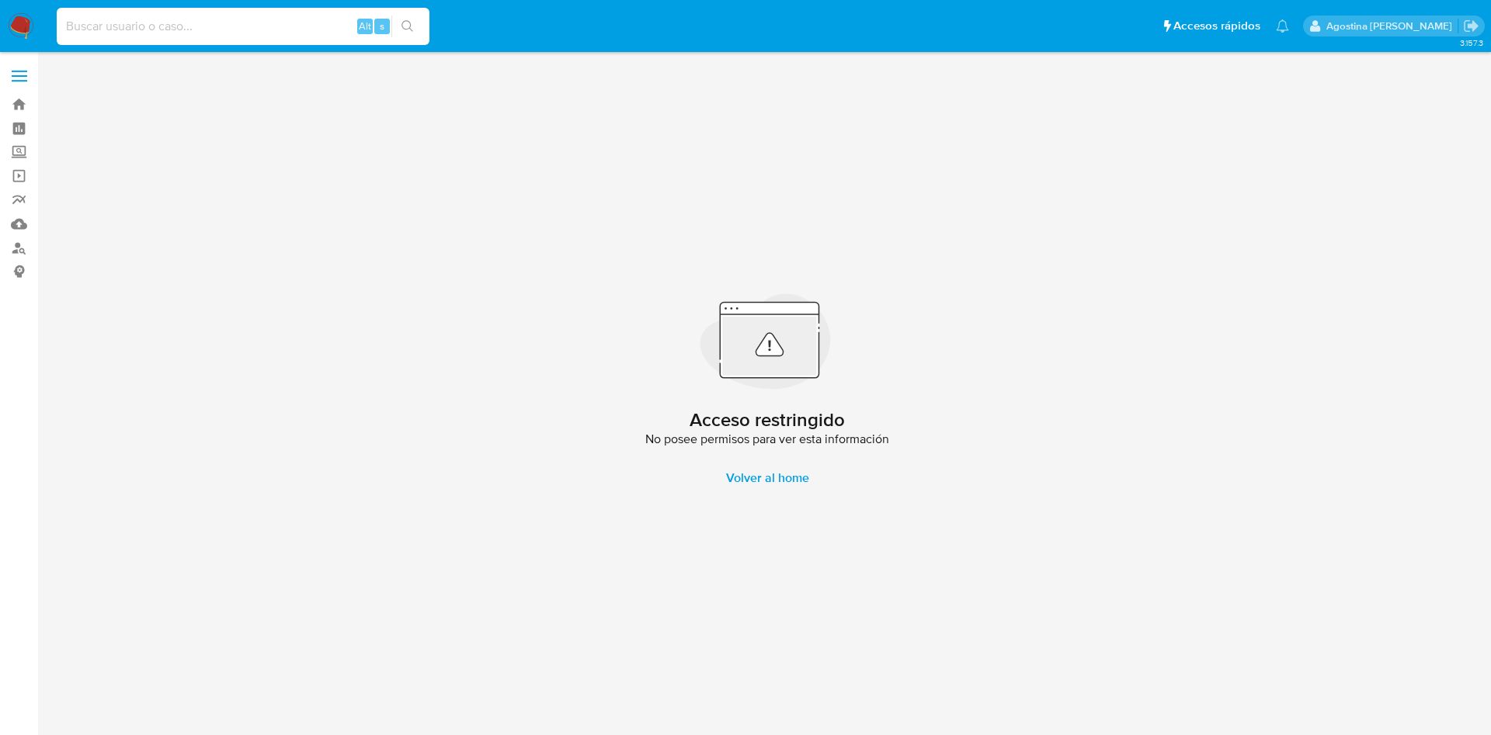
click at [242, 27] on input at bounding box center [243, 26] width 373 height 20
paste input "80452151"
type input "80452151"
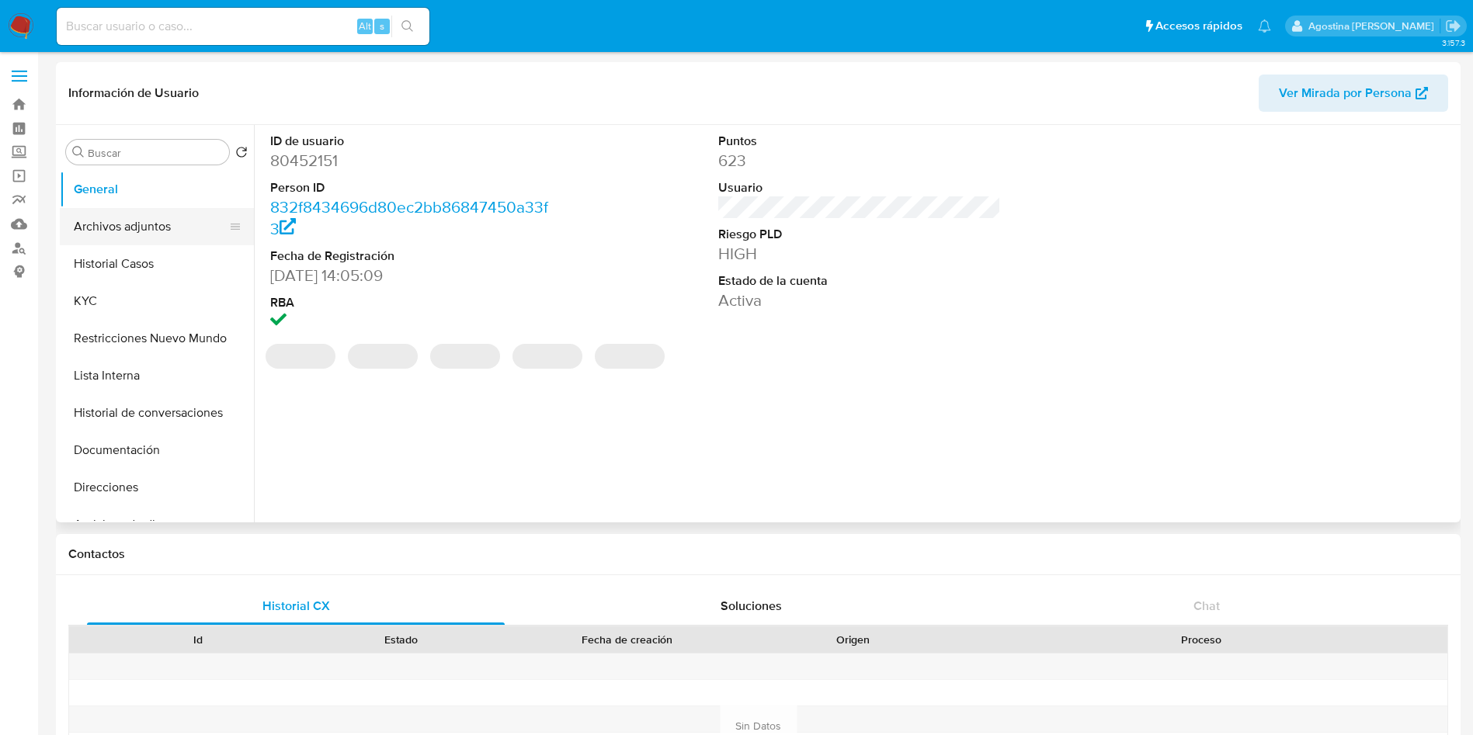
select select "10"
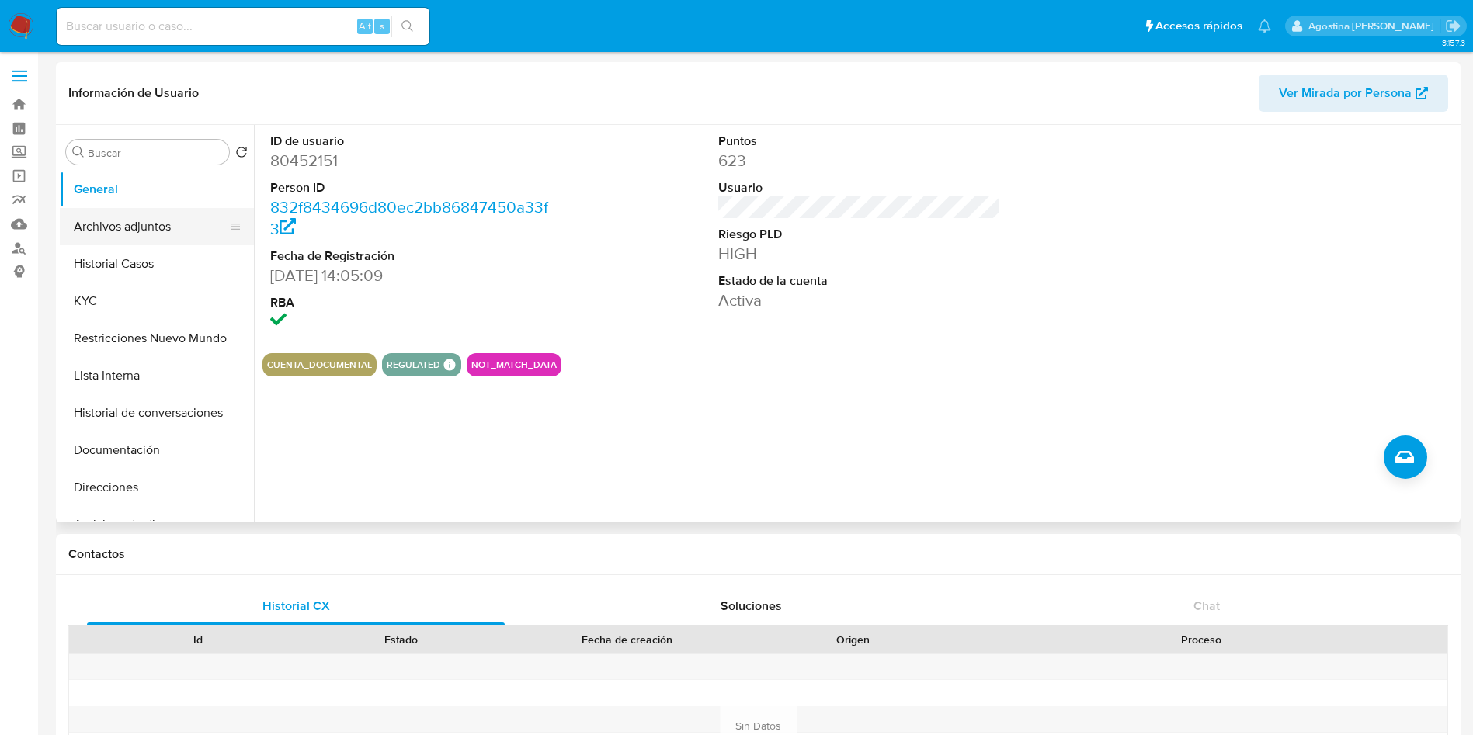
click at [148, 238] on button "Archivos adjuntos" at bounding box center [151, 226] width 182 height 37
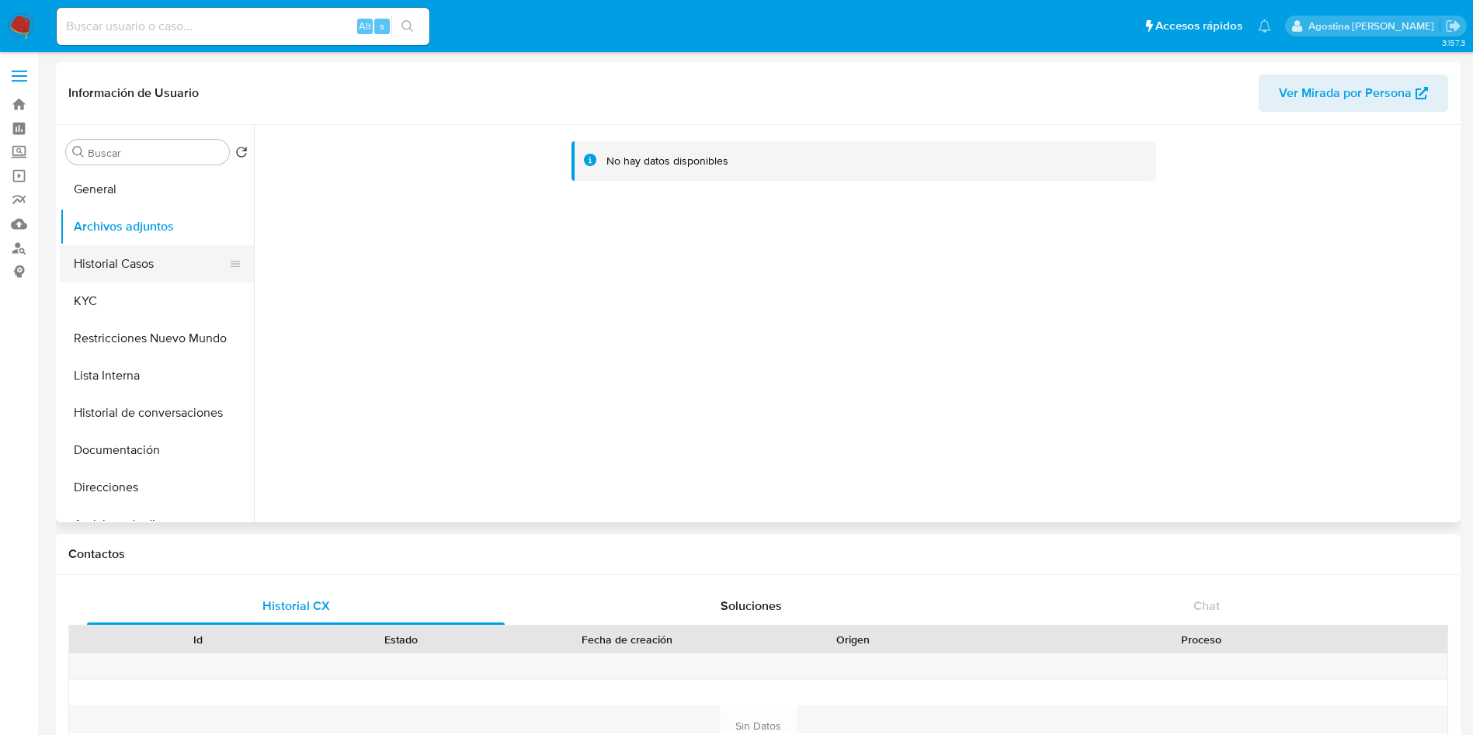
click at [184, 268] on button "Historial Casos" at bounding box center [151, 263] width 182 height 37
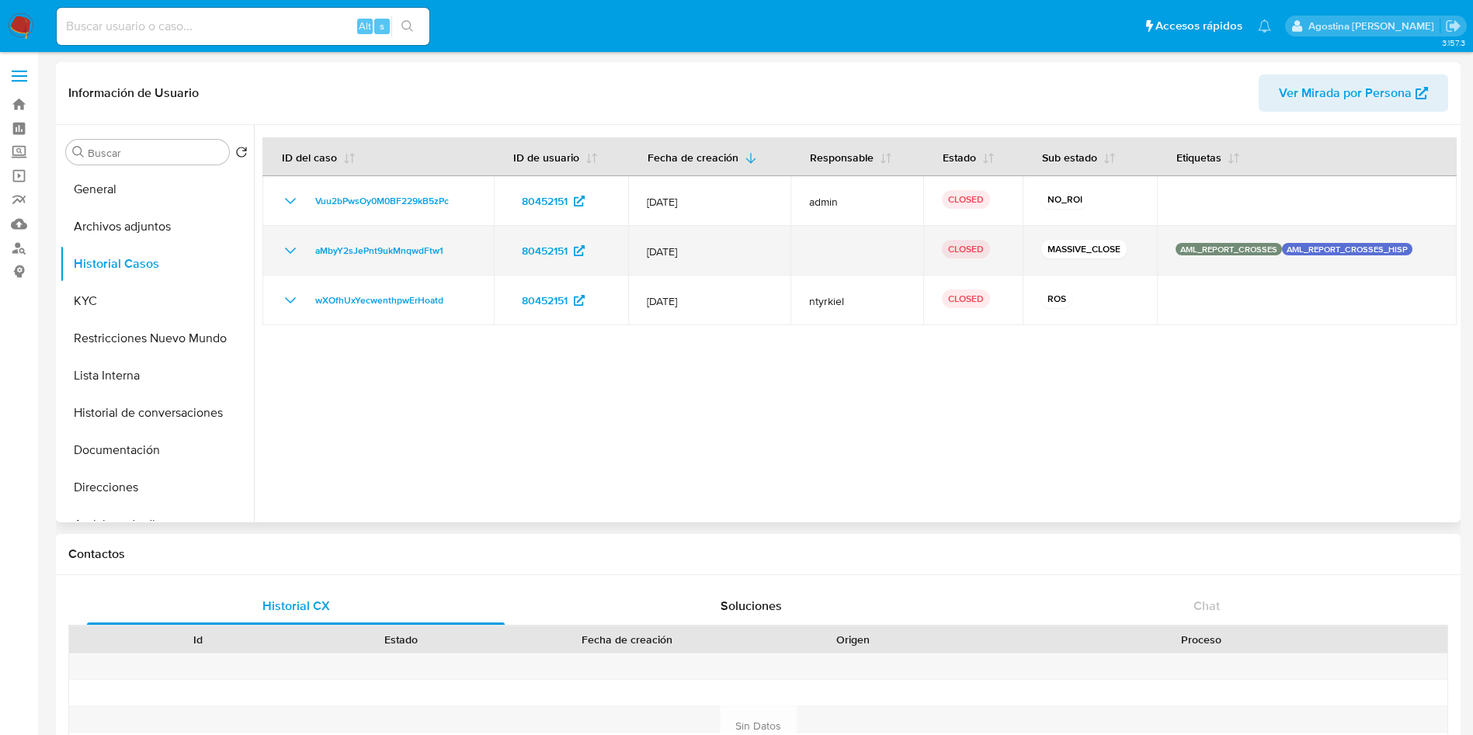
click at [279, 245] on td "aMbyY2sJePnt9ukMnqwdFtw1" at bounding box center [377, 251] width 231 height 50
click at [283, 245] on icon "Mostrar/Ocultar" at bounding box center [290, 250] width 19 height 19
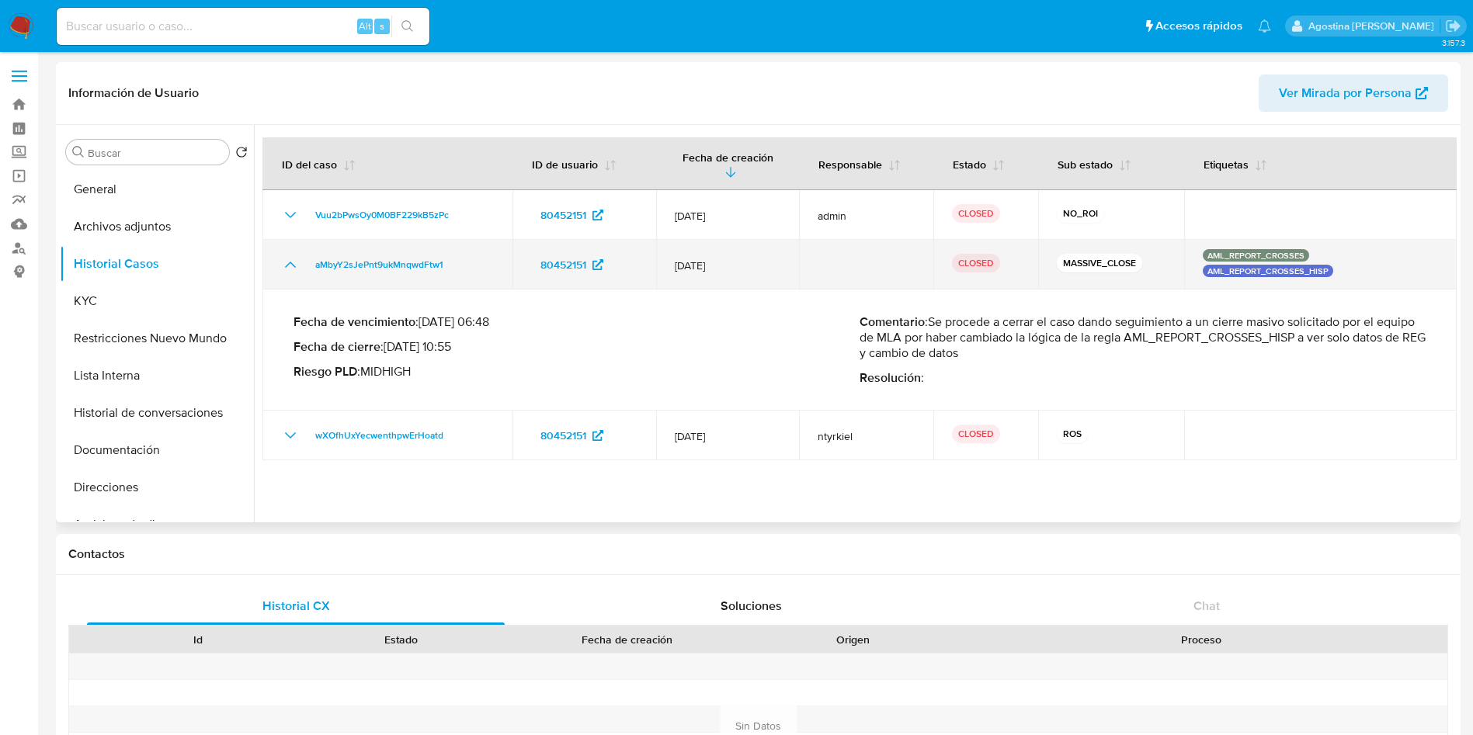
click at [283, 255] on icon "Mostrar/Ocultar" at bounding box center [290, 264] width 19 height 19
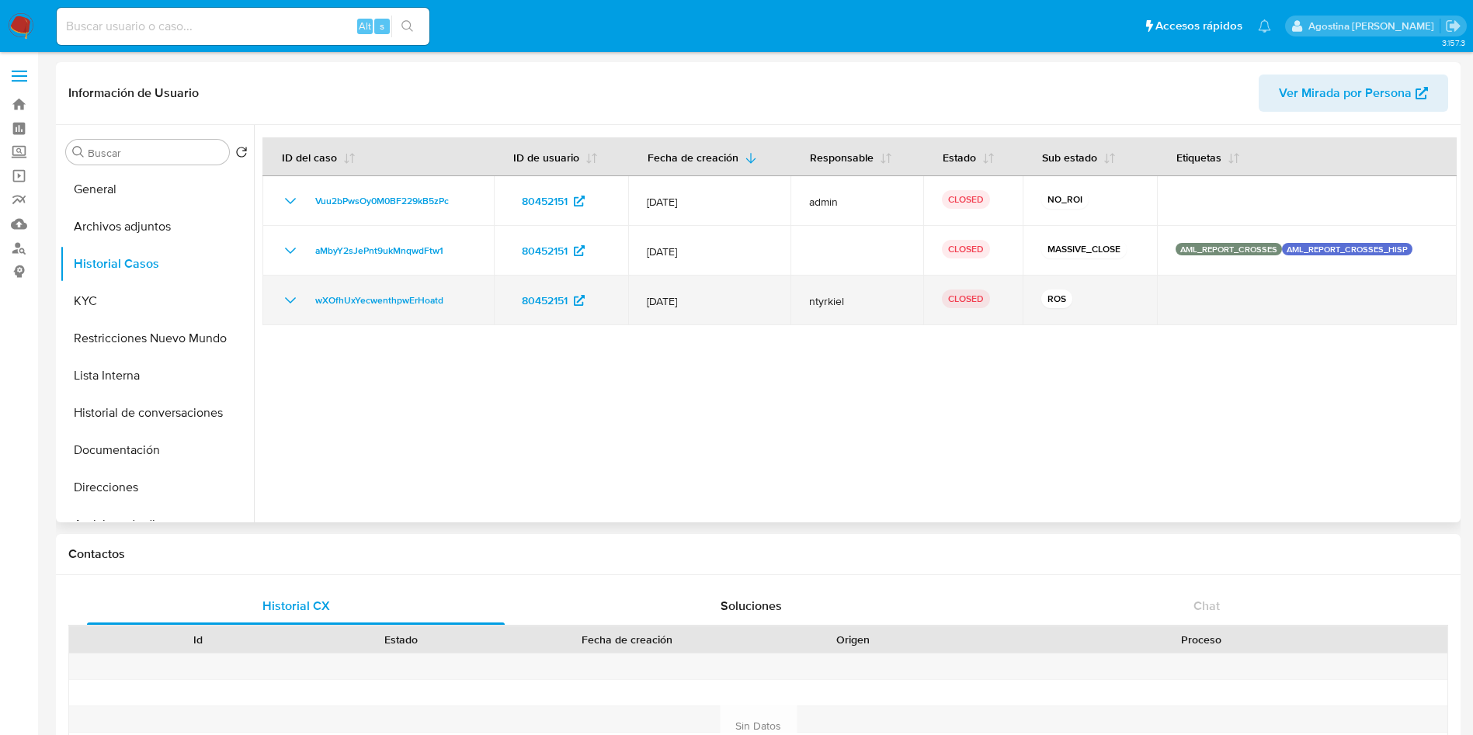
click at [292, 291] on icon "Mostrar/Ocultar" at bounding box center [290, 300] width 19 height 19
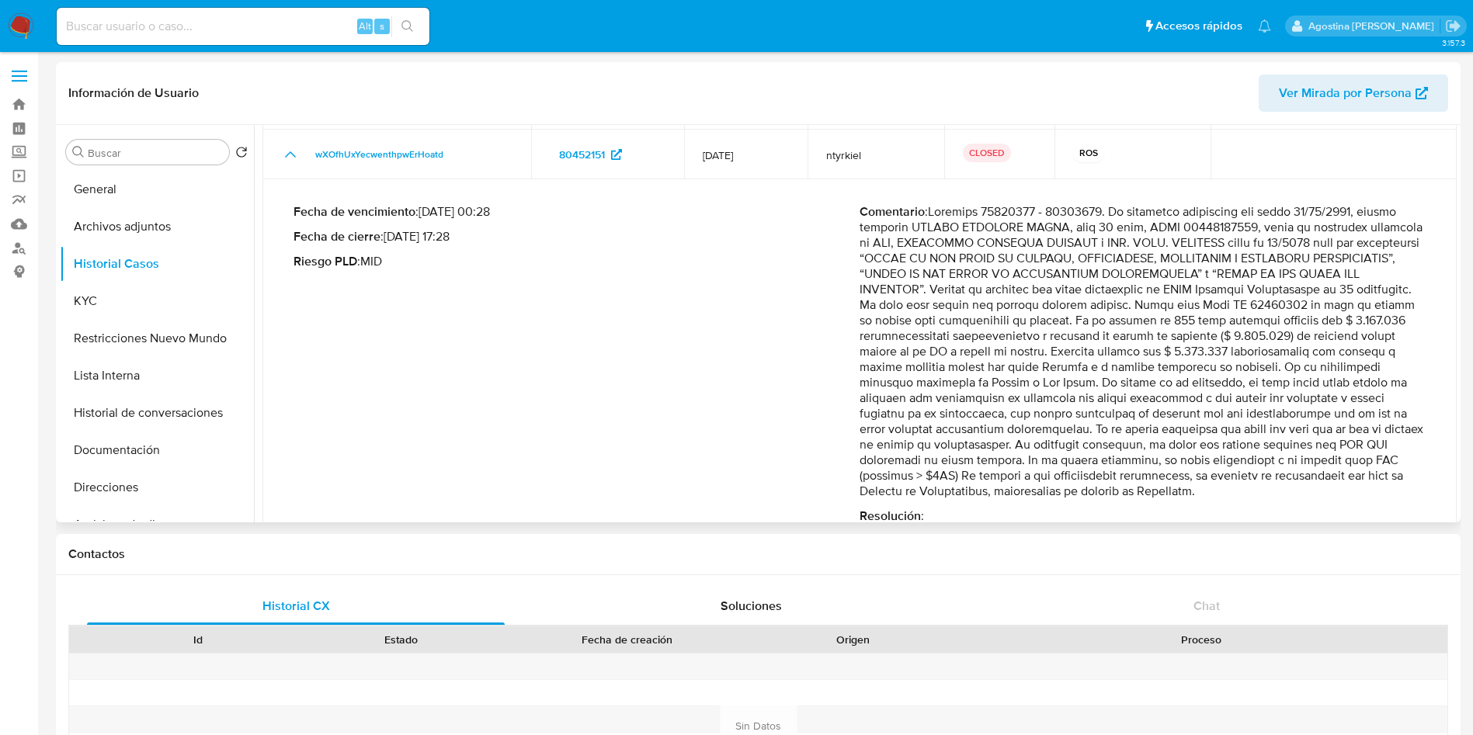
scroll to position [194, 0]
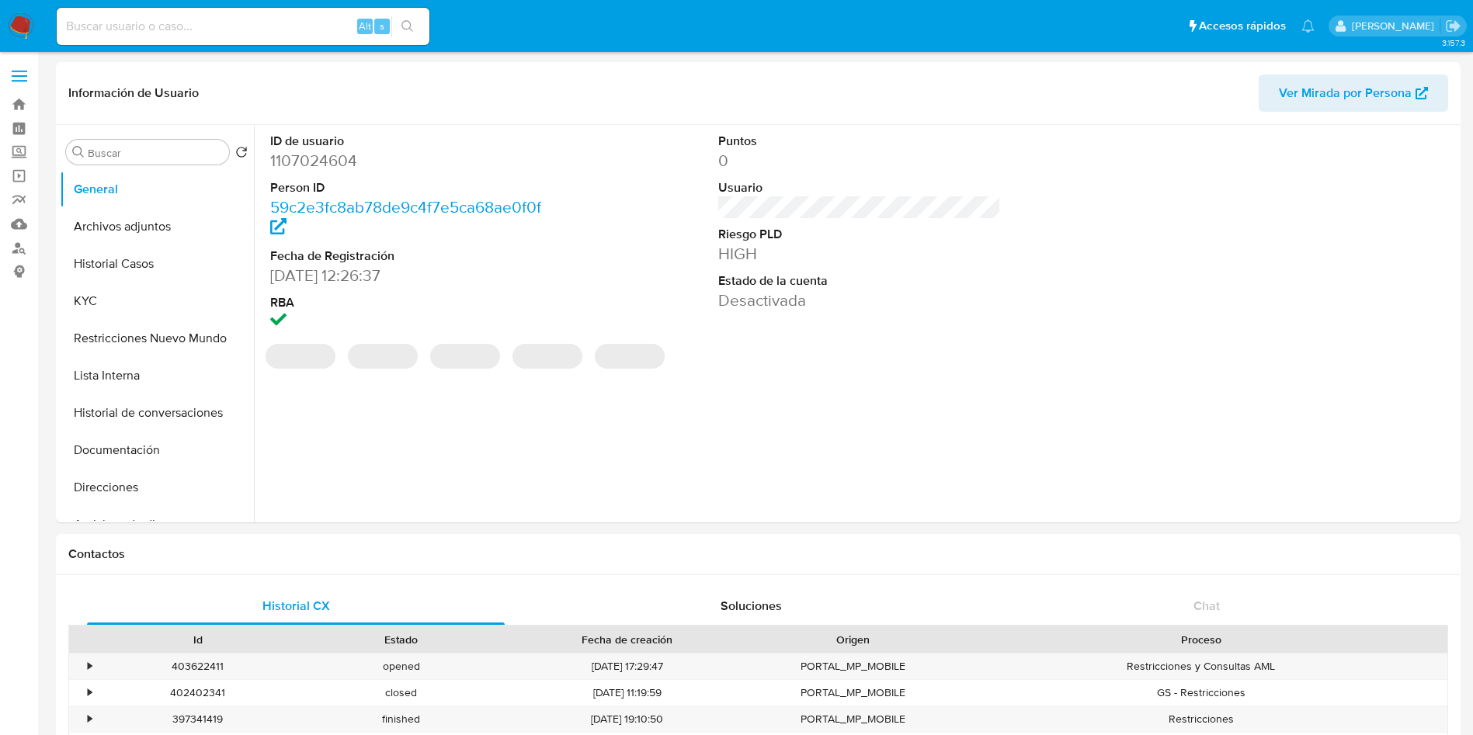
select select "10"
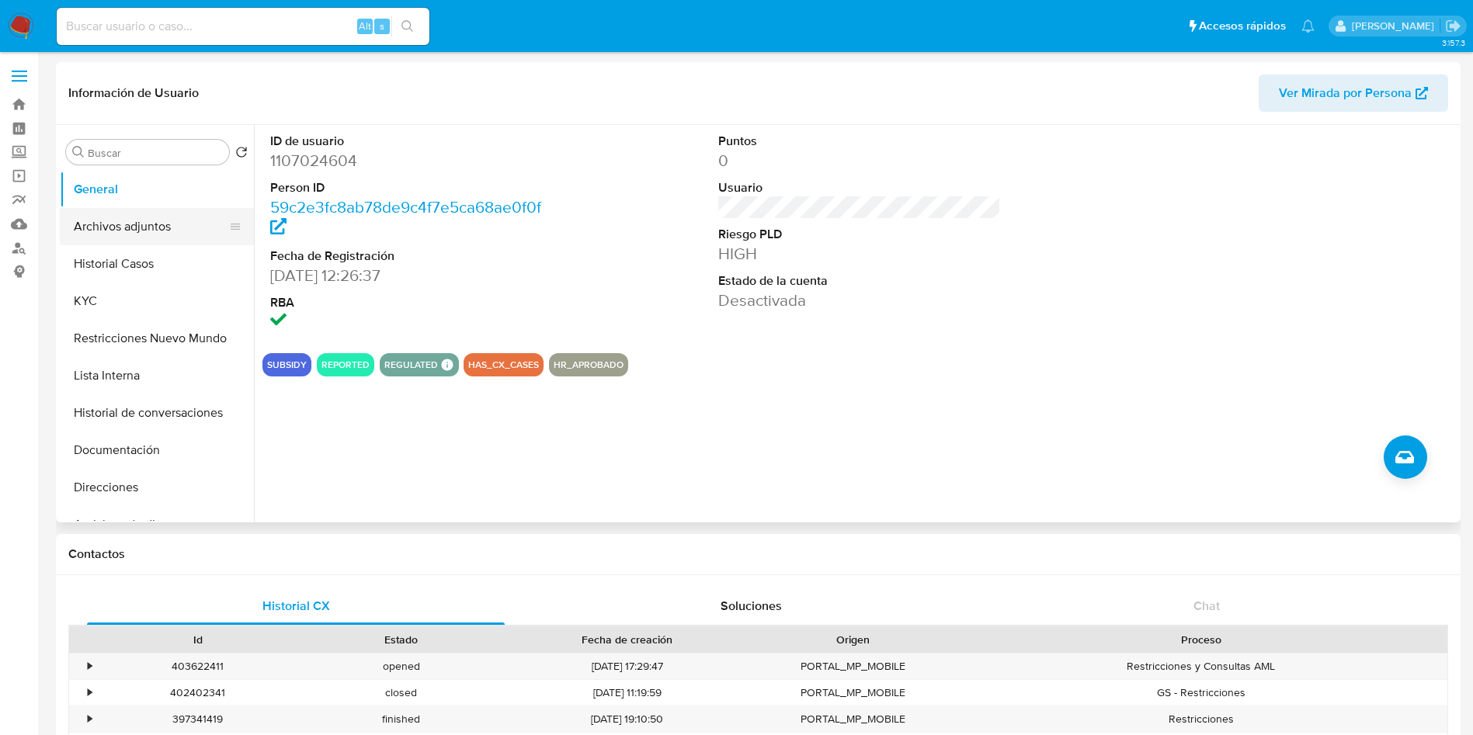
click at [180, 235] on button "Archivos adjuntos" at bounding box center [151, 226] width 182 height 37
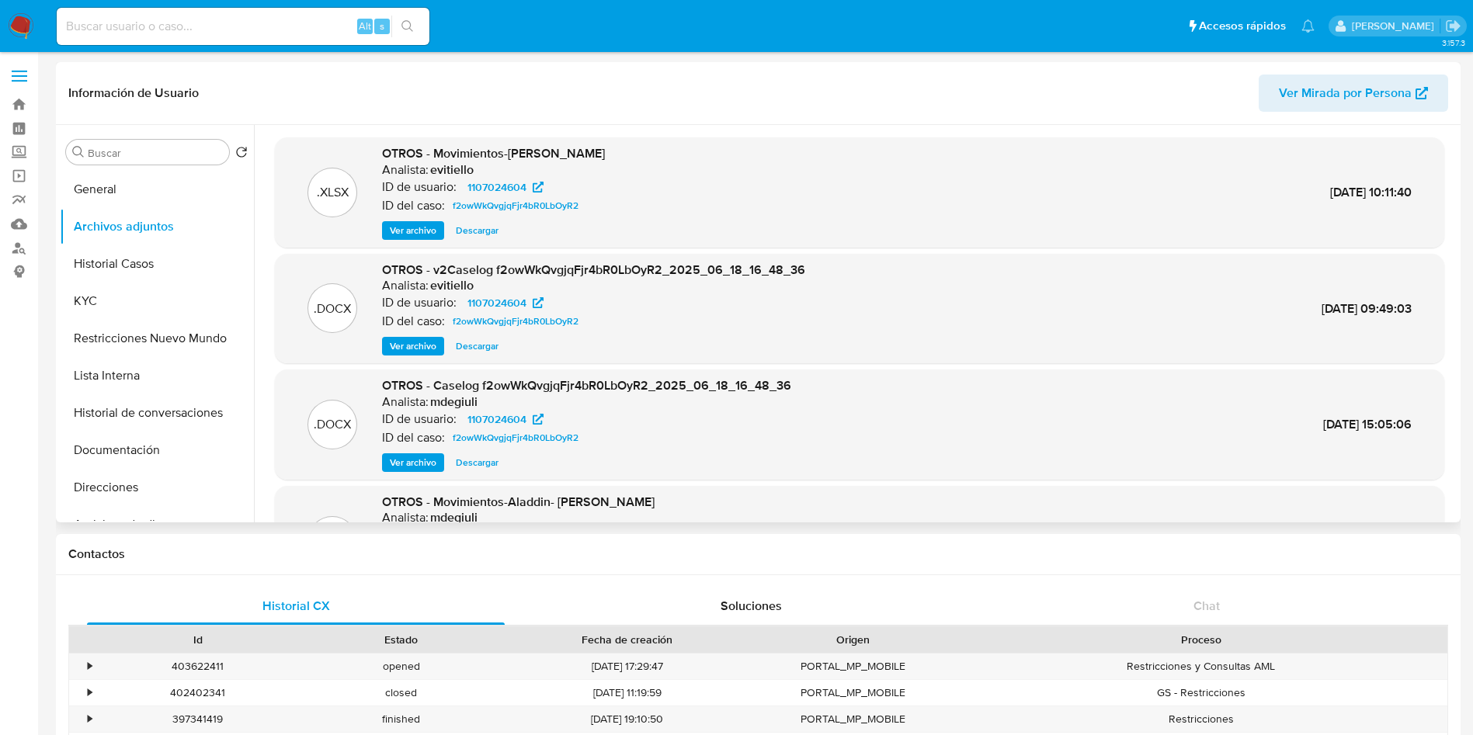
click at [401, 345] on span "Ver archivo" at bounding box center [413, 346] width 47 height 16
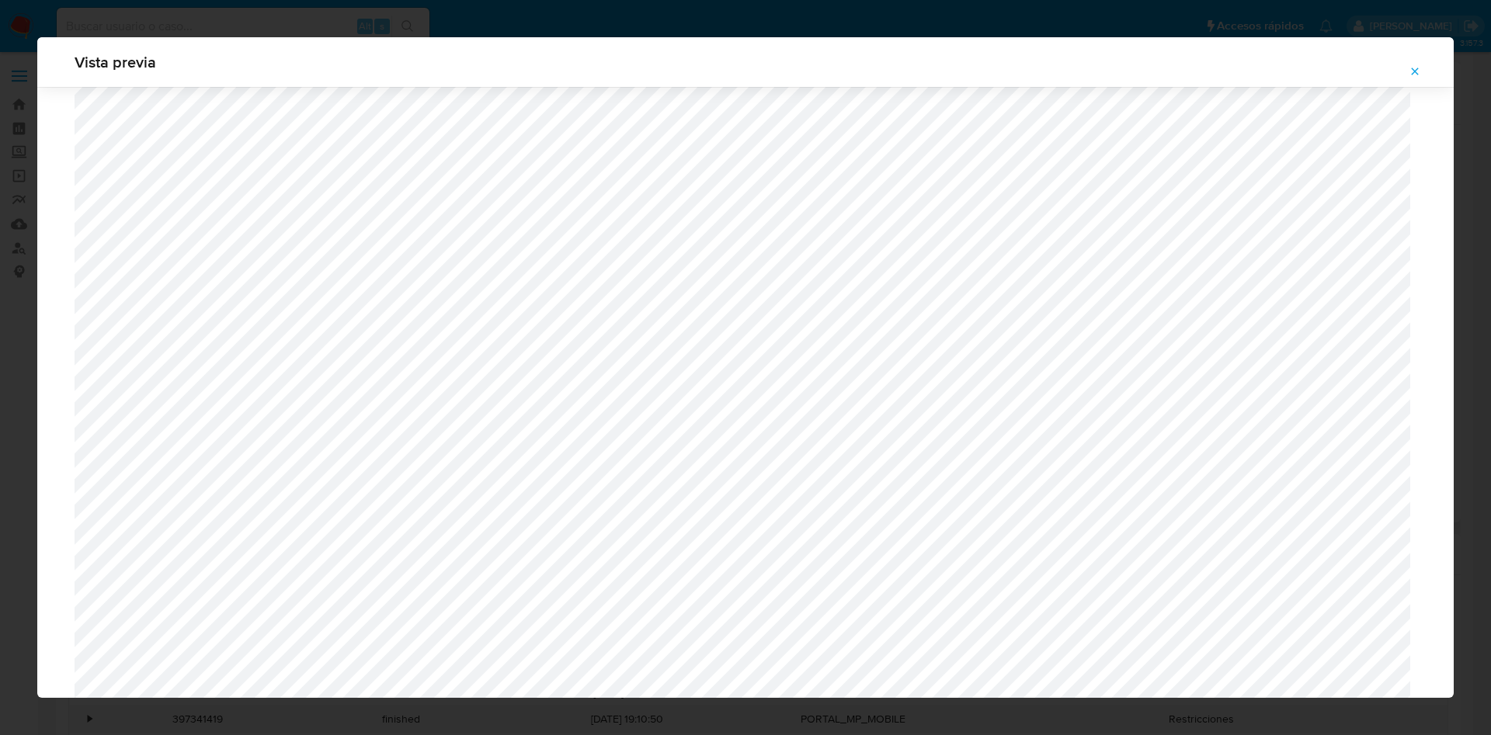
scroll to position [901, 0]
click at [1412, 74] on icon "Attachment preview" at bounding box center [1414, 71] width 7 height 7
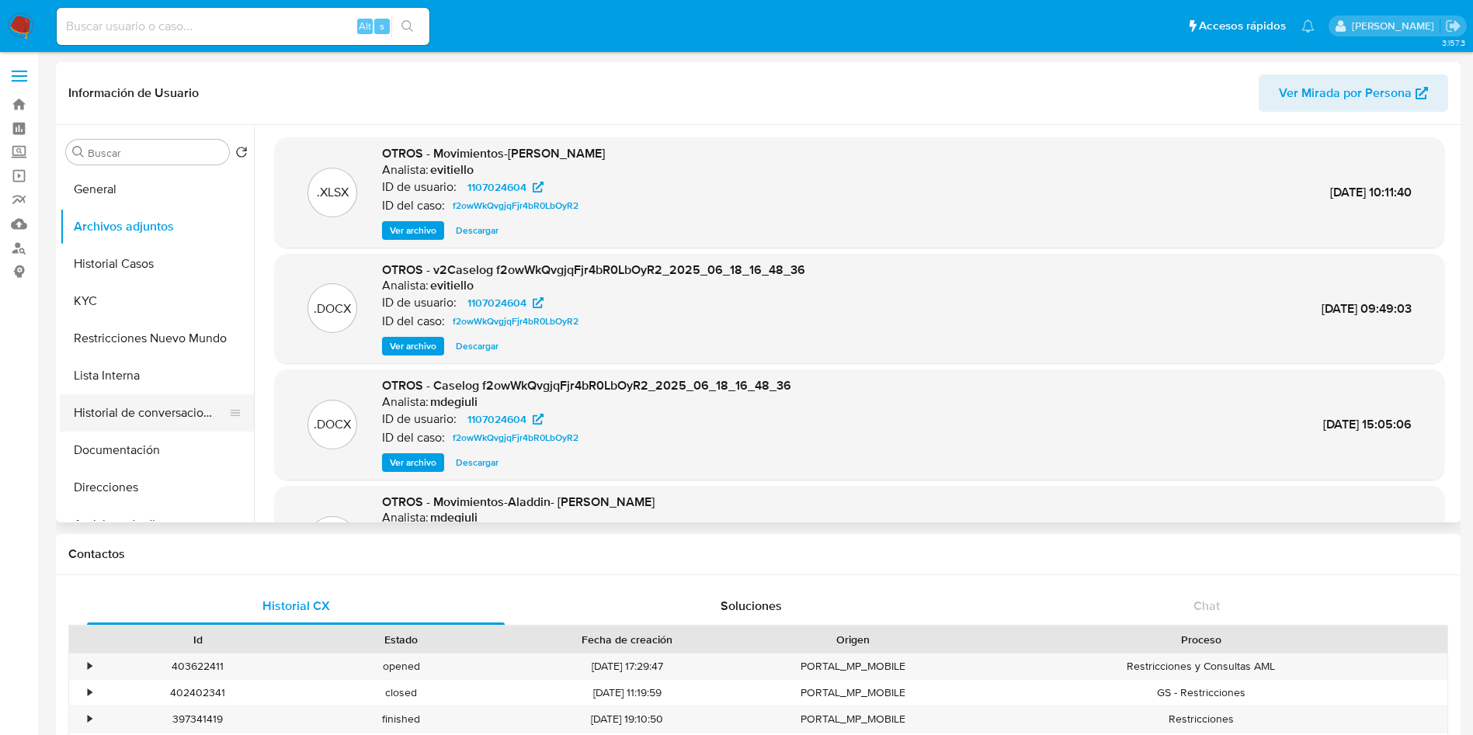
click at [182, 408] on button "Historial de conversaciones" at bounding box center [151, 412] width 182 height 37
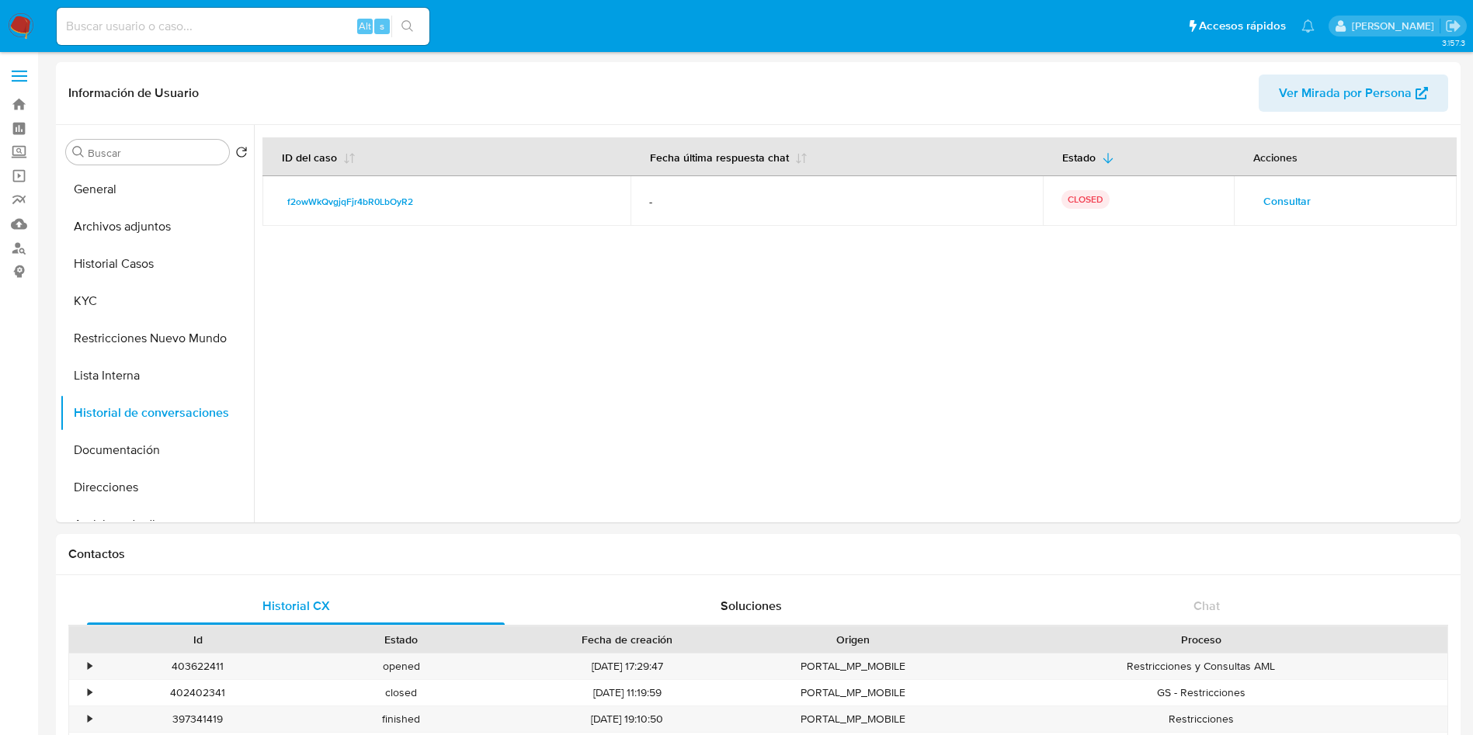
click at [1286, 203] on span "Consultar" at bounding box center [1286, 201] width 47 height 22
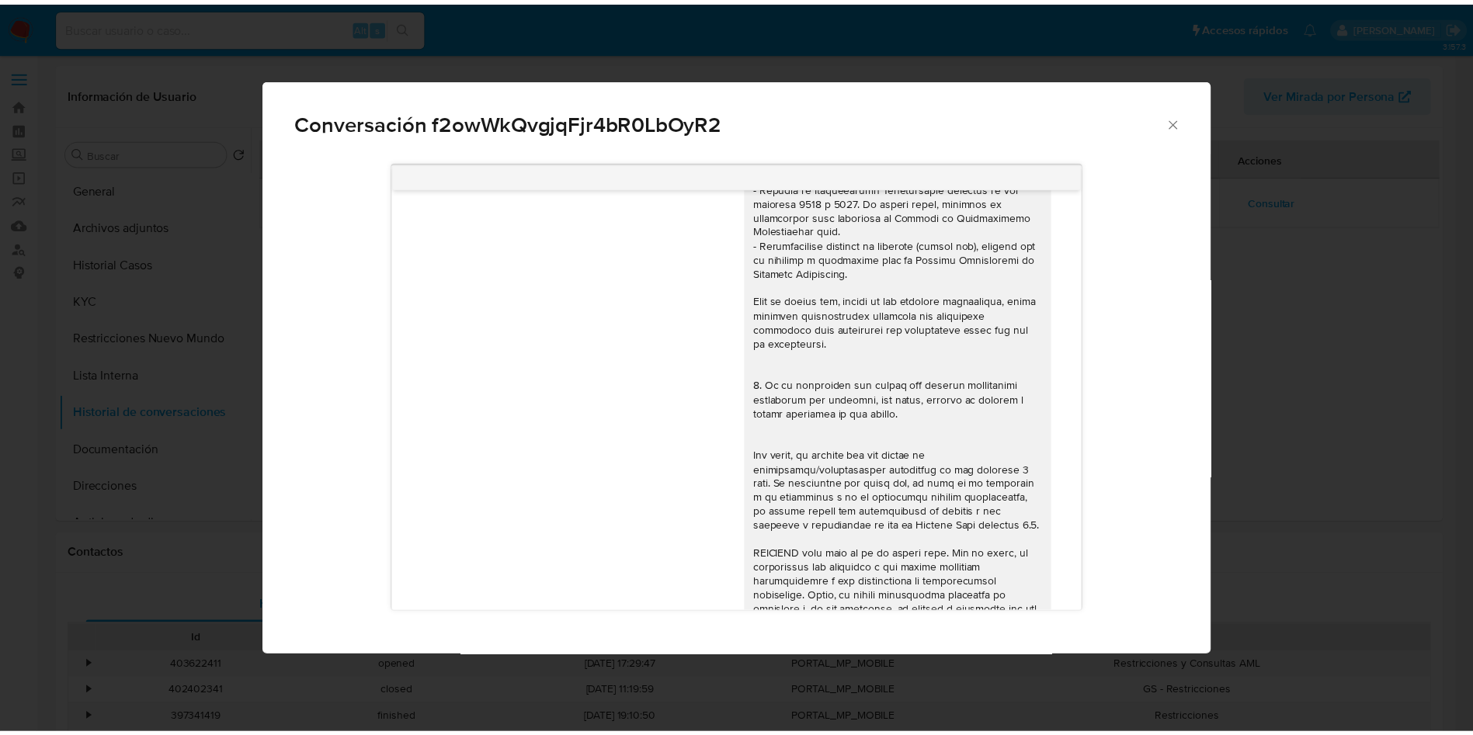
scroll to position [448, 0]
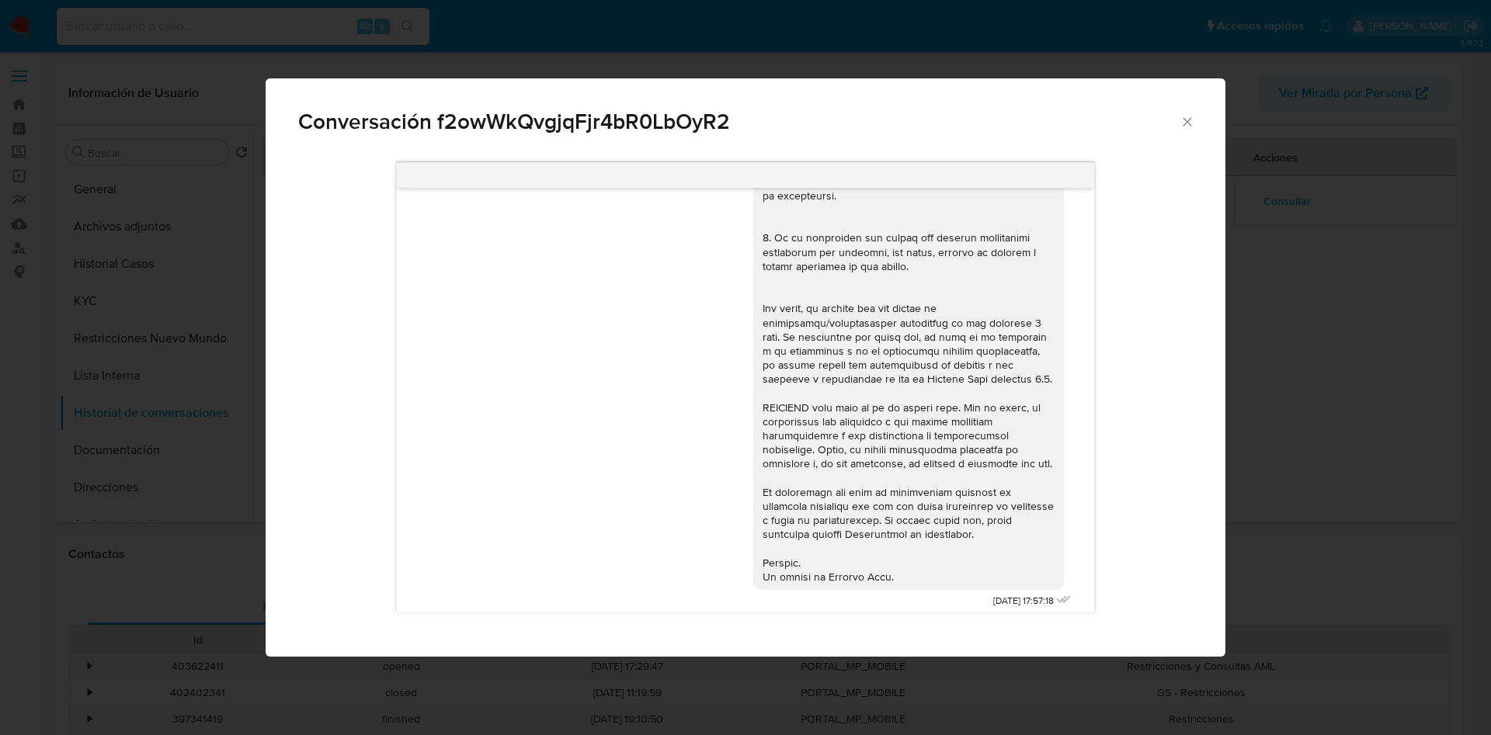
click at [30, 269] on div "Conversación f2owWkQvgjqFjr4bR0LbOyR2 18/06/2025 17:57:18 Hola, Esperamos que t…" at bounding box center [745, 367] width 1491 height 735
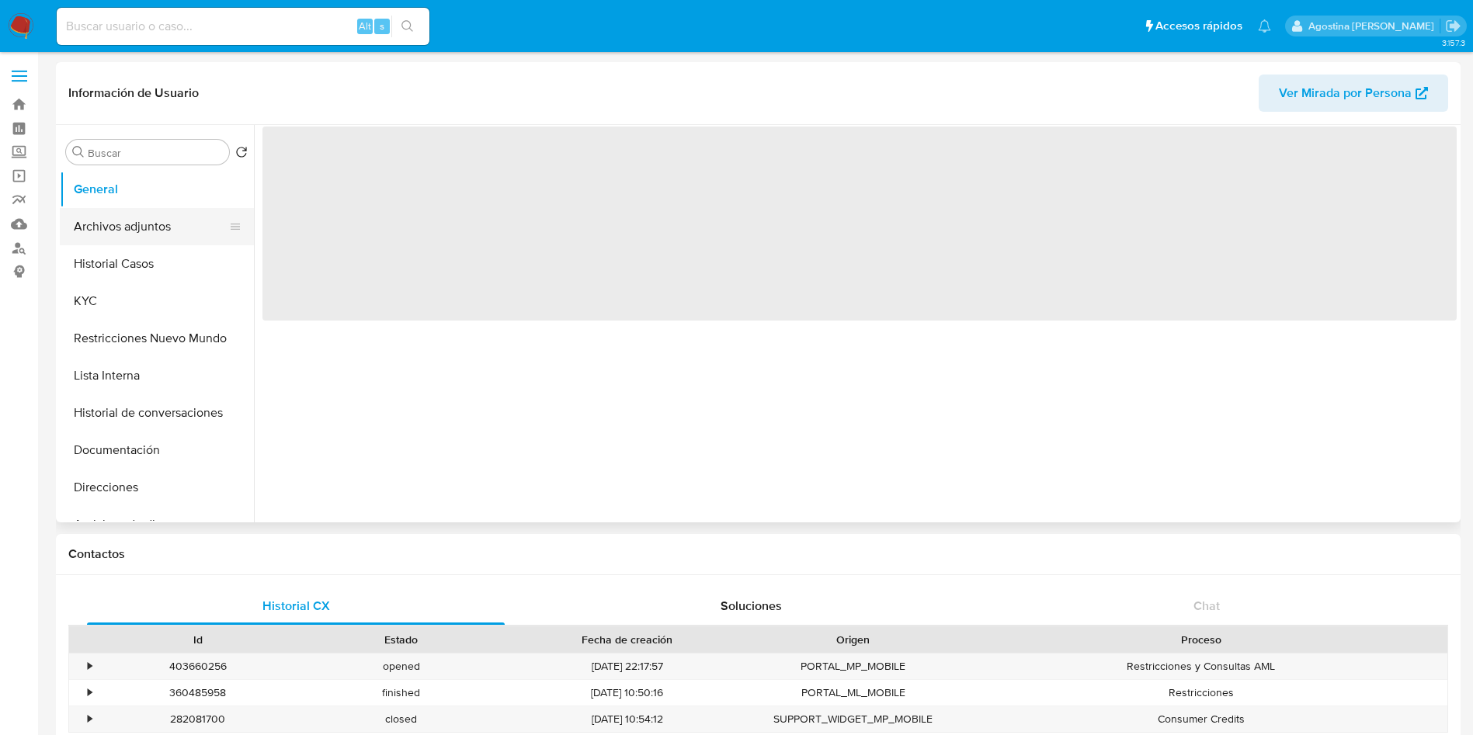
click at [141, 231] on button "Archivos adjuntos" at bounding box center [151, 226] width 182 height 37
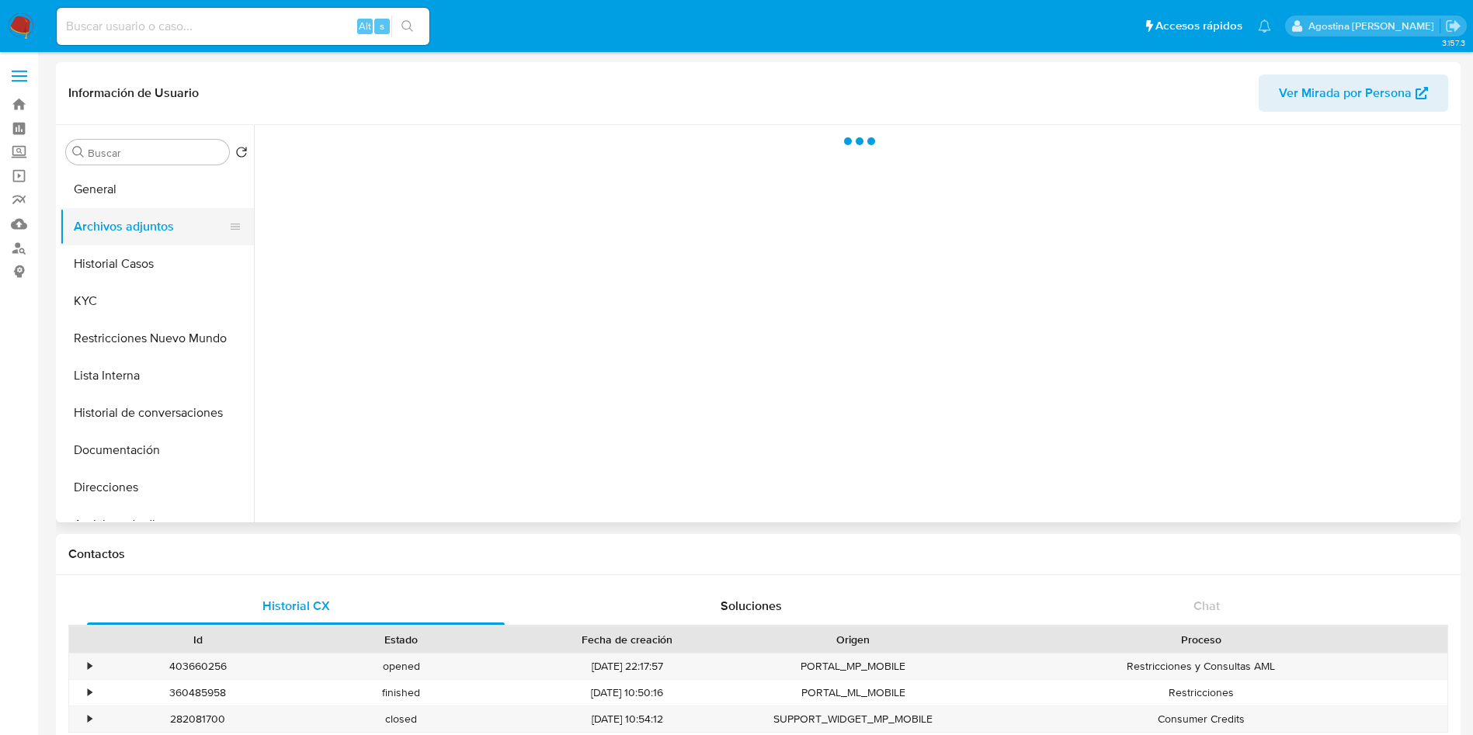
select select "10"
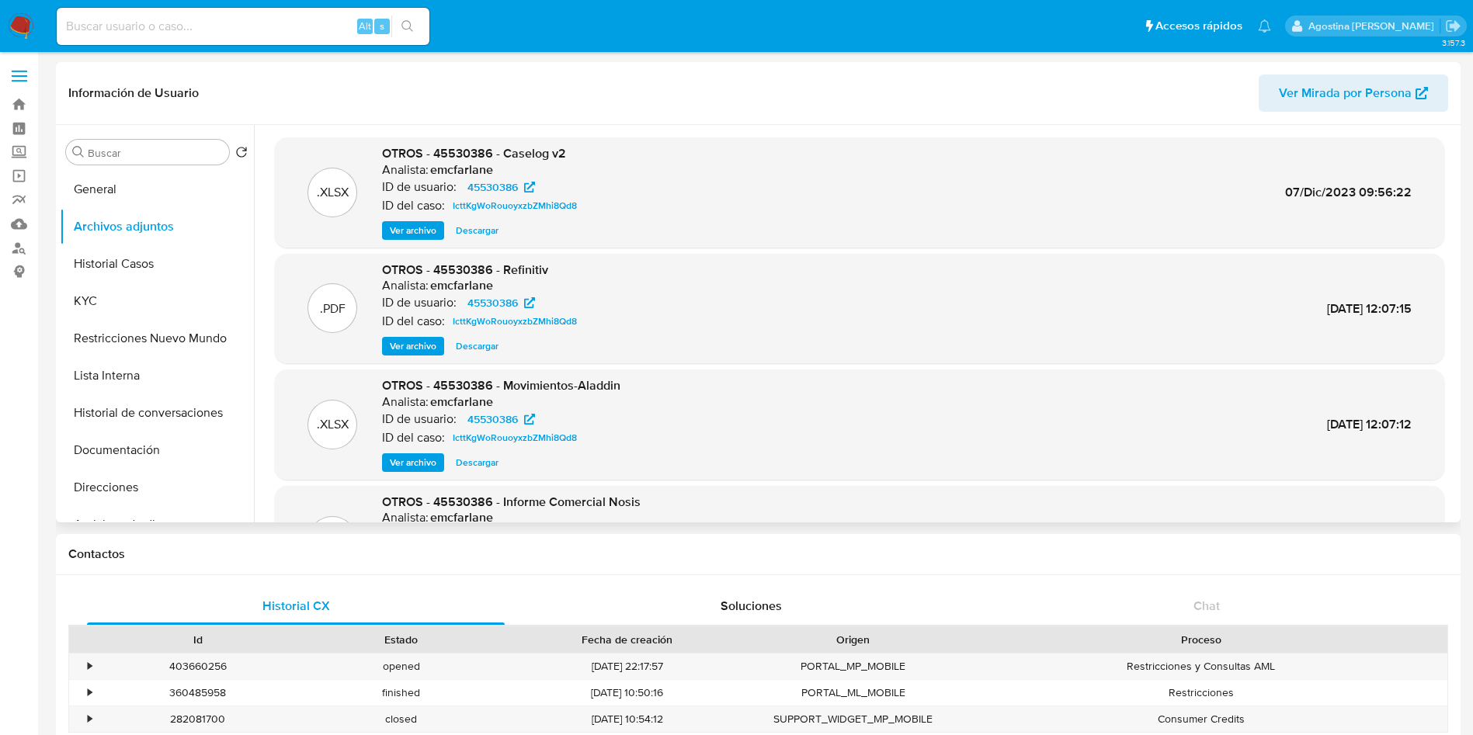
click at [421, 230] on span "Ver archivo" at bounding box center [413, 231] width 47 height 16
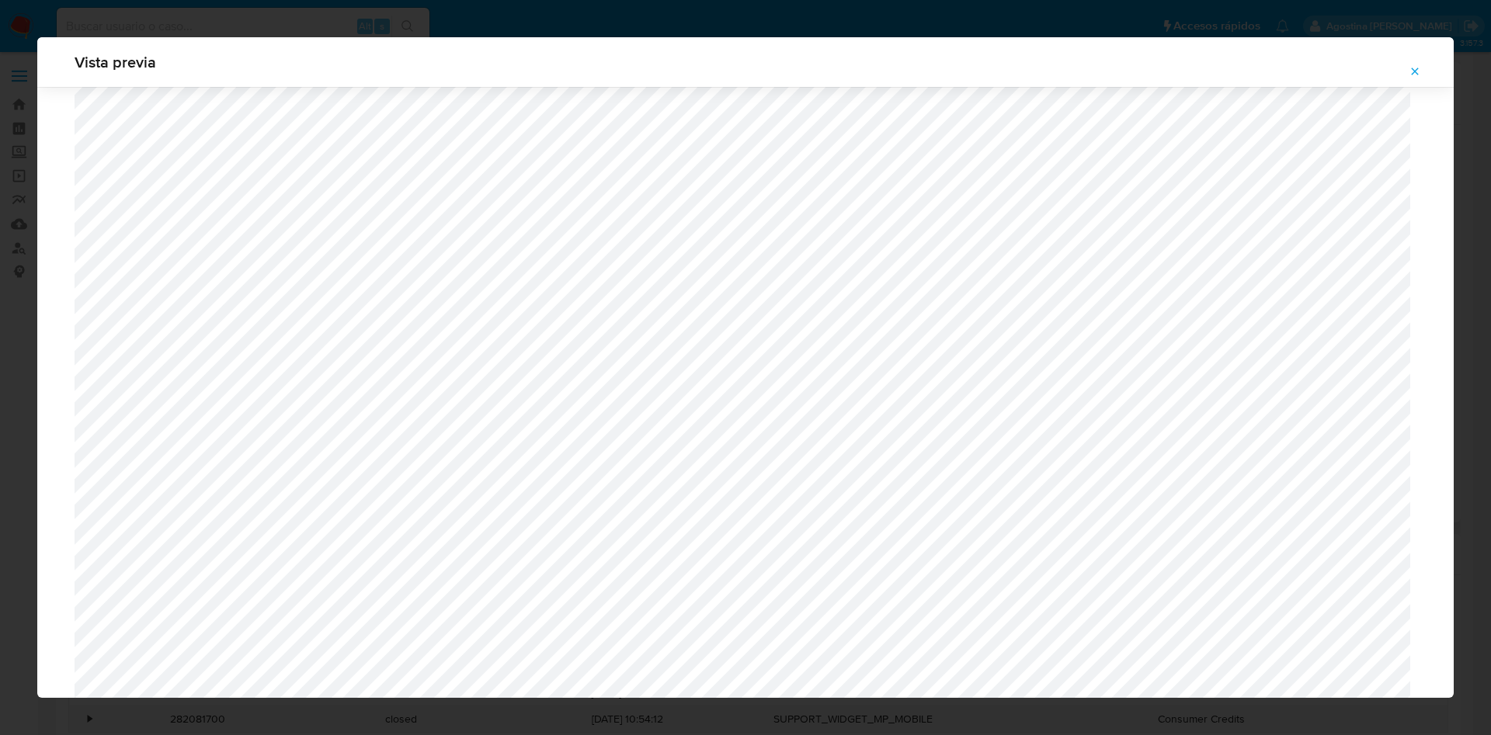
scroll to position [901, 0]
click at [1418, 76] on icon "Attachment preview" at bounding box center [1414, 71] width 12 height 12
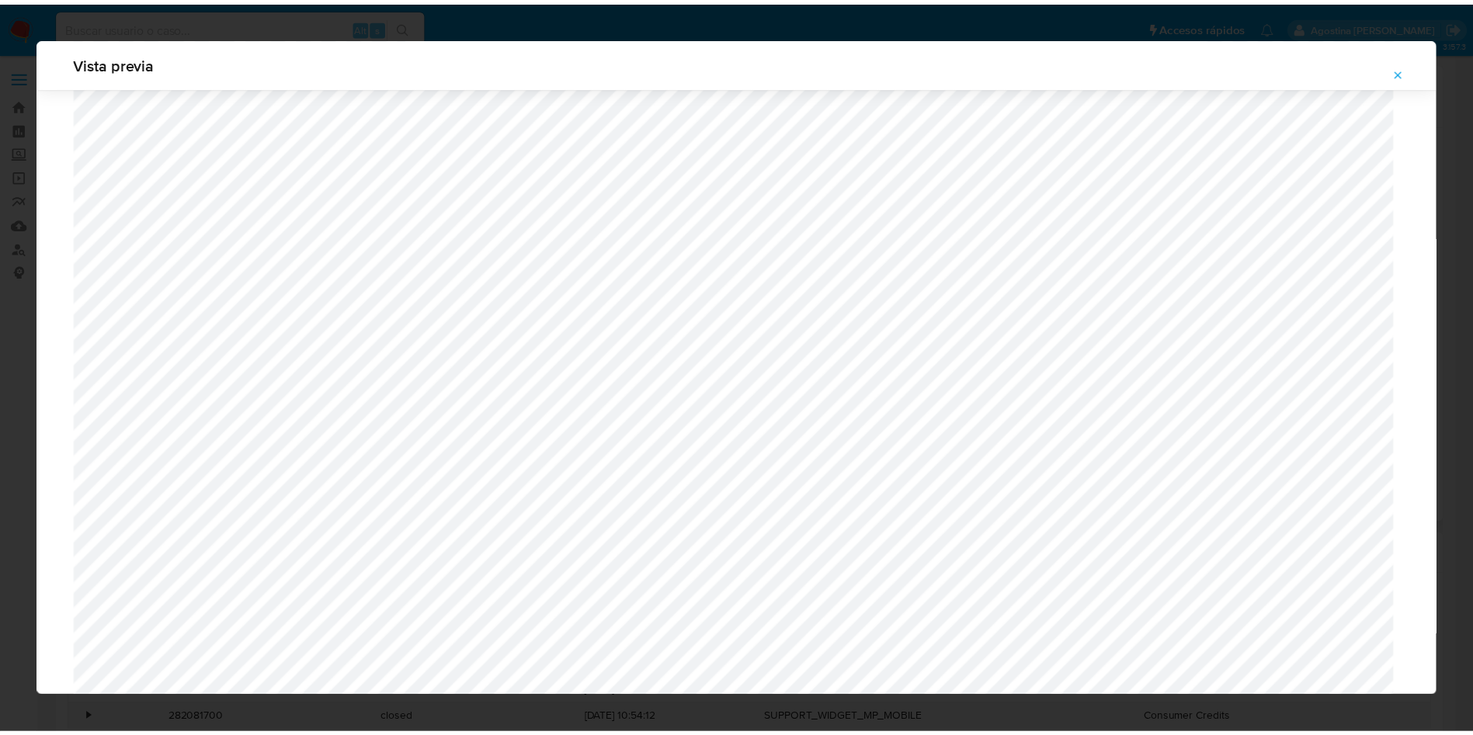
scroll to position [0, 0]
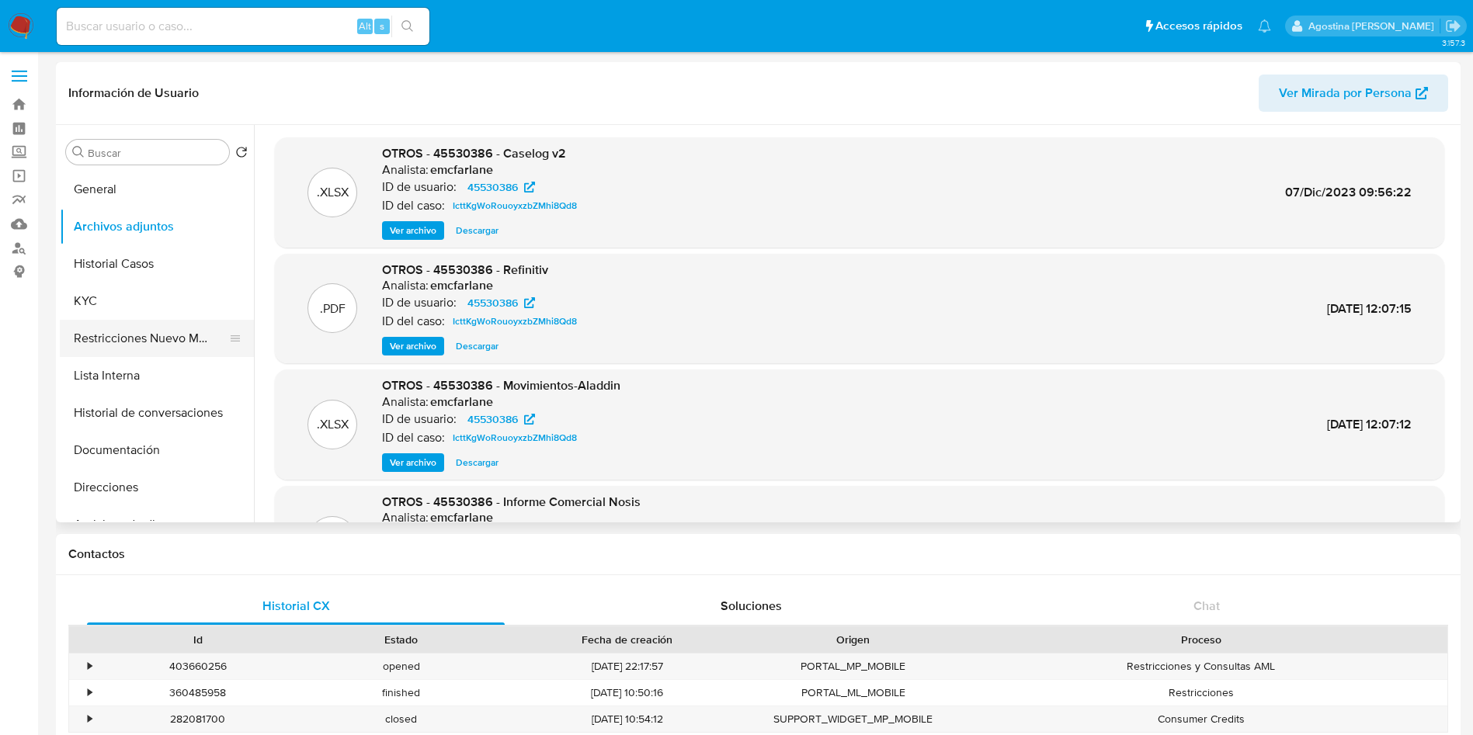
click at [175, 333] on button "Restricciones Nuevo Mundo" at bounding box center [151, 338] width 182 height 37
